Goal: Task Accomplishment & Management: Use online tool/utility

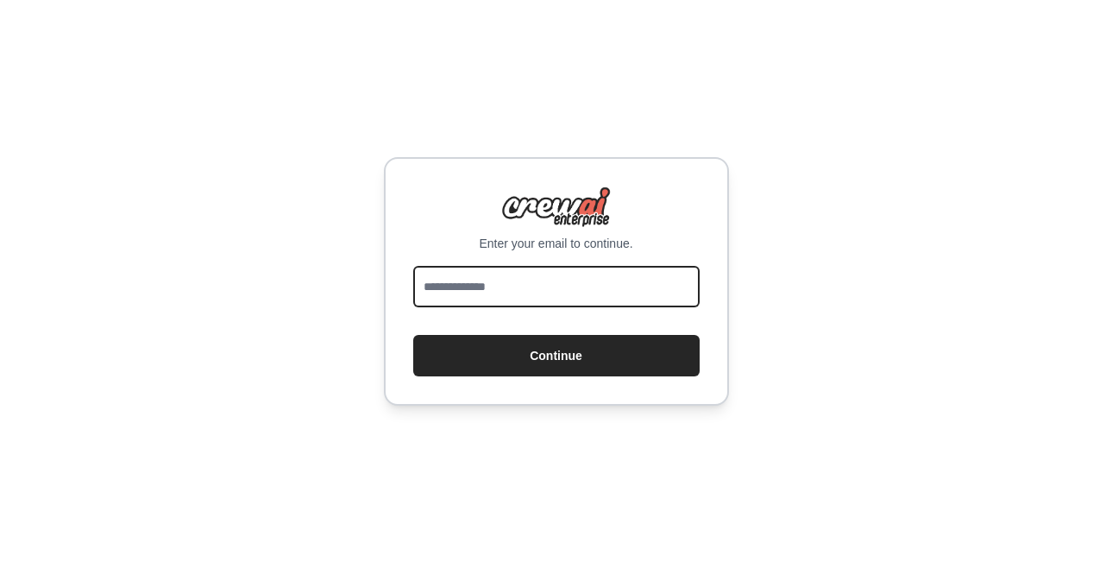
click at [525, 291] on input "email" at bounding box center [556, 286] width 286 height 41
type input "**********"
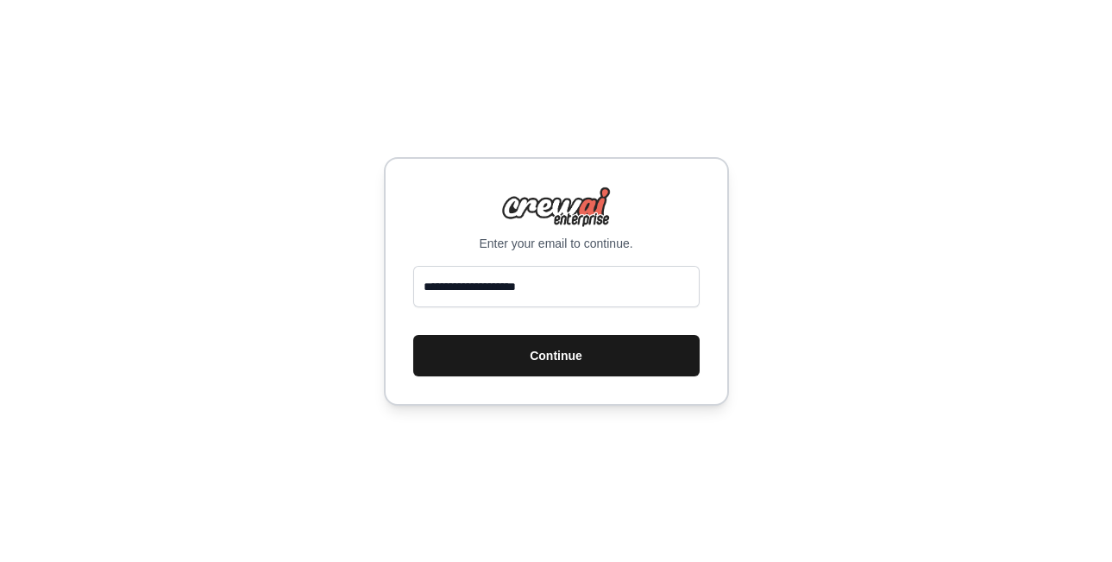
click at [528, 361] on button "Continue" at bounding box center [556, 355] width 286 height 41
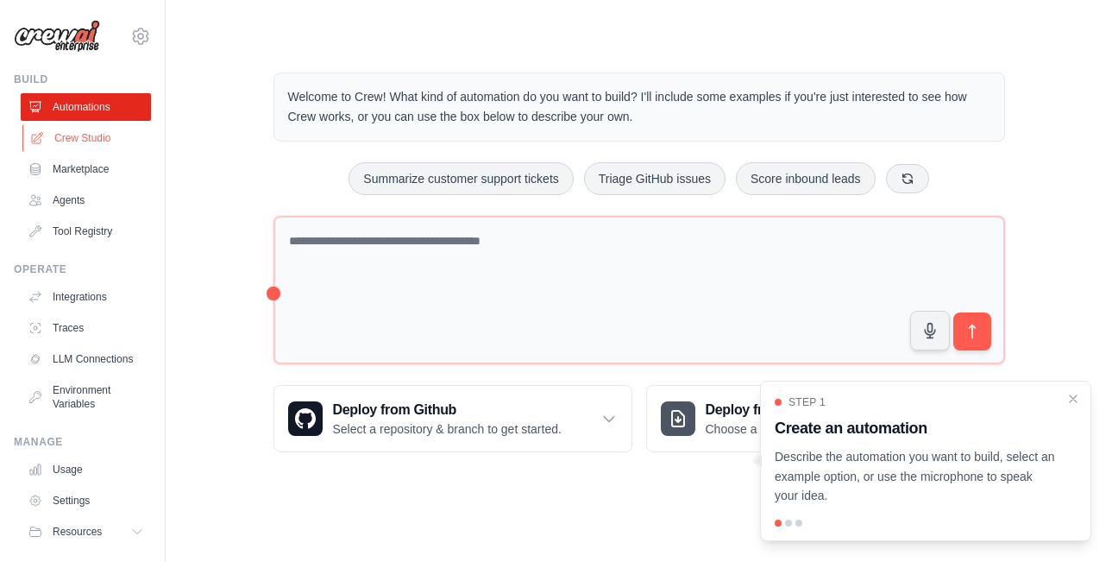
click at [98, 138] on link "Crew Studio" at bounding box center [87, 138] width 130 height 28
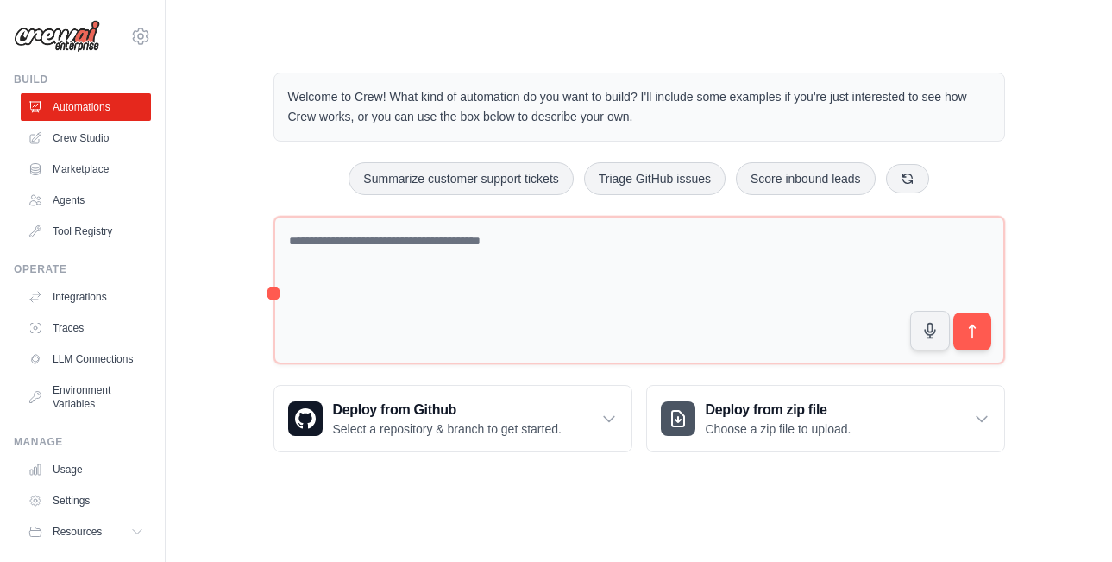
click at [85, 171] on link "Marketplace" at bounding box center [86, 169] width 130 height 28
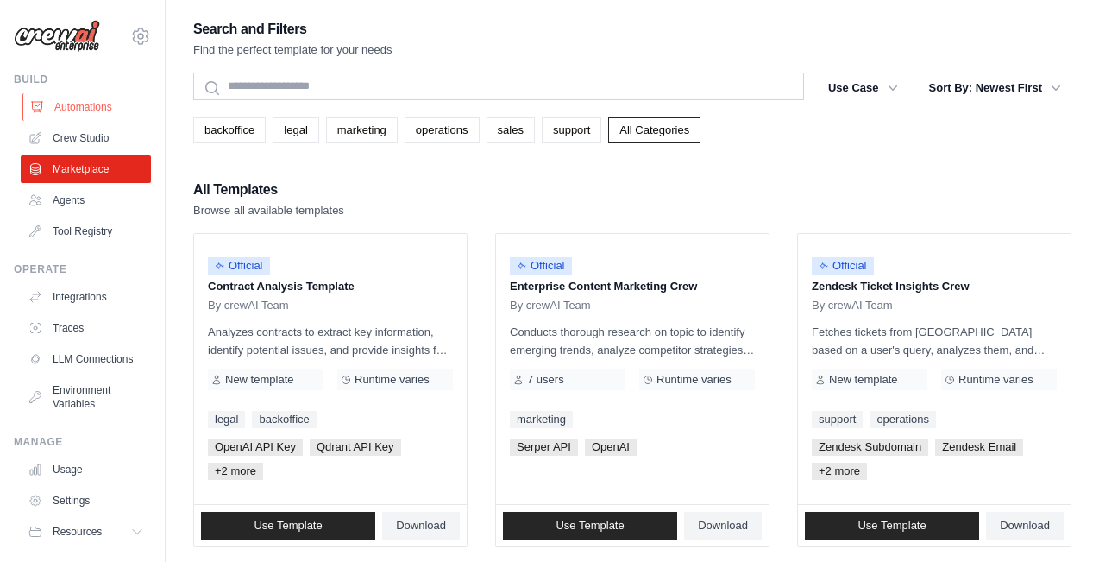
click at [86, 104] on link "Automations" at bounding box center [87, 107] width 130 height 28
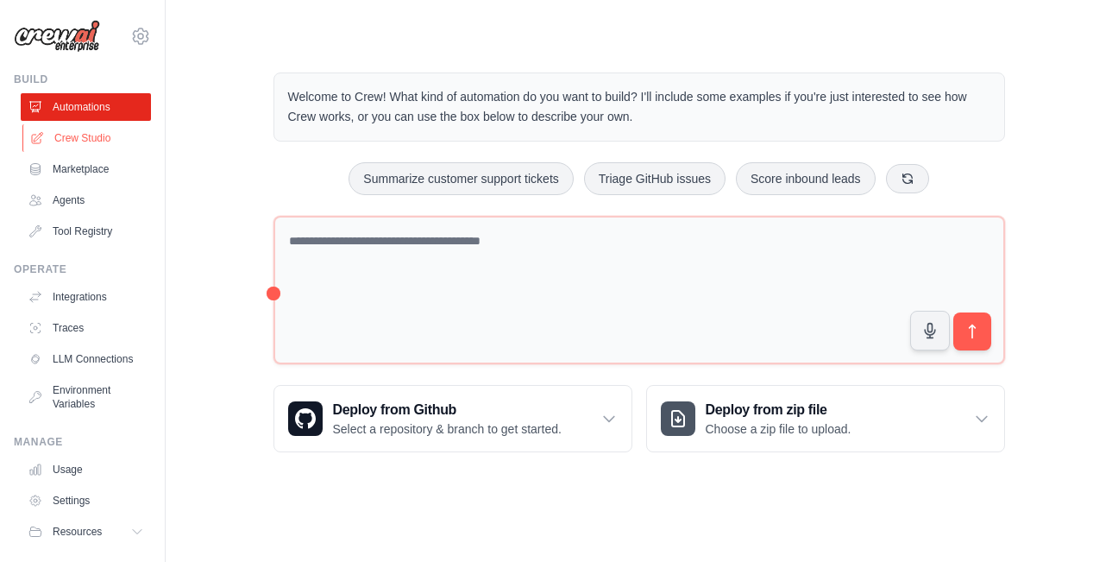
click at [86, 135] on link "Crew Studio" at bounding box center [87, 138] width 130 height 28
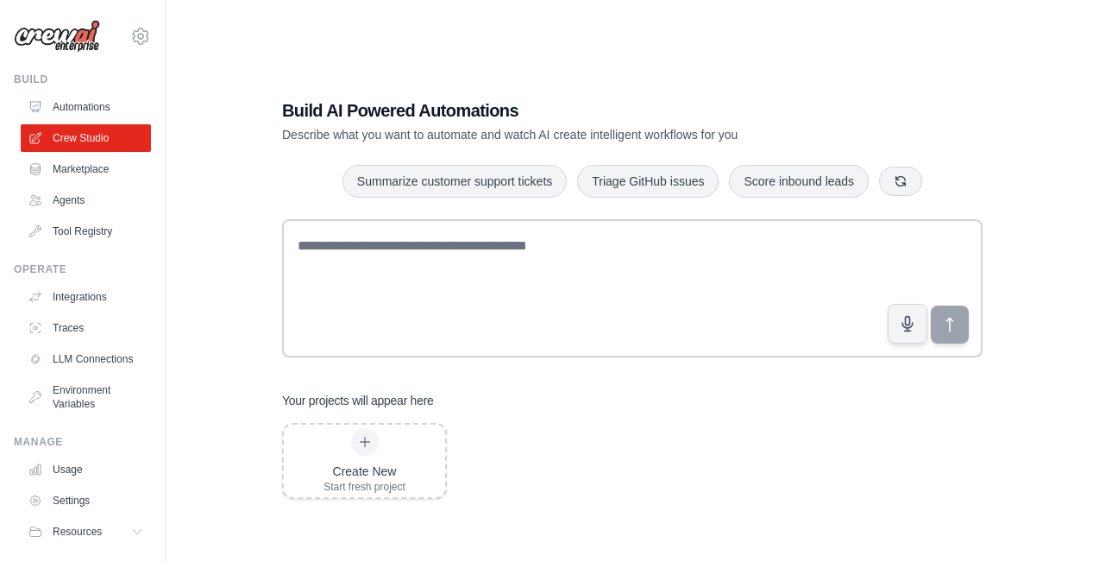
click at [88, 112] on link "Automations" at bounding box center [86, 107] width 130 height 28
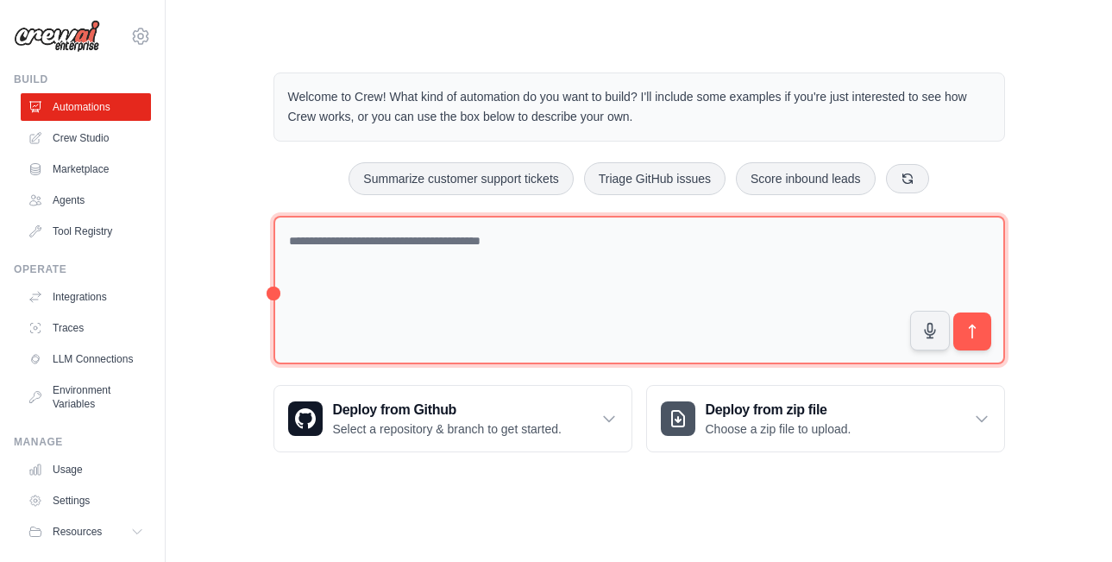
click at [466, 275] on textarea at bounding box center [640, 290] width 732 height 149
click at [473, 266] on textarea at bounding box center [640, 290] width 732 height 149
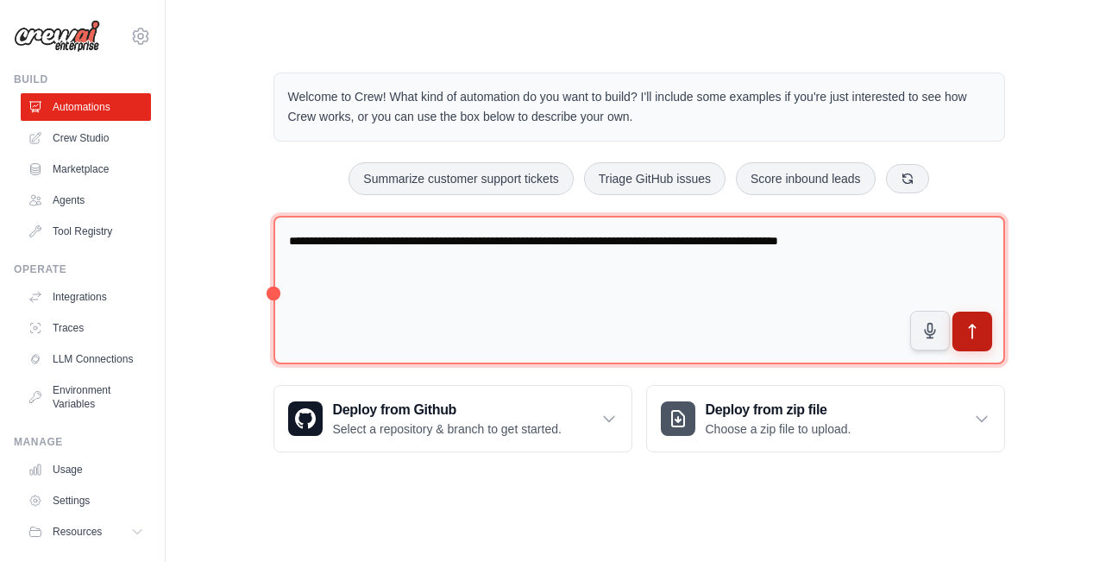
type textarea "**********"
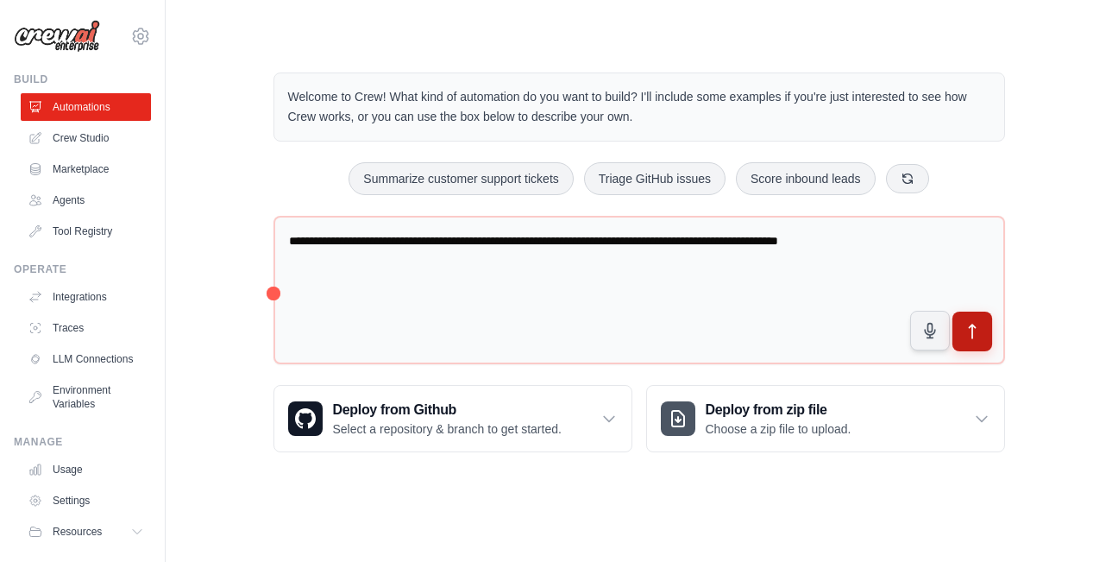
click at [965, 338] on icon "submit" at bounding box center [972, 332] width 18 height 18
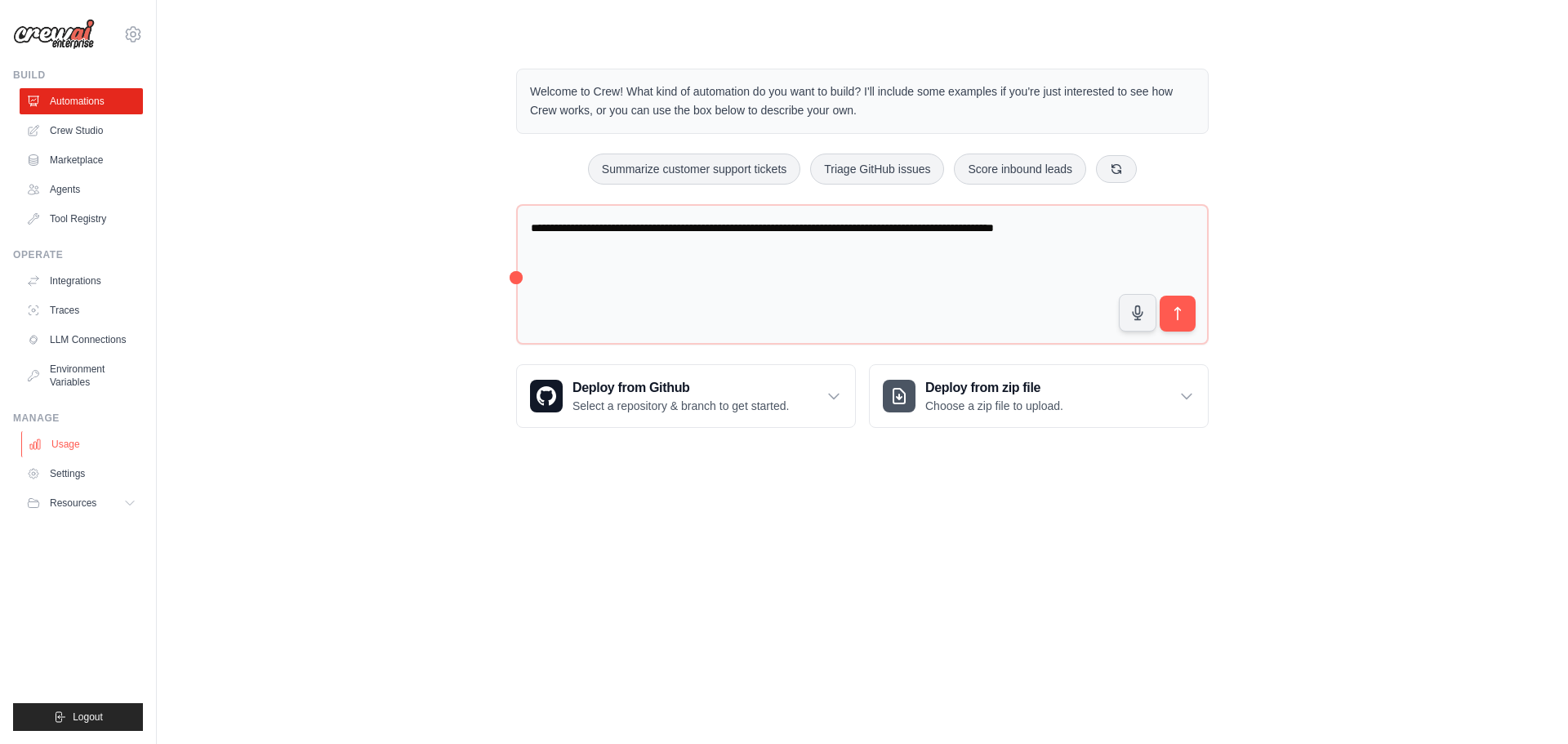
click at [64, 442] on link "Usage" at bounding box center [82, 445] width 123 height 27
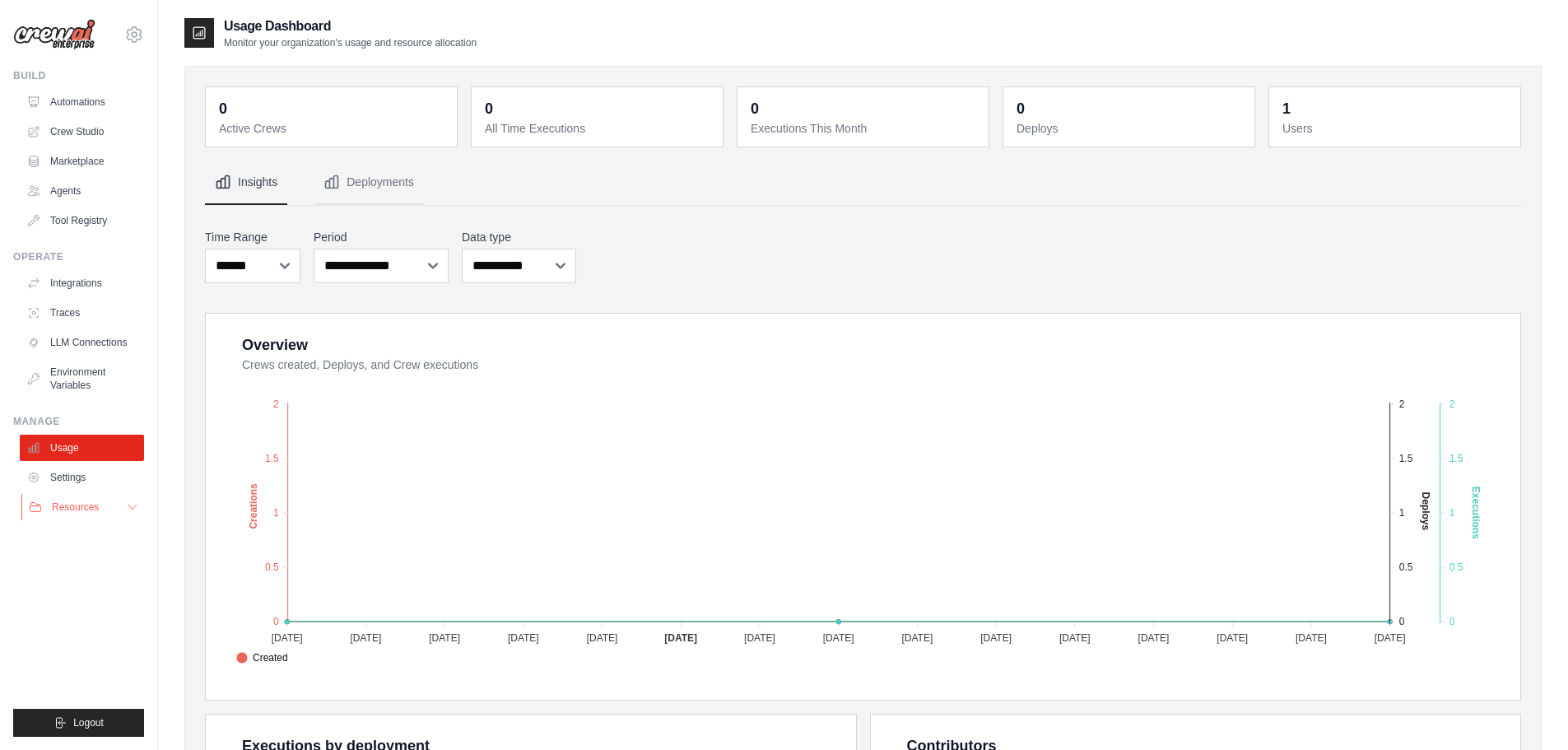
click at [61, 513] on button "Resources" at bounding box center [83, 508] width 124 height 27
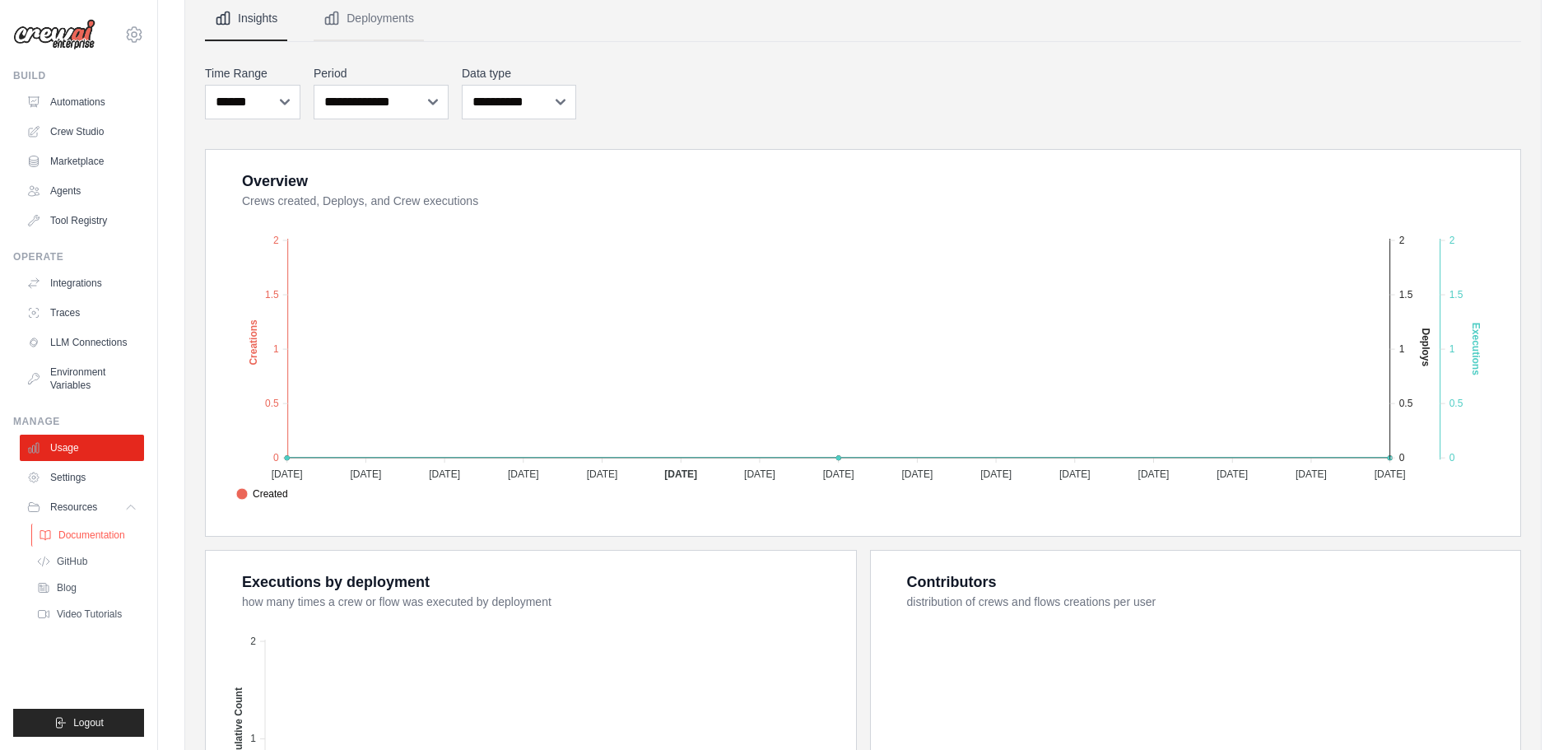
scroll to position [165, 0]
click at [107, 535] on span "Documentation" at bounding box center [92, 535] width 67 height 13
click at [85, 129] on link "Crew Studio" at bounding box center [83, 132] width 124 height 27
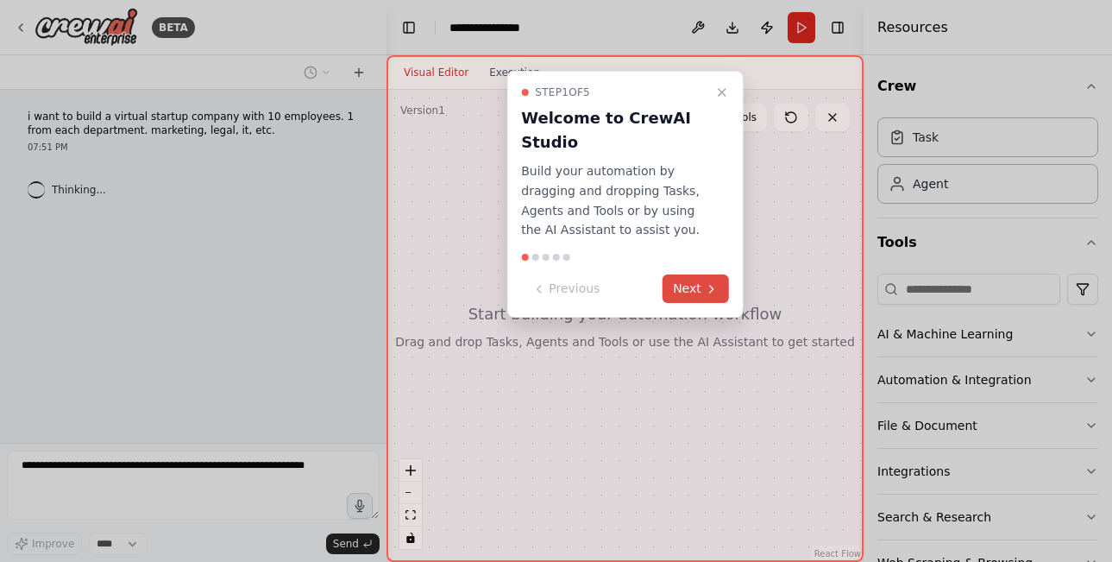
click at [702, 286] on button "Next" at bounding box center [696, 288] width 66 height 28
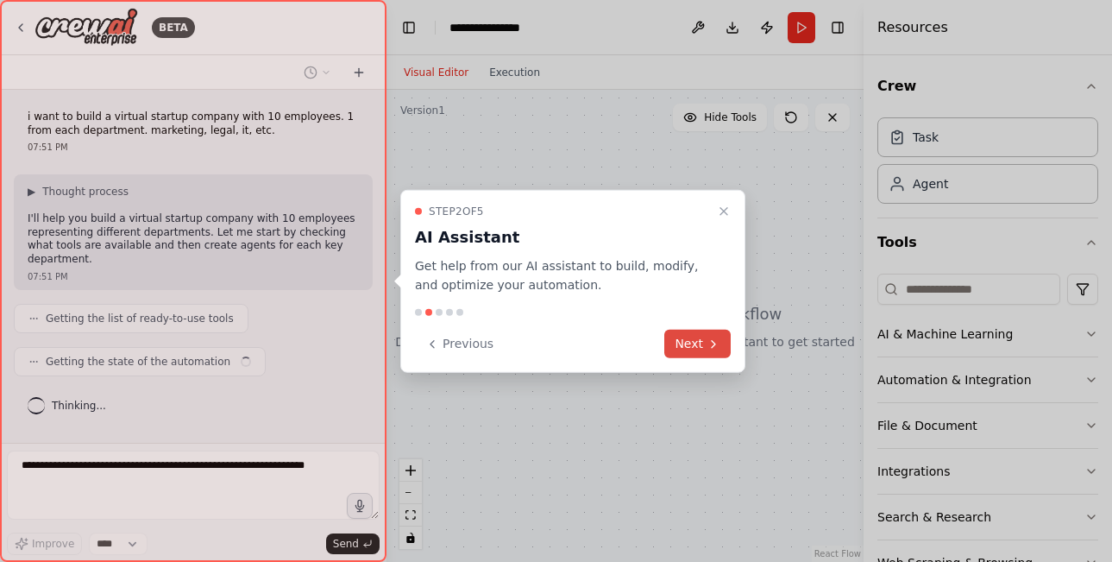
click at [695, 342] on button "Next" at bounding box center [697, 344] width 66 height 28
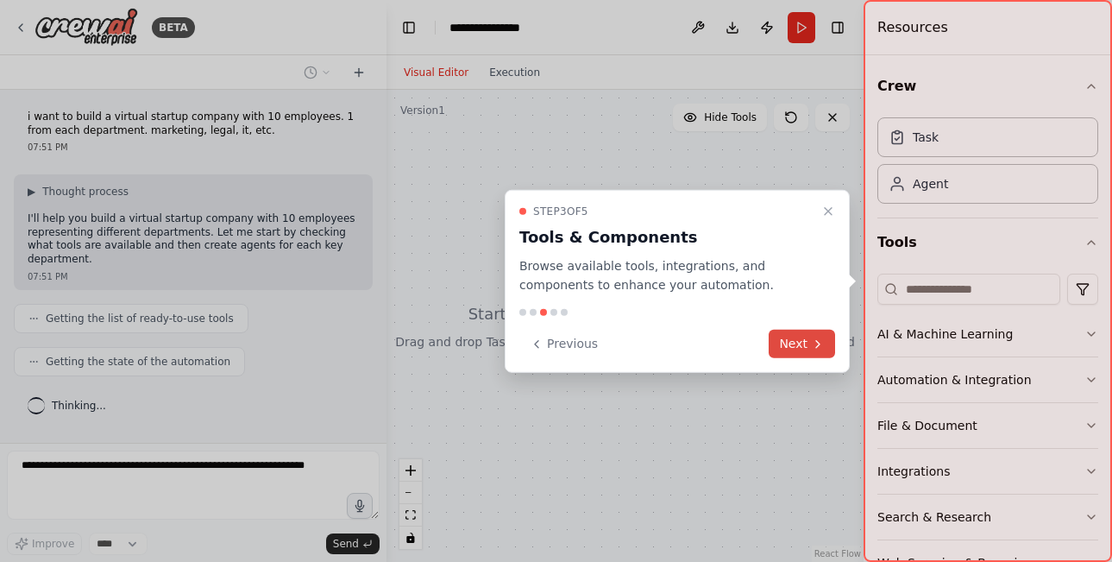
click at [794, 343] on button "Next" at bounding box center [802, 344] width 66 height 28
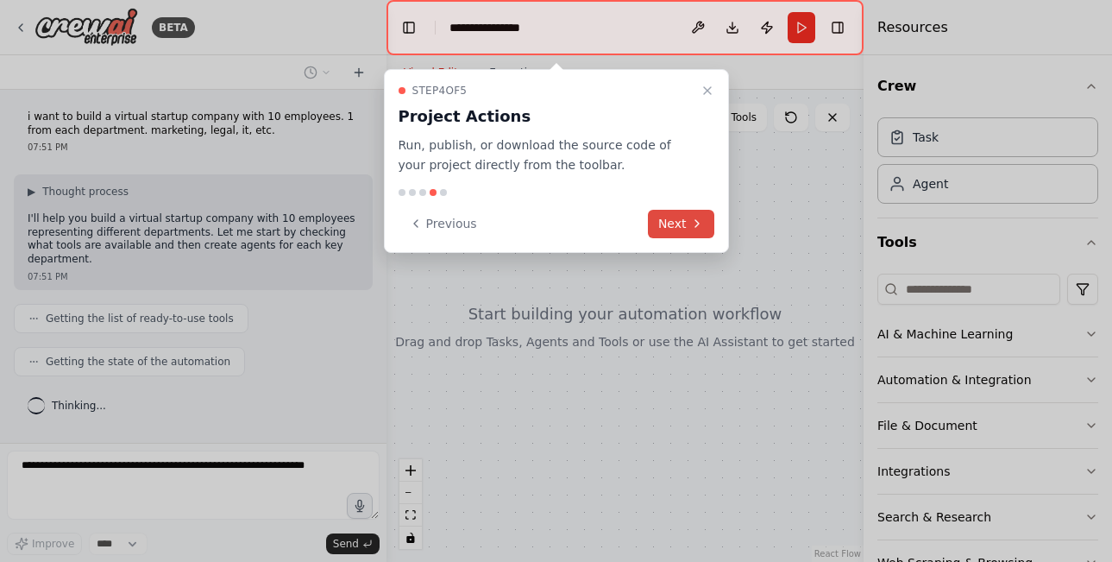
click at [677, 229] on button "Next" at bounding box center [681, 224] width 66 height 28
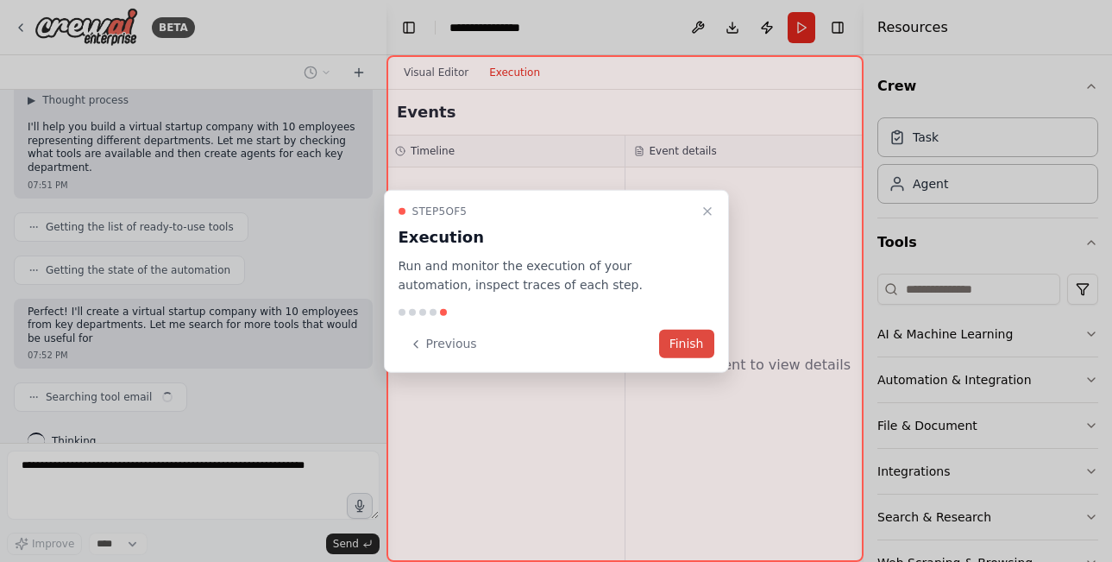
scroll to position [105, 0]
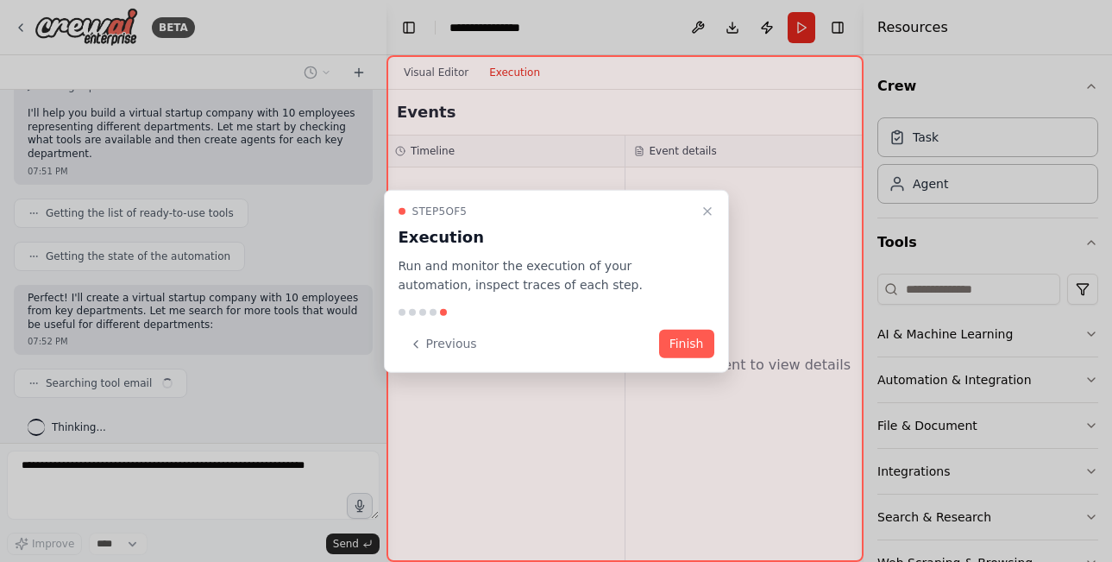
click at [691, 343] on button "Finish" at bounding box center [686, 344] width 55 height 28
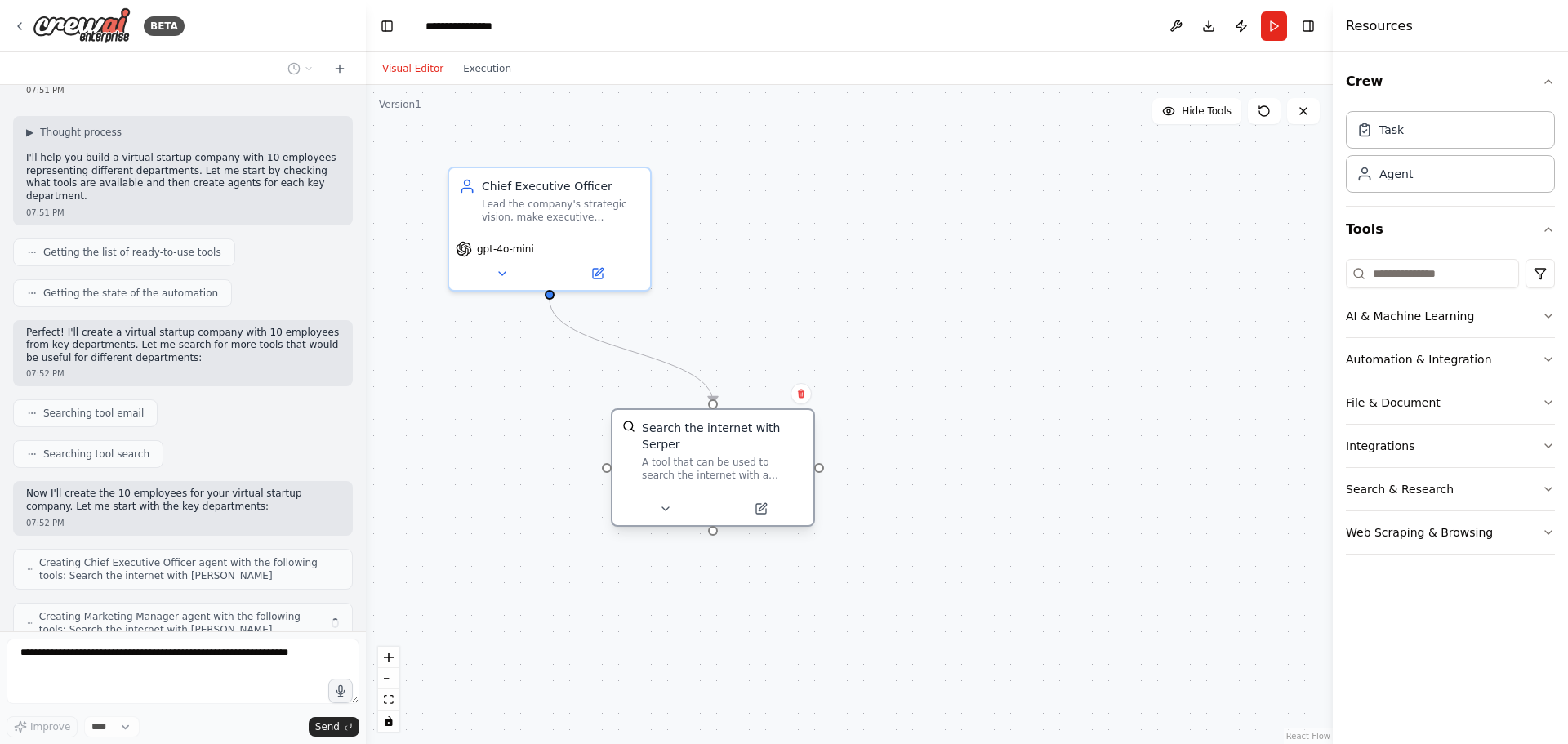
scroll to position [103, 0]
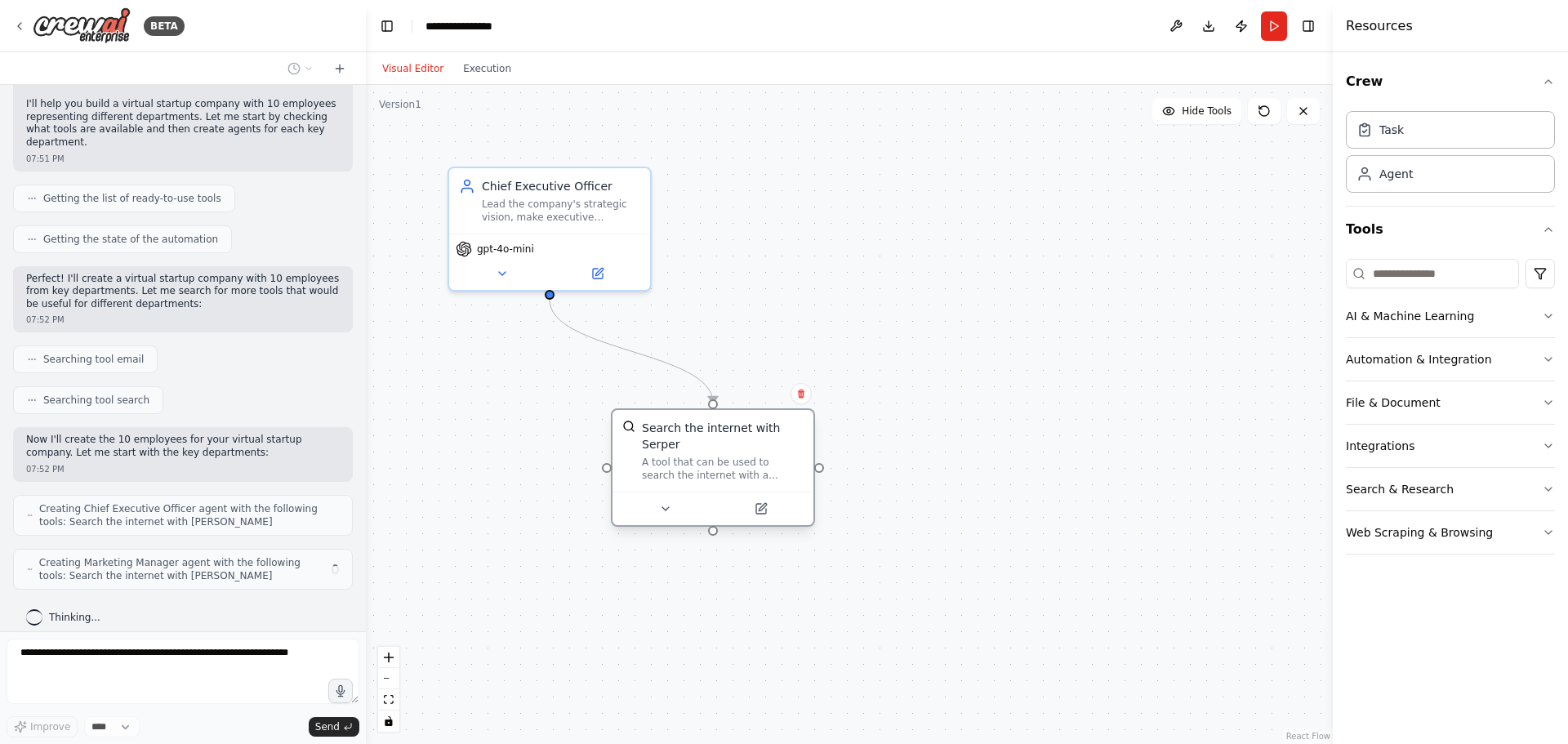
drag, startPoint x: 658, startPoint y: 399, endPoint x: 708, endPoint y: 439, distance: 64.0
click at [714, 450] on div "Search the internet with Serper A tool that can be used to search the internet …" at bounding box center [713, 467] width 204 height 118
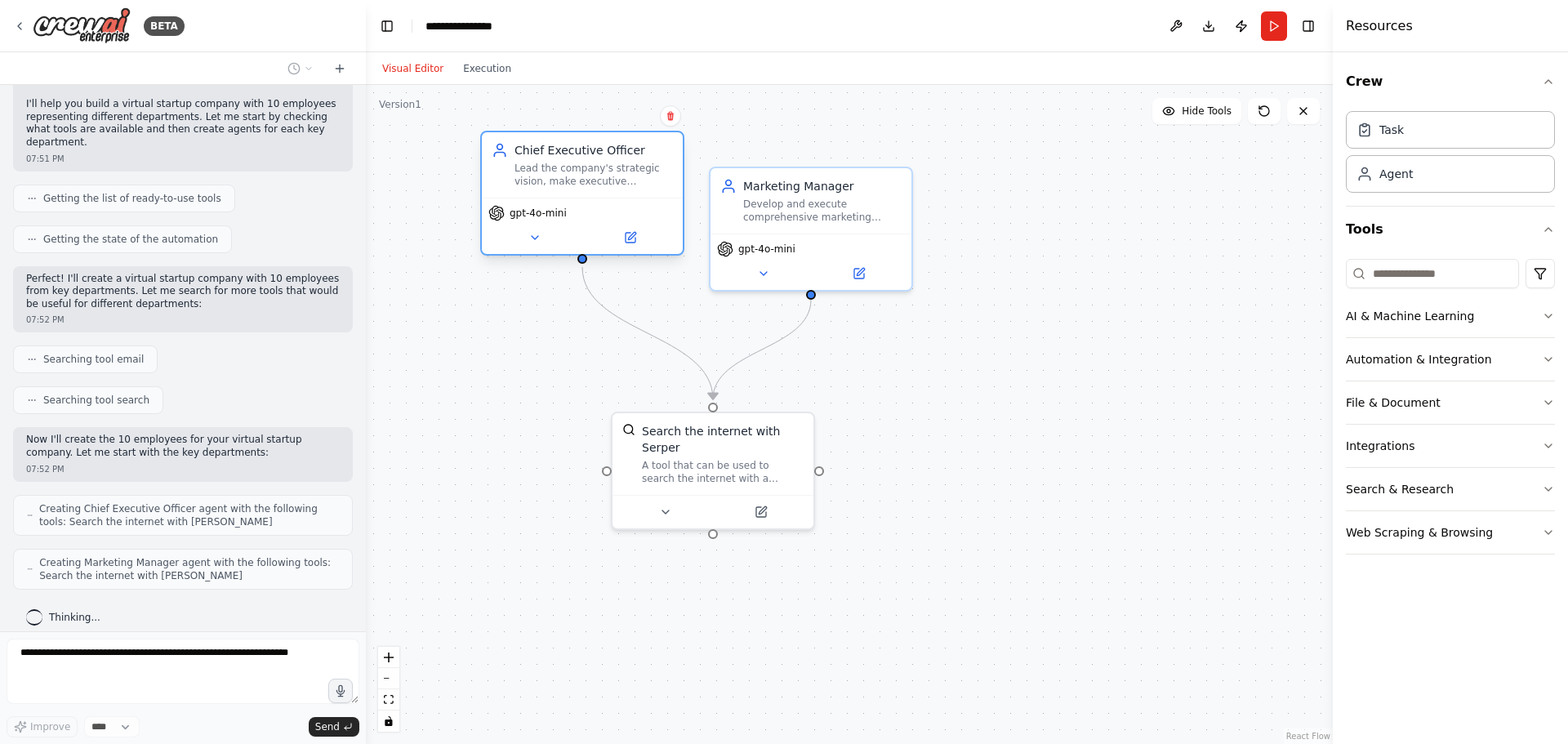
drag, startPoint x: 576, startPoint y: 200, endPoint x: 601, endPoint y: 164, distance: 43.8
click at [601, 164] on div "Lead the company's strategic vision, make executive decisions, and coordinate b…" at bounding box center [593, 175] width 158 height 27
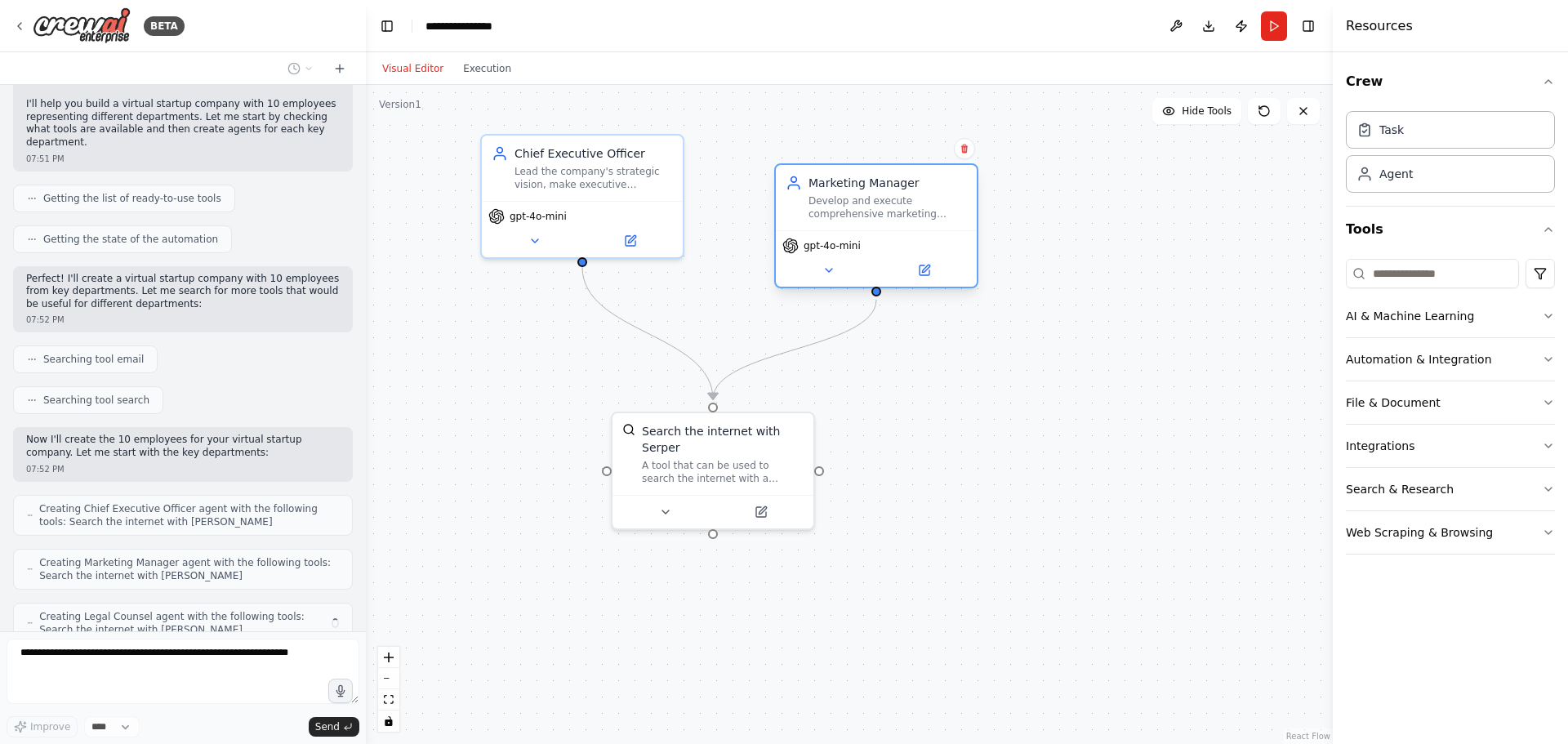
scroll to position [157, 0]
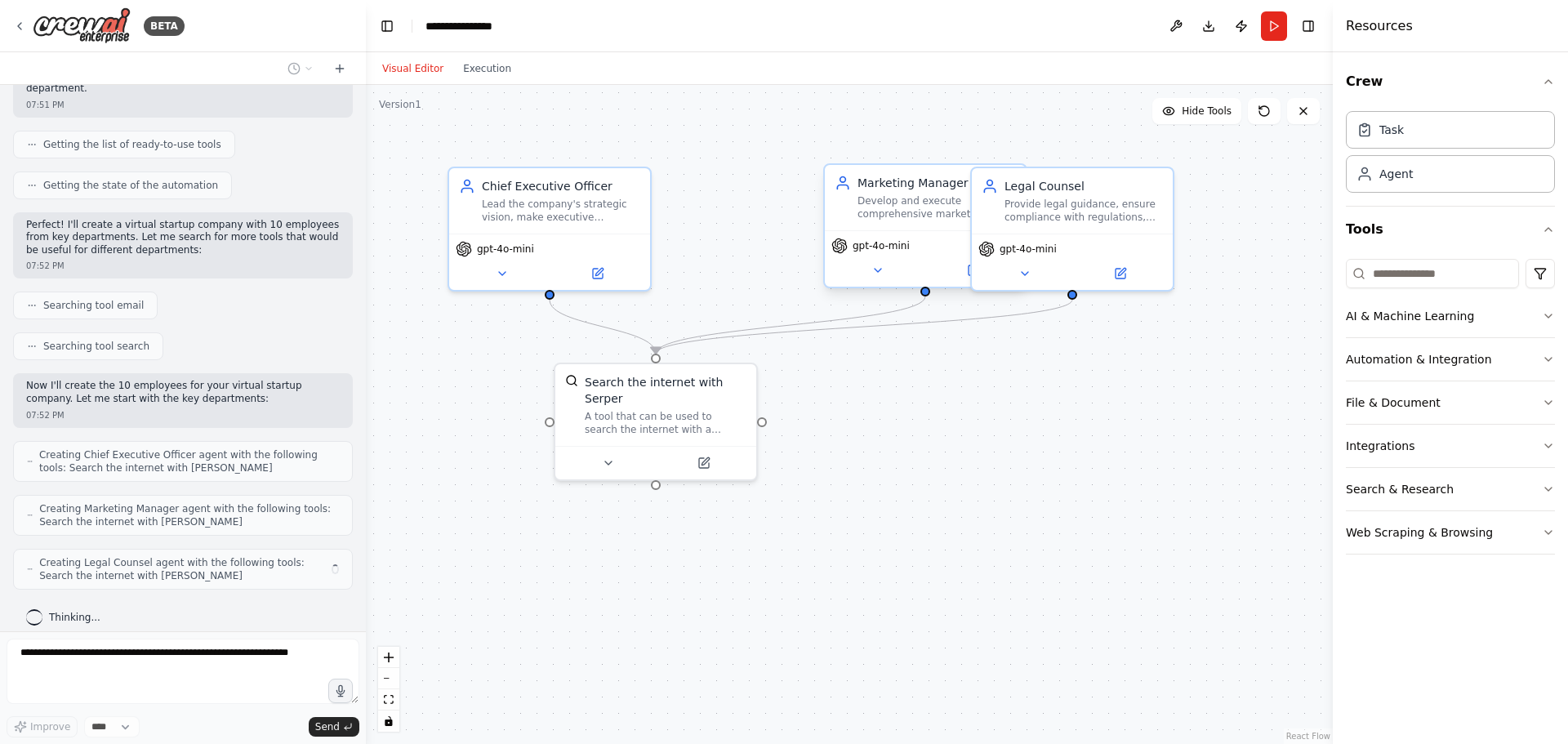
drag, startPoint x: 819, startPoint y: 216, endPoint x: 931, endPoint y: 220, distance: 112.1
click at [931, 220] on div "Develop and execute comprehensive marketing strategies to increase brand awaren…" at bounding box center [936, 207] width 158 height 27
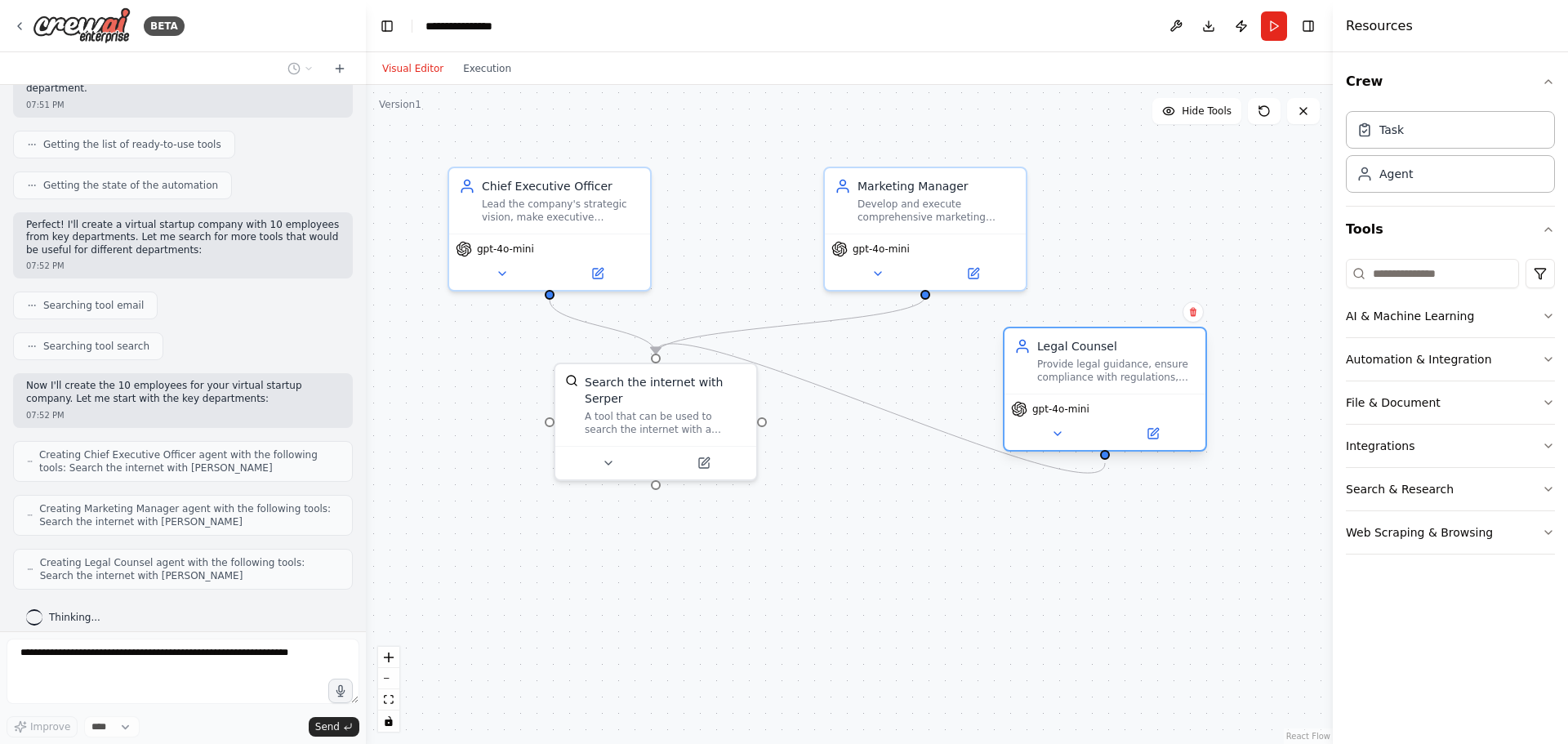
drag, startPoint x: 1043, startPoint y: 221, endPoint x: 1074, endPoint y: 381, distance: 163.0
click at [1051, 381] on div "Legal Counsel Provide legal guidance, ensure compliance with regulations, draft…" at bounding box center [1104, 361] width 201 height 65
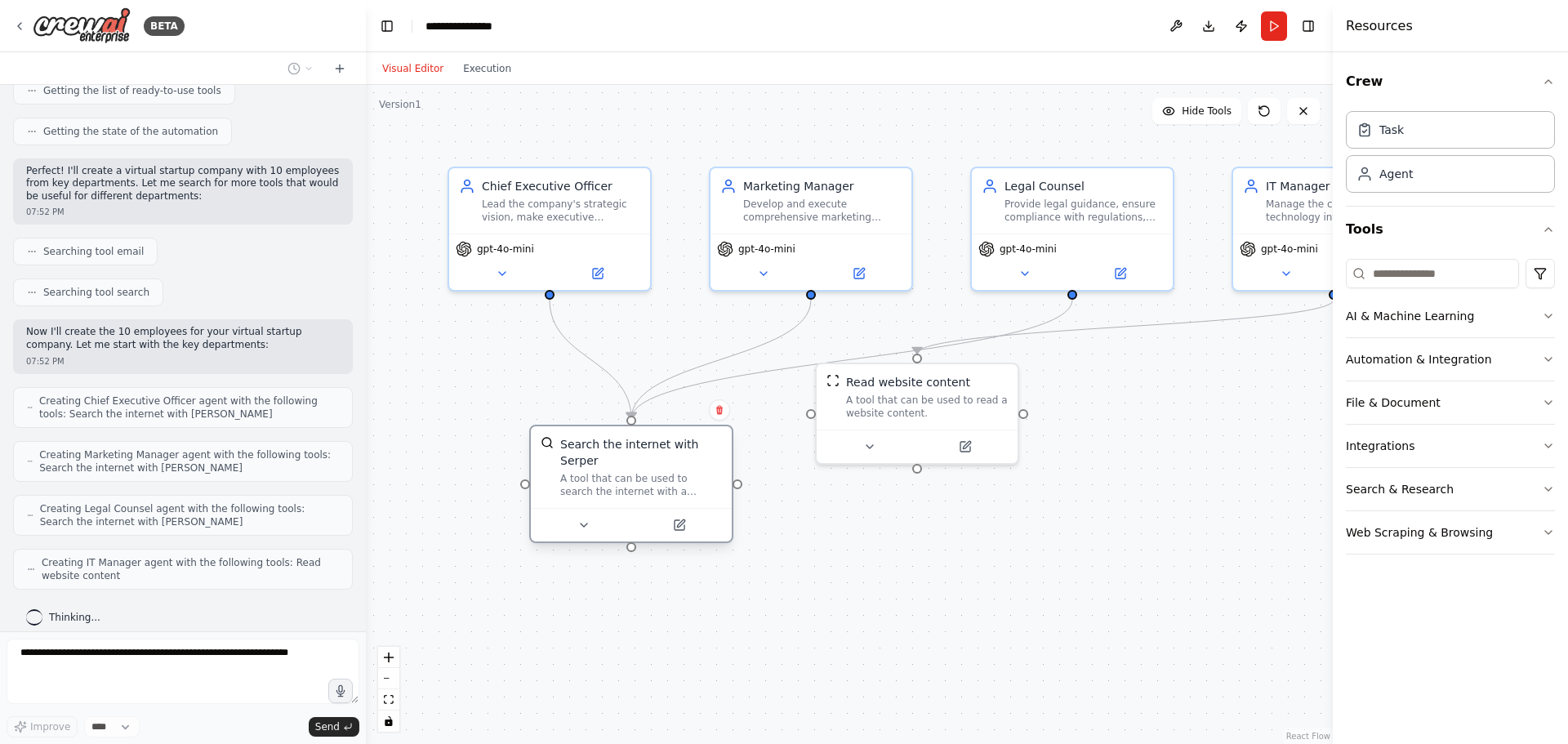
drag, startPoint x: 662, startPoint y: 397, endPoint x: 637, endPoint y: 468, distance: 75.3
click at [637, 472] on div "A tool that can be used to search the internet with a search_query. Supports di…" at bounding box center [641, 486] width 162 height 27
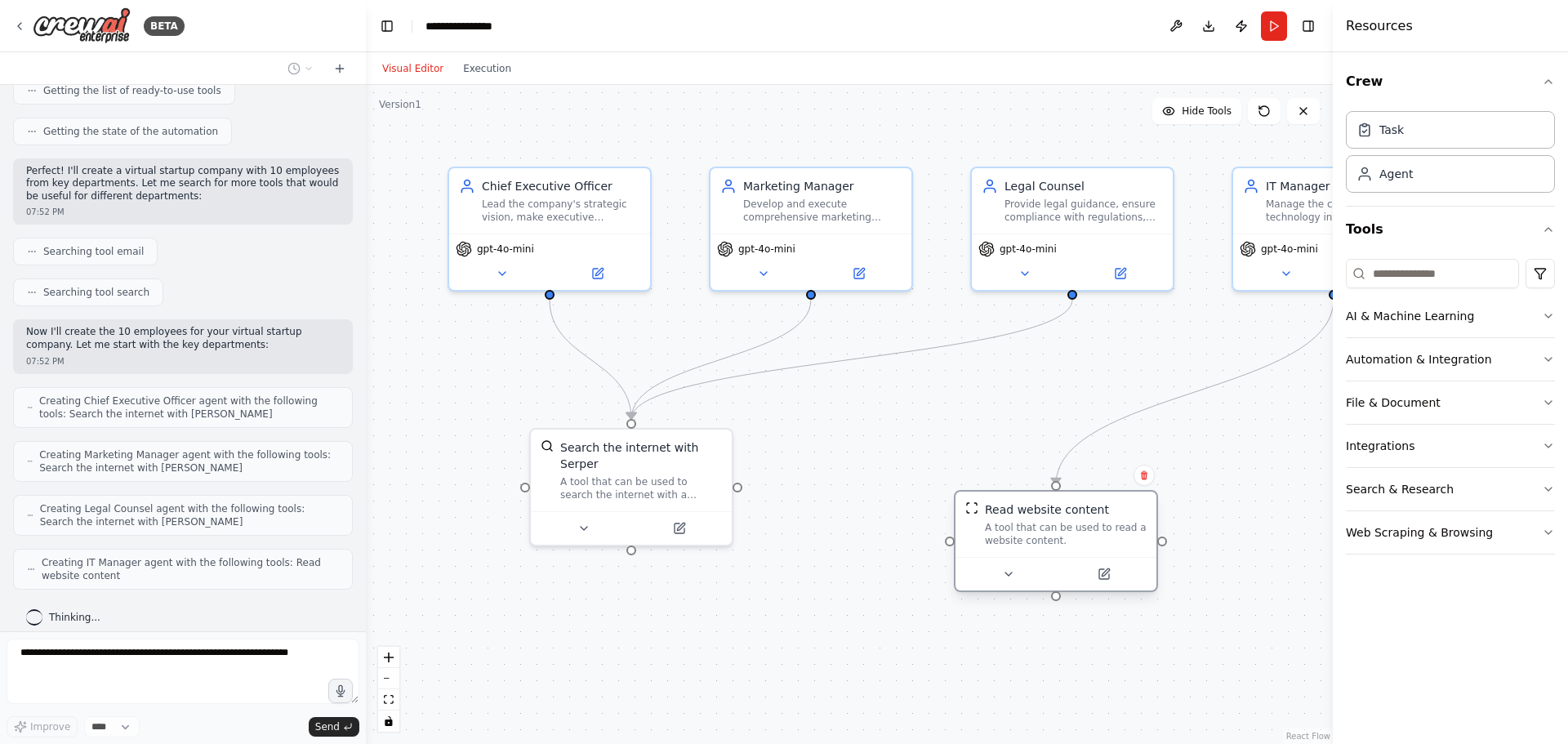
drag, startPoint x: 902, startPoint y: 401, endPoint x: 1035, endPoint y: 524, distance: 181.2
click at [1035, 524] on div "A tool that can be used to read a website content." at bounding box center [1066, 534] width 162 height 27
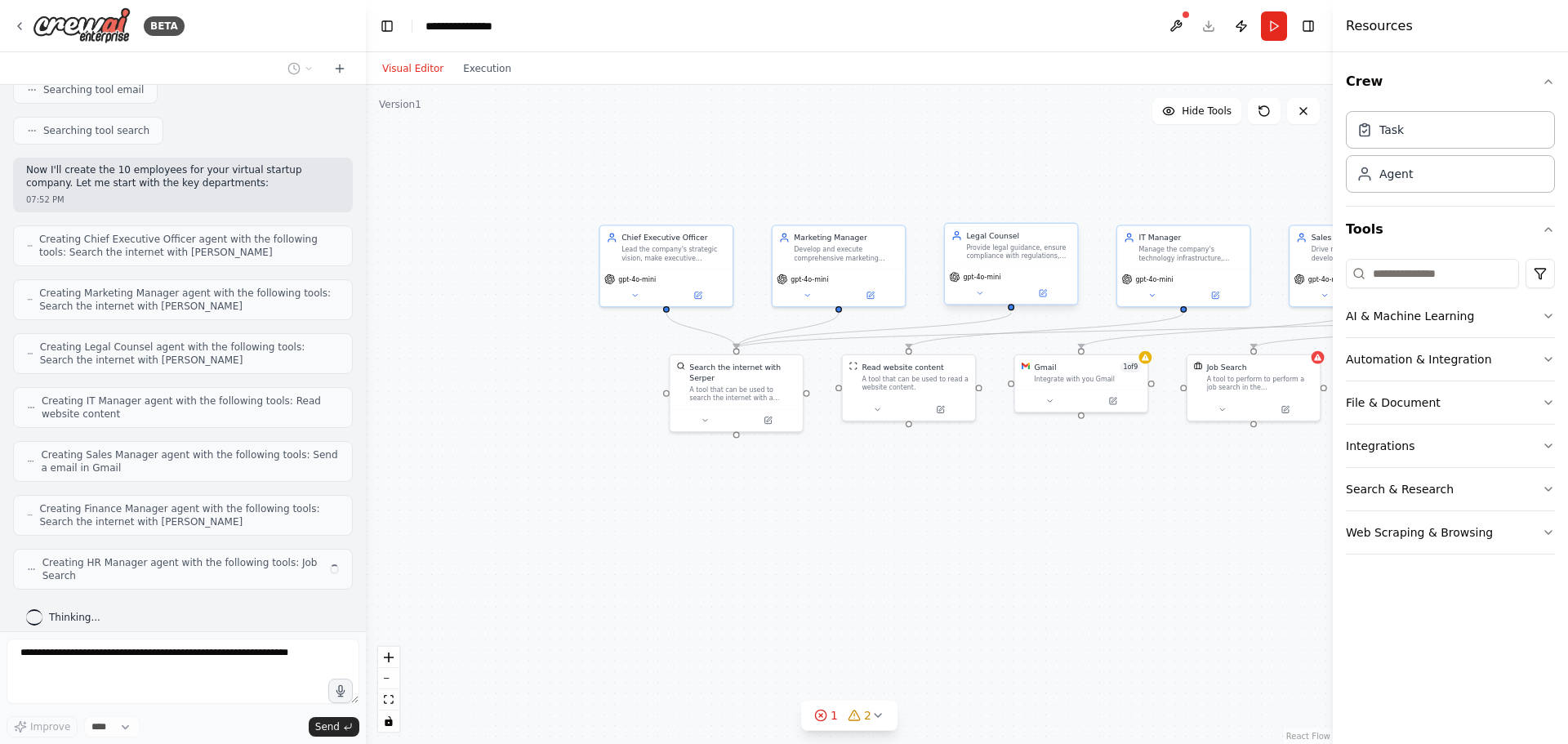
scroll to position [360, 0]
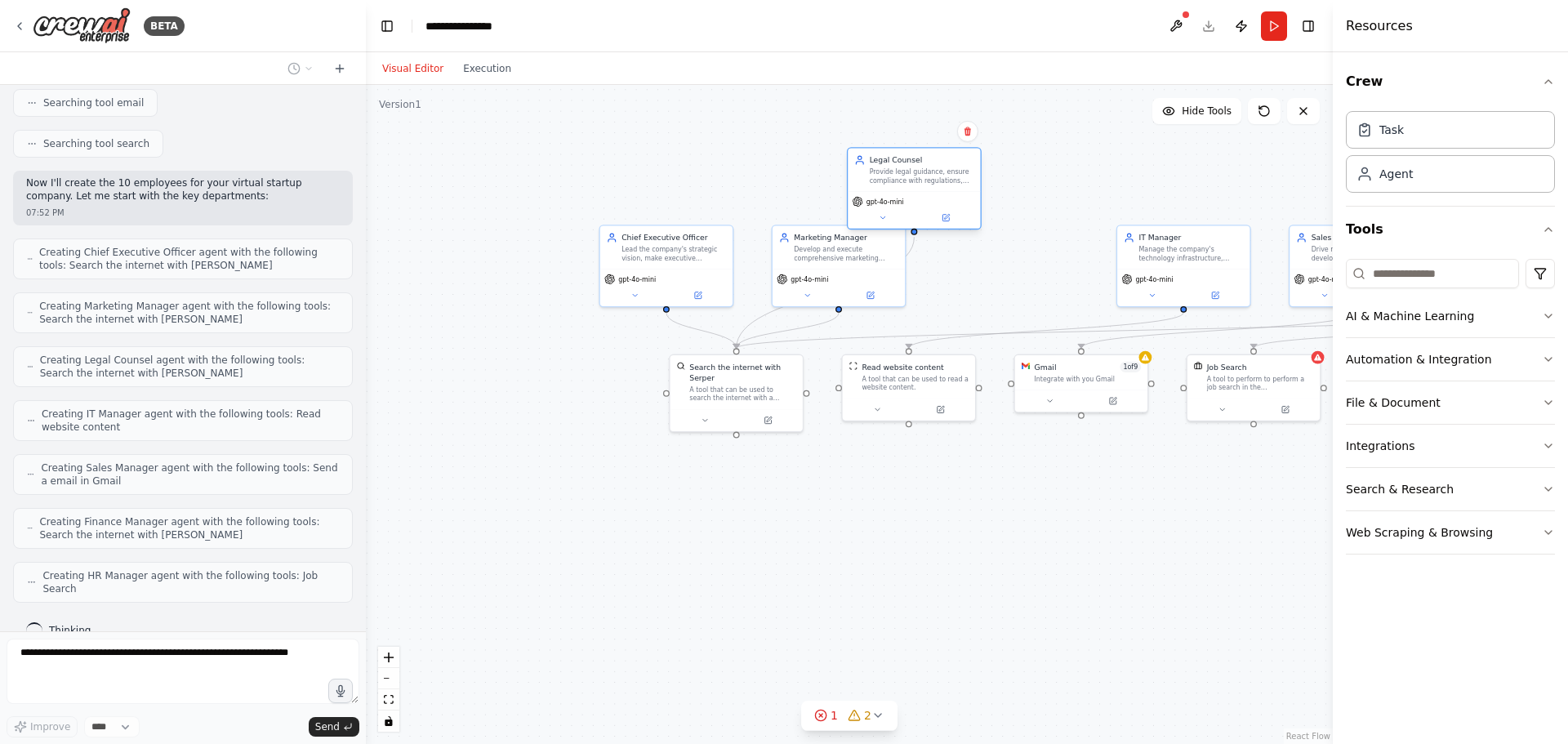
drag, startPoint x: 998, startPoint y: 263, endPoint x: 890, endPoint y: 206, distance: 122.1
click at [907, 187] on div "Legal Counsel Provide legal guidance, ensure compliance with regulations, draft…" at bounding box center [914, 170] width 132 height 44
drag, startPoint x: 806, startPoint y: 246, endPoint x: 674, endPoint y: 158, distance: 158.6
click at [708, 176] on div "Marketing Manager Develop and execute comprehensive marketing strategies to inc…" at bounding box center [760, 191] width 104 height 30
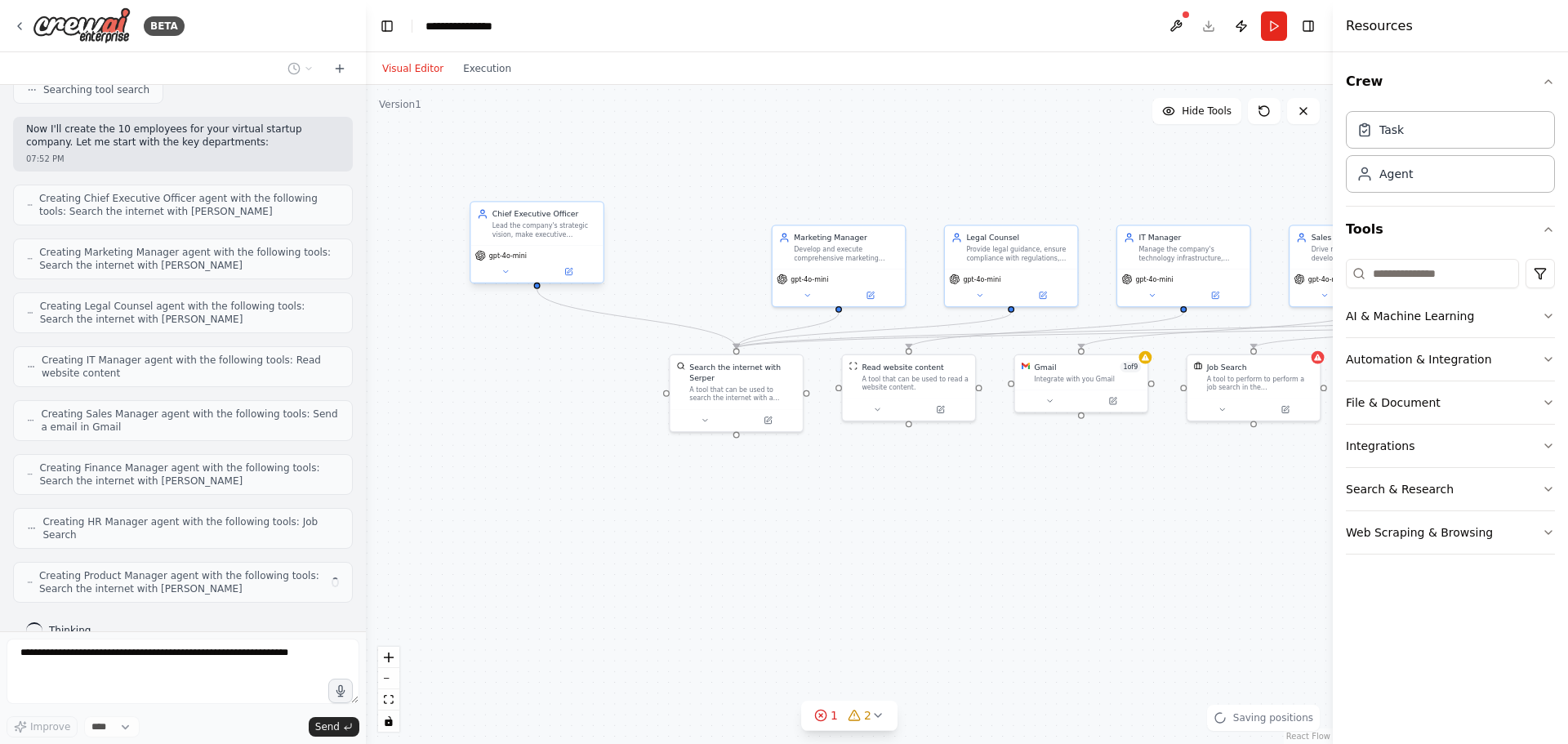
drag, startPoint x: 659, startPoint y: 253, endPoint x: 562, endPoint y: 243, distance: 97.5
click at [513, 234] on div "Lead the company's strategic vision, make executive decisions, and coordinate b…" at bounding box center [544, 230] width 104 height 17
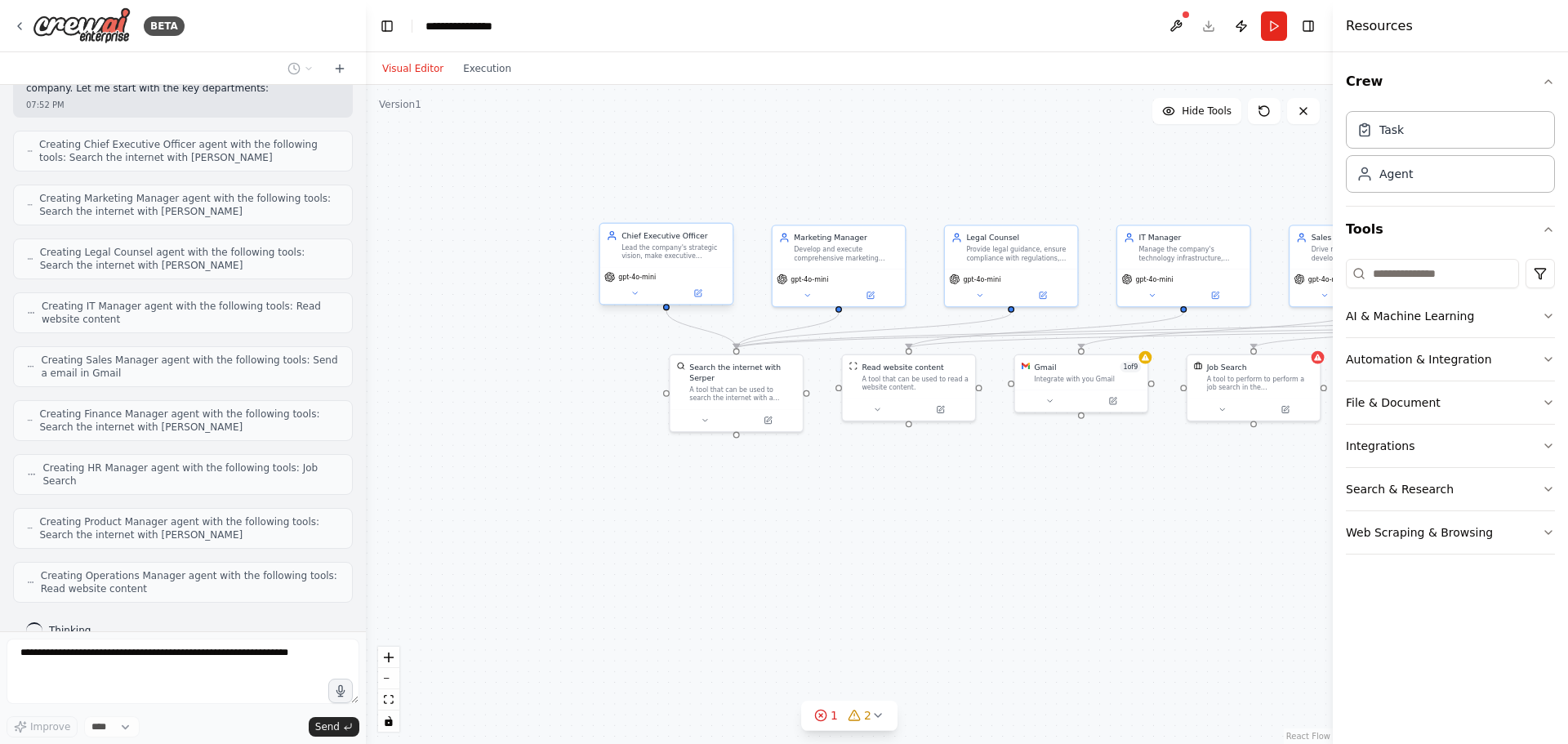
click at [653, 265] on div "Chief Executive Officer Lead the company's strategic vision, make executive dec…" at bounding box center [666, 245] width 132 height 44
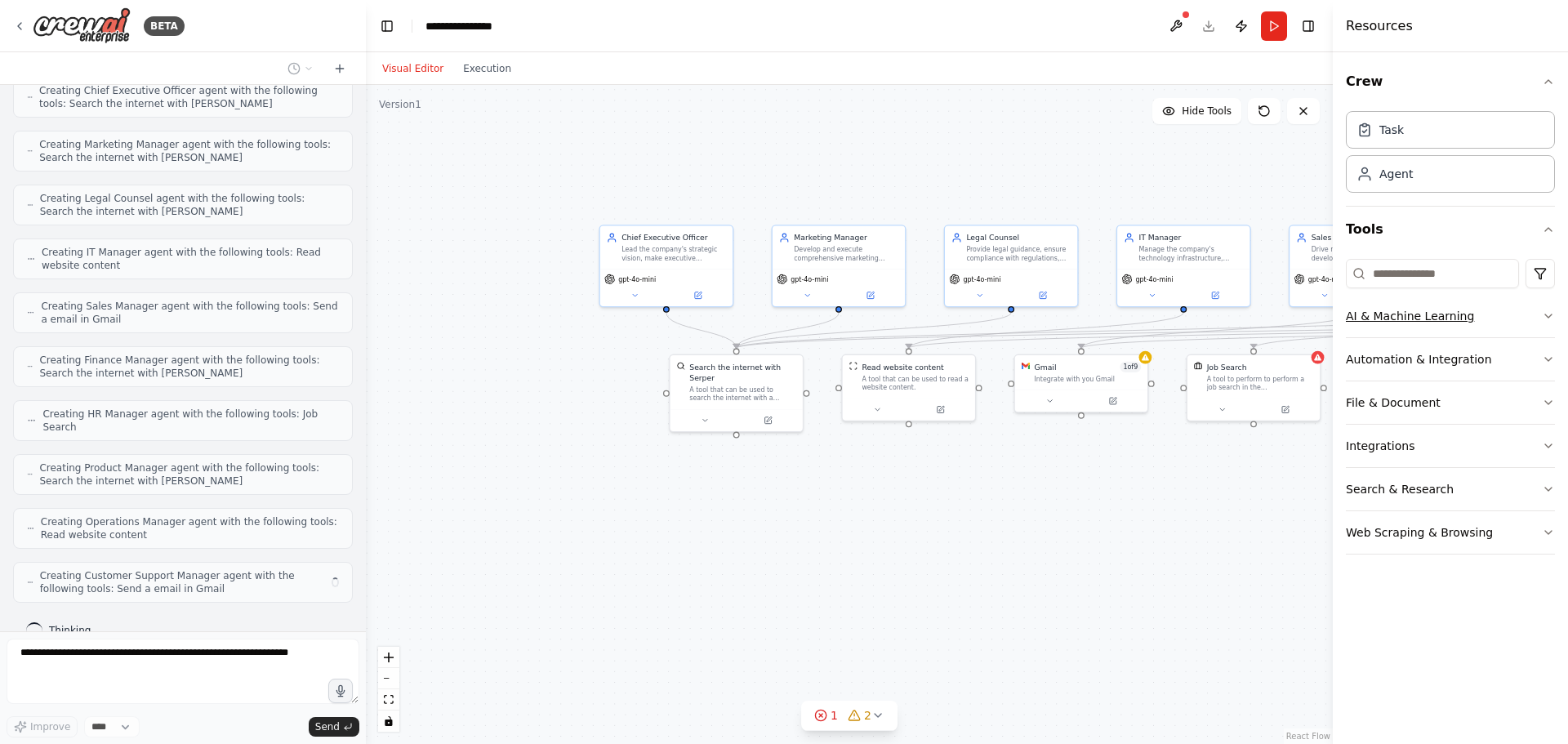
click at [1051, 316] on button "AI & Machine Learning" at bounding box center [1450, 315] width 209 height 43
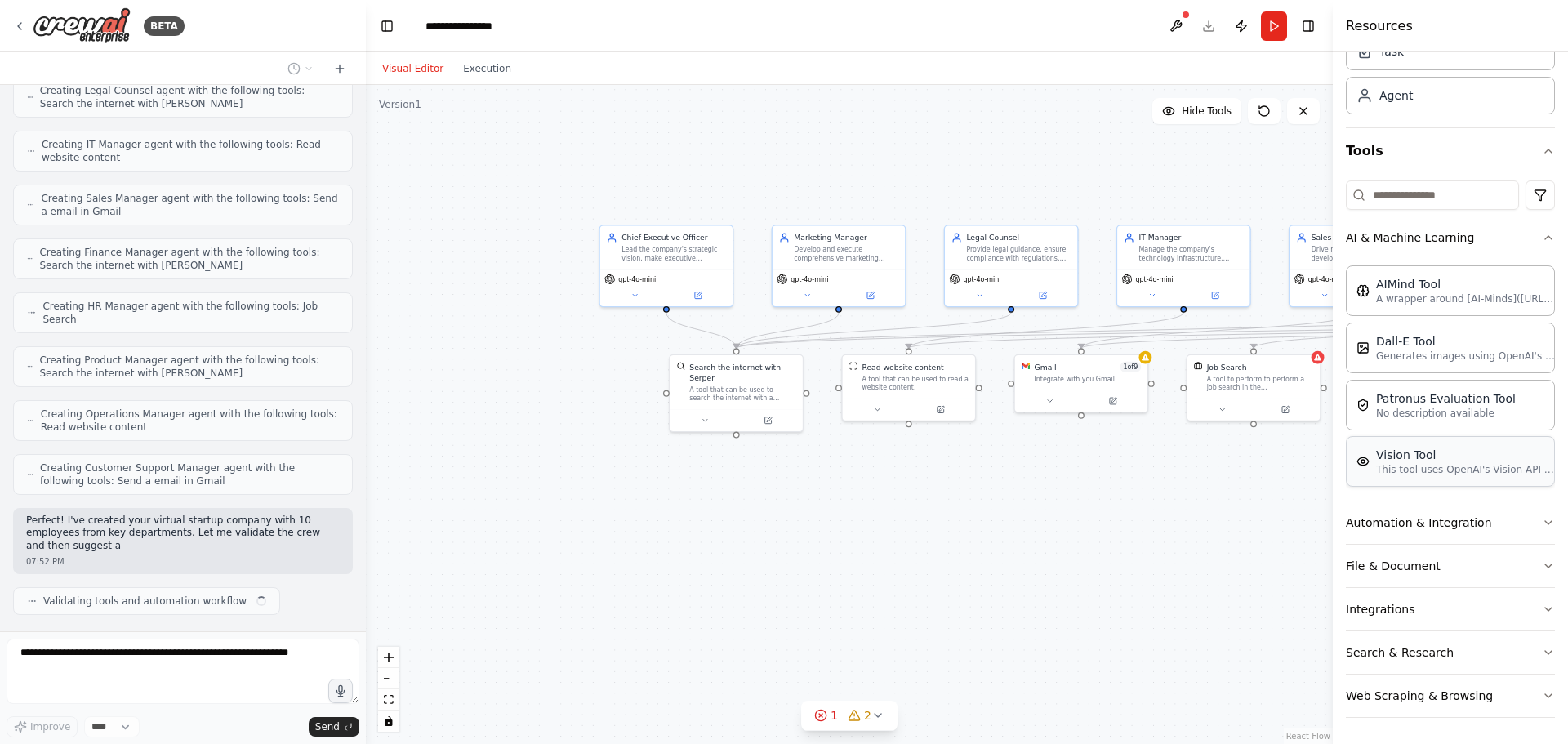
scroll to position [642, 0]
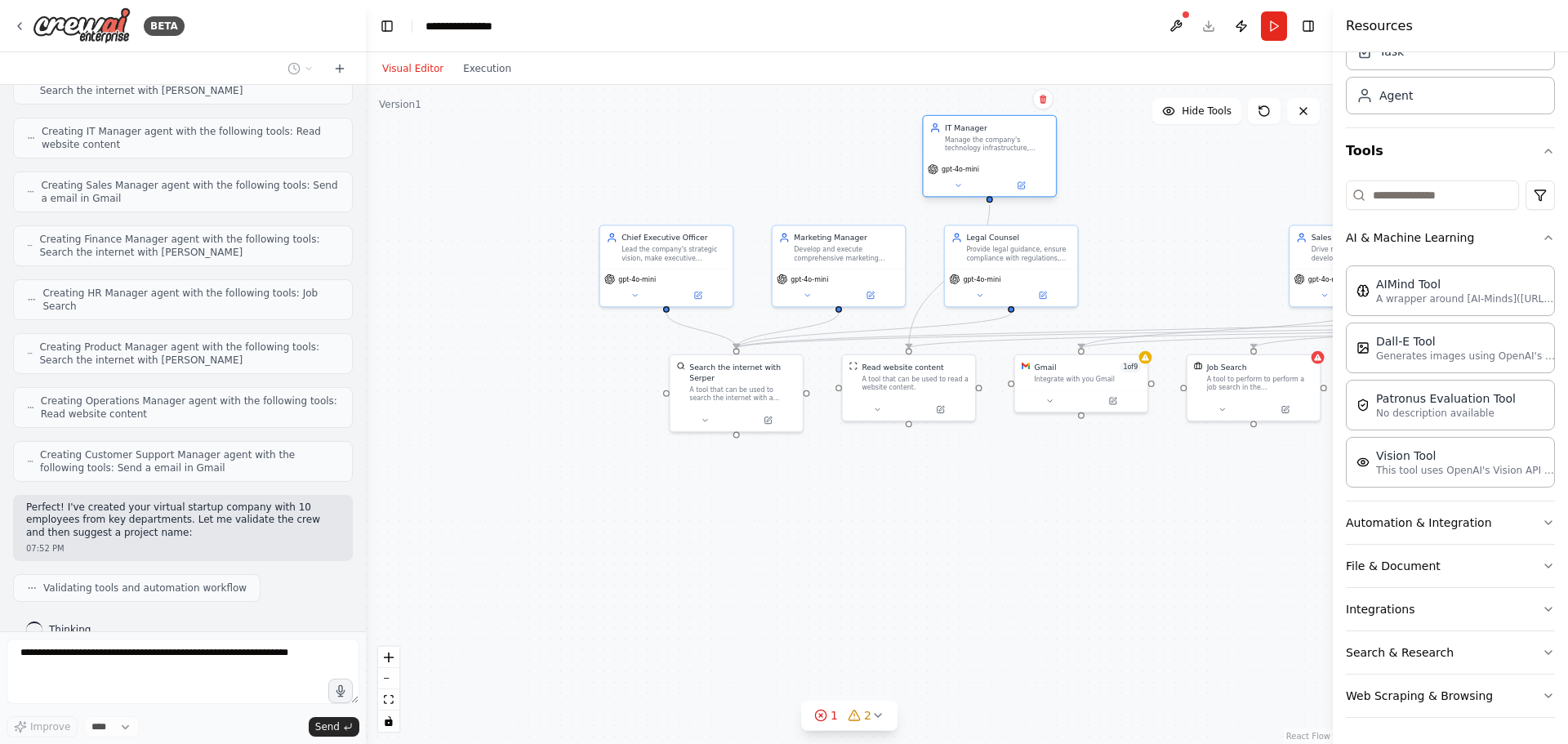
drag, startPoint x: 1189, startPoint y: 248, endPoint x: 997, endPoint y: 133, distance: 223.8
click at [997, 135] on div "Manage the company's technology infrastructure, ensure system security, oversee…" at bounding box center [996, 144] width 104 height 17
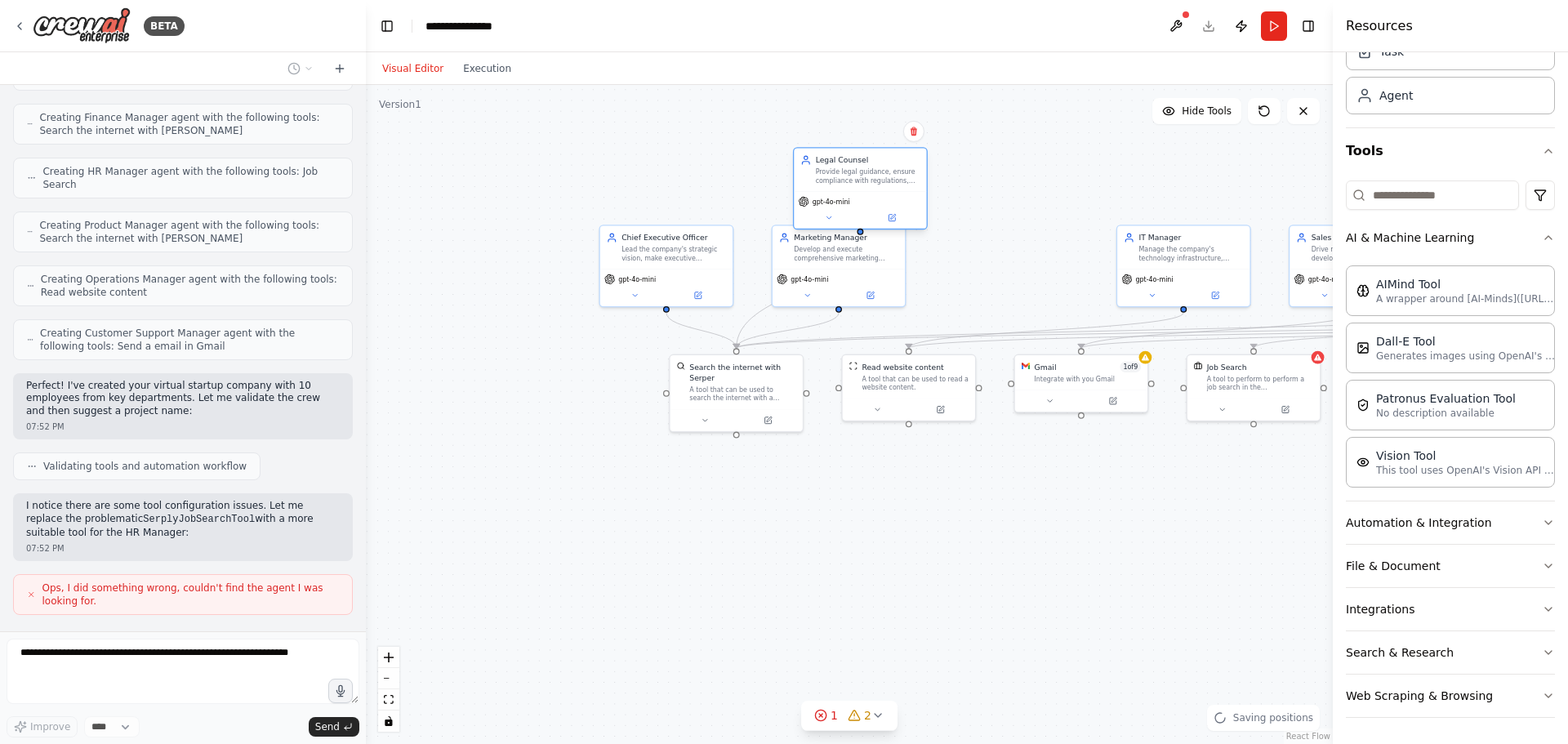
scroll to position [777, 0]
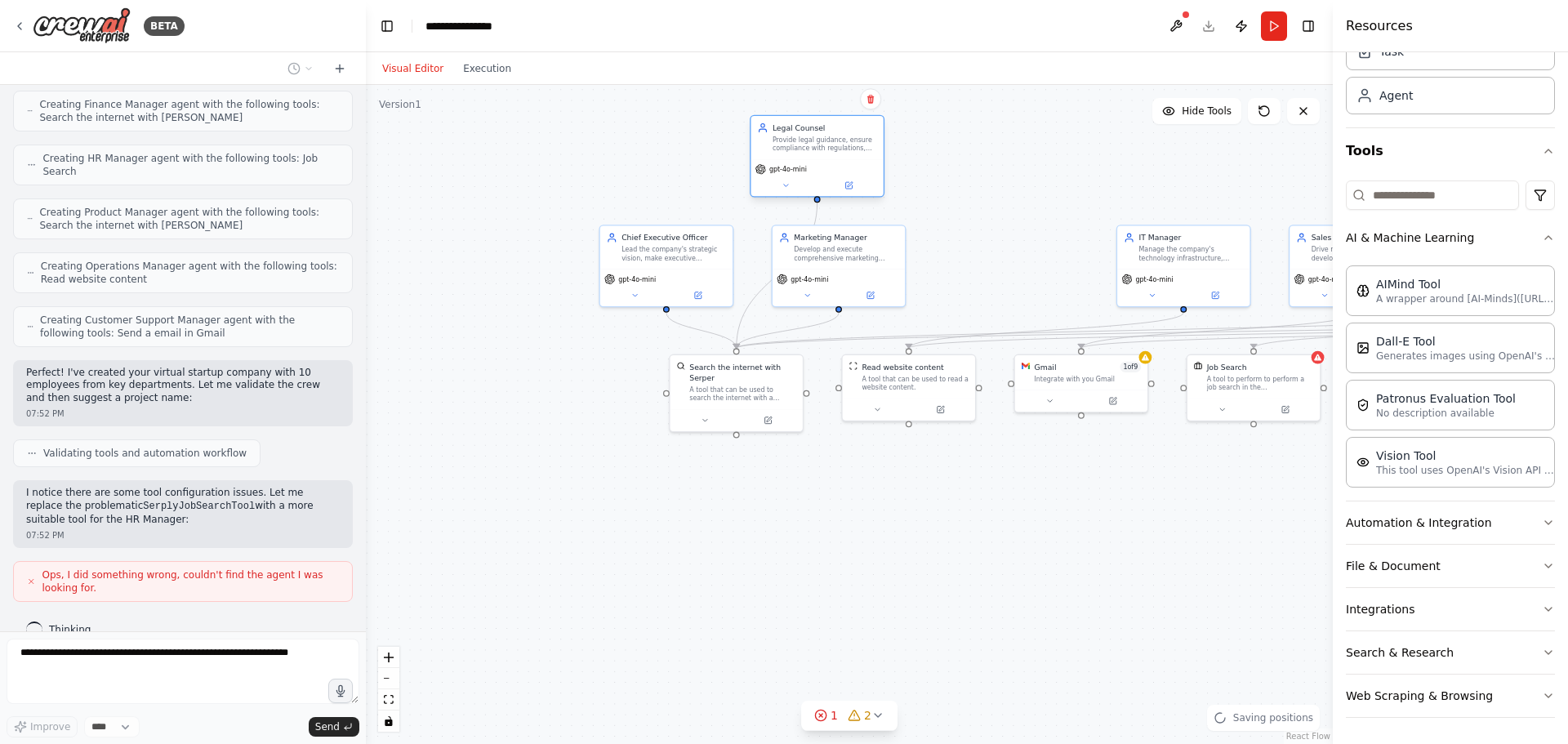
drag, startPoint x: 1032, startPoint y: 248, endPoint x: 830, endPoint y: 137, distance: 230.5
click at [830, 137] on div "Provide legal guidance, ensure compliance with regulations, draft and review co…" at bounding box center [824, 144] width 104 height 17
drag, startPoint x: 821, startPoint y: 253, endPoint x: 955, endPoint y: 222, distance: 137.5
click at [955, 222] on div "Develop and execute comprehensive marketing strategies to increase brand awaren…" at bounding box center [976, 220] width 104 height 17
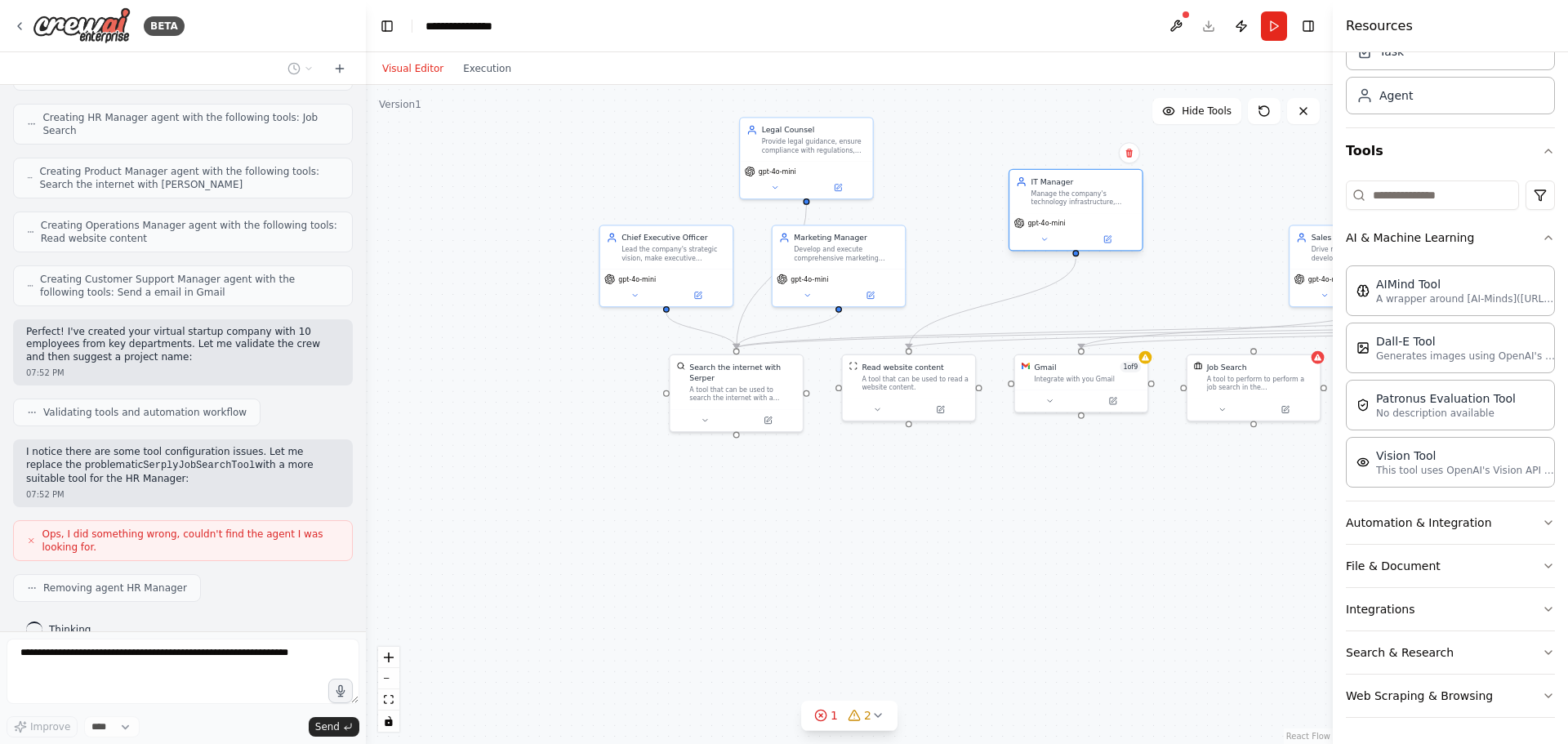
drag, startPoint x: 1181, startPoint y: 273, endPoint x: 1045, endPoint y: 193, distance: 157.8
click at [1045, 213] on div "gpt-4o-mini" at bounding box center [1075, 232] width 132 height 38
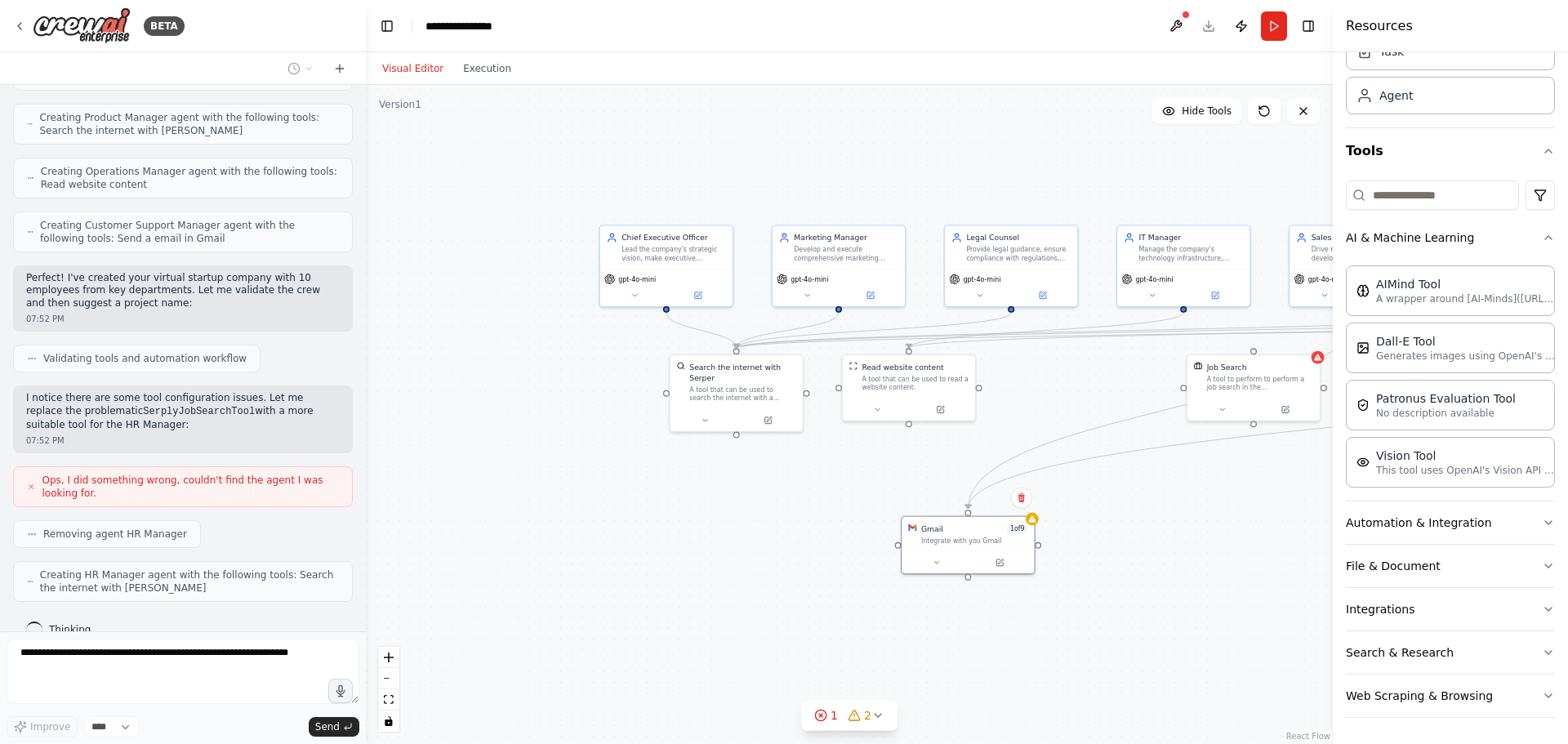
drag, startPoint x: 1097, startPoint y: 372, endPoint x: 1137, endPoint y: 456, distance: 93.0
click at [989, 531] on div "Gmail 1 of 9 Integrate with you Gmail" at bounding box center [974, 534] width 107 height 21
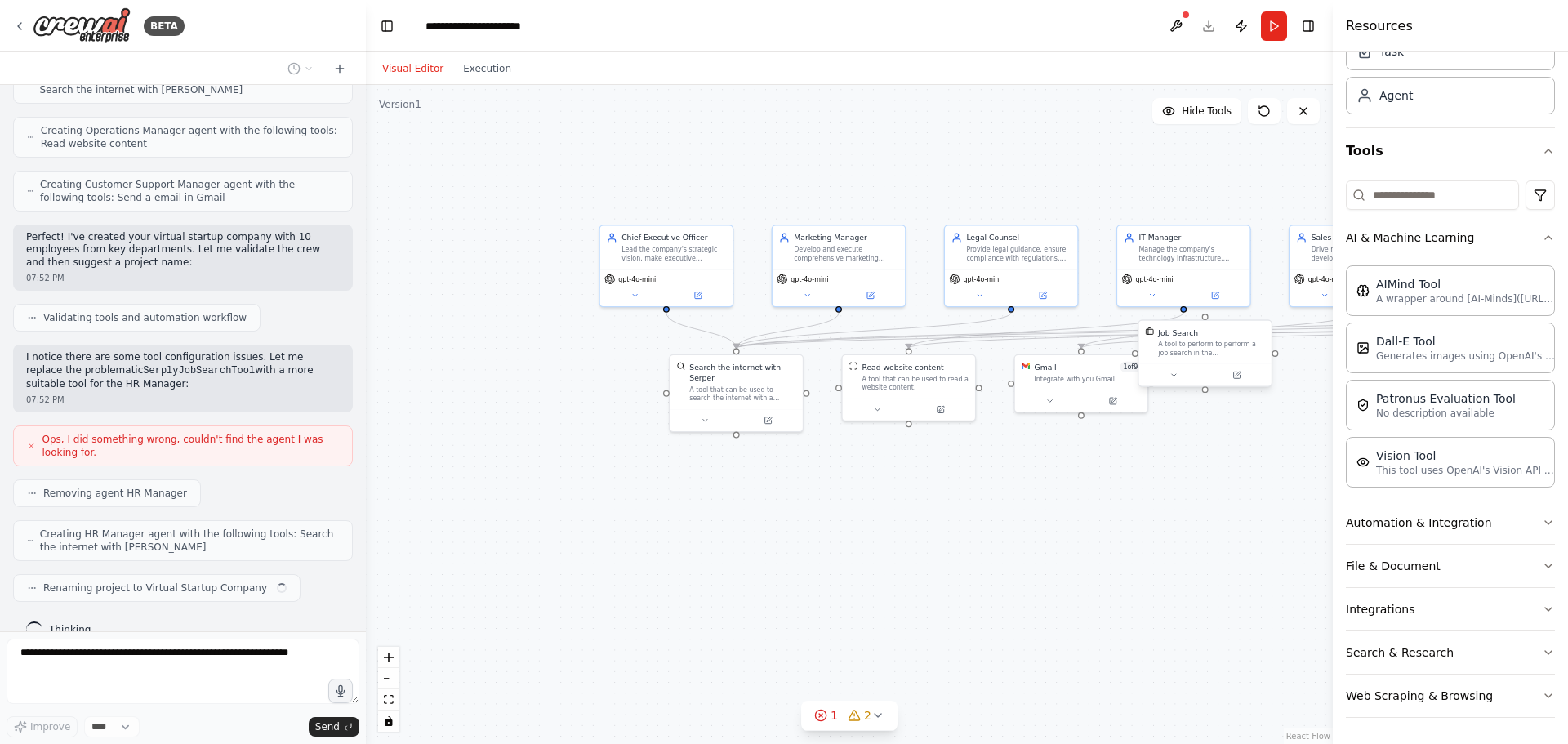
drag, startPoint x: 1244, startPoint y: 390, endPoint x: 1062, endPoint y: 276, distance: 214.8
click at [1051, 319] on div "Job Search A tool to perform to perform a job search in the US with a search_qu…" at bounding box center [1205, 352] width 134 height 67
click at [1051, 465] on div ".deletable-edge-delete-btn { width: 20px; height: 20px; border: 0px solid #ffff…" at bounding box center [850, 415] width 967 height 659
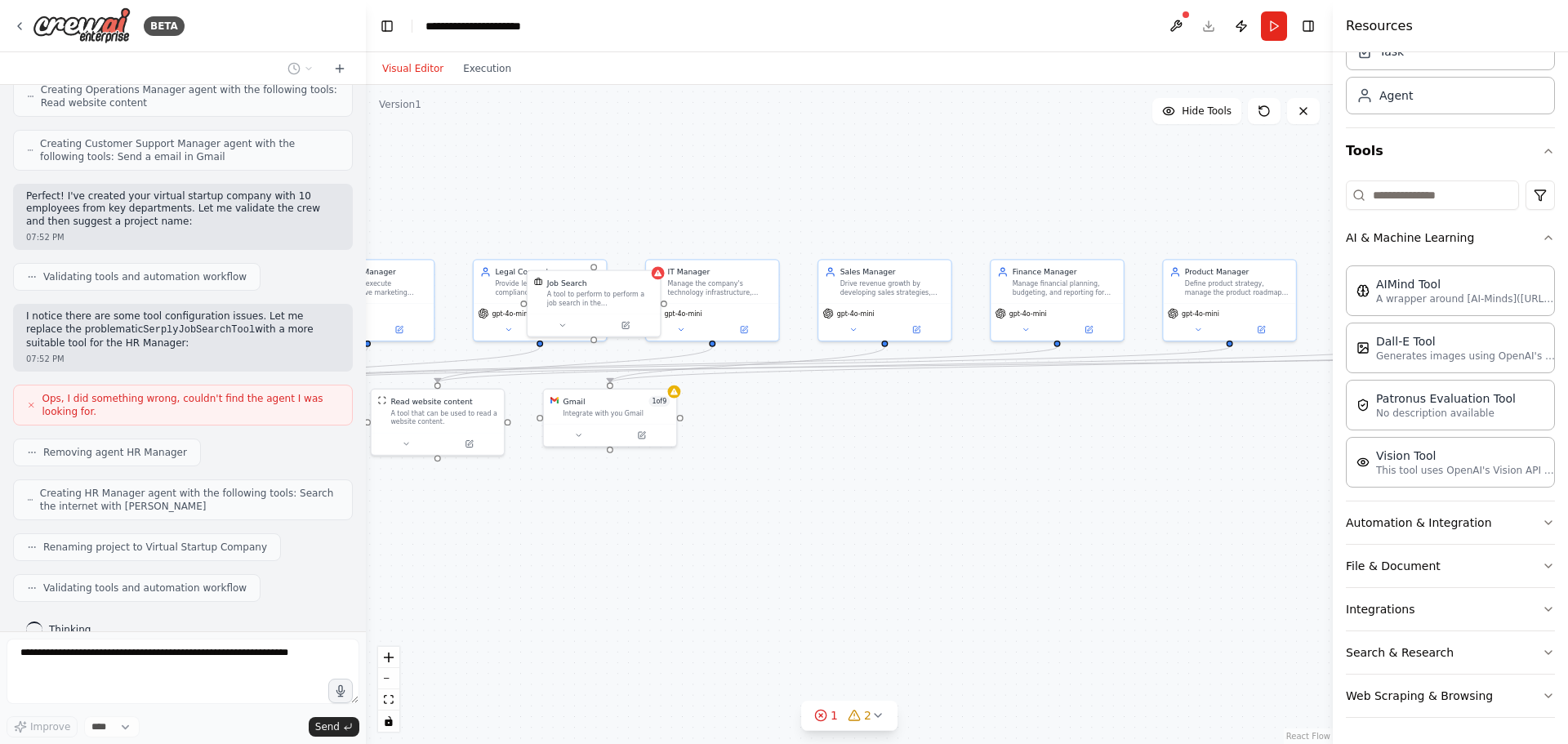
drag, startPoint x: 1252, startPoint y: 465, endPoint x: 777, endPoint y: 496, distance: 476.0
click at [745, 504] on div ".deletable-edge-delete-btn { width: 20px; height: 20px; border: 0px solid #ffff…" at bounding box center [850, 415] width 967 height 659
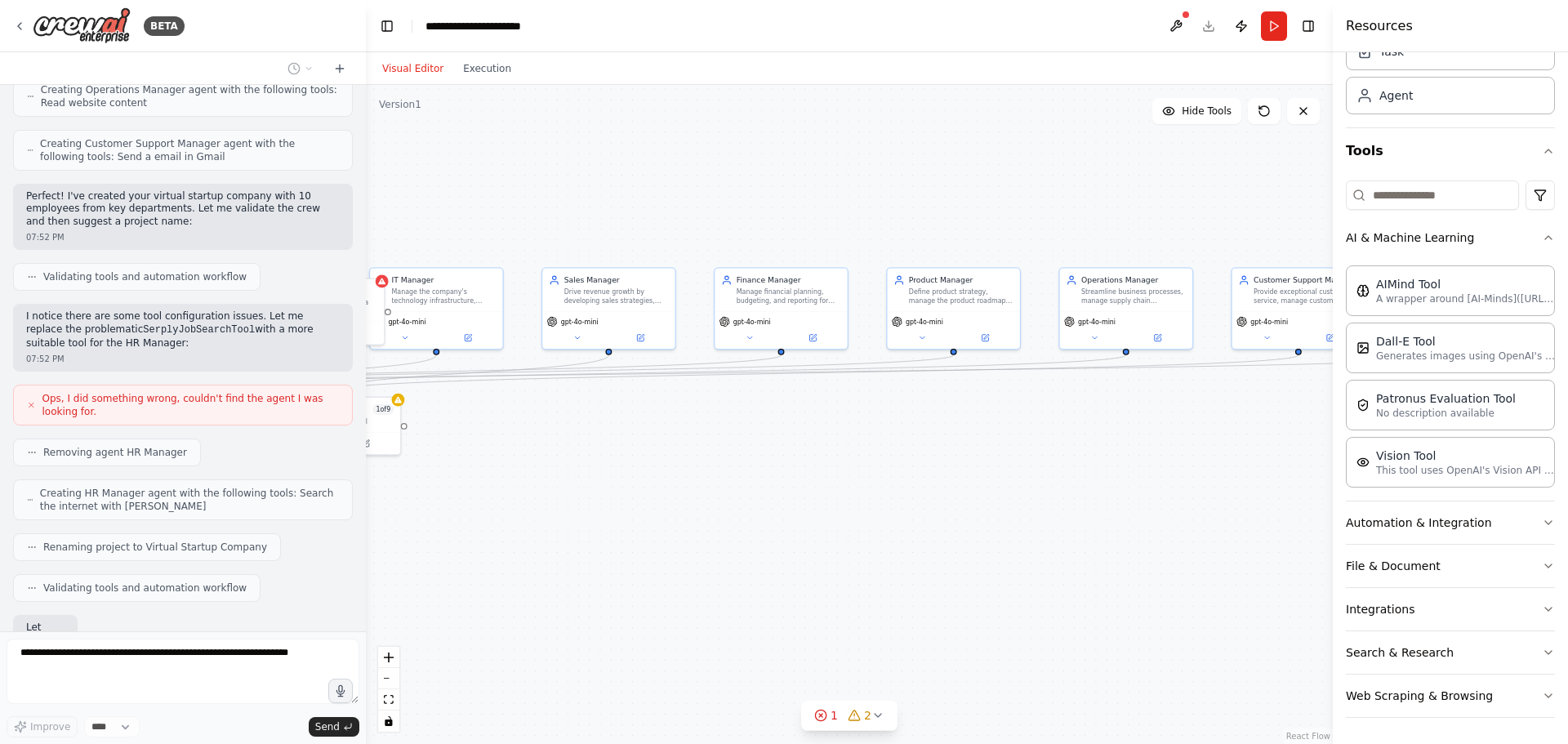
scroll to position [1048, 0]
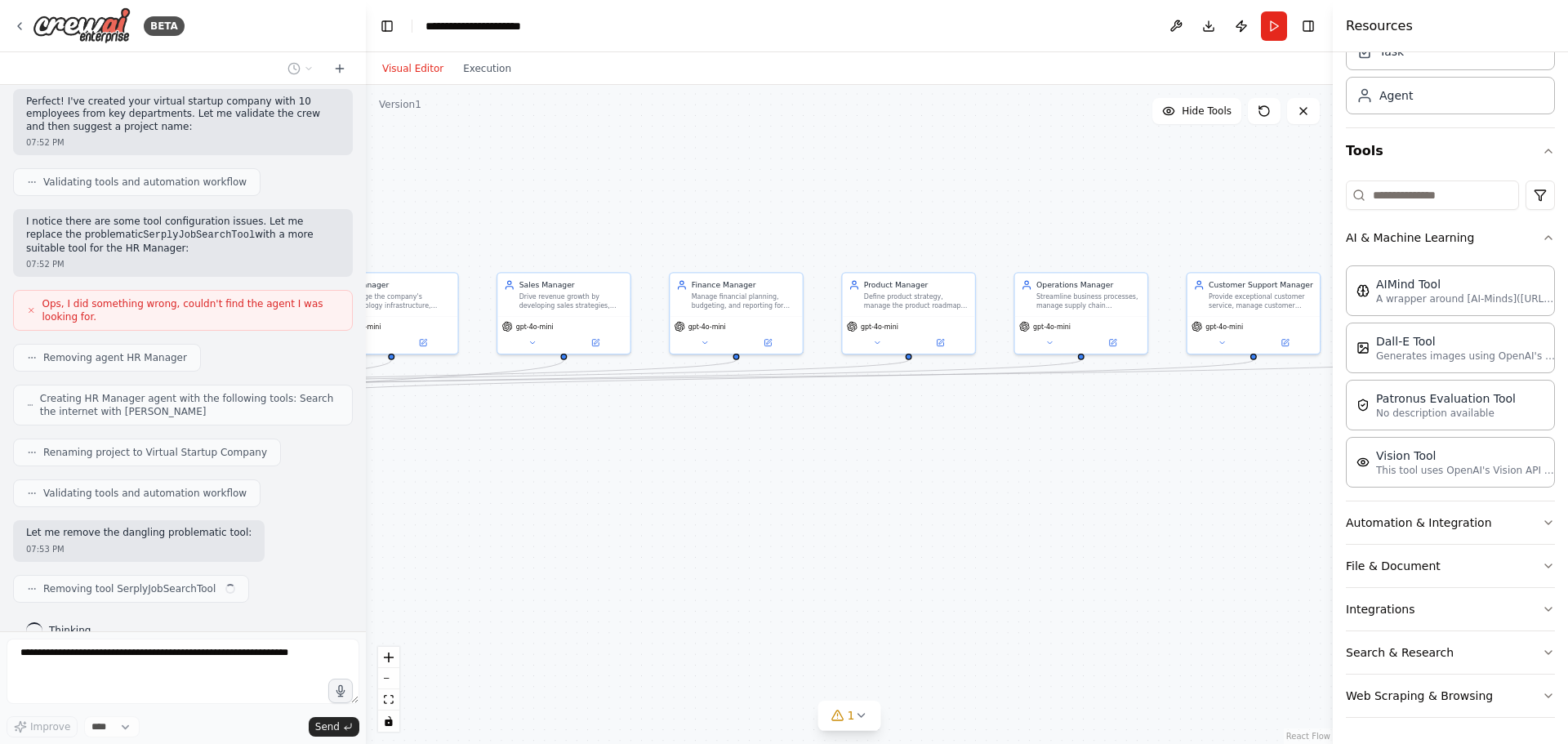
drag, startPoint x: 1218, startPoint y: 458, endPoint x: 889, endPoint y: 469, distance: 329.2
click at [889, 469] on div ".deletable-edge-delete-btn { width: 20px; height: 20px; border: 0px solid #ffff…" at bounding box center [850, 415] width 967 height 659
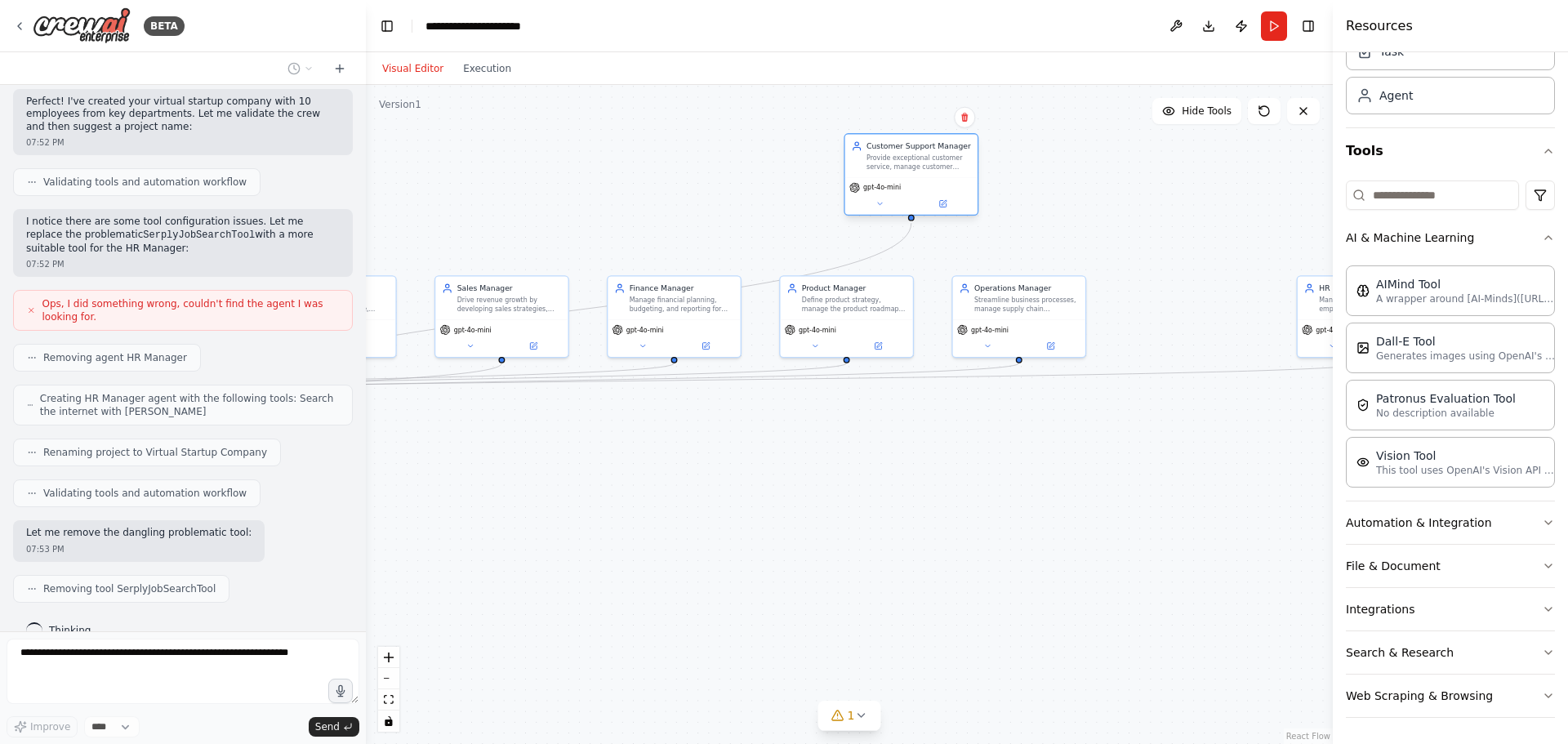
drag, startPoint x: 1163, startPoint y: 298, endPoint x: 860, endPoint y: 152, distance: 336.3
click at [860, 152] on div "Customer Support Manager Provide exceptional customer service, manage customer …" at bounding box center [911, 155] width 132 height 44
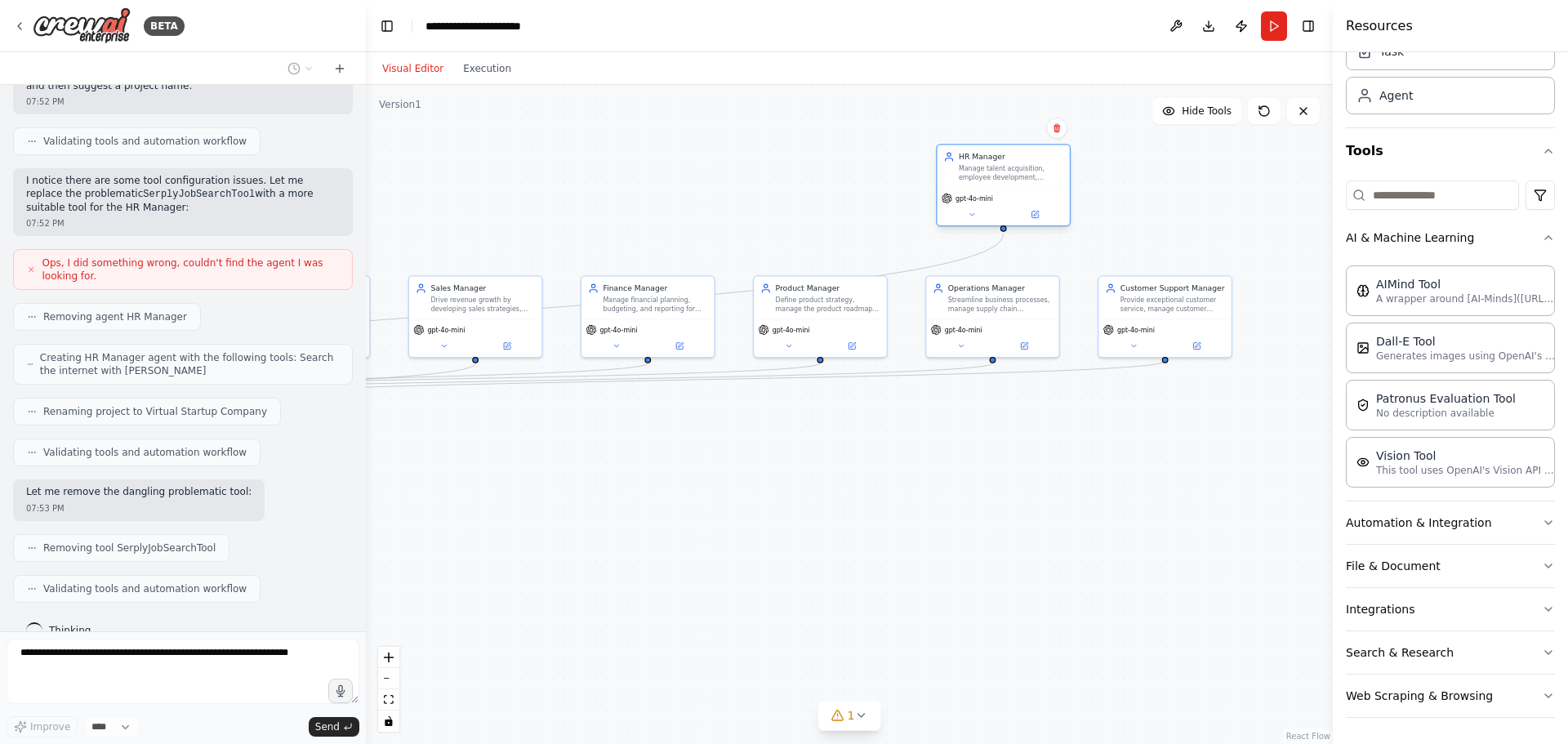
drag, startPoint x: 1323, startPoint y: 325, endPoint x: 960, endPoint y: 195, distance: 385.6
click at [960, 195] on span "gpt-4o-mini" at bounding box center [974, 198] width 38 height 9
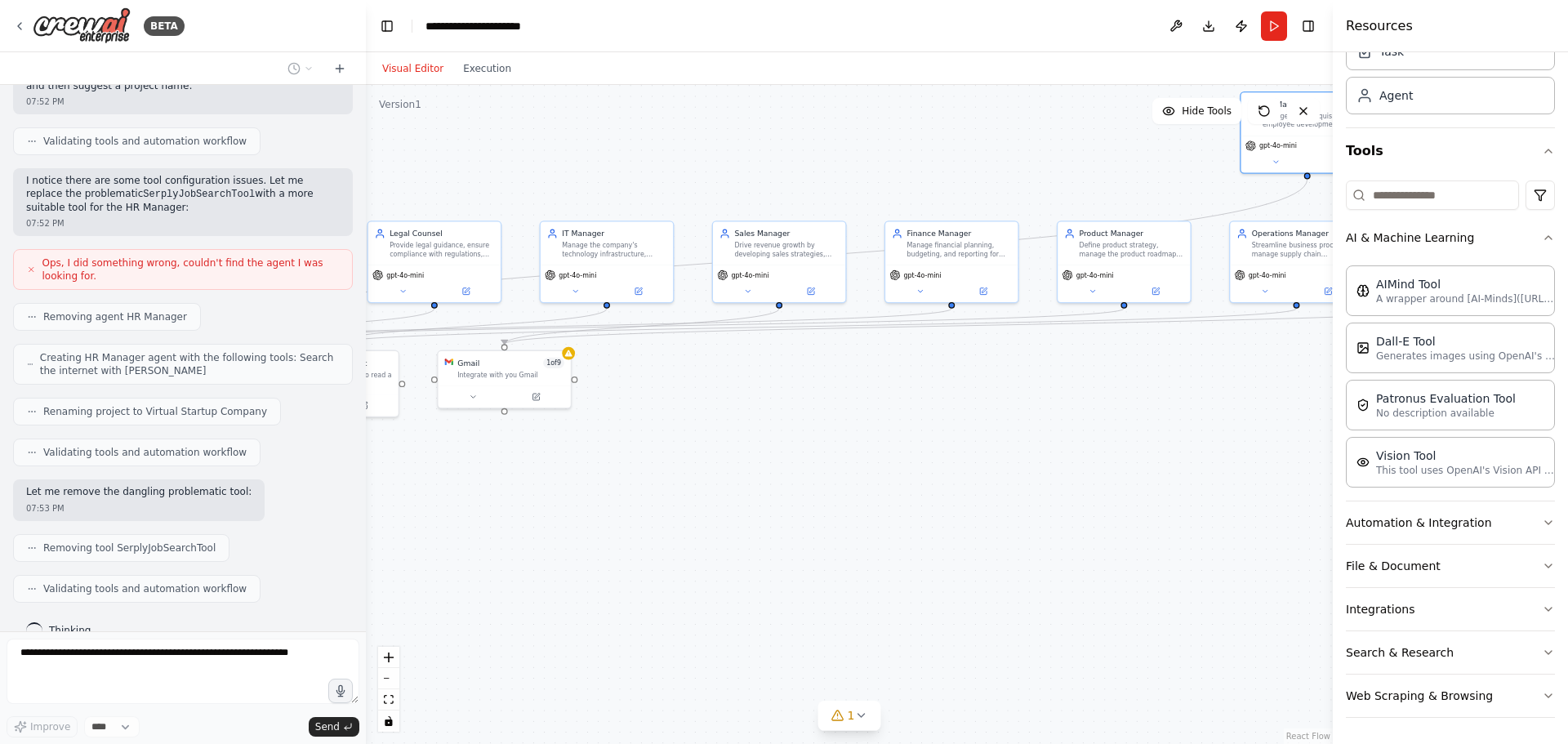
drag, startPoint x: 854, startPoint y: 415, endPoint x: 1230, endPoint y: 324, distance: 386.9
click at [1051, 324] on div ".deletable-edge-delete-btn { width: 20px; height: 20px; border: 0px solid #ffff…" at bounding box center [850, 415] width 967 height 659
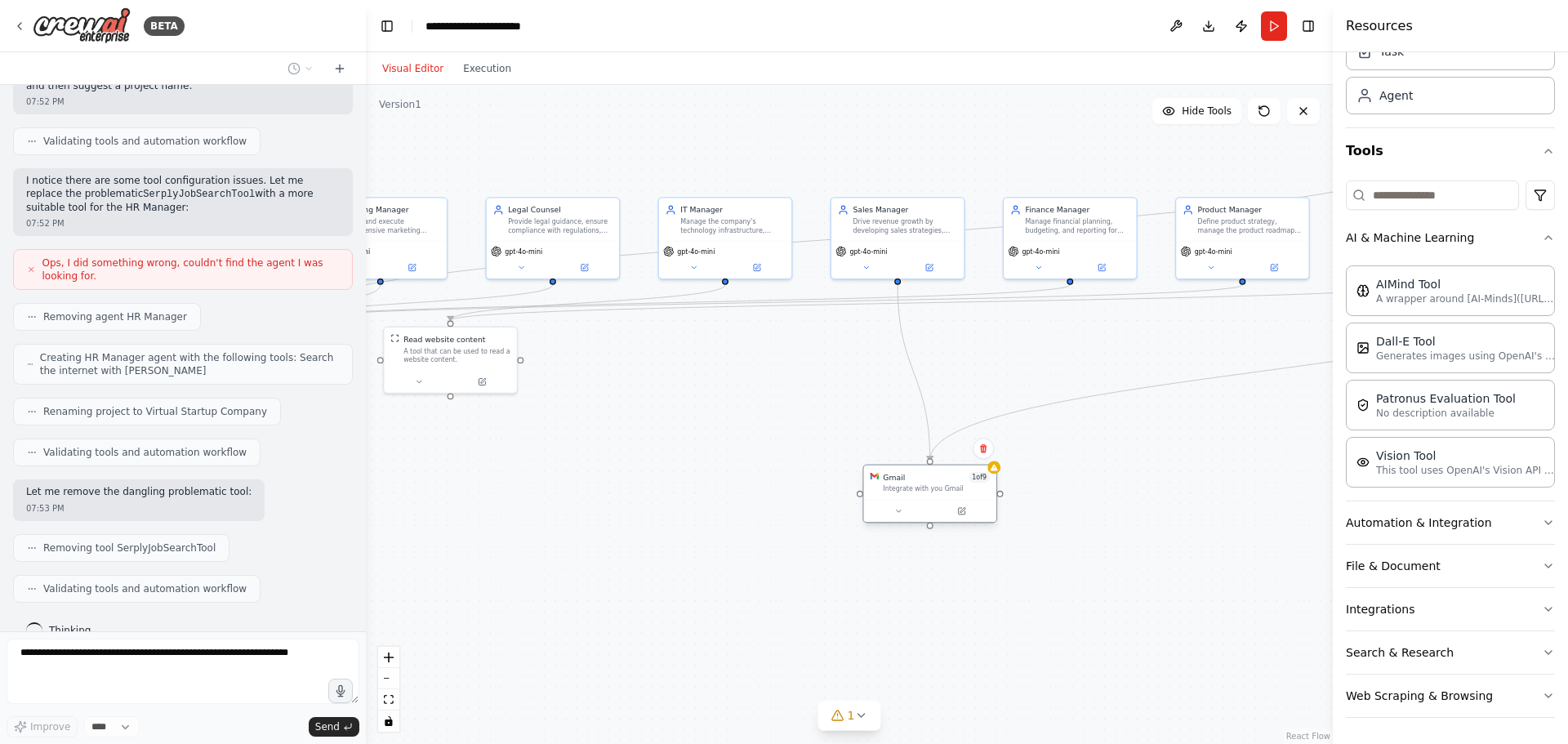
drag, startPoint x: 640, startPoint y: 355, endPoint x: 954, endPoint y: 497, distance: 344.6
click at [954, 497] on div "Gmail 1 of 9 Integrate with you Gmail" at bounding box center [930, 483] width 132 height 34
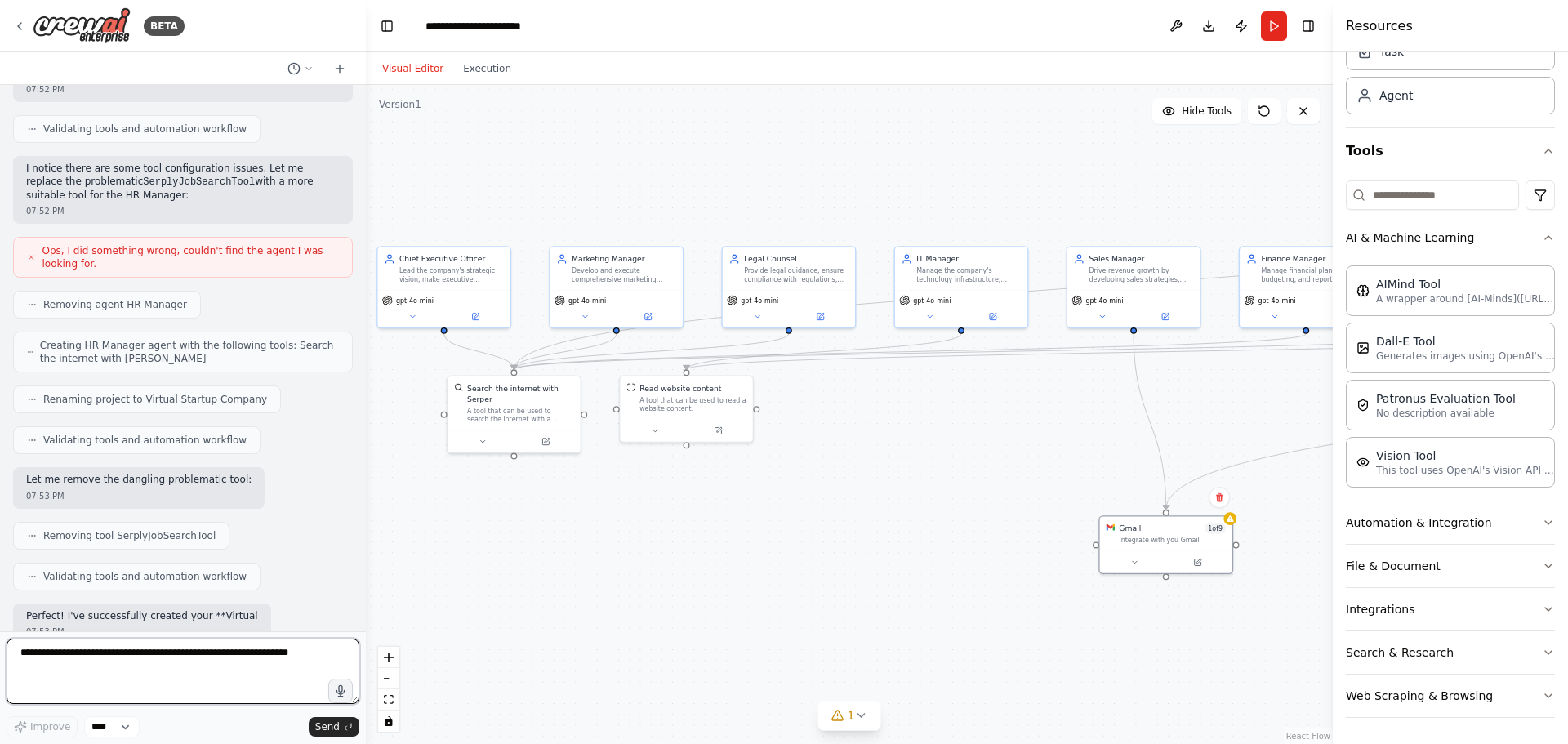
drag, startPoint x: 794, startPoint y: 372, endPoint x: 1028, endPoint y: 421, distance: 239.1
click at [1029, 421] on div ".deletable-edge-delete-btn { width: 20px; height: 20px; border: 0px solid #ffff…" at bounding box center [850, 415] width 967 height 659
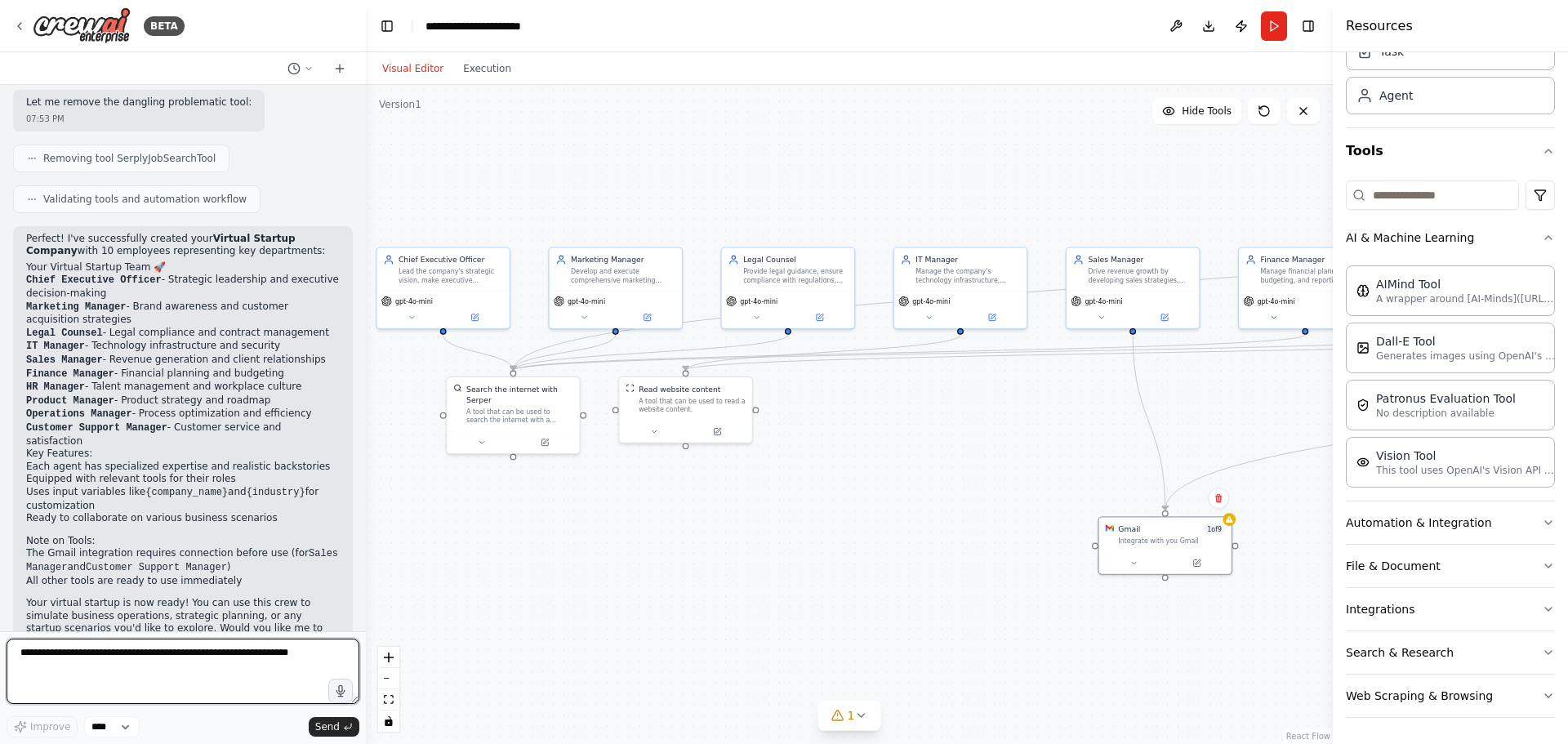
scroll to position [1491, 0]
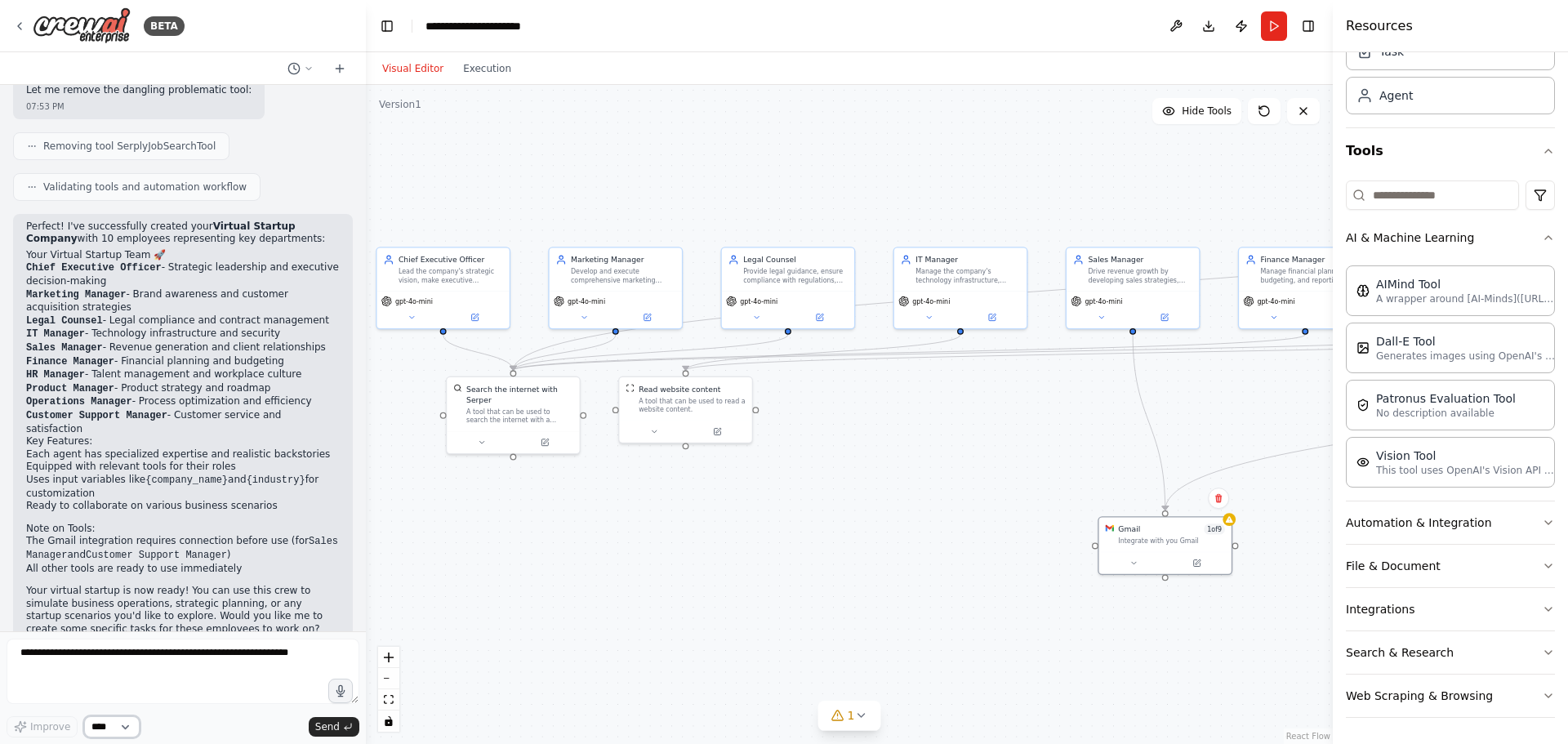
click at [127, 531] on select "****" at bounding box center [112, 727] width 56 height 21
click at [111, 531] on select "****" at bounding box center [112, 727] width 56 height 21
click at [110, 531] on select "****" at bounding box center [112, 727] width 56 height 21
click at [518, 531] on div ".deletable-edge-delete-btn { width: 20px; height: 20px; border: 0px solid #ffff…" at bounding box center [850, 415] width 967 height 659
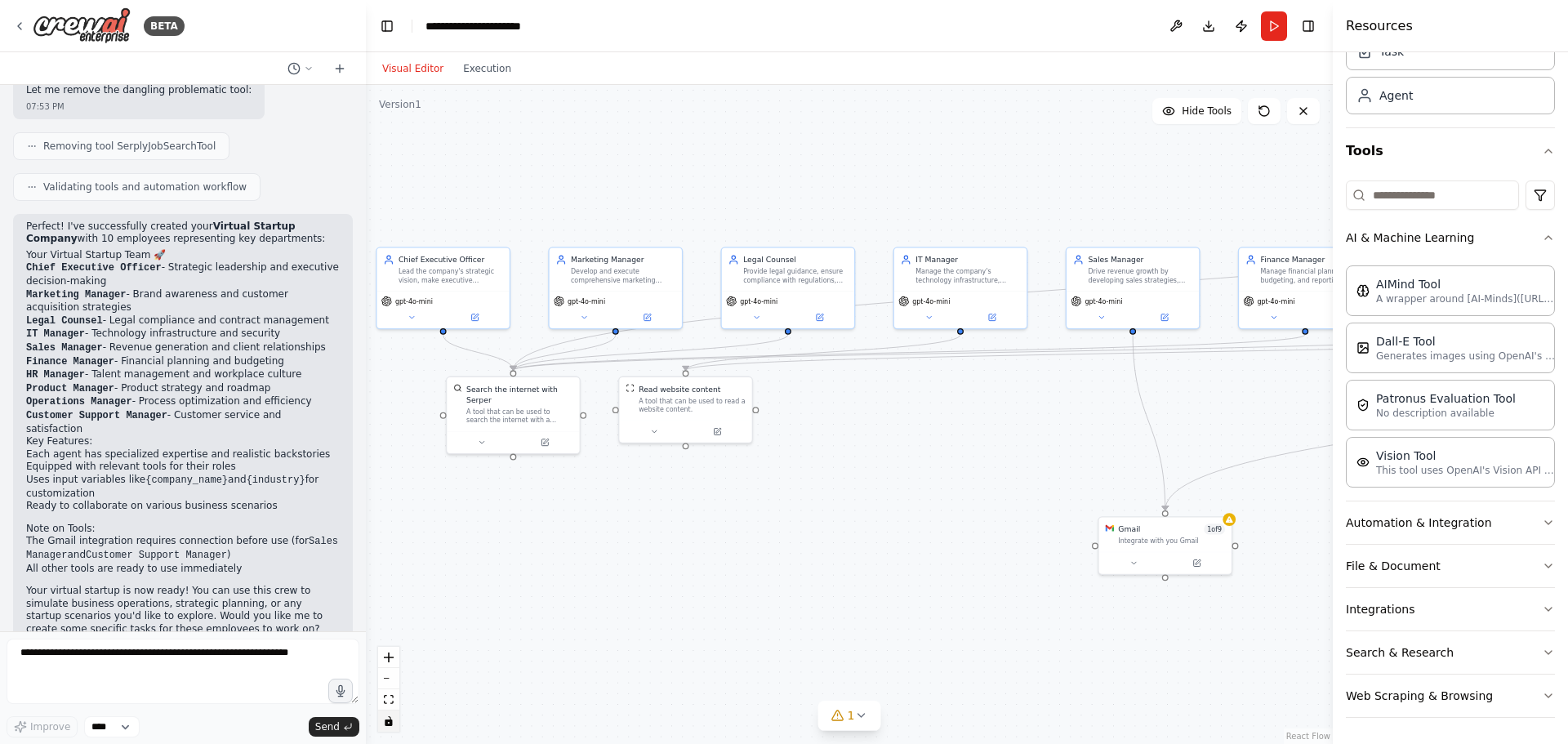
click at [391, 531] on icon "toggle interactivity" at bounding box center [388, 721] width 8 height 9
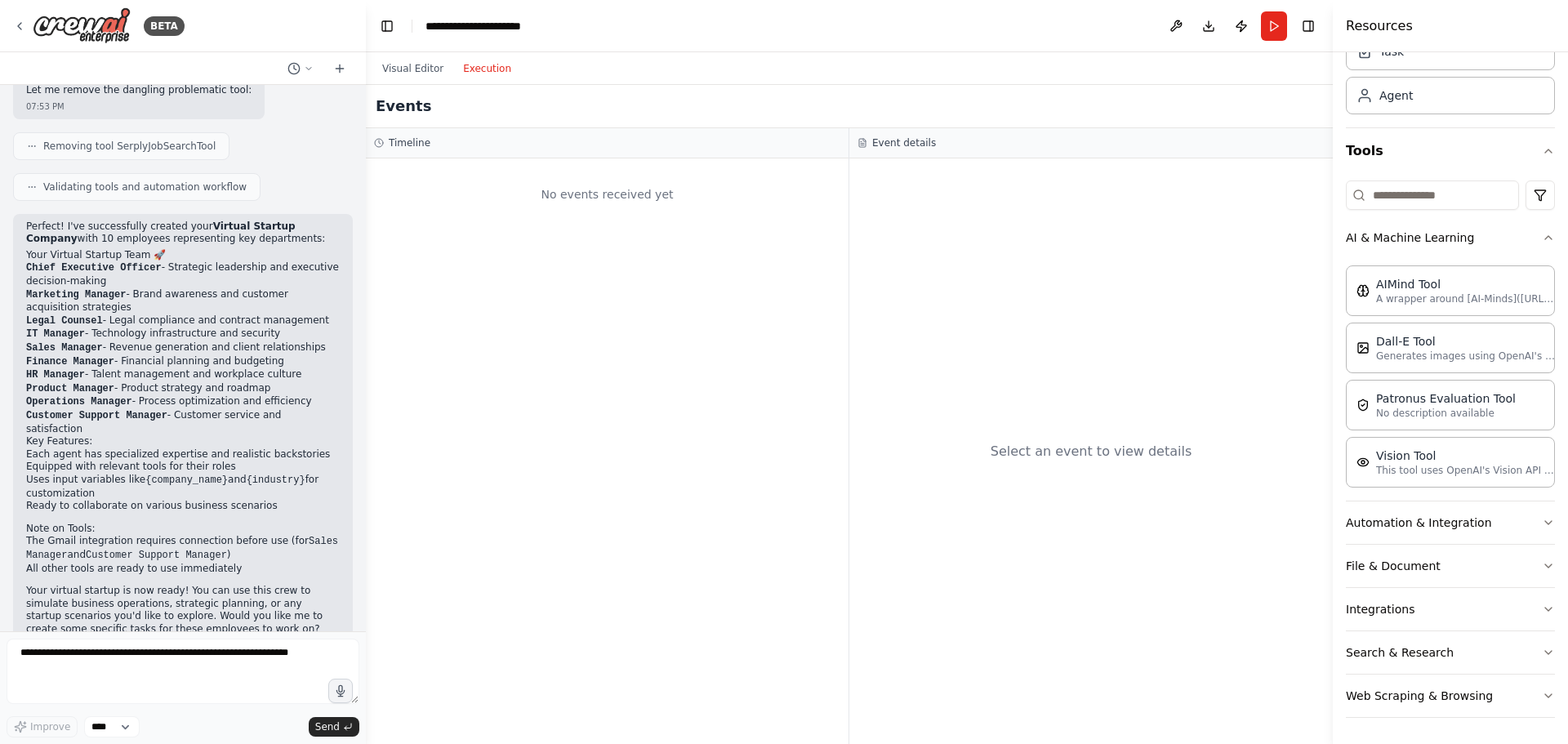
click at [484, 65] on button "Execution" at bounding box center [487, 68] width 68 height 20
click at [395, 68] on button "Visual Editor" at bounding box center [412, 68] width 80 height 20
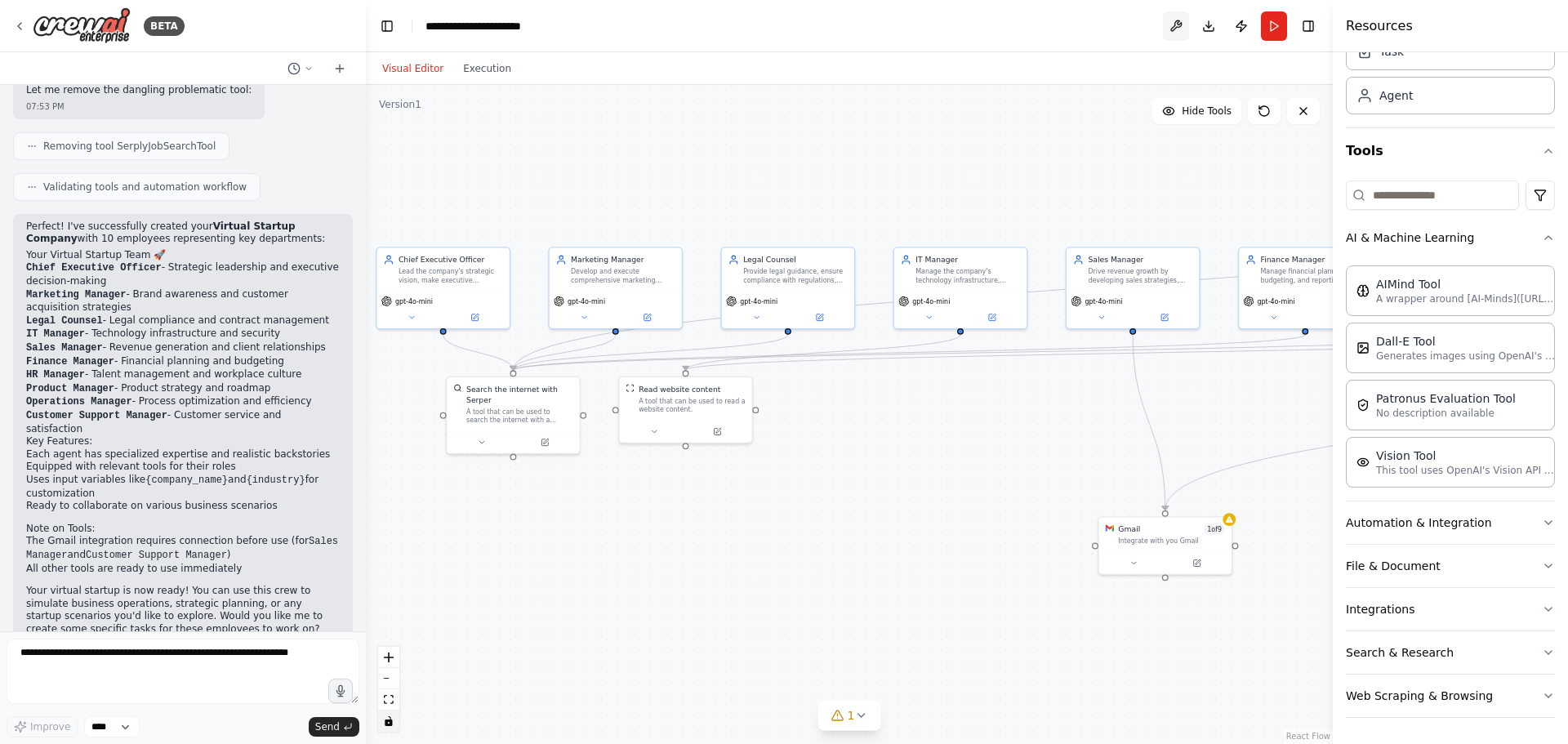
click at [1051, 30] on button at bounding box center [1176, 26] width 26 height 29
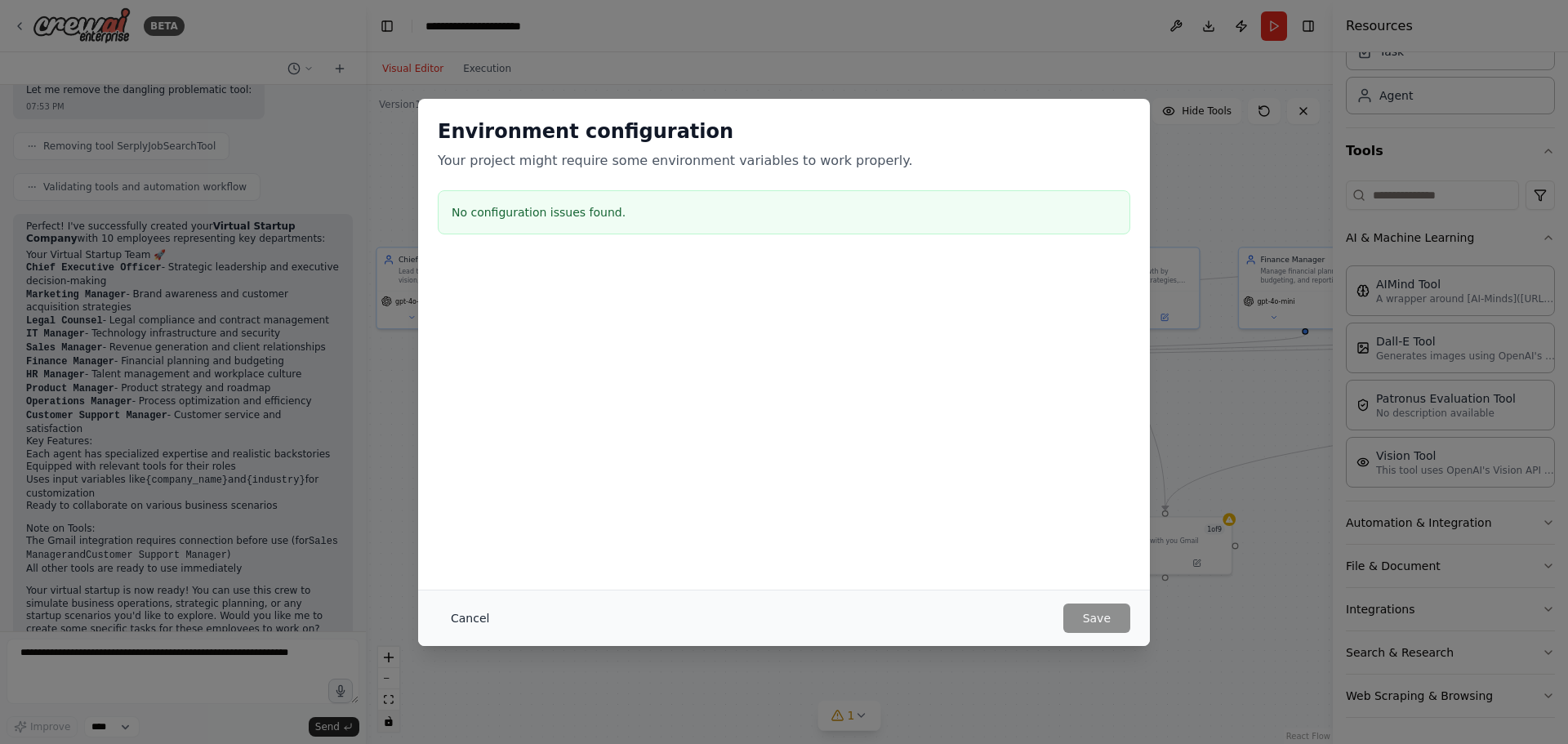
click at [465, 531] on button "Cancel" at bounding box center [469, 618] width 64 height 29
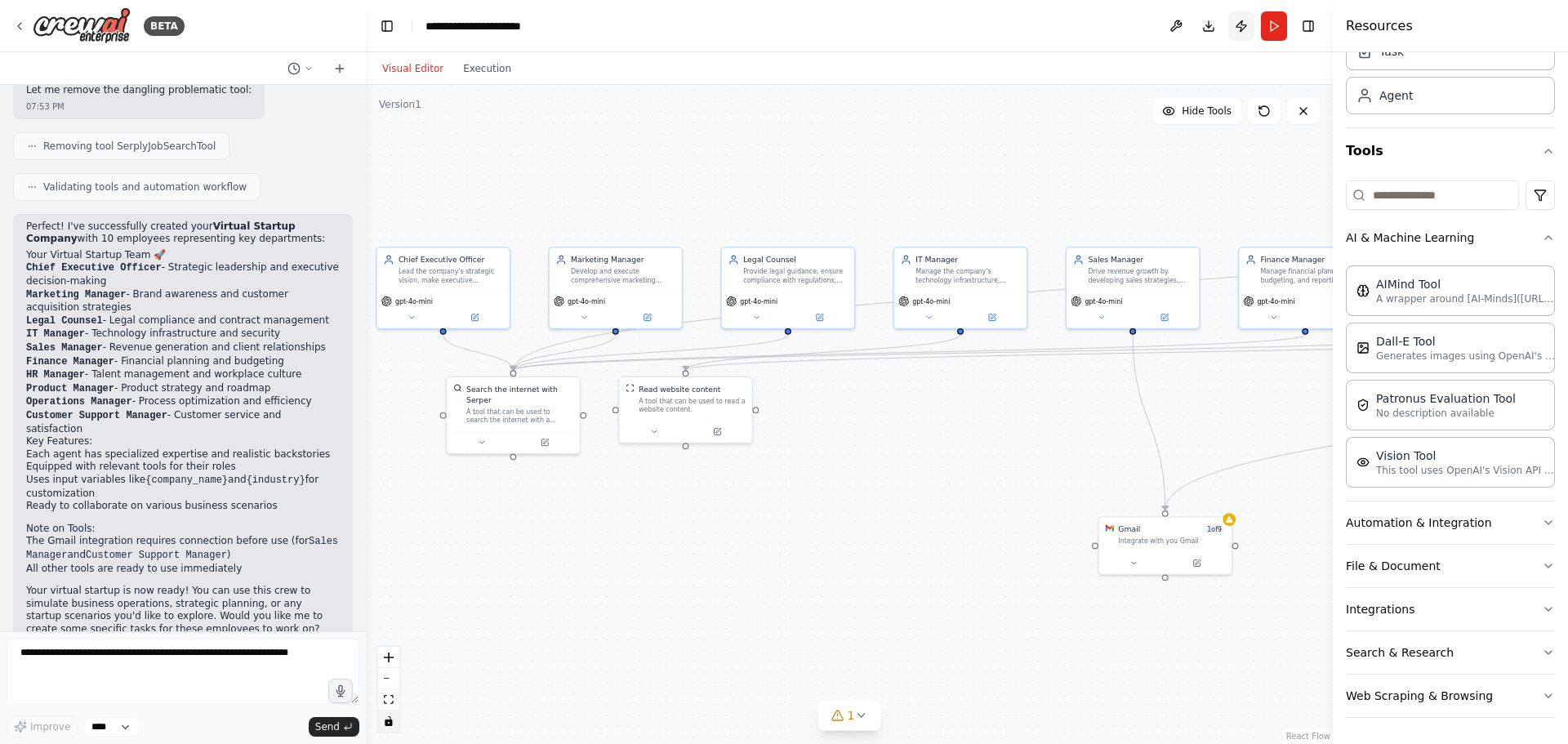
click at [1051, 20] on button "Publish" at bounding box center [1242, 26] width 26 height 29
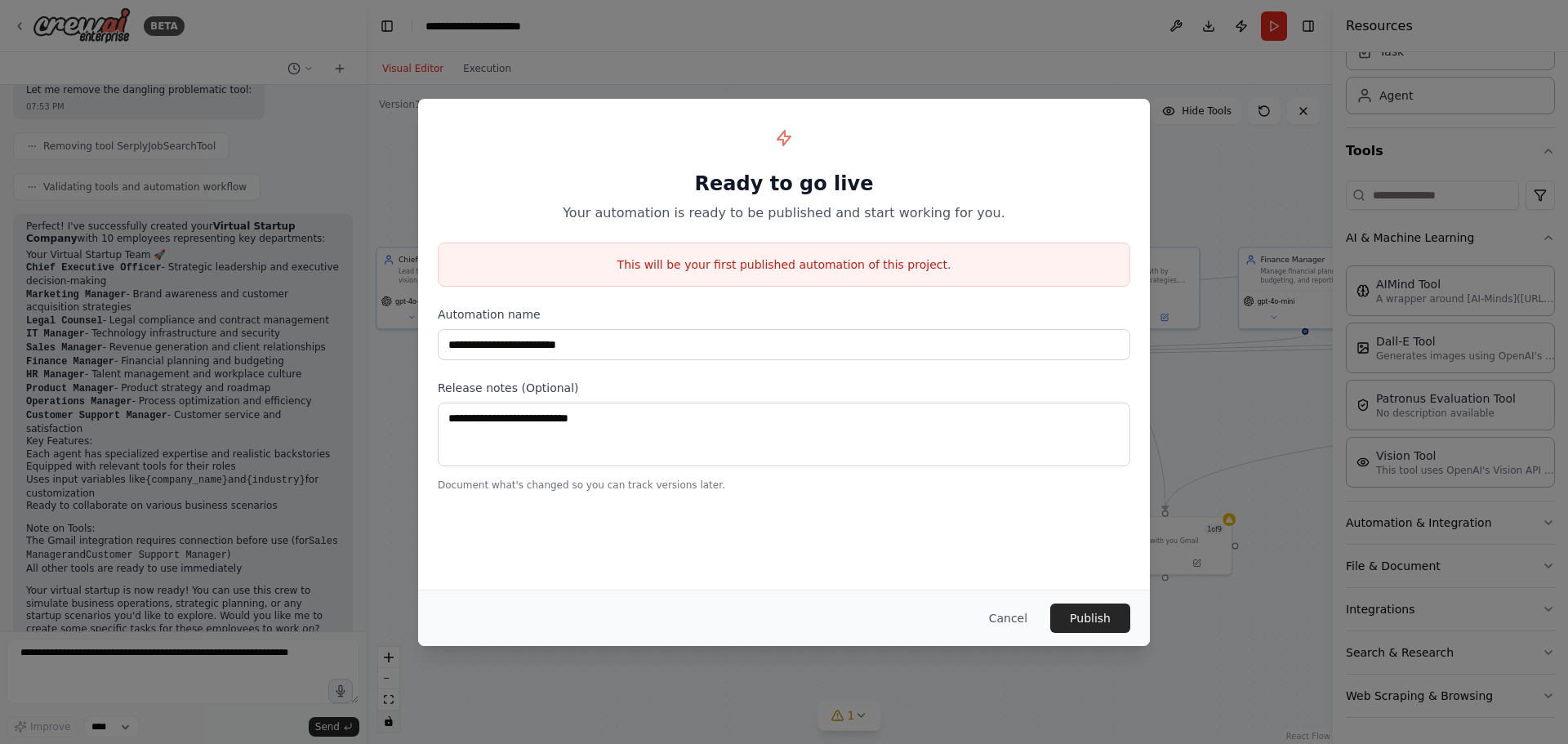
click at [1017, 531] on button "Cancel" at bounding box center [1008, 618] width 64 height 29
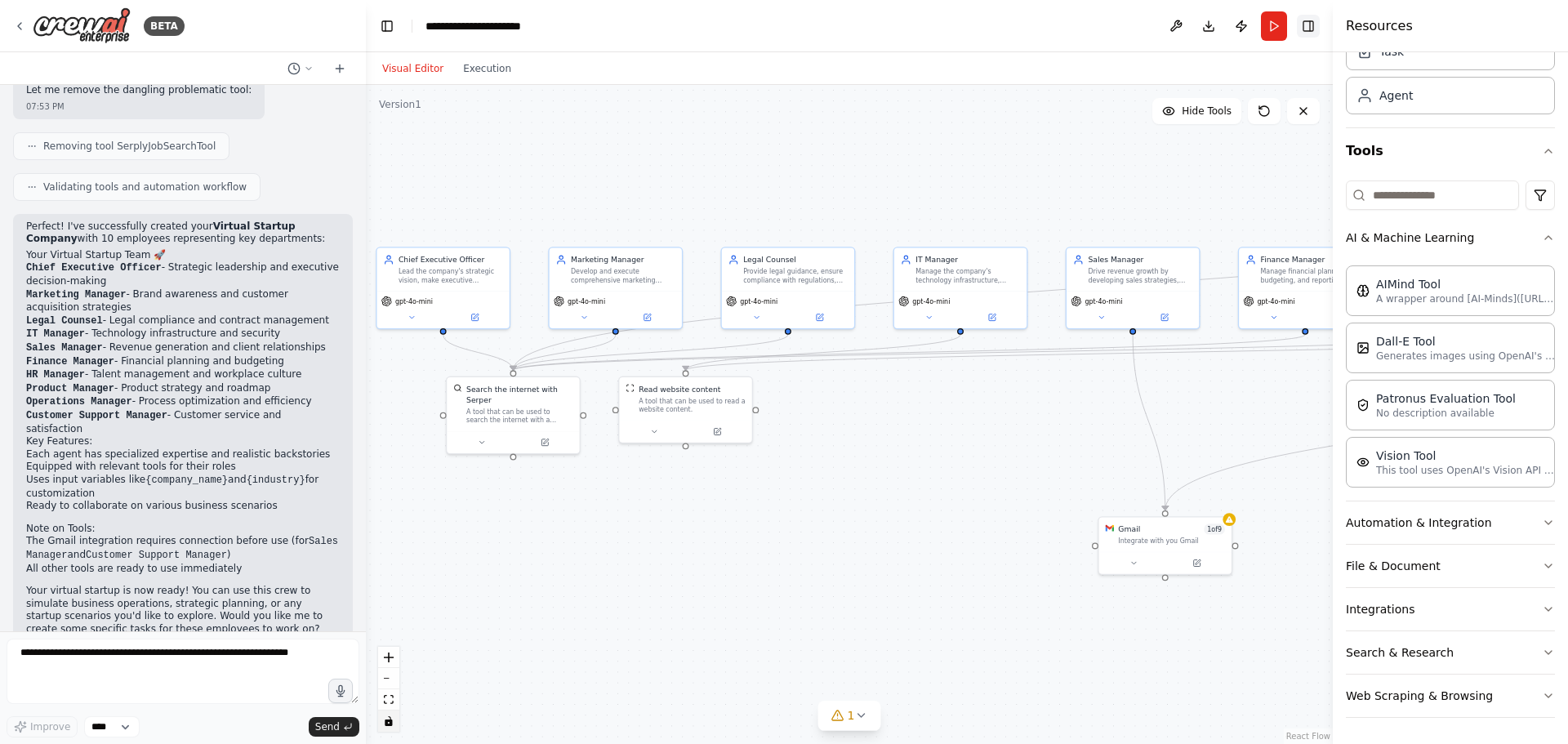
click at [1051, 27] on button "Toggle Right Sidebar" at bounding box center [1308, 27] width 23 height 23
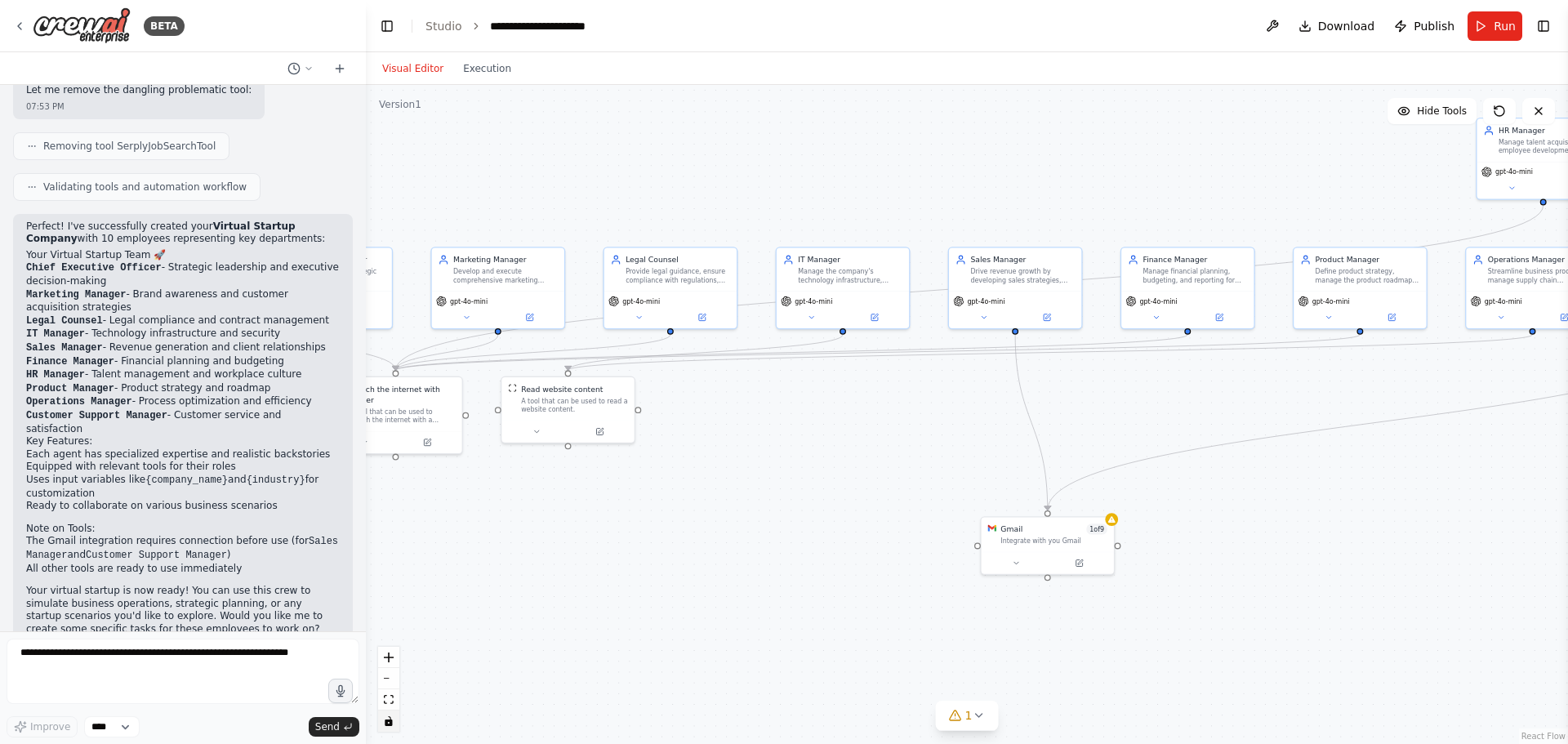
drag, startPoint x: 1374, startPoint y: 147, endPoint x: 1257, endPoint y: 146, distance: 117.0
click at [1051, 146] on div ".deletable-edge-delete-btn { width: 20px; height: 20px; border: 0px solid #ffff…" at bounding box center [967, 415] width 1202 height 659
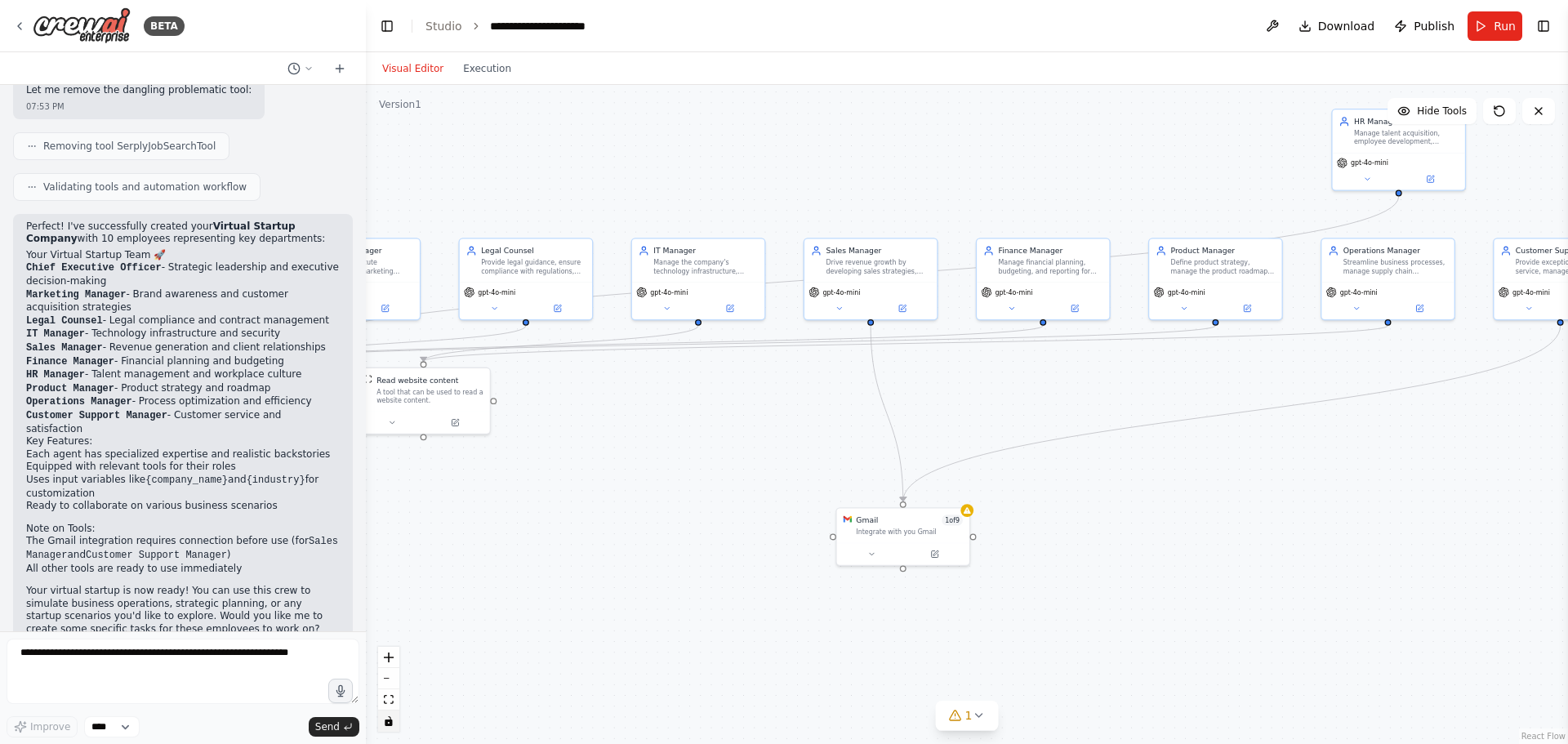
drag, startPoint x: 1241, startPoint y: 169, endPoint x: 1098, endPoint y: 163, distance: 143.1
click at [1051, 163] on div ".deletable-edge-delete-btn { width: 20px; height: 20px; border: 0px solid #ffff…" at bounding box center [967, 415] width 1202 height 659
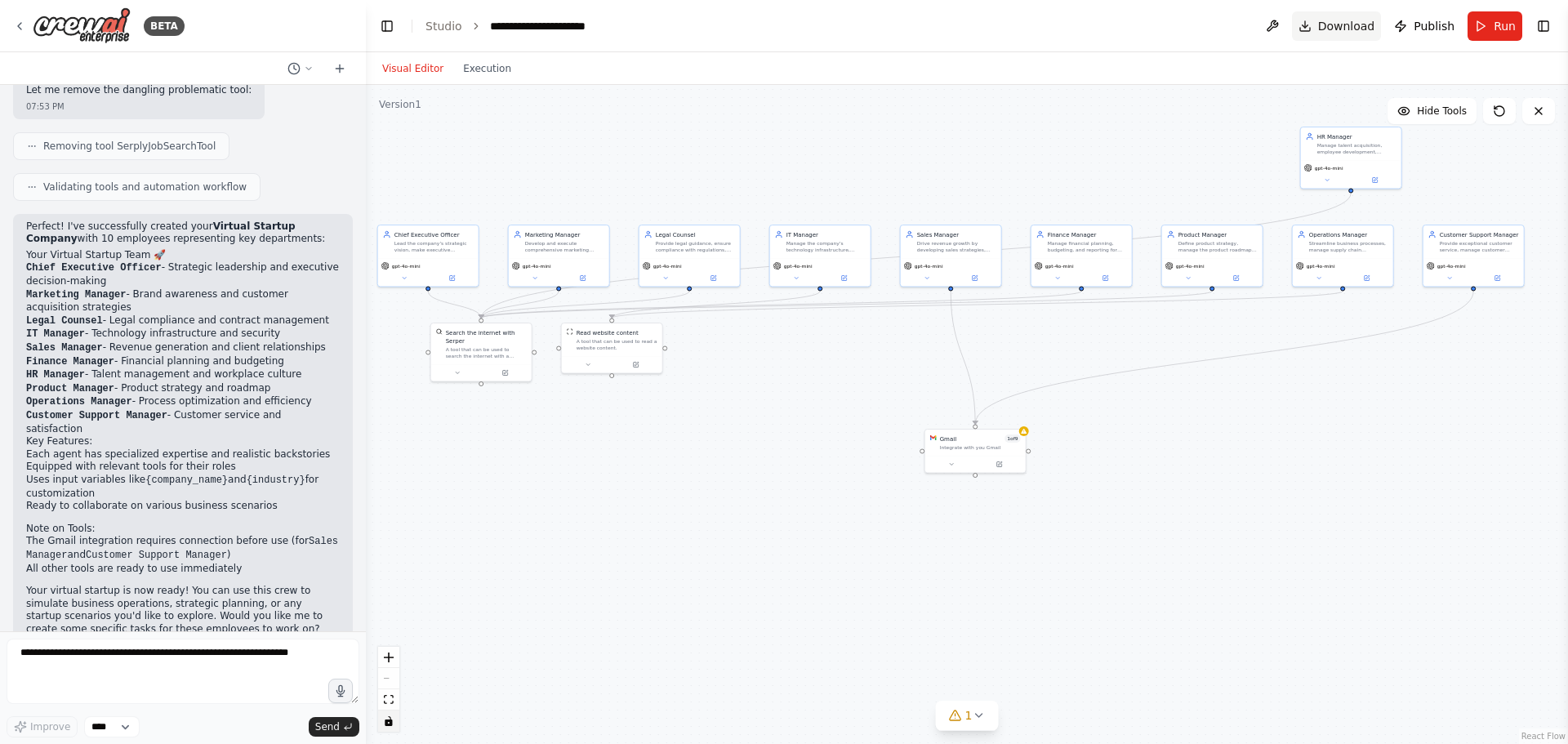
click at [1051, 27] on button "Download" at bounding box center [1336, 26] width 90 height 29
click at [1051, 28] on span "Download" at bounding box center [1347, 26] width 57 height 16
click at [1051, 33] on span "Download" at bounding box center [1347, 26] width 57 height 16
drag, startPoint x: 1351, startPoint y: 157, endPoint x: 999, endPoint y: 133, distance: 352.8
click at [999, 133] on div "HR Manager Manage talent acquisition, employee development, workplace culture, …" at bounding box center [999, 117] width 100 height 33
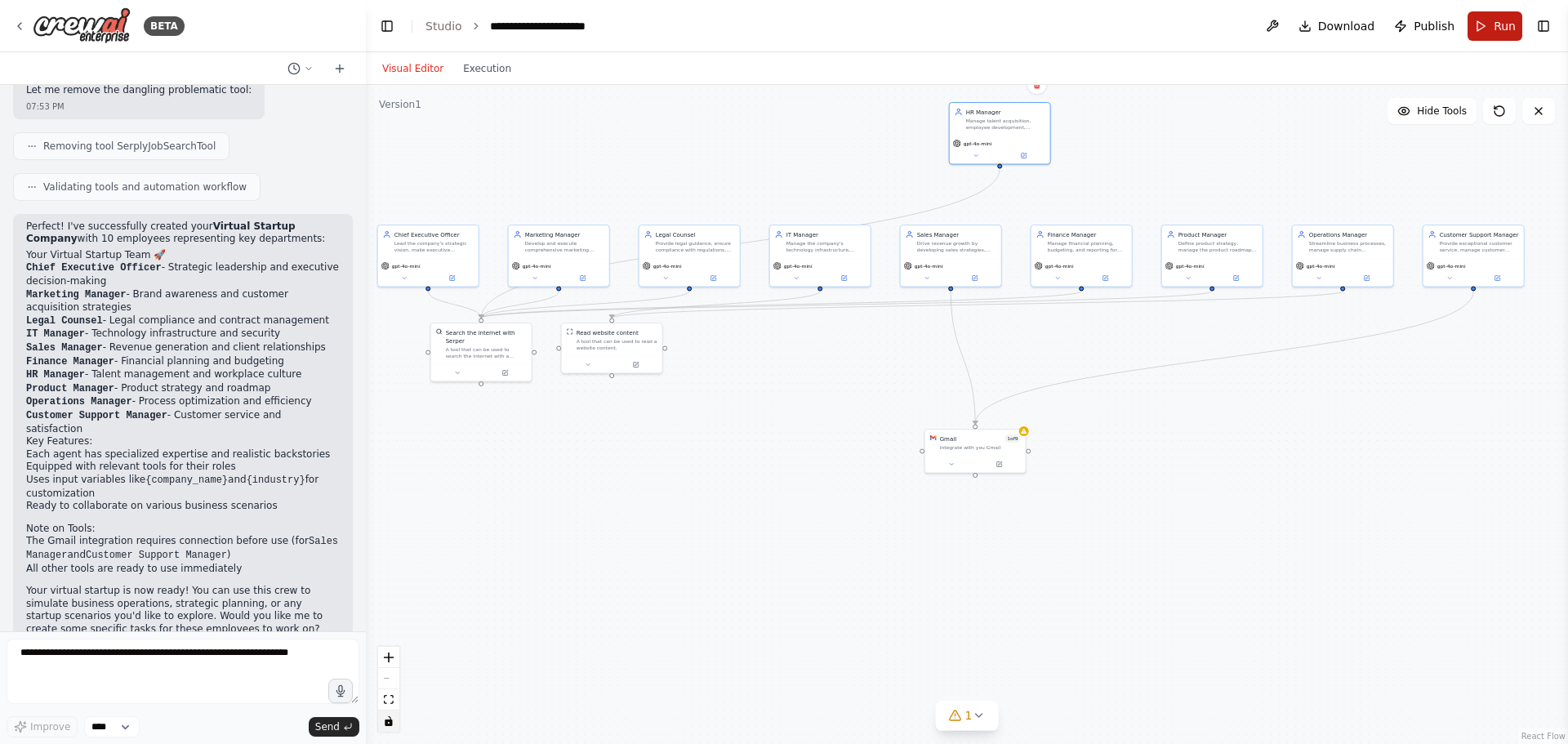
click at [1051, 27] on button "Run" at bounding box center [1494, 26] width 55 height 29
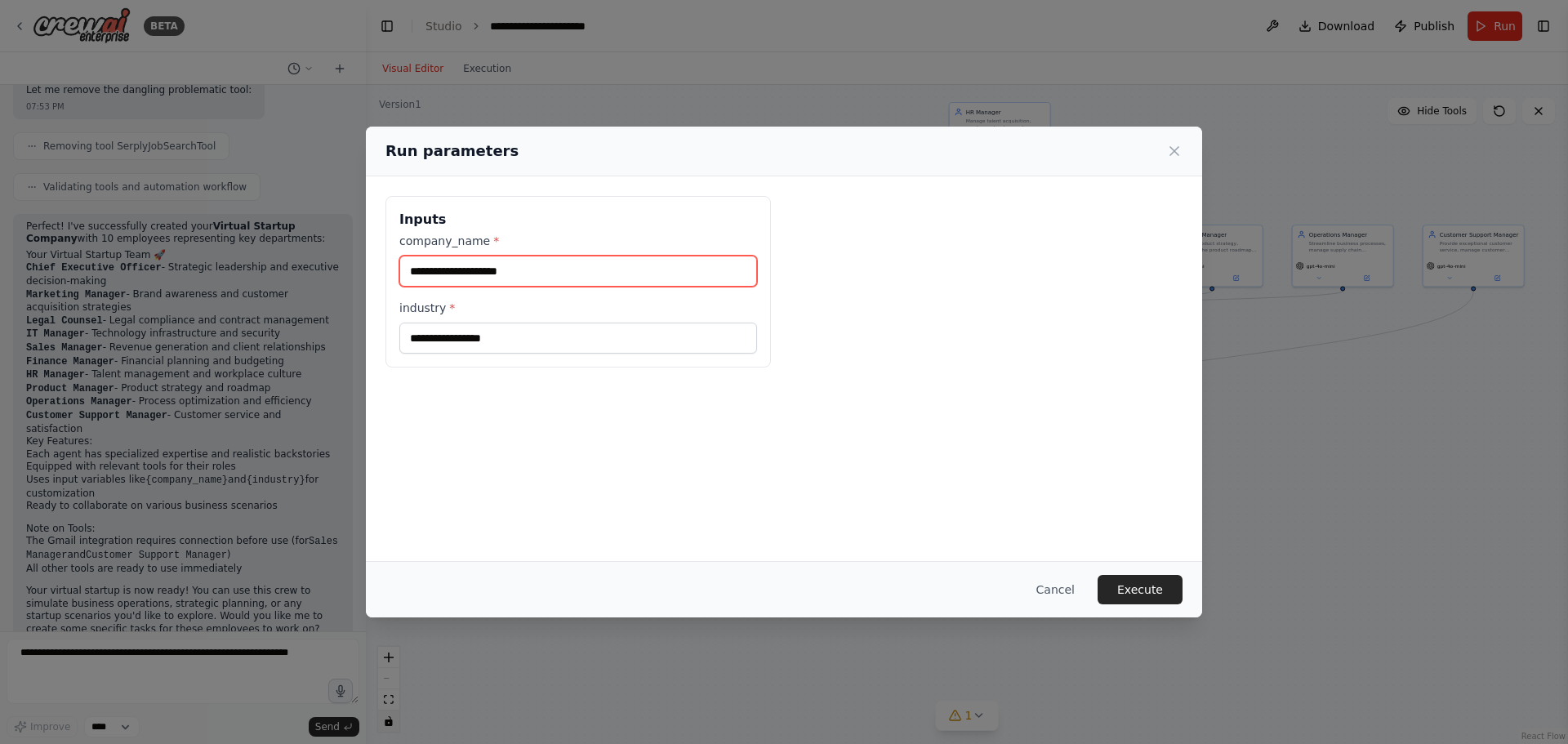
click at [554, 264] on input "company_name *" at bounding box center [578, 271] width 358 height 31
type input "******"
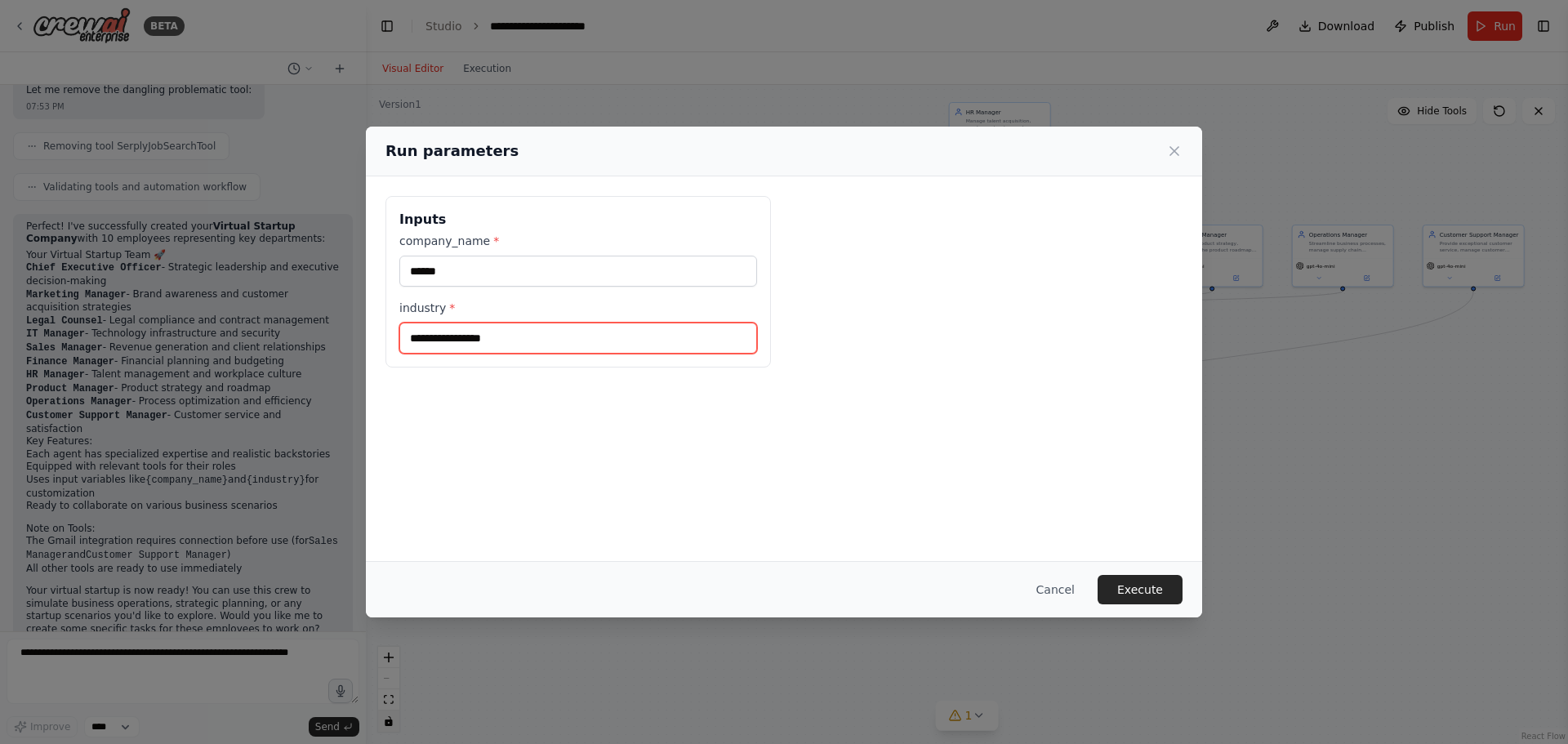
click at [466, 339] on input "industry *" at bounding box center [578, 338] width 358 height 31
type input "*******"
click at [1051, 531] on button "Execute" at bounding box center [1140, 589] width 85 height 29
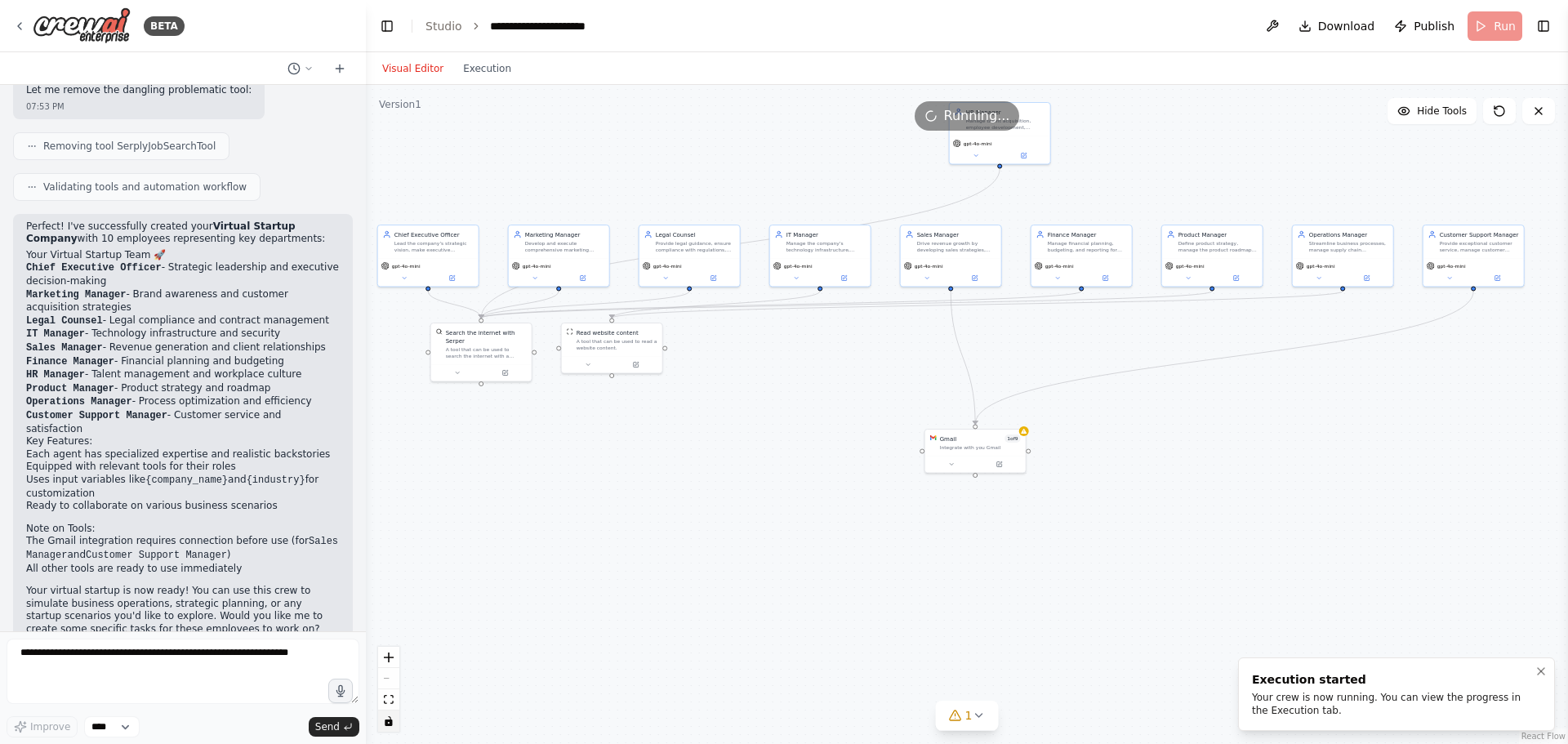
click at [1051, 531] on div "Your crew is now running. You can view the progress in the Execution tab." at bounding box center [1393, 704] width 283 height 27
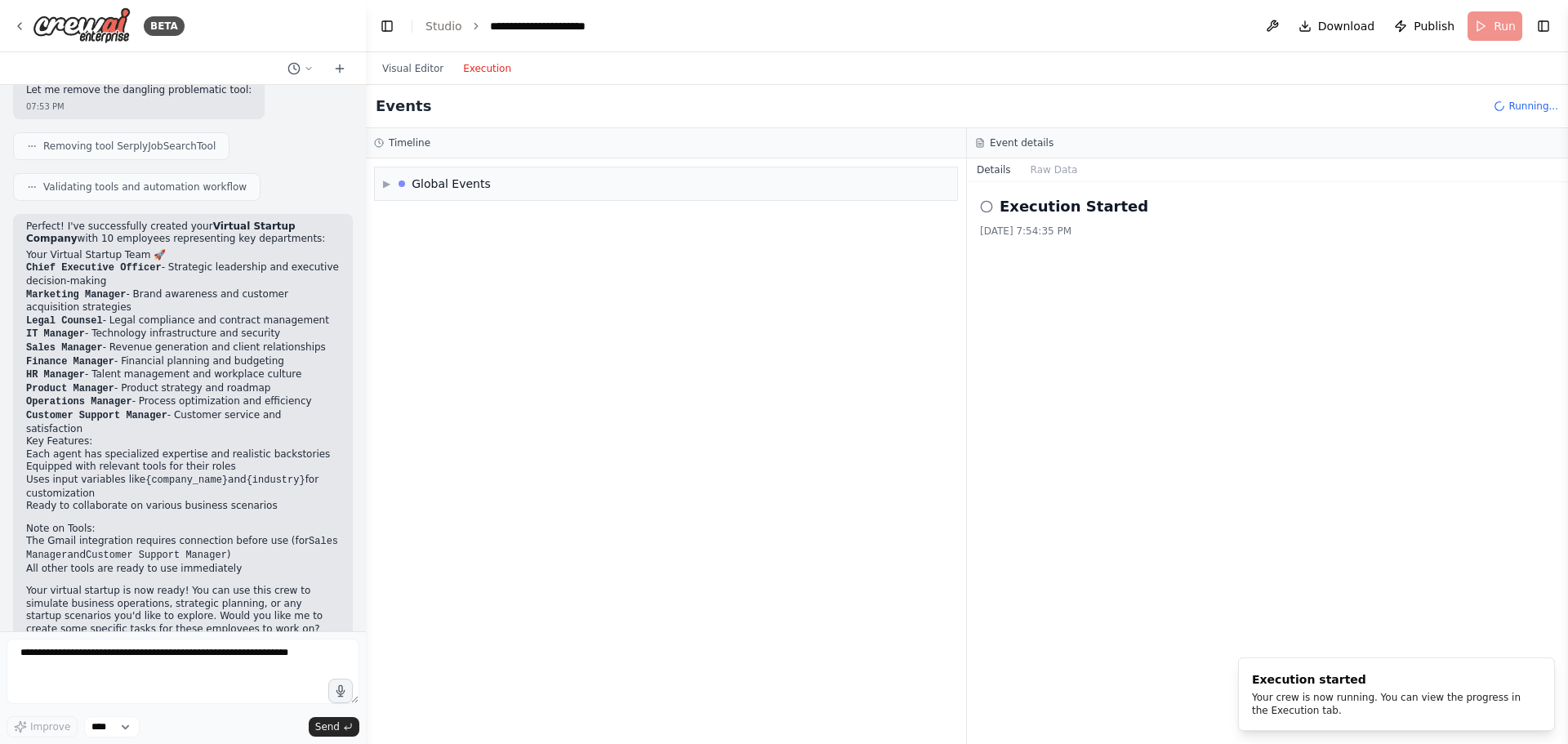
click at [473, 67] on button "Execution" at bounding box center [487, 68] width 68 height 20
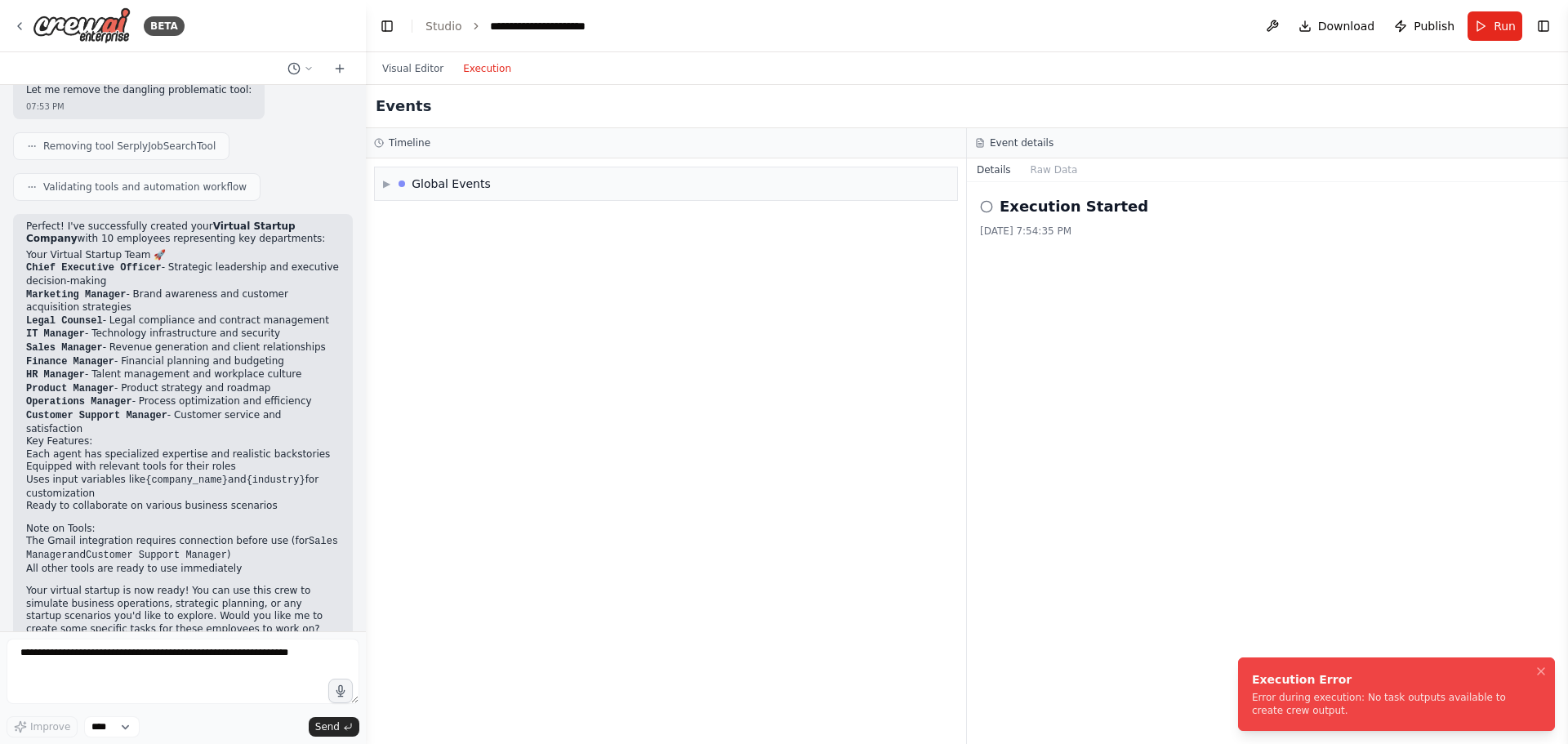
click at [1051, 531] on div "Error during execution: No task outputs available to create crew output." at bounding box center [1393, 704] width 283 height 27
click at [520, 182] on div "▶ Global Events" at bounding box center [665, 184] width 582 height 33
click at [402, 217] on span "Execution Started" at bounding box center [445, 219] width 87 height 13
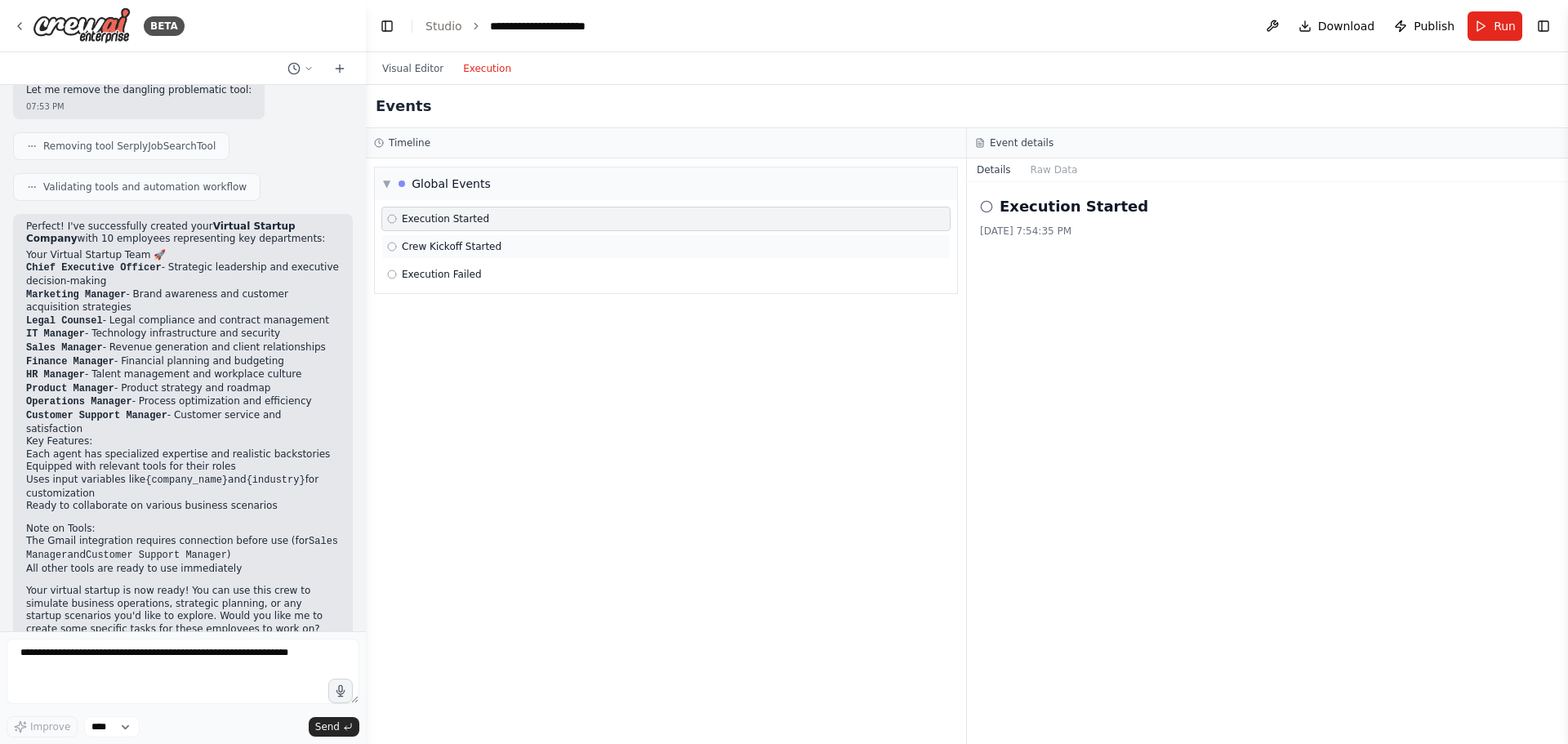
click at [487, 246] on span "Crew Kickoff Started" at bounding box center [450, 247] width 99 height 13
click at [501, 276] on div "Execution Failed" at bounding box center [665, 275] width 557 height 13
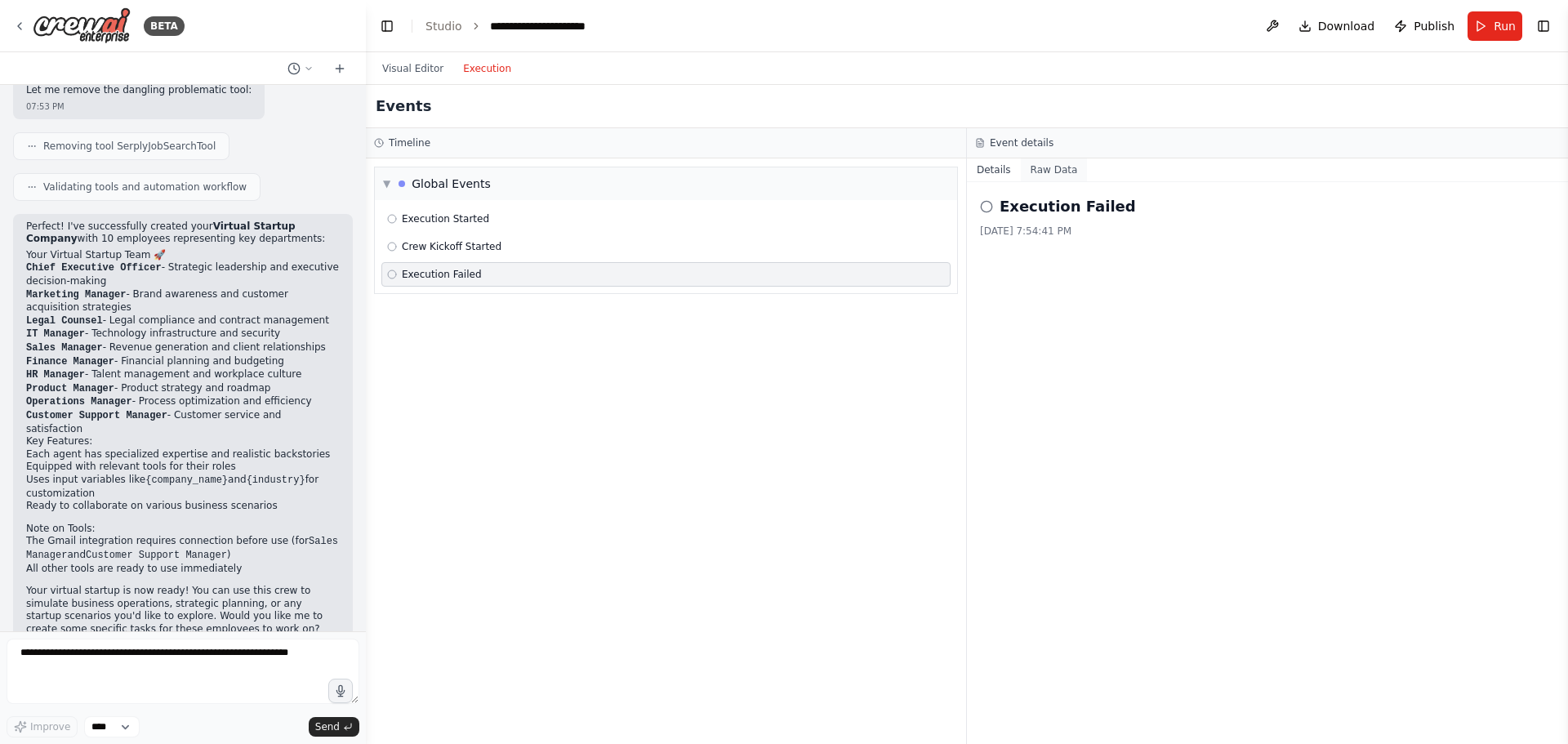
click at [1050, 176] on button "Raw Data" at bounding box center [1053, 169] width 67 height 23
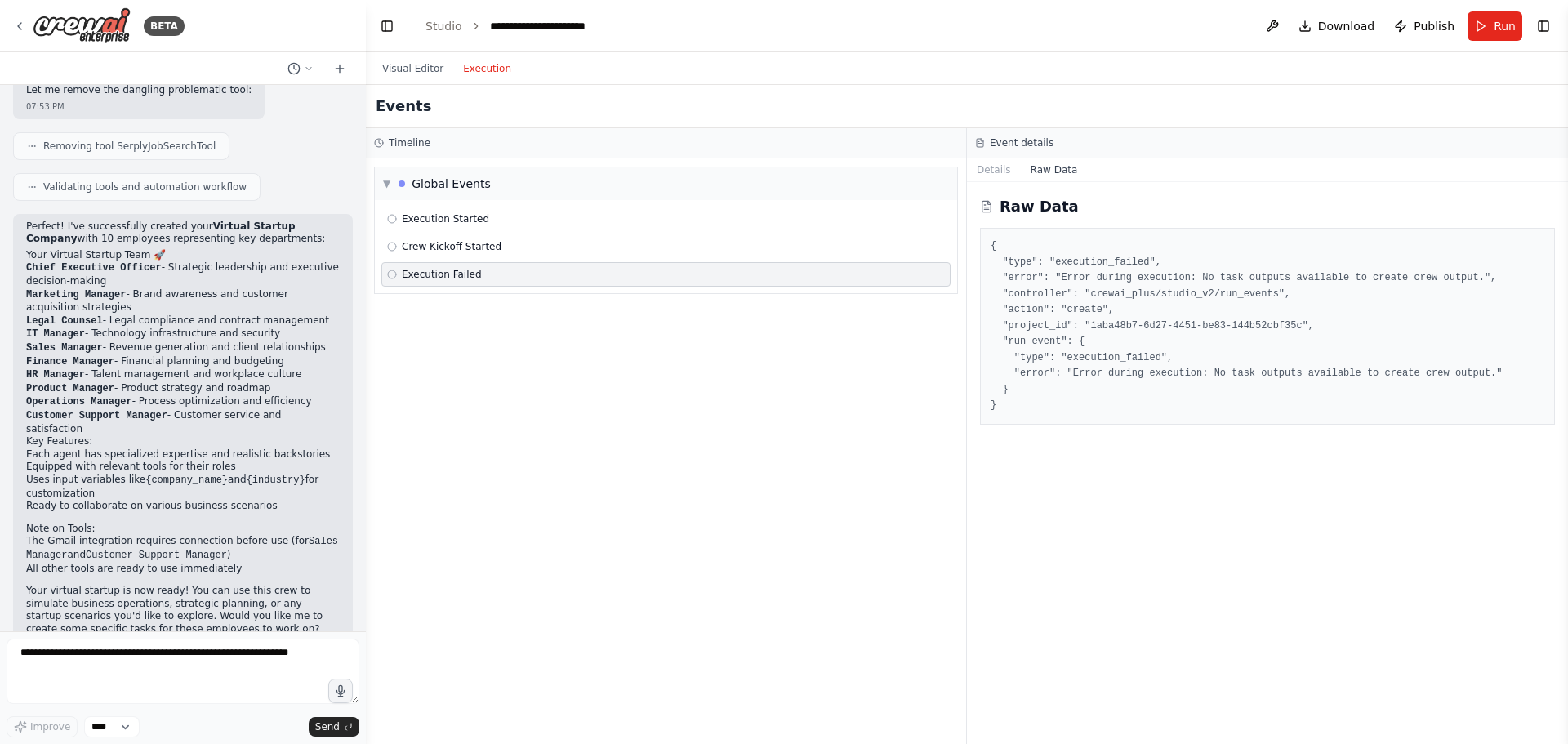
drag, startPoint x: 428, startPoint y: 139, endPoint x: 415, endPoint y: 140, distance: 13.0
click at [427, 140] on div "Timeline" at bounding box center [665, 143] width 584 height 13
click at [414, 140] on h3 "Timeline" at bounding box center [410, 143] width 42 height 13
click at [420, 70] on button "Visual Editor" at bounding box center [412, 68] width 80 height 20
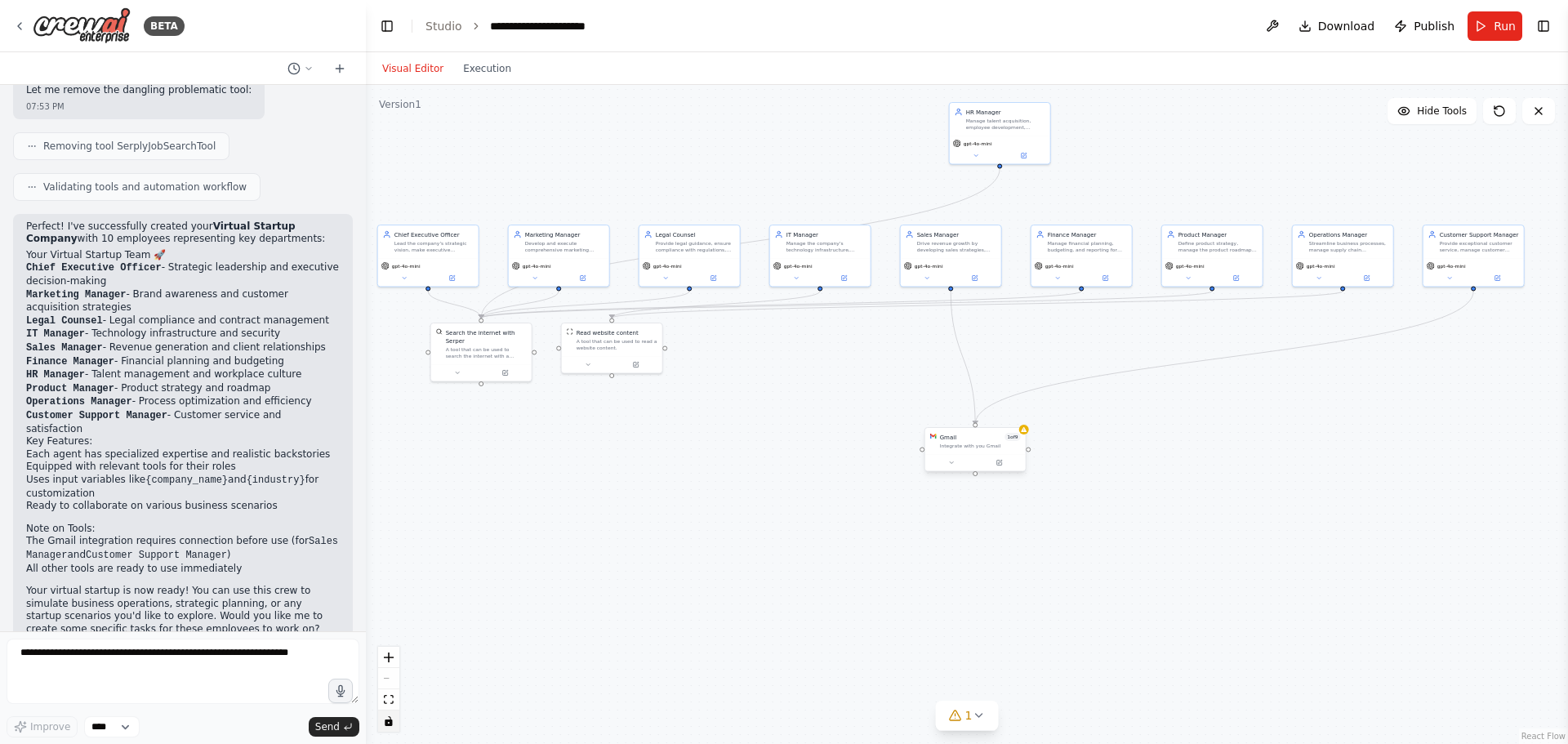
click at [995, 448] on div "Integrate with you Gmail" at bounding box center [979, 446] width 80 height 7
click at [1011, 413] on icon at bounding box center [1012, 411] width 7 height 9
click at [968, 411] on button "Confirm" at bounding box center [965, 411] width 58 height 20
click at [1051, 27] on span "Run" at bounding box center [1504, 26] width 22 height 16
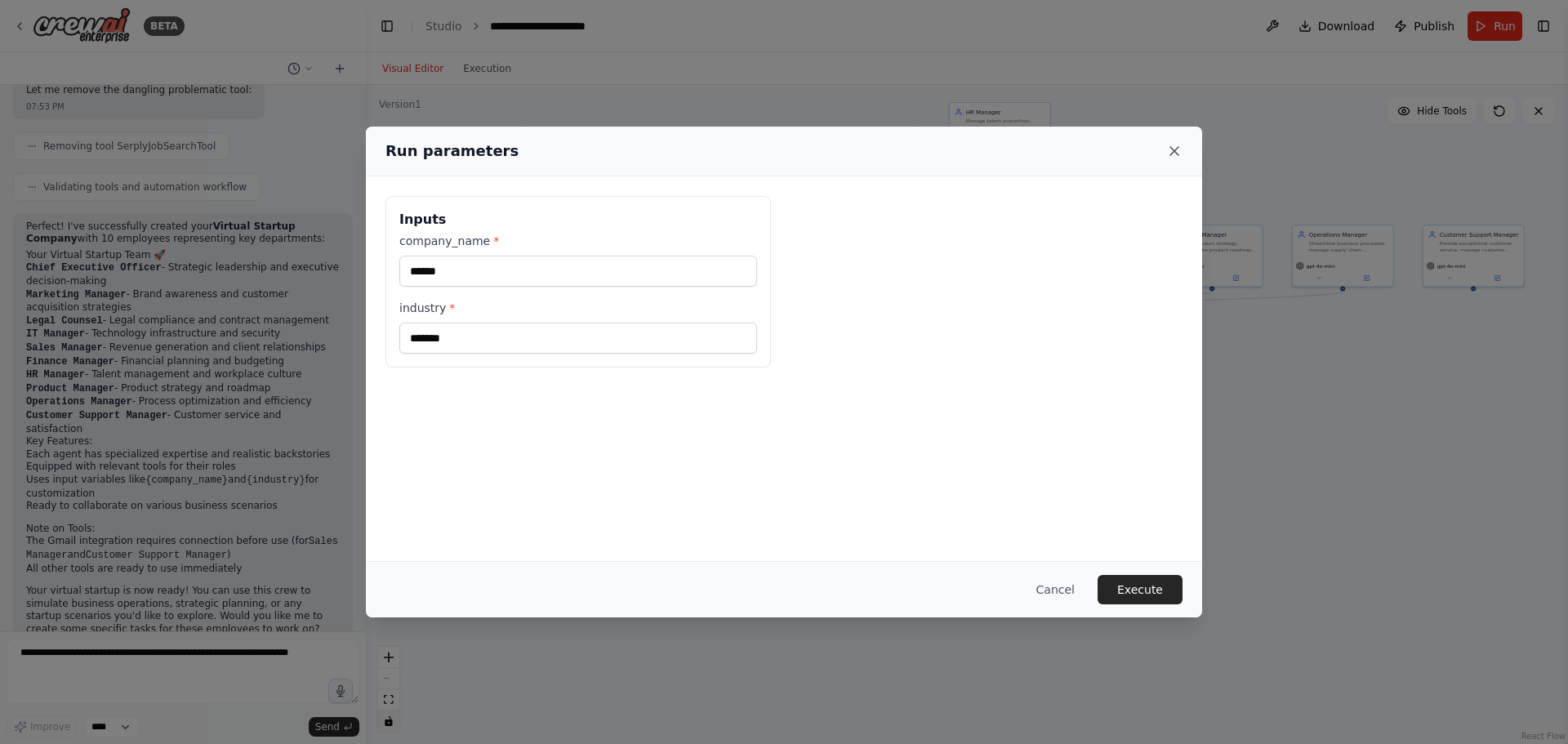
click at [1051, 148] on icon at bounding box center [1173, 151] width 9 height 9
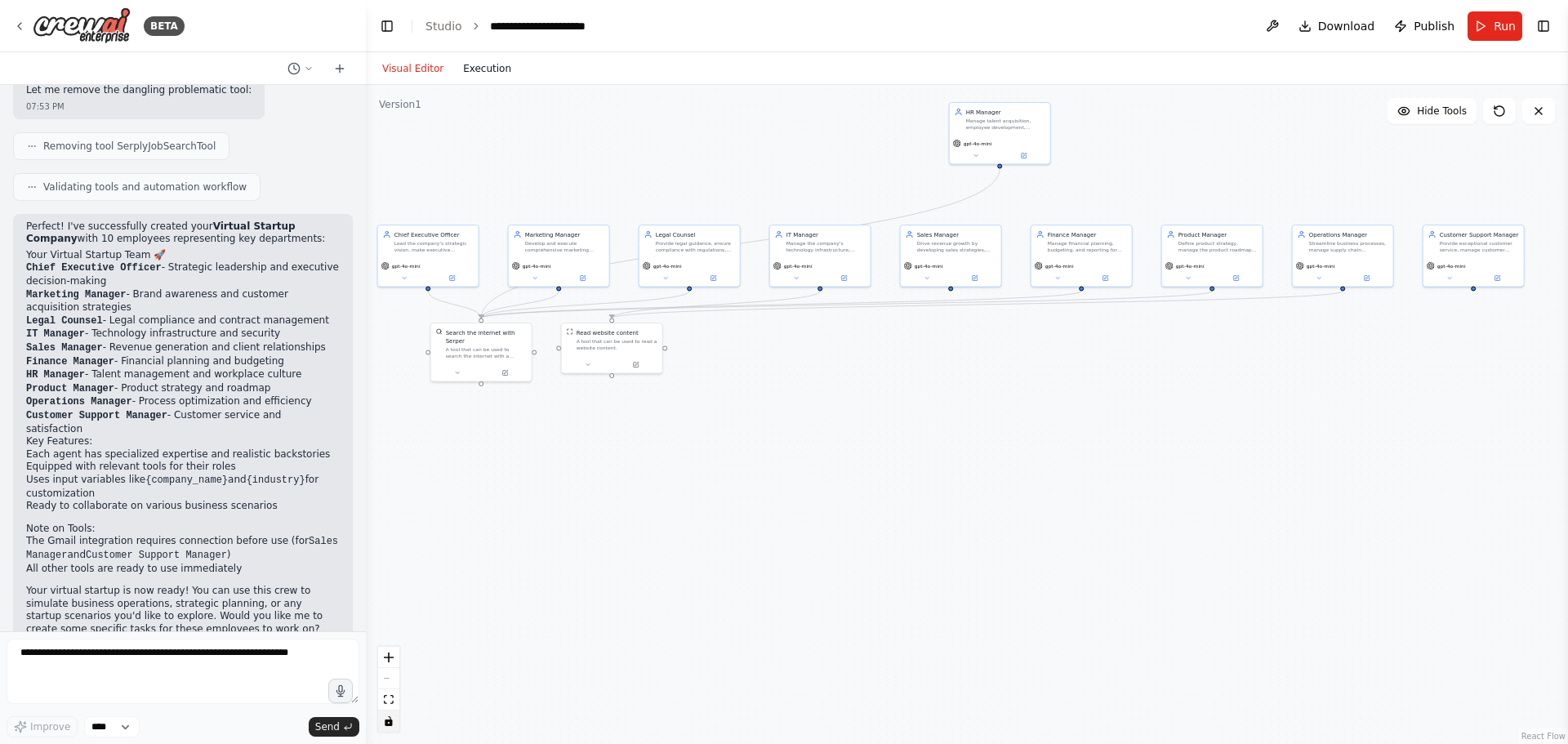
click at [473, 69] on button "Execution" at bounding box center [487, 68] width 68 height 20
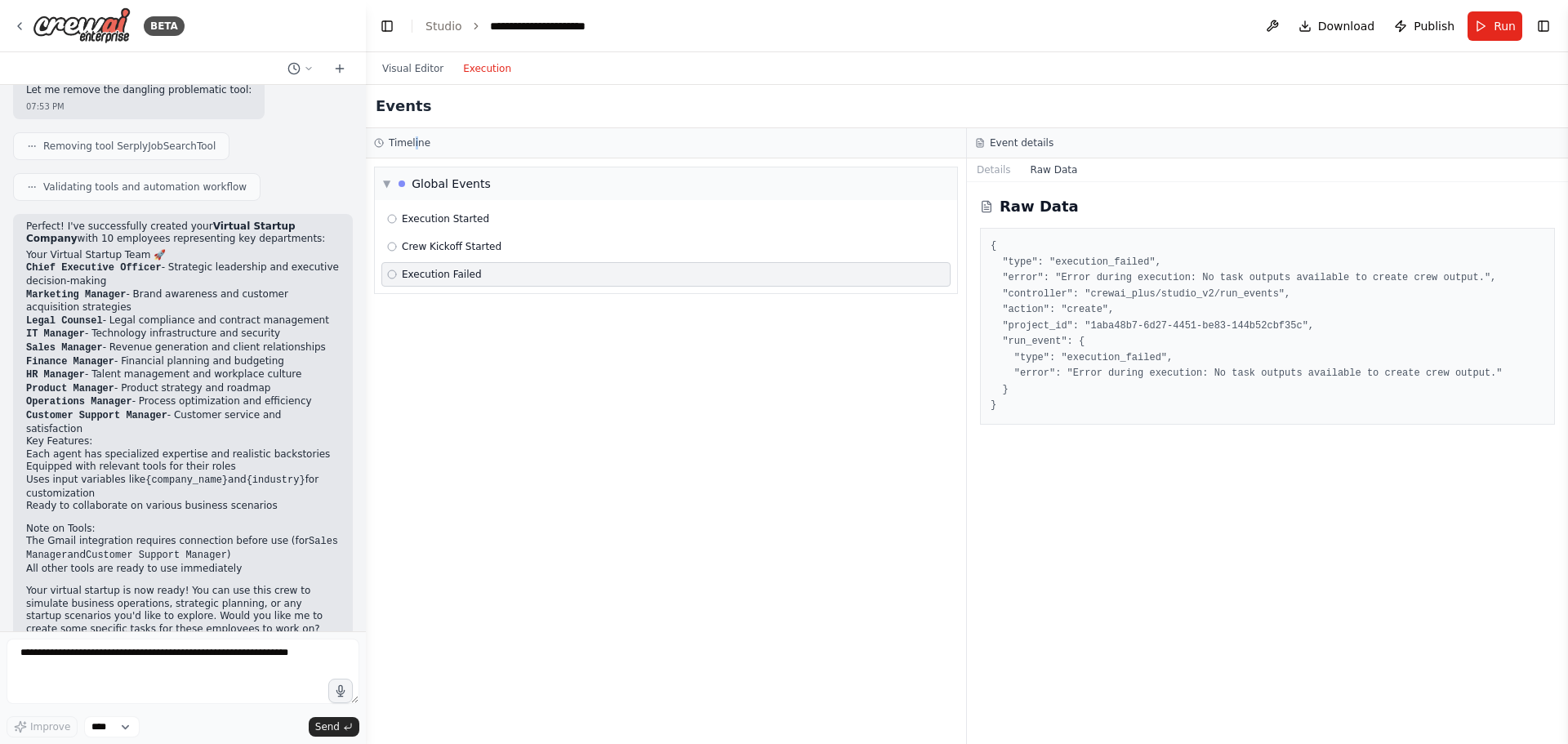
click at [480, 71] on button "Execution" at bounding box center [487, 68] width 68 height 20
click at [405, 75] on button "Visual Editor" at bounding box center [412, 68] width 80 height 20
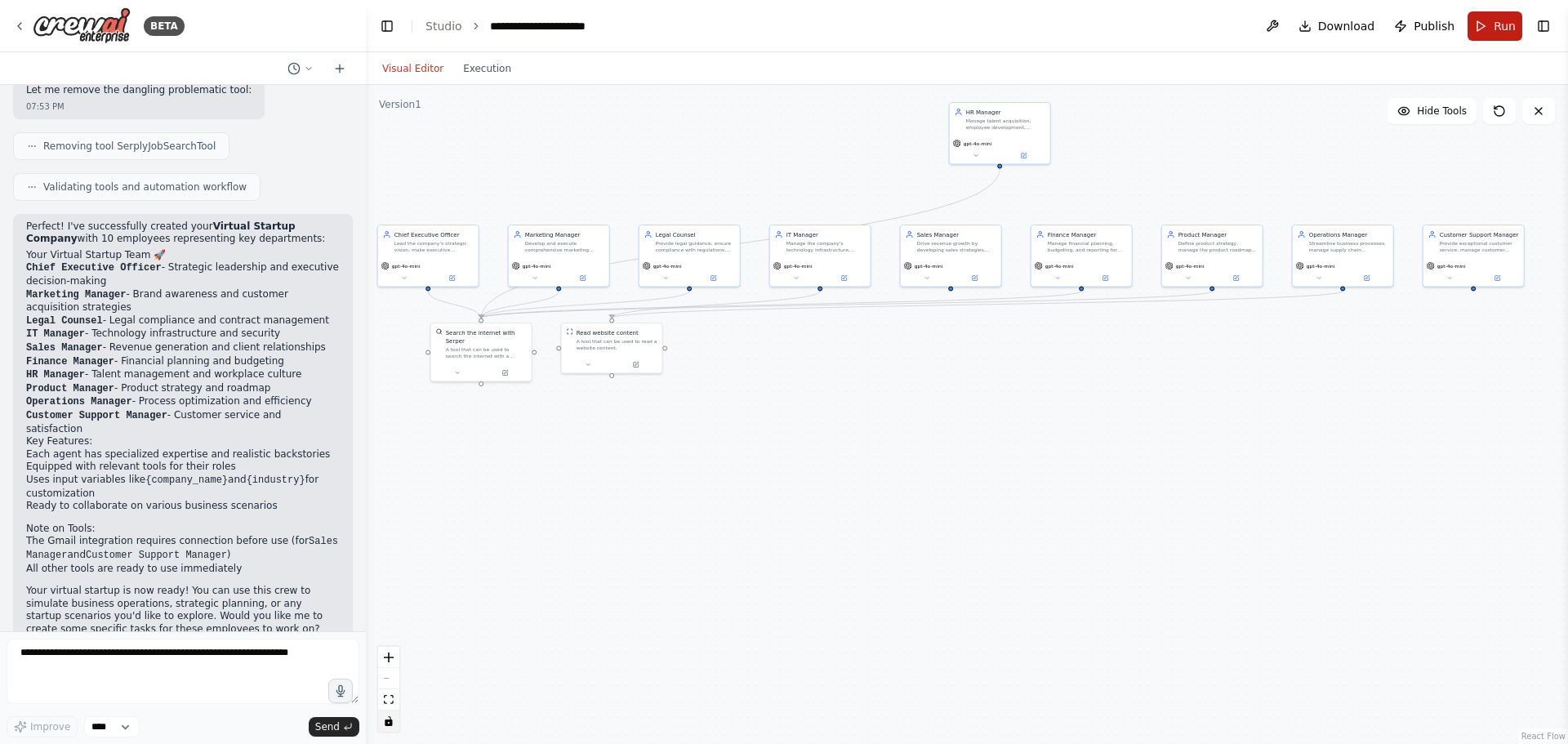
click at [1051, 29] on button "Run" at bounding box center [1494, 26] width 55 height 29
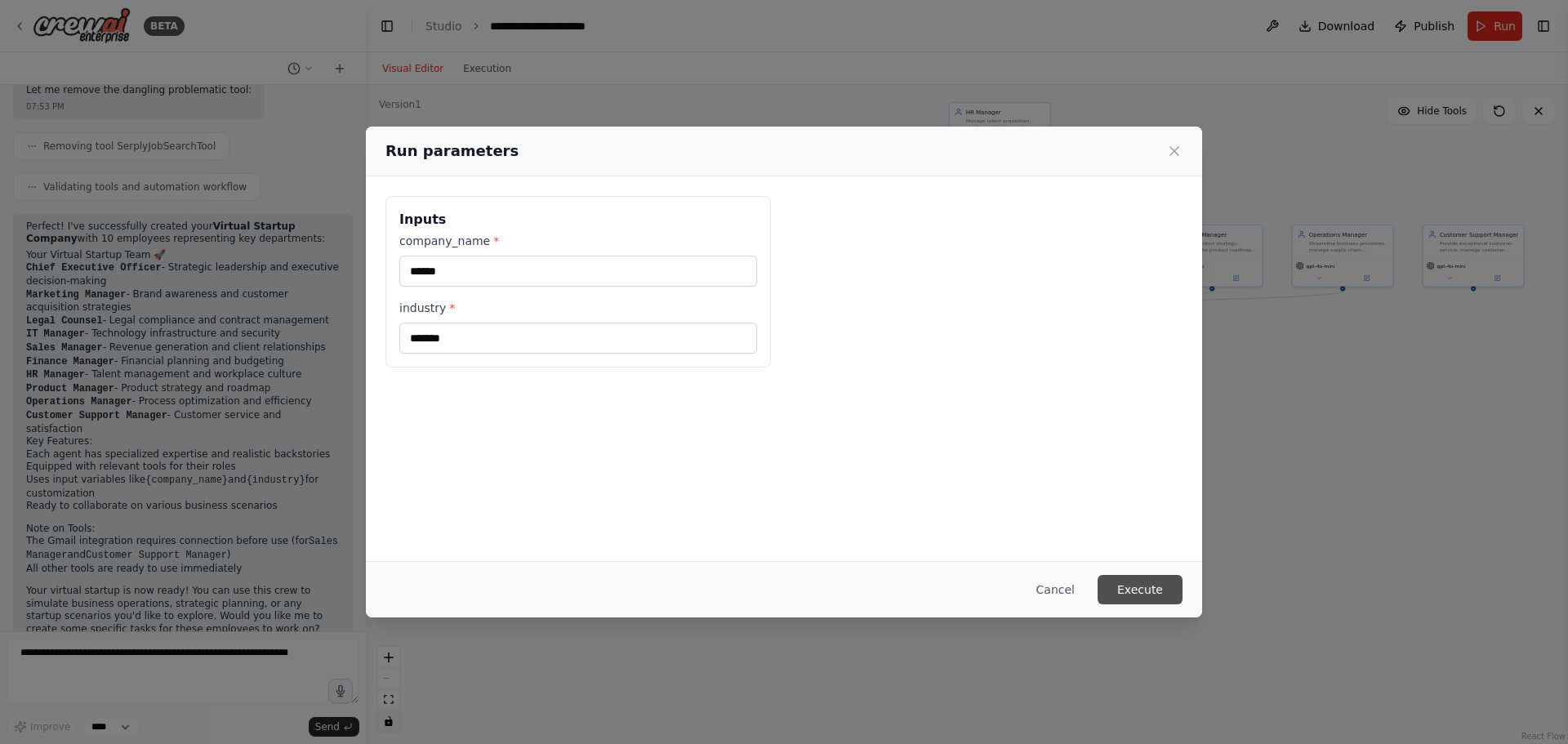
click at [1051, 531] on button "Execute" at bounding box center [1140, 589] width 85 height 29
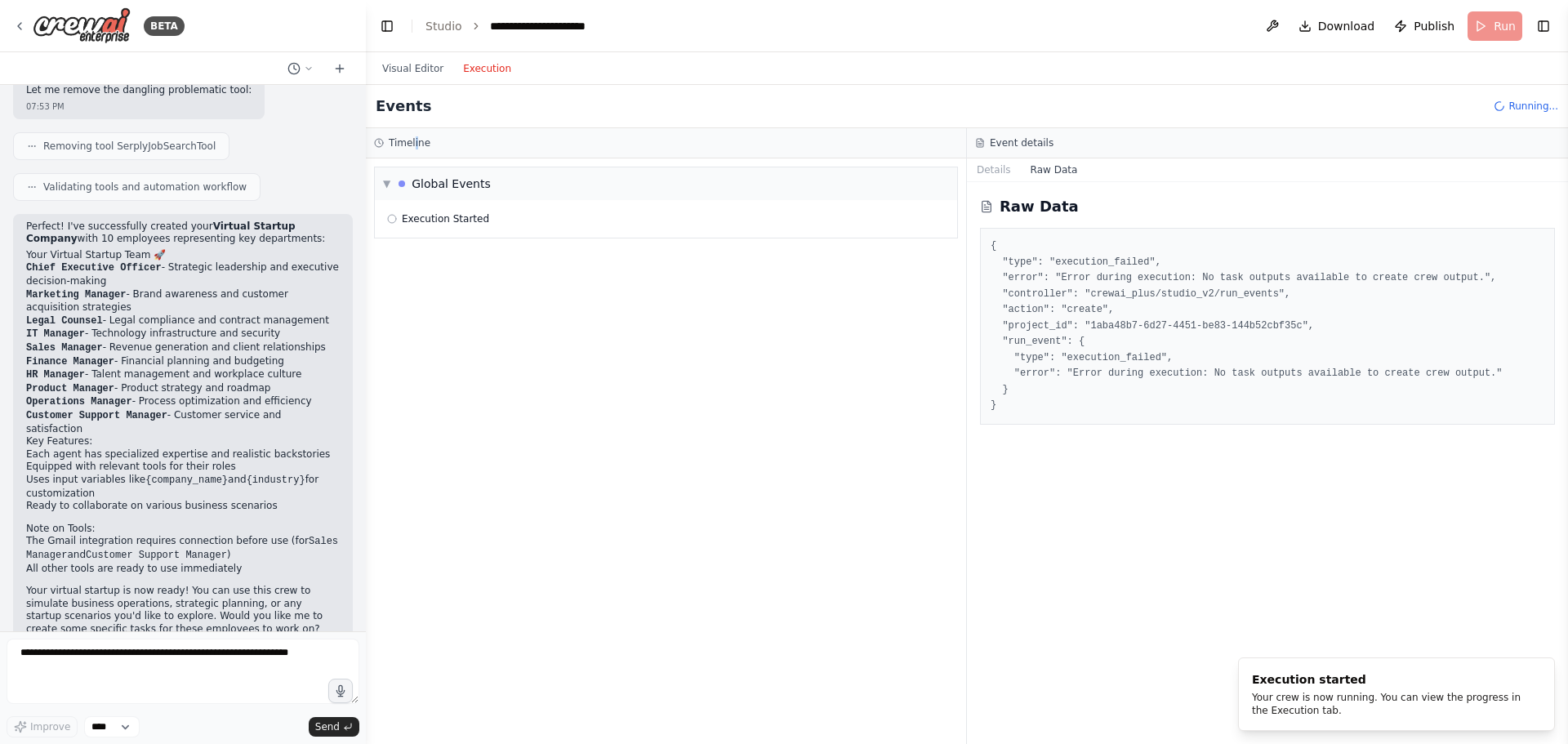
click at [485, 76] on button "Execution" at bounding box center [487, 68] width 68 height 20
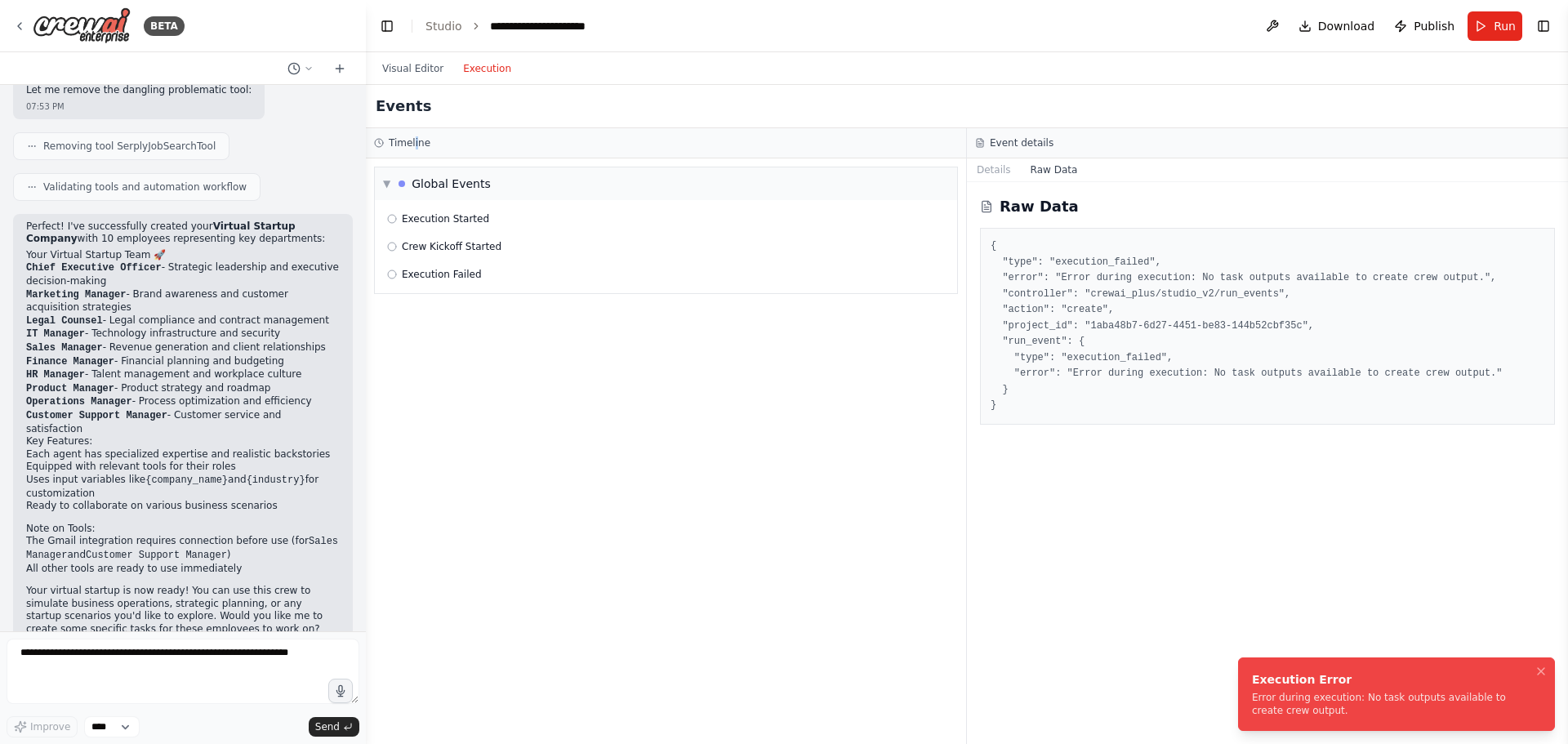
click at [1051, 531] on div "Error during execution: No task outputs available to create crew output." at bounding box center [1393, 704] width 283 height 27
drag, startPoint x: 1289, startPoint y: 698, endPoint x: 1238, endPoint y: 659, distance: 64.2
click at [1051, 531] on div "Error during execution: No task outputs available to create crew output." at bounding box center [1393, 704] width 283 height 27
click at [1051, 531] on icon "Notifications (F8)" at bounding box center [1541, 671] width 13 height 13
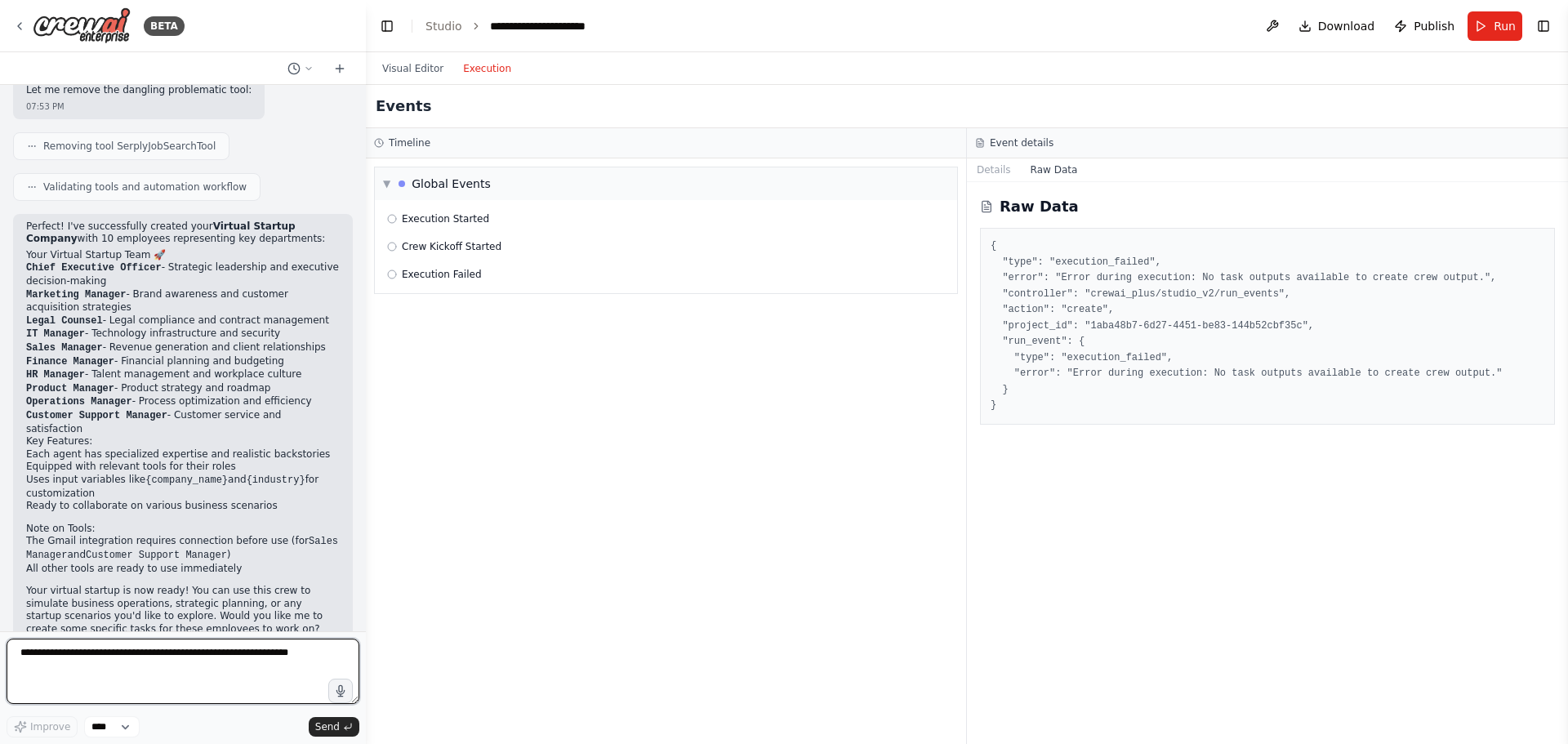
drag, startPoint x: 300, startPoint y: 656, endPoint x: 82, endPoint y: 649, distance: 218.1
click at [82, 531] on textarea at bounding box center [183, 671] width 353 height 65
type textarea "*"
type textarea "**********"
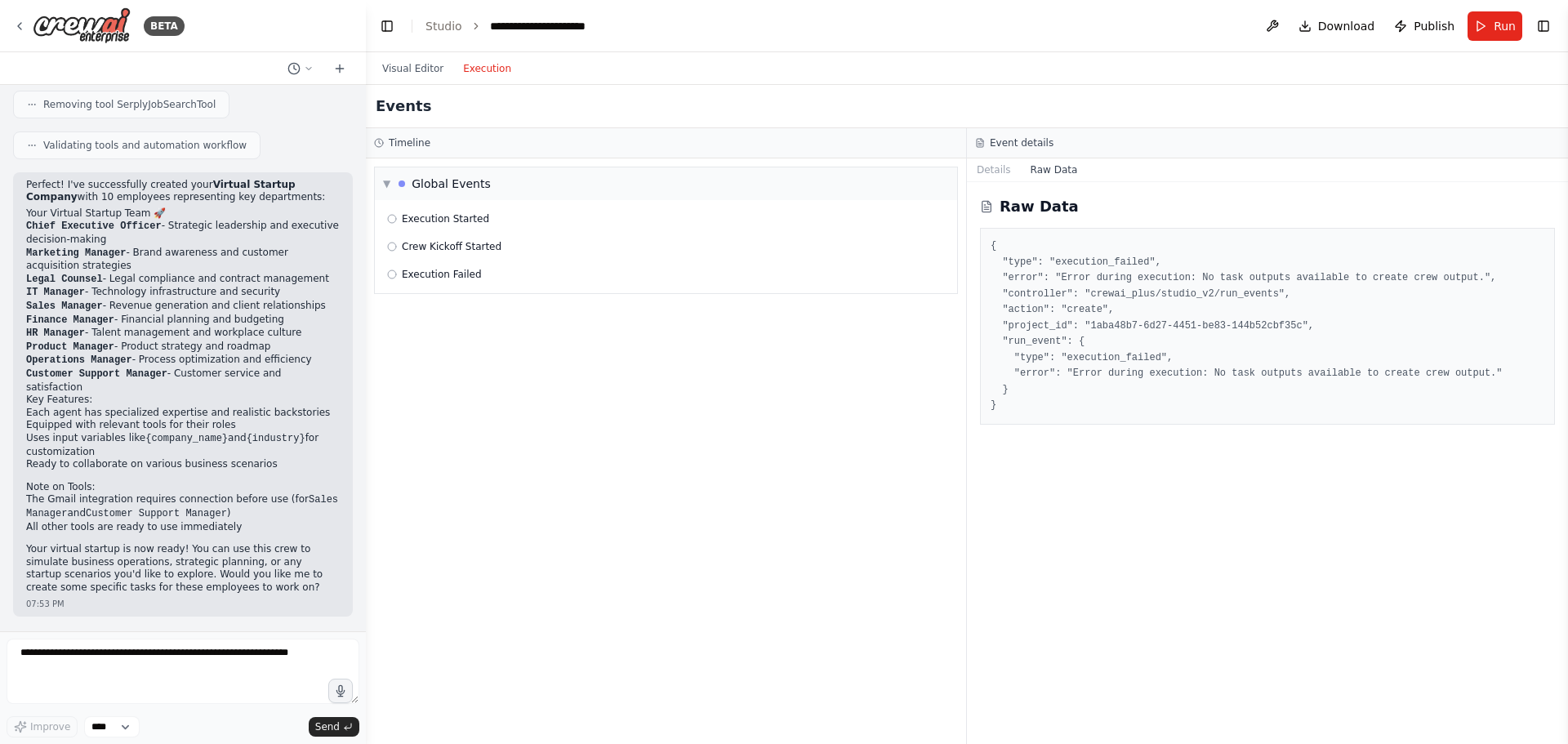
scroll to position [1587, 0]
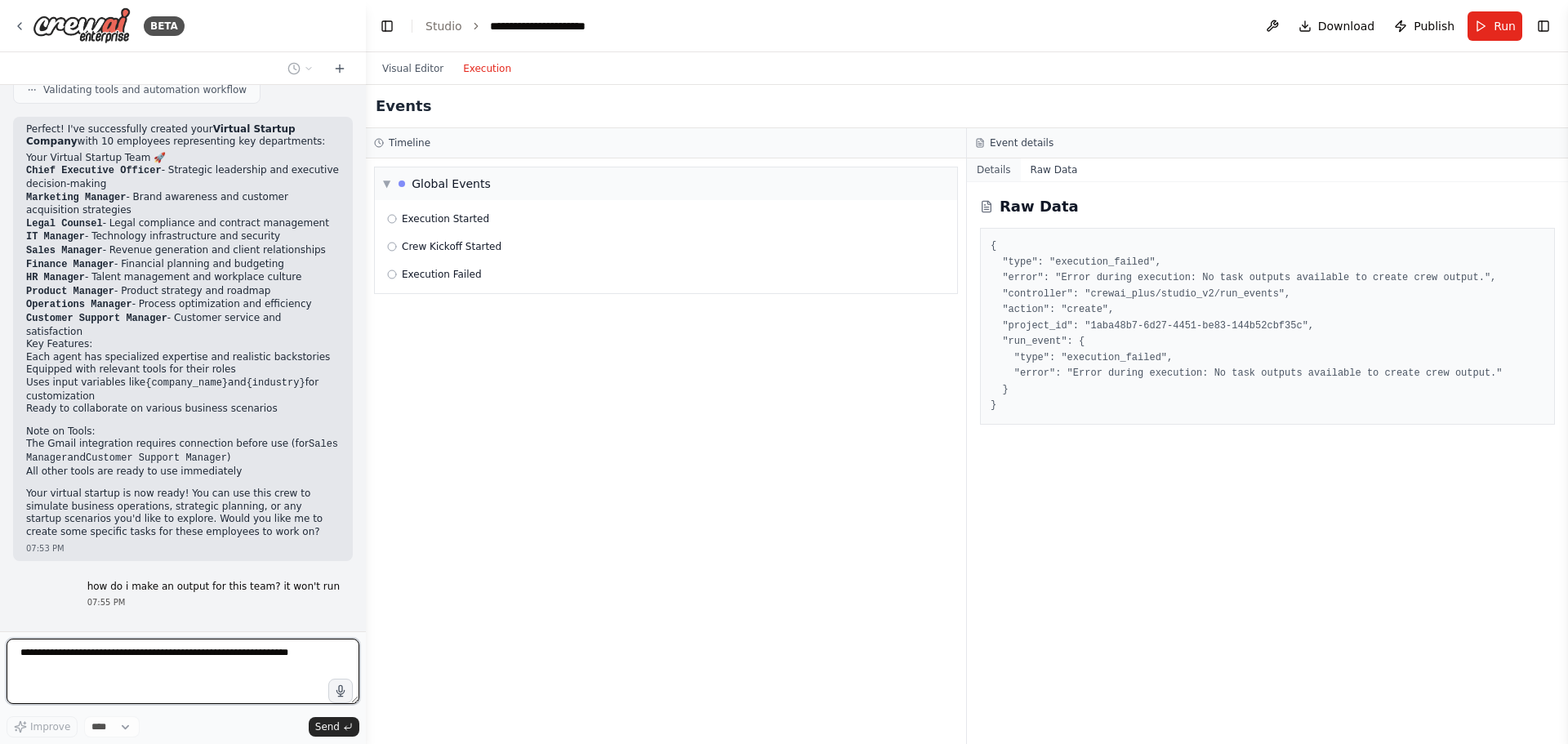
click at [996, 173] on button "Details" at bounding box center [994, 169] width 54 height 23
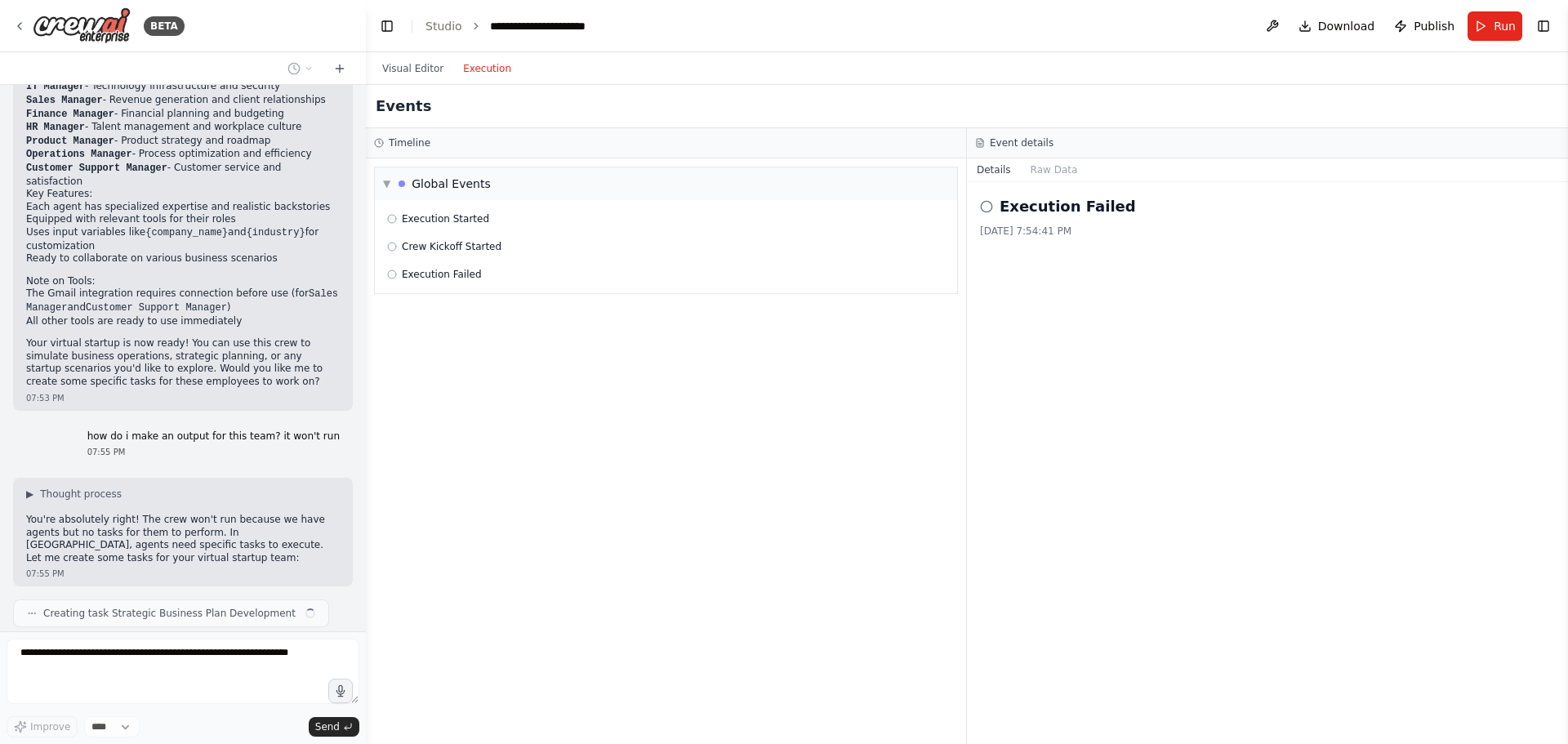
scroll to position [1750, 0]
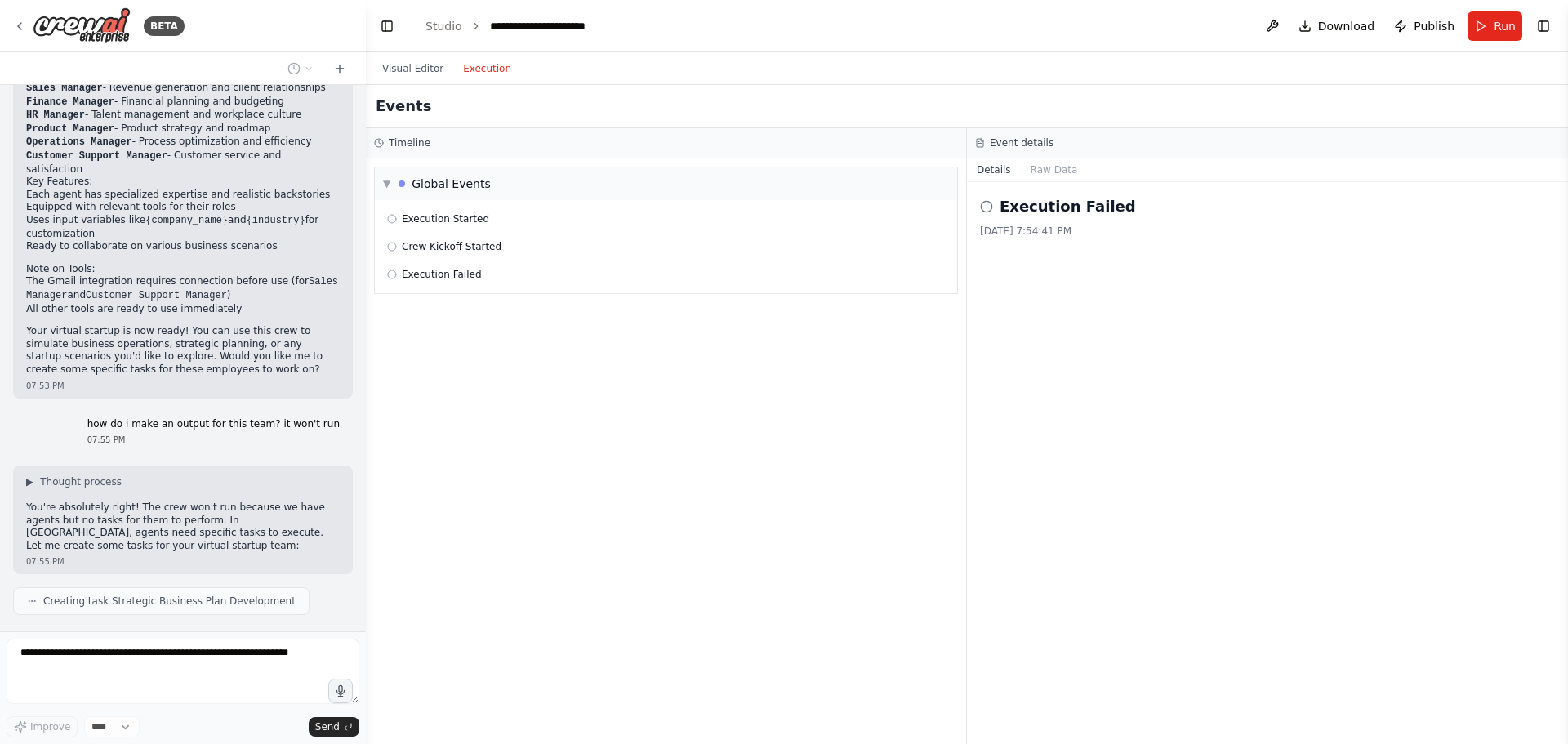
click at [984, 205] on icon at bounding box center [986, 206] width 13 height 13
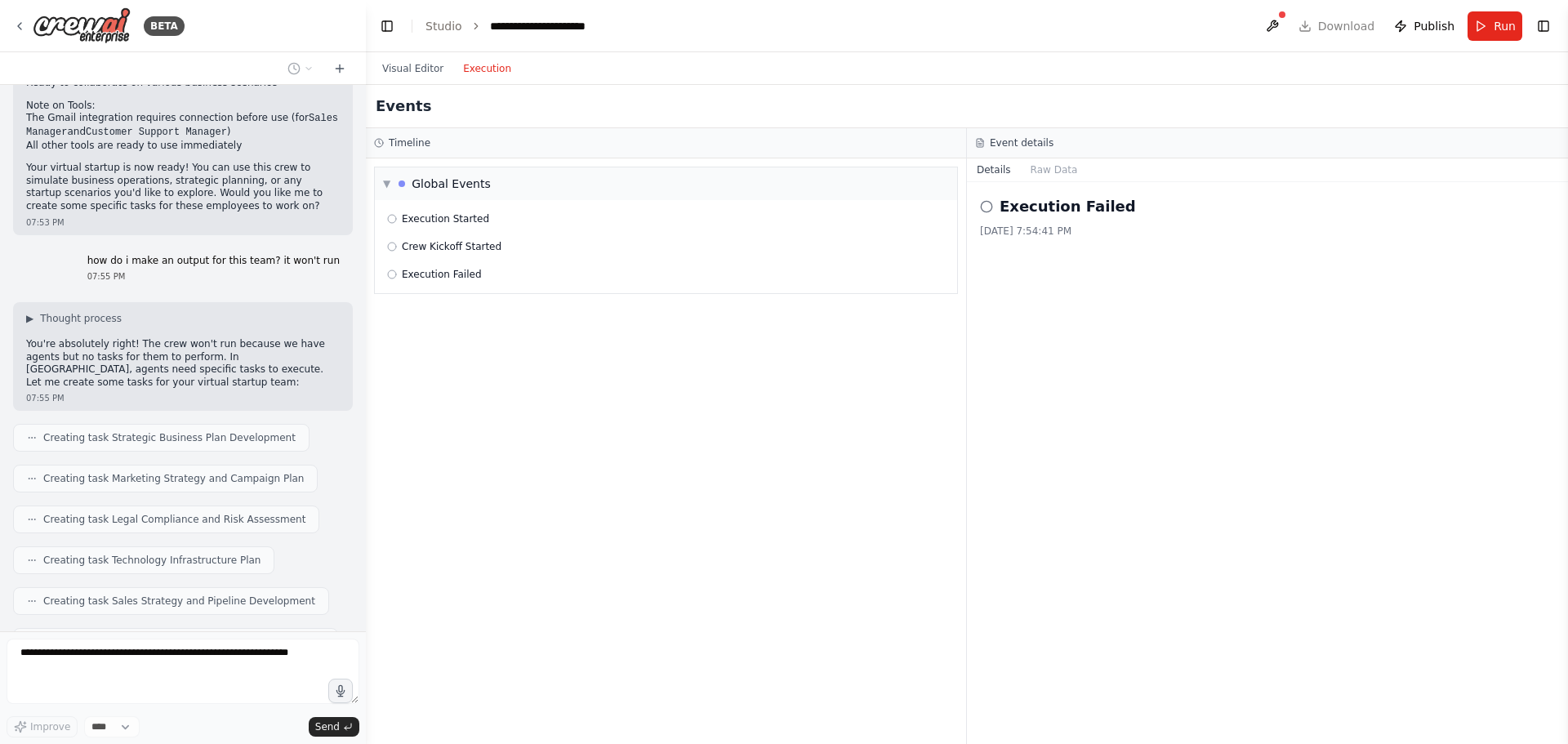
scroll to position [1955, 0]
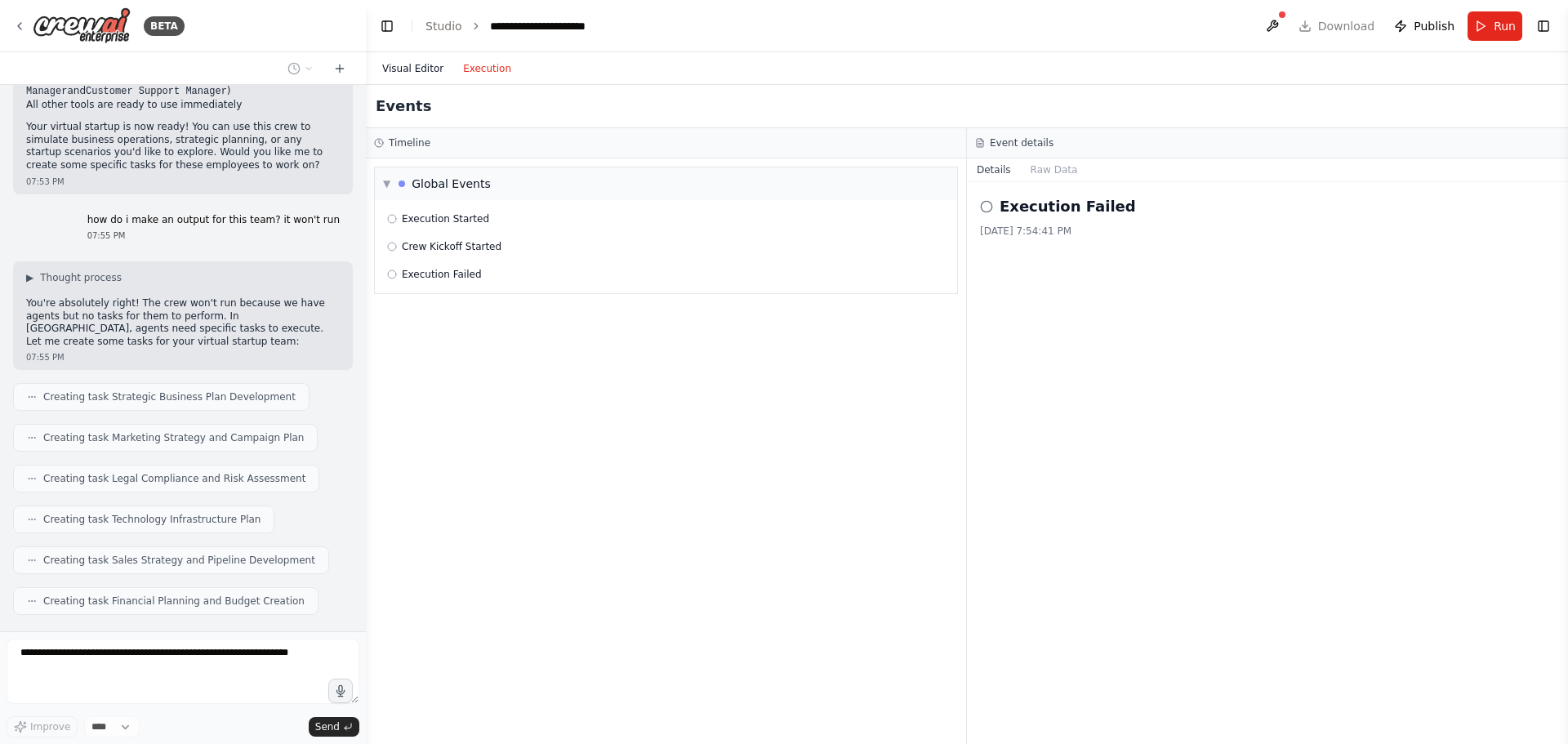
click at [422, 71] on button "Visual Editor" at bounding box center [412, 68] width 80 height 20
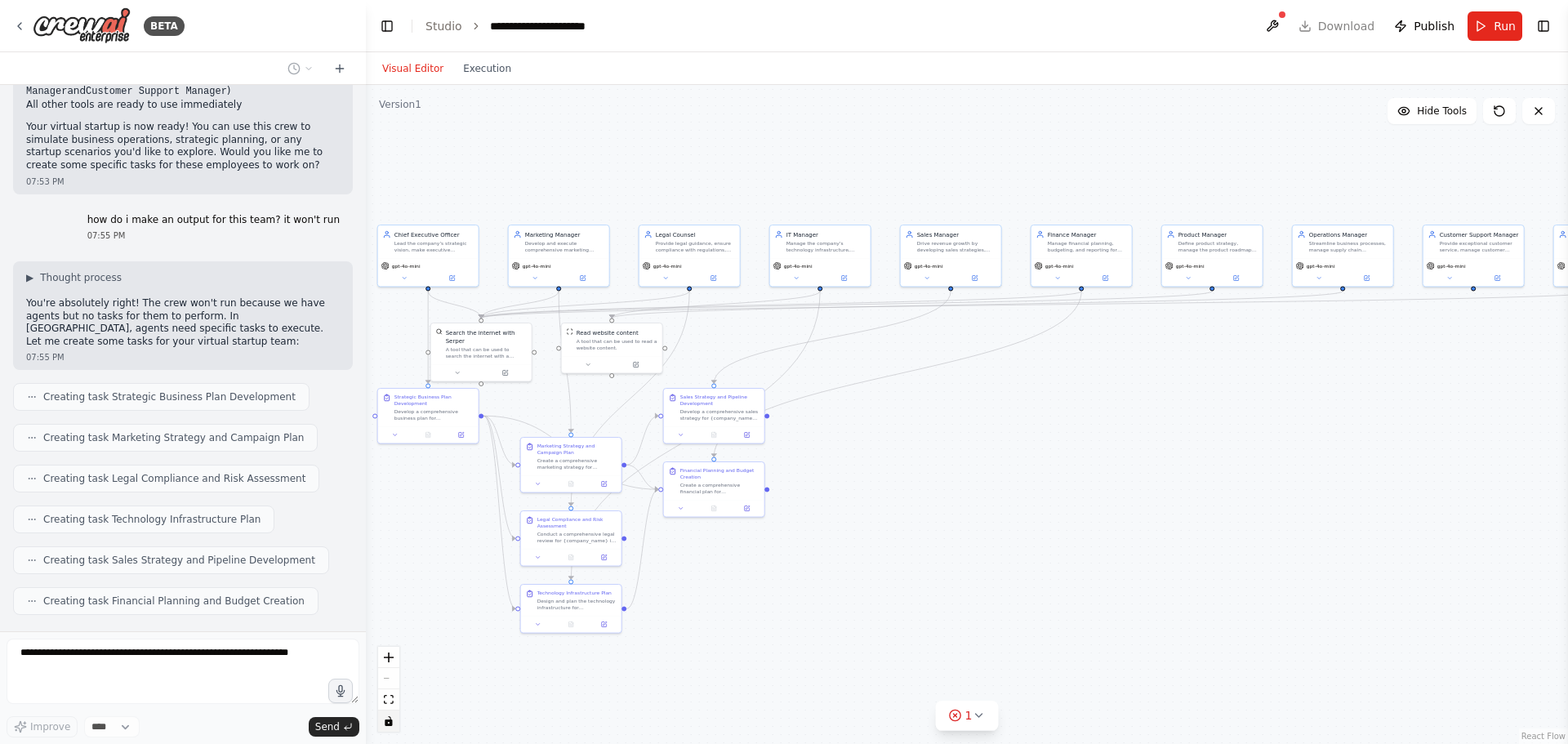
scroll to position [1995, 0]
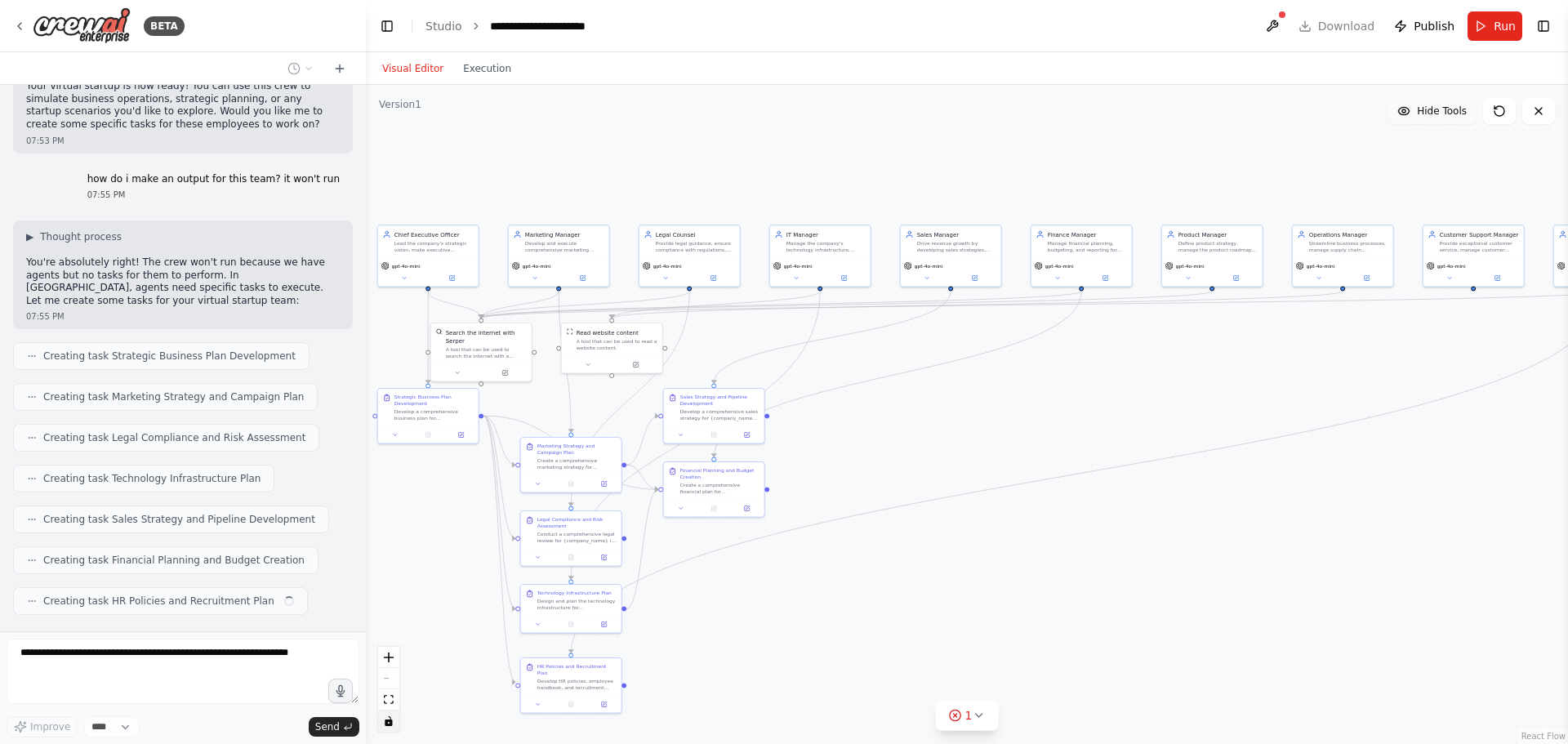
click at [1051, 114] on span "Hide Tools" at bounding box center [1441, 111] width 50 height 13
click at [1051, 114] on span "Show Tools" at bounding box center [1439, 111] width 54 height 13
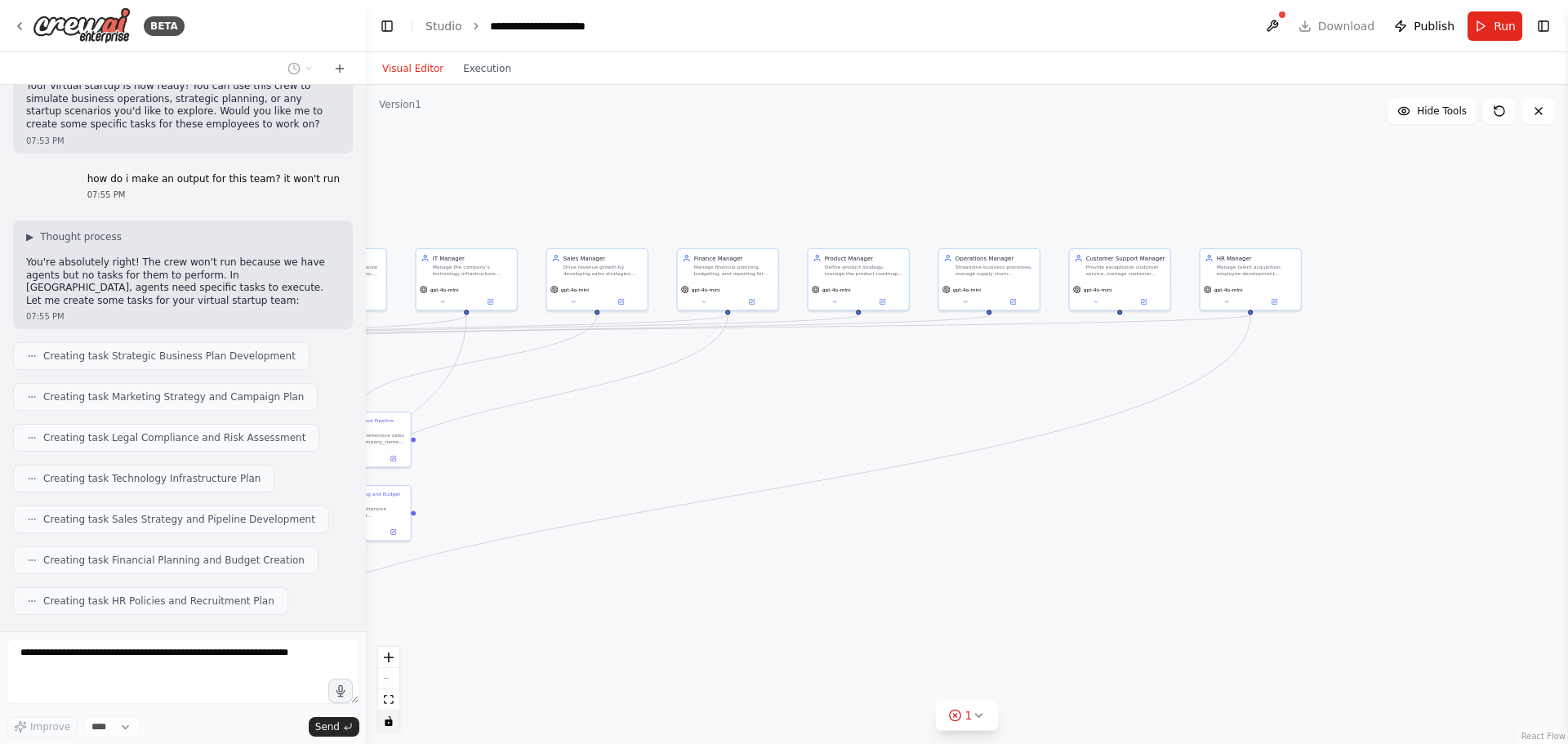
drag, startPoint x: 1383, startPoint y: 153, endPoint x: 1030, endPoint y: 177, distance: 353.8
click at [1030, 177] on div ".deletable-edge-delete-btn { width: 20px; height: 20px; border: 0px solid #ffff…" at bounding box center [967, 415] width 1202 height 659
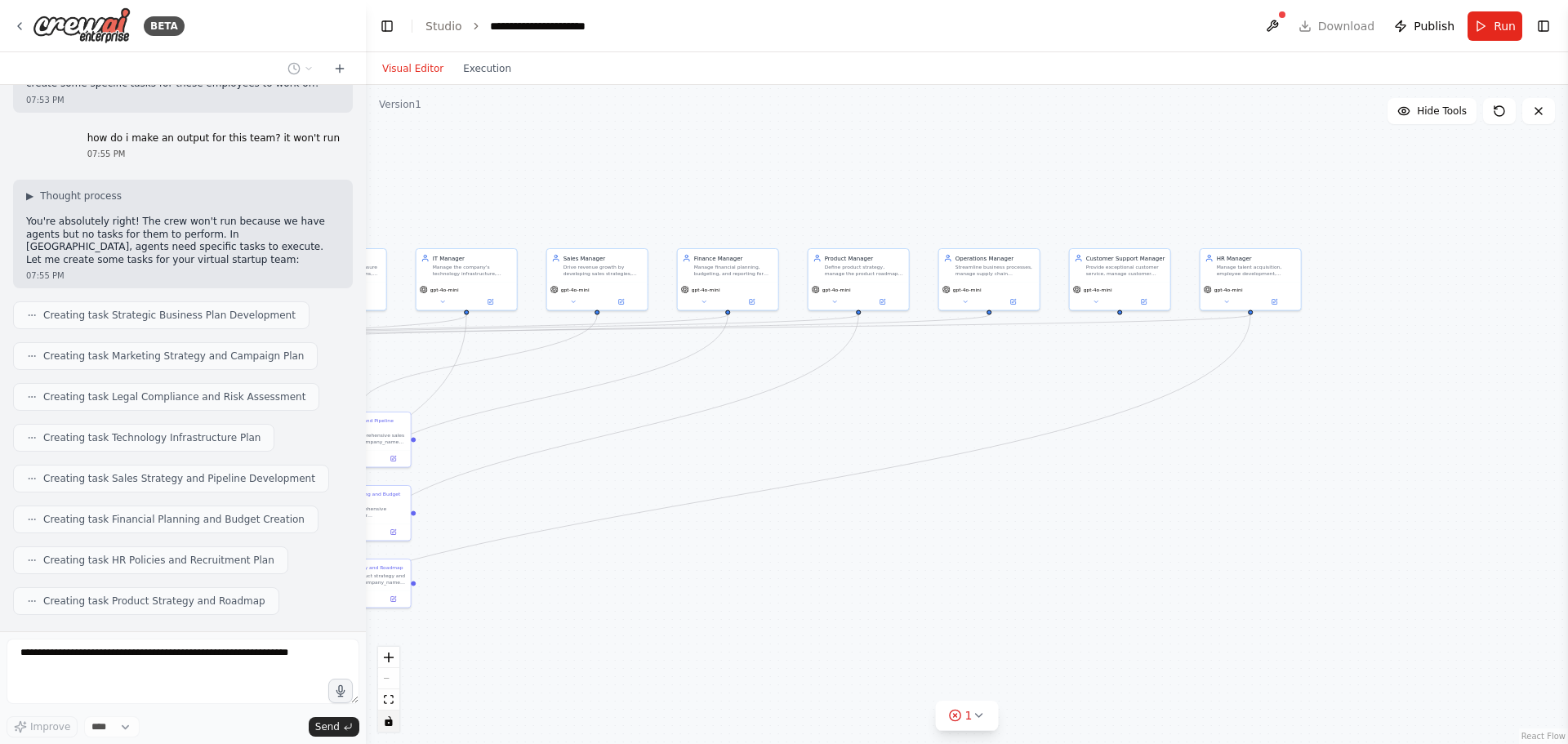
click at [415, 75] on button "Visual Editor" at bounding box center [412, 68] width 80 height 20
click at [1051, 23] on button "Toggle Right Sidebar" at bounding box center [1543, 27] width 23 height 23
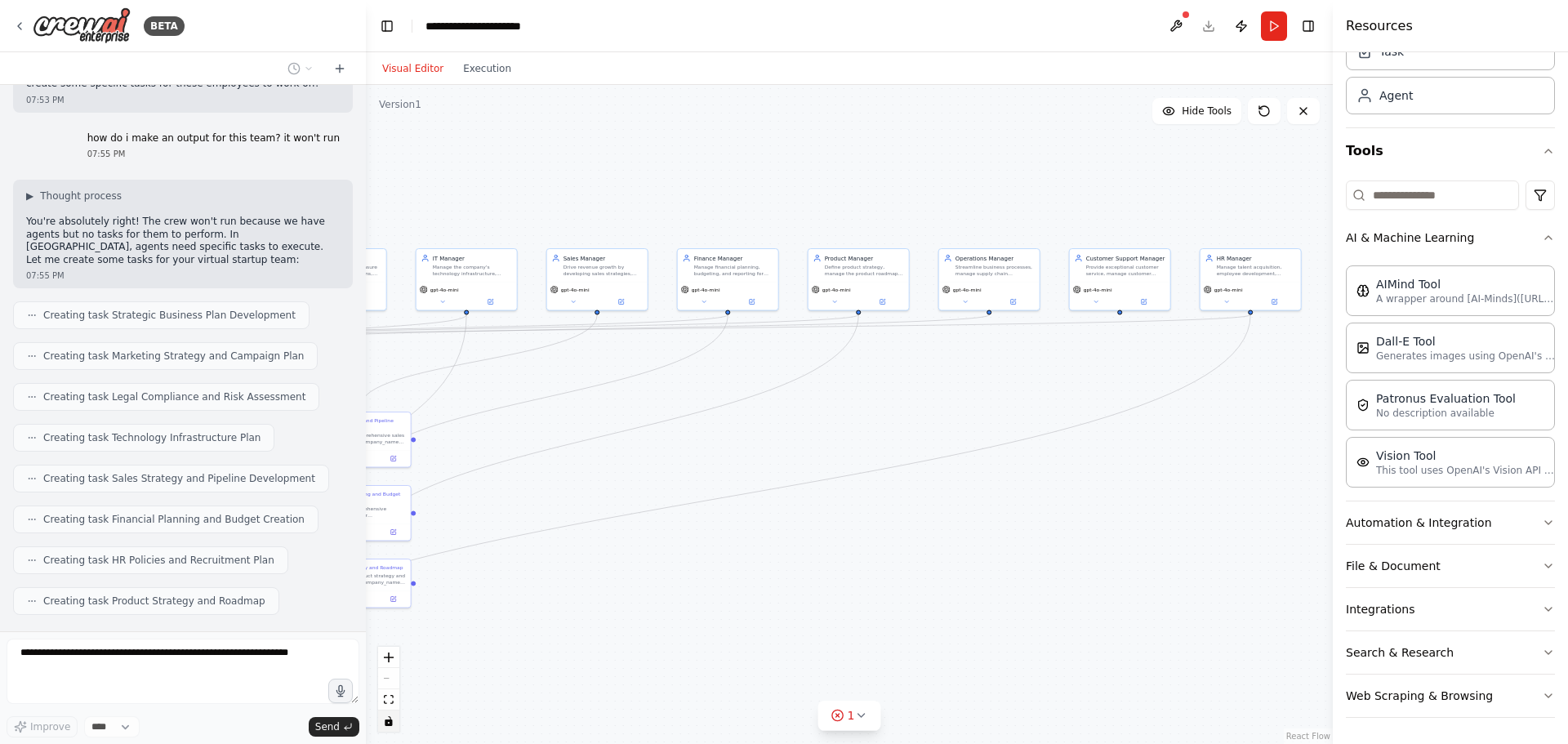
scroll to position [2077, 0]
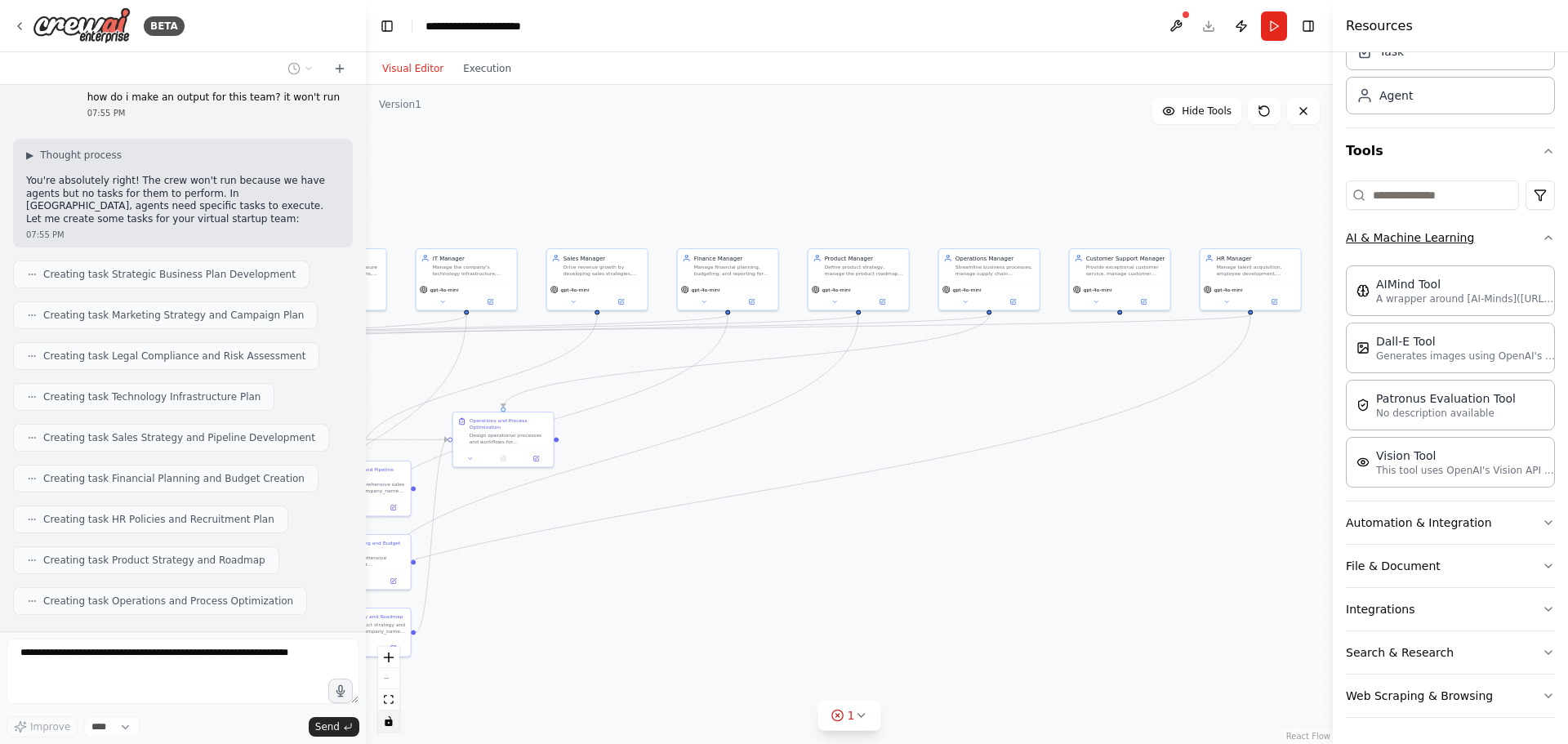
click at [1051, 241] on button "AI & Machine Learning" at bounding box center [1450, 238] width 209 height 43
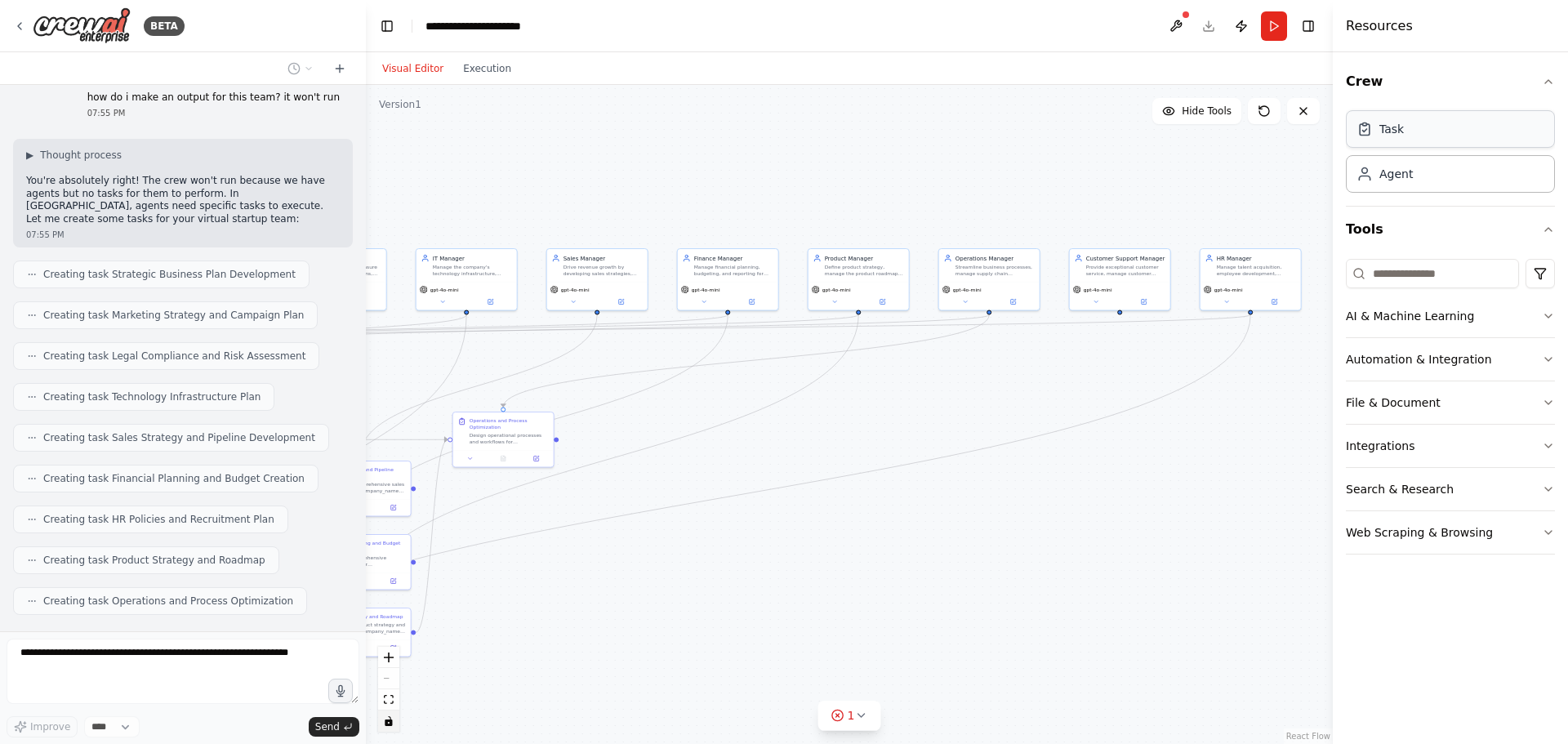
click at [1051, 122] on div "Task" at bounding box center [1450, 129] width 209 height 38
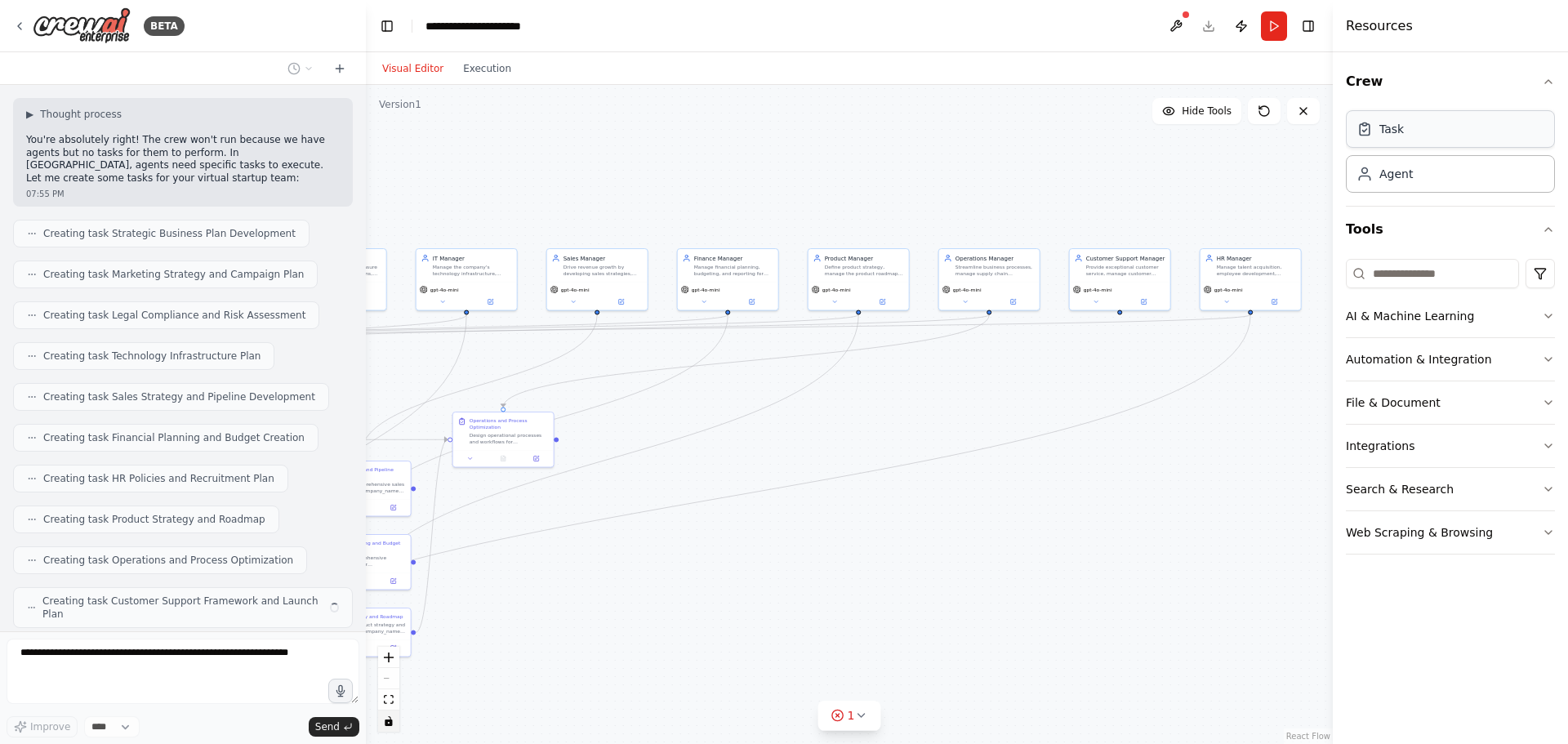
click at [1051, 133] on div "Task" at bounding box center [1450, 129] width 209 height 38
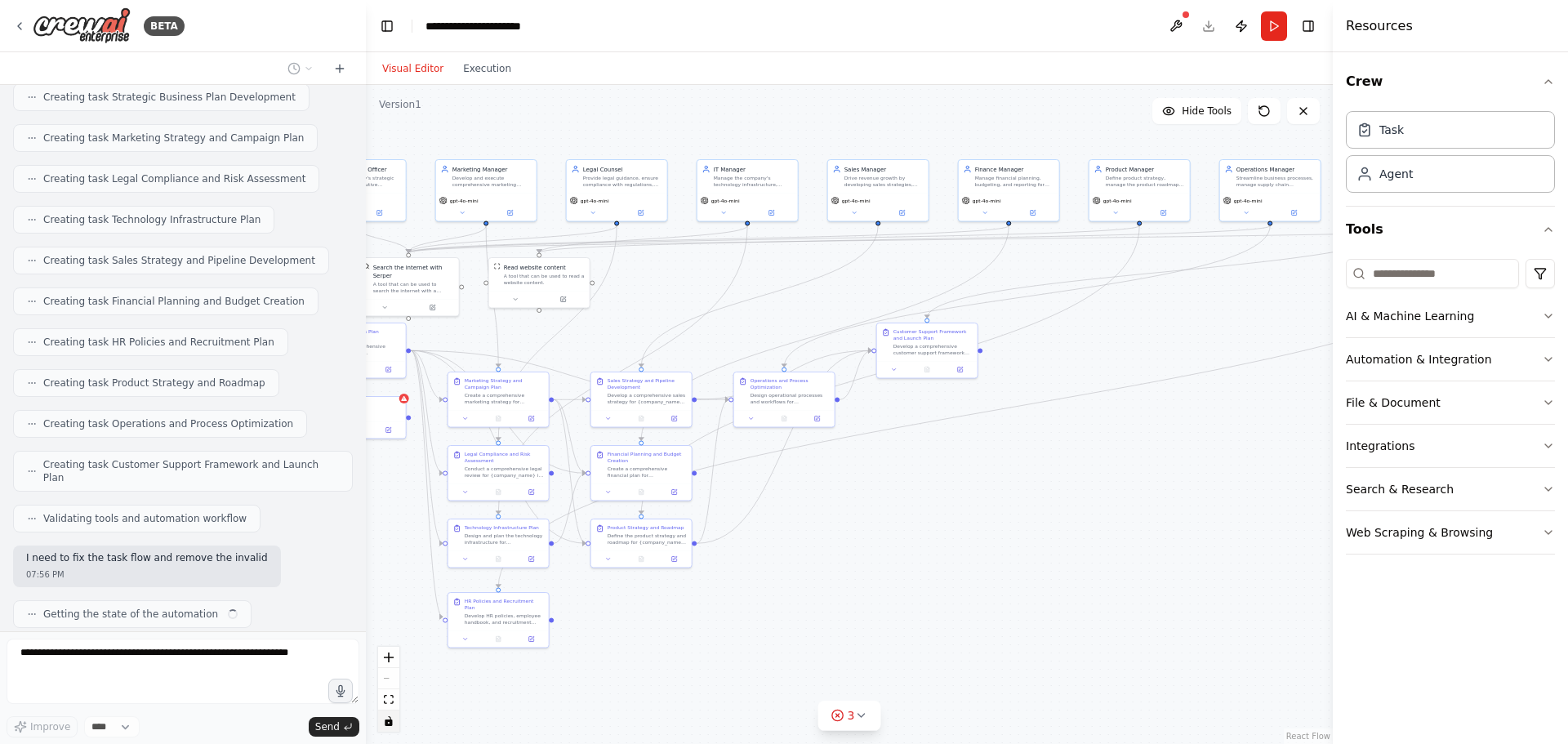
scroll to position [2266, 0]
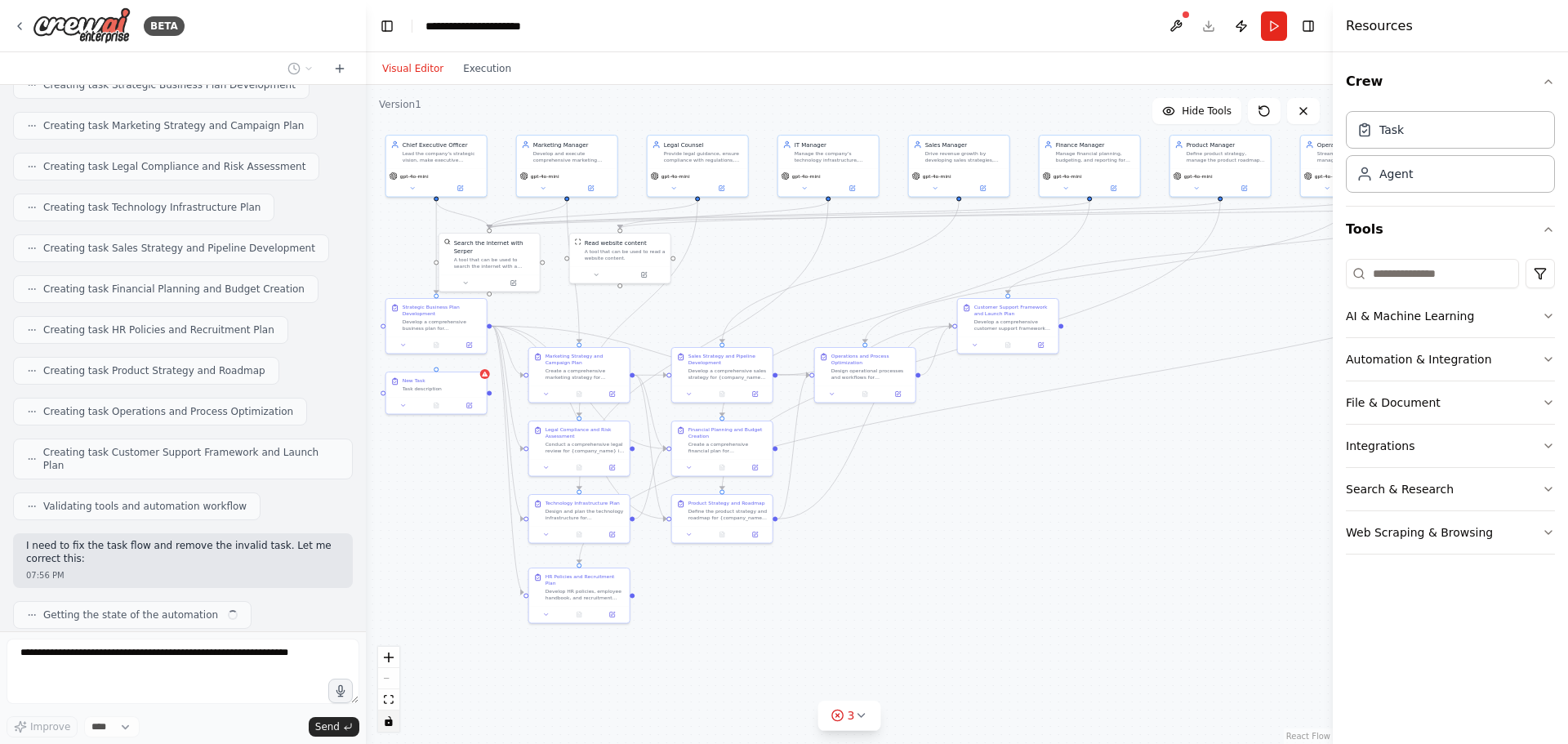
drag, startPoint x: 702, startPoint y: 554, endPoint x: 1057, endPoint y: 440, distance: 372.9
click at [1051, 440] on div ".deletable-edge-delete-btn { width: 20px; height: 20px; border: 0px solid #ffff…" at bounding box center [850, 415] width 967 height 659
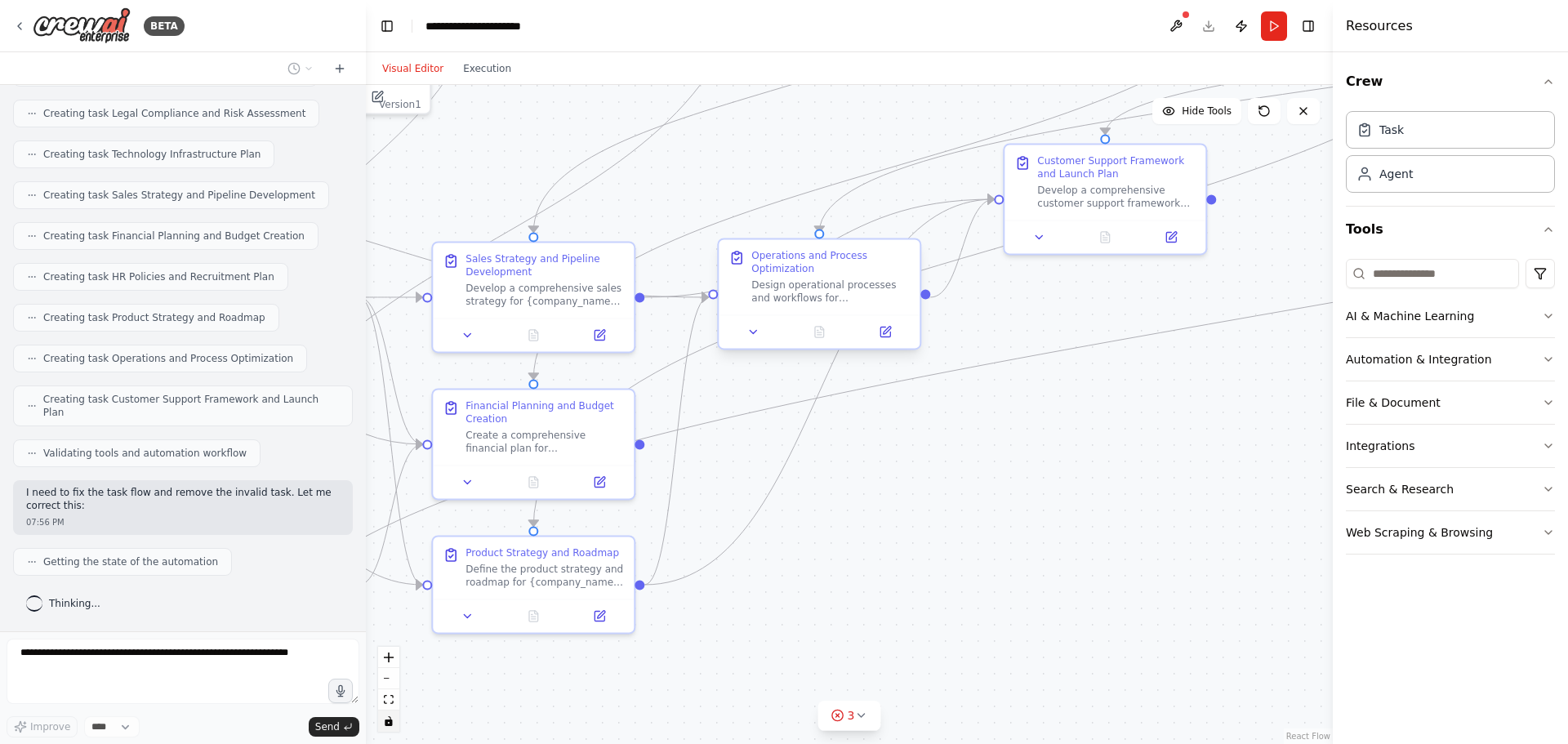
scroll to position [2362, 0]
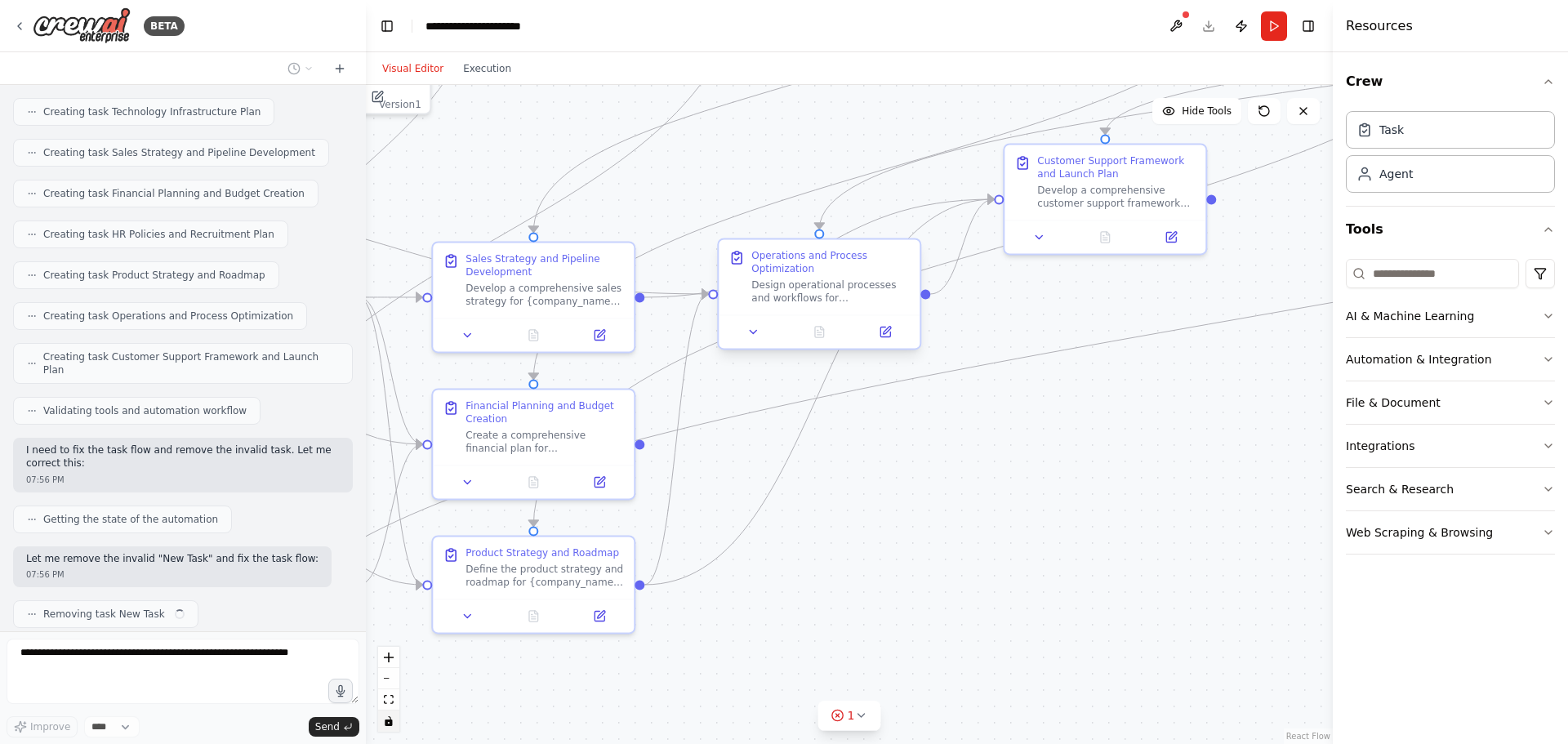
click at [806, 266] on div "Operations and Process Optimization" at bounding box center [830, 262] width 158 height 27
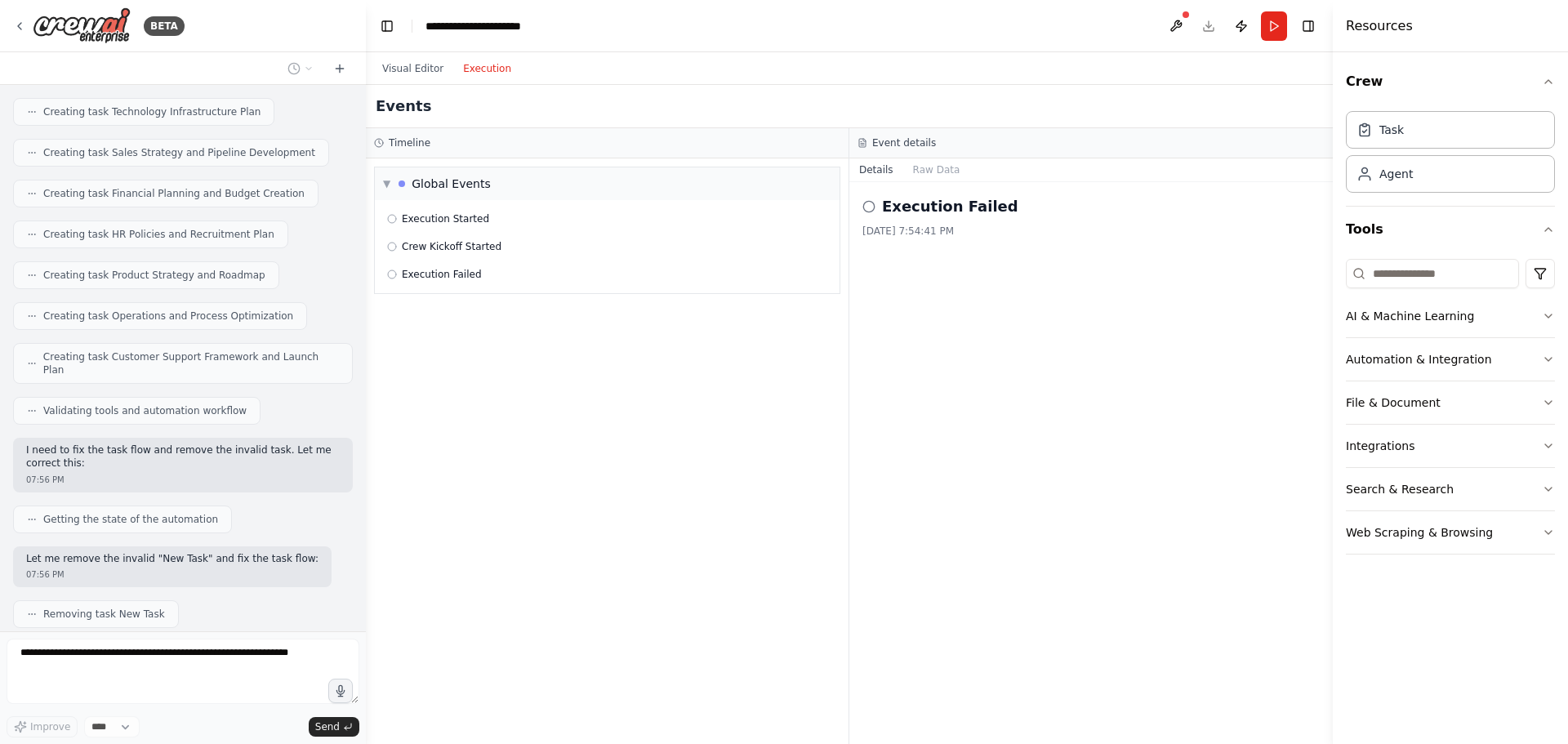
click at [485, 71] on button "Execution" at bounding box center [487, 68] width 68 height 20
click at [1051, 27] on button "Run" at bounding box center [1274, 26] width 26 height 29
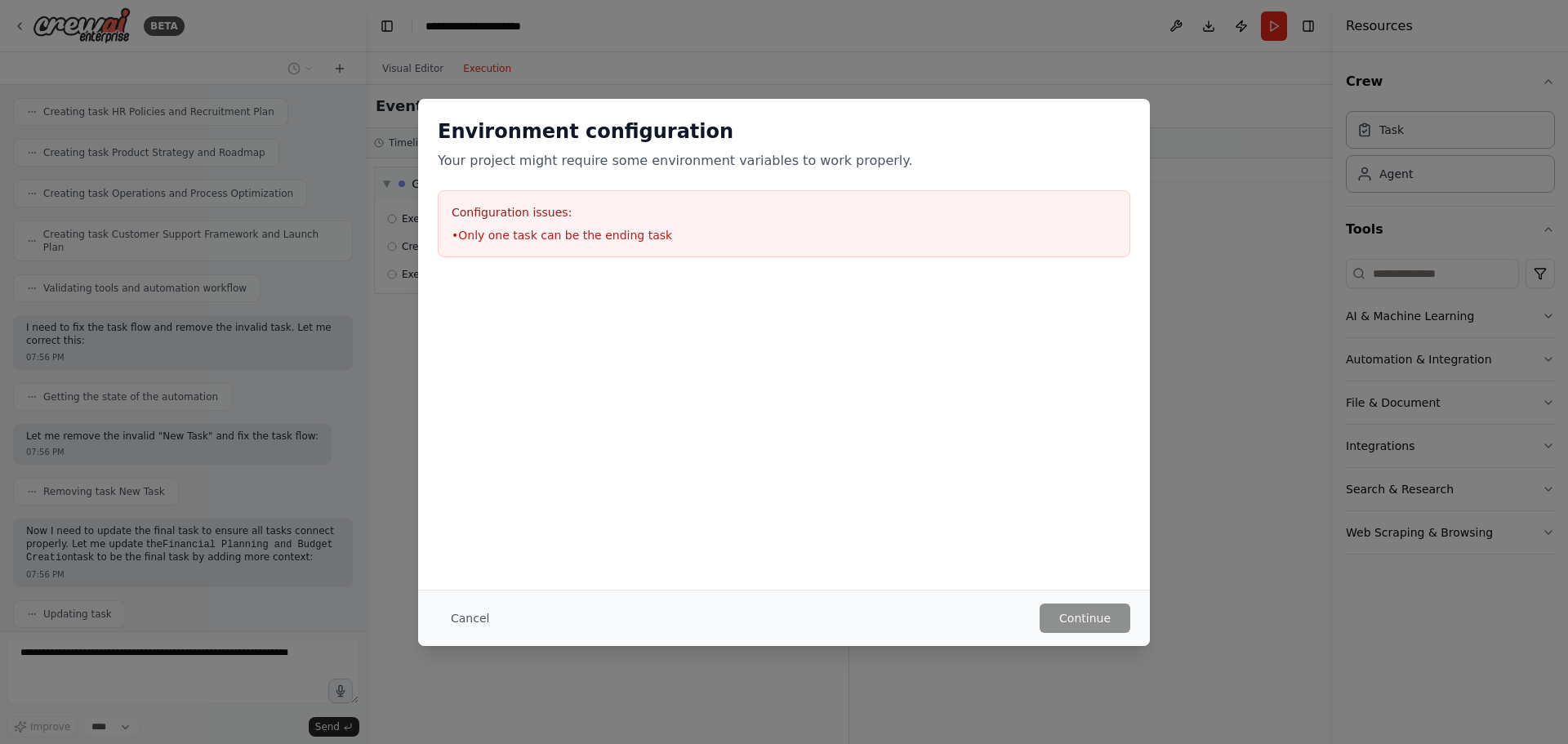
scroll to position [2525, 0]
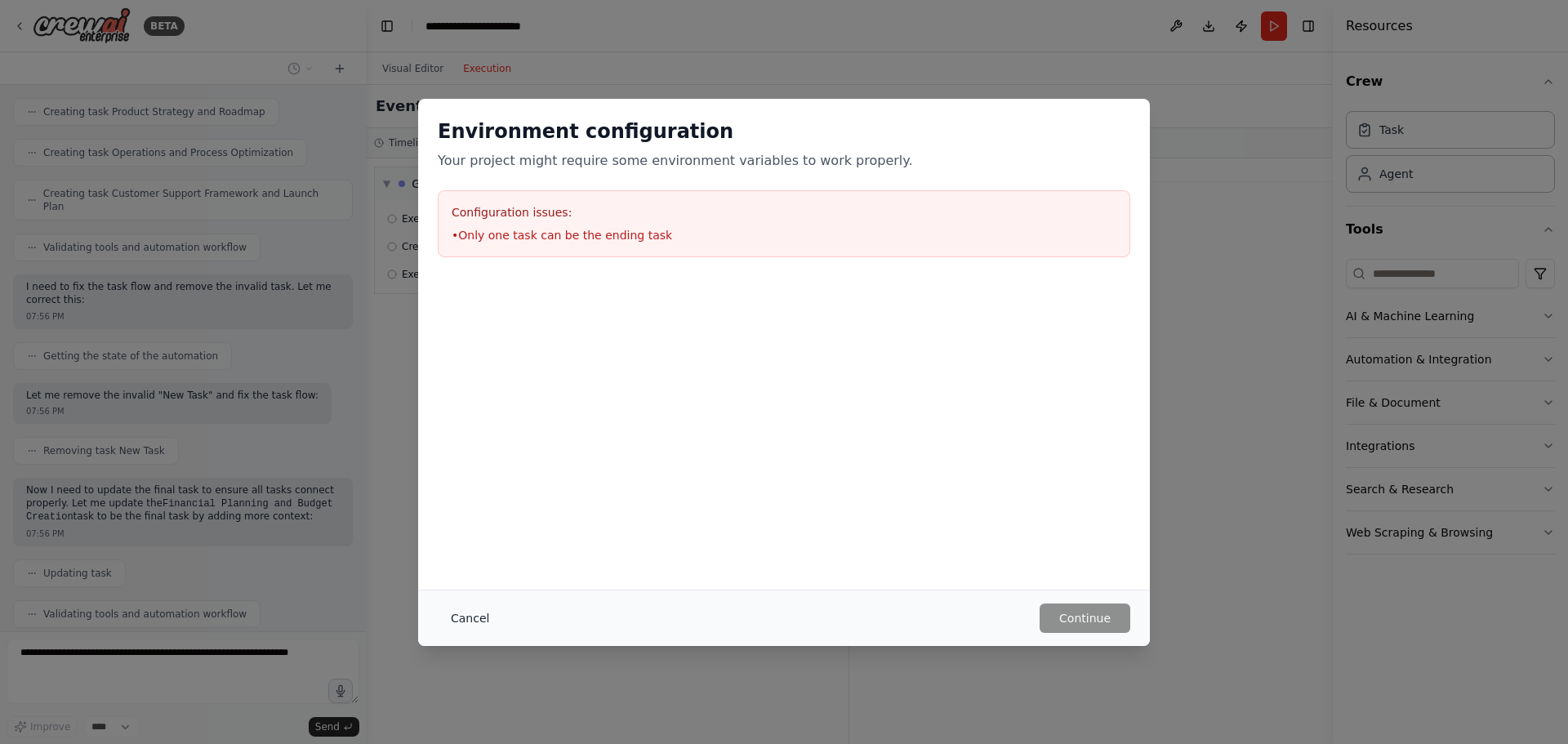
click at [479, 531] on button "Cancel" at bounding box center [469, 618] width 64 height 29
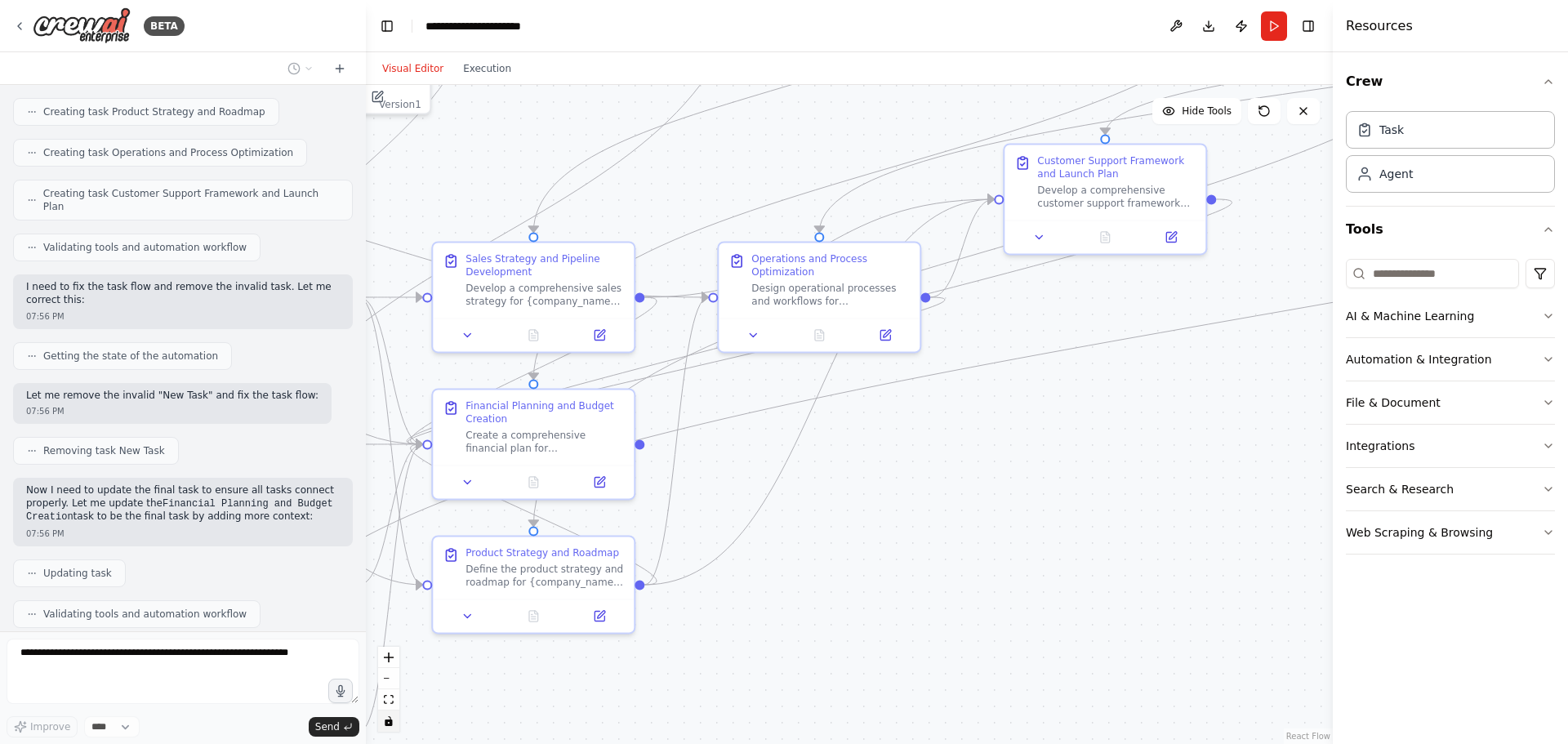
click at [394, 67] on button "Visual Editor" at bounding box center [412, 68] width 80 height 20
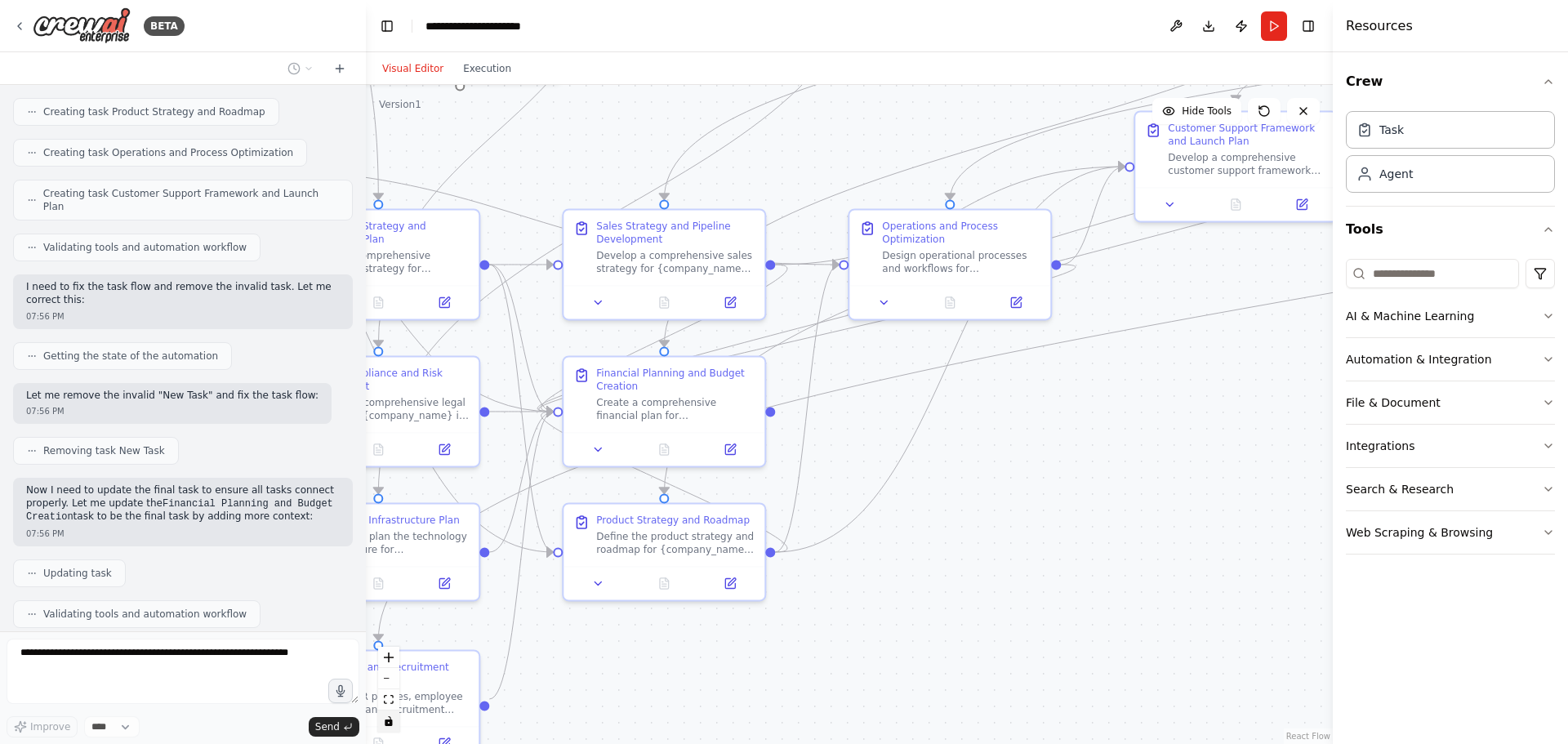
drag, startPoint x: 1048, startPoint y: 405, endPoint x: 1179, endPoint y: 372, distance: 135.1
click at [1051, 372] on div ".deletable-edge-delete-btn { width: 20px; height: 20px; border: 0px solid #ffff…" at bounding box center [850, 415] width 967 height 659
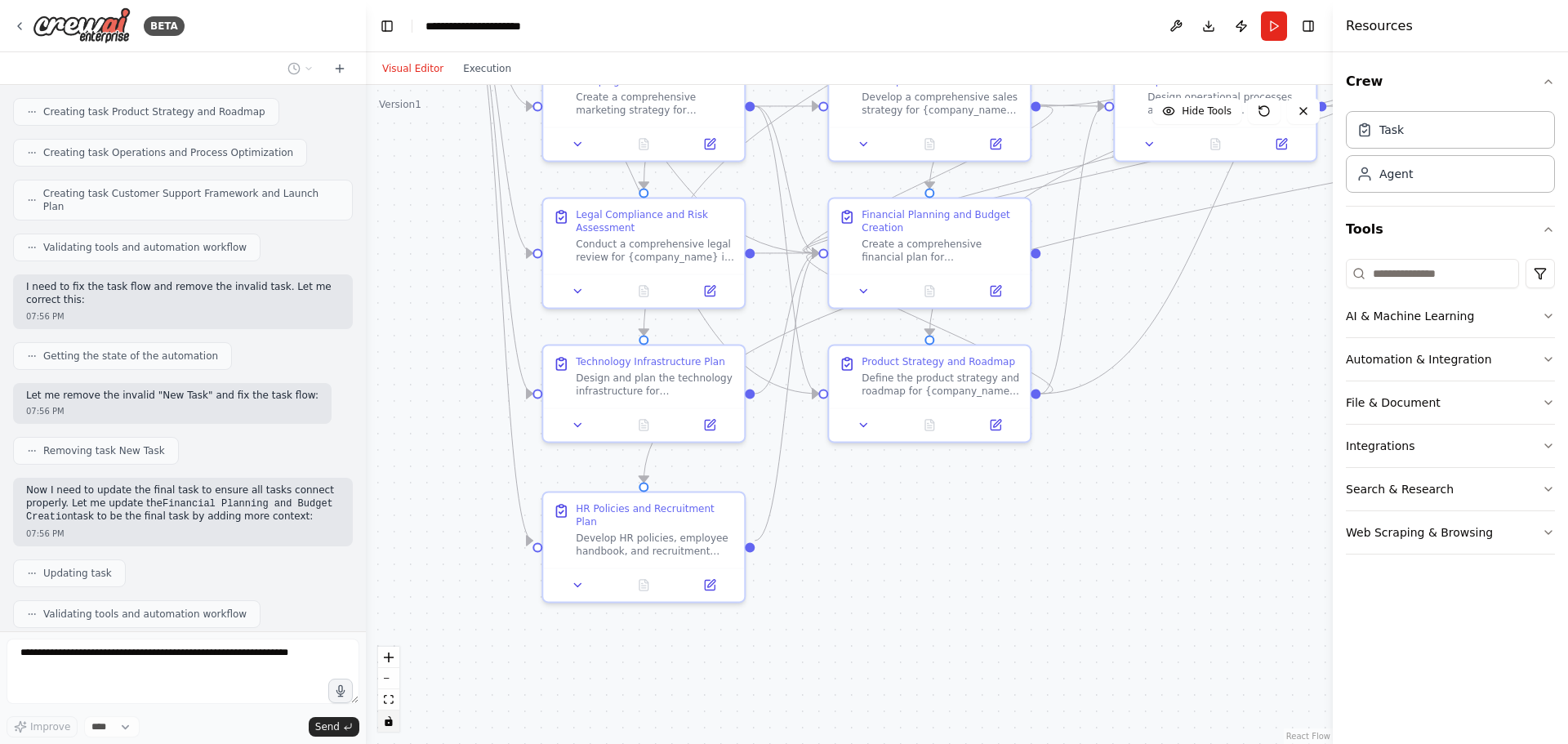
drag, startPoint x: 927, startPoint y: 509, endPoint x: 1193, endPoint y: 349, distance: 310.4
click at [1051, 349] on div ".deletable-edge-delete-btn { width: 20px; height: 20px; border: 0px solid #ffff…" at bounding box center [850, 415] width 967 height 659
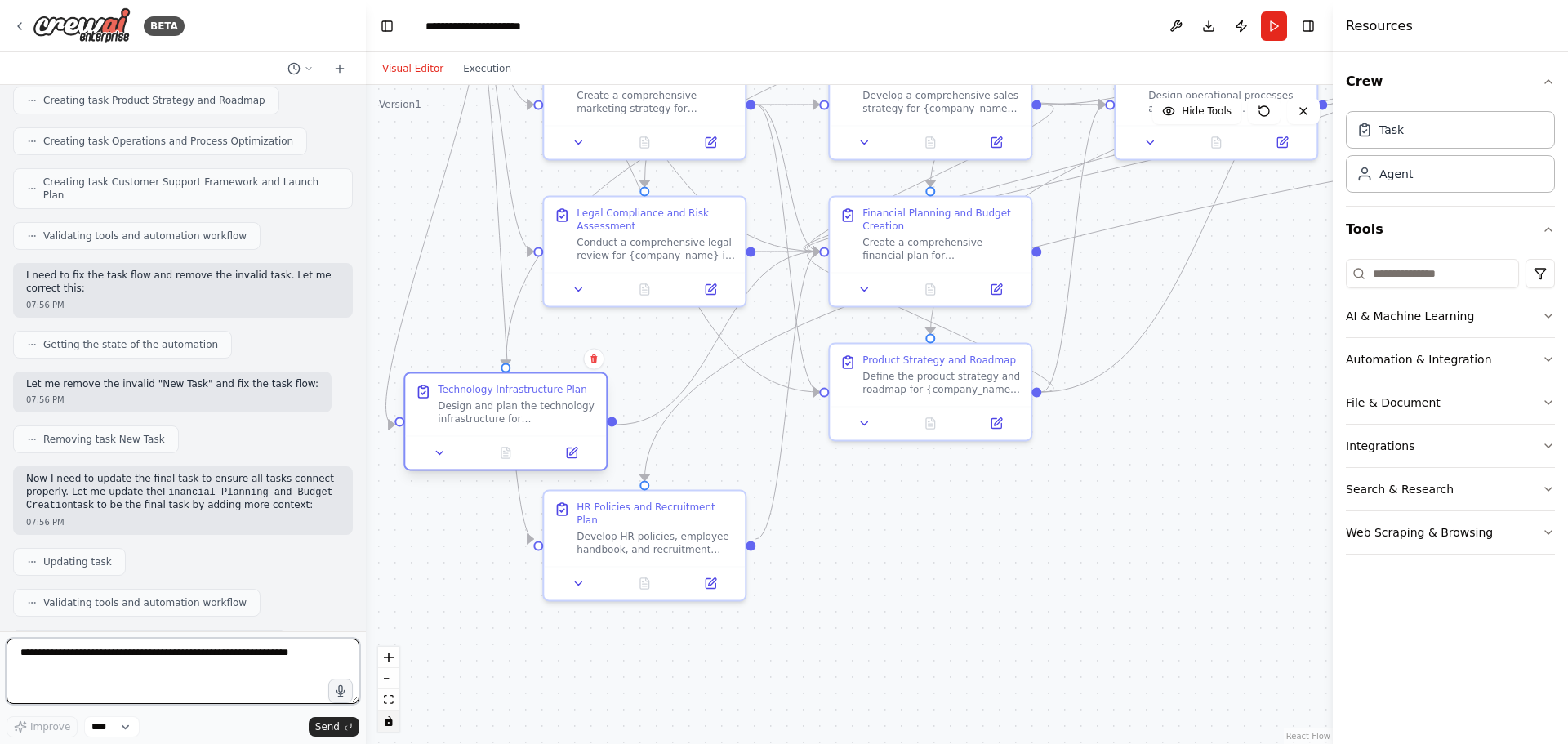
drag, startPoint x: 636, startPoint y: 392, endPoint x: 505, endPoint y: 421, distance: 134.2
click at [505, 421] on div "Design and plan the technology infrastructure for {company_name}. Research curr…" at bounding box center [516, 413] width 158 height 27
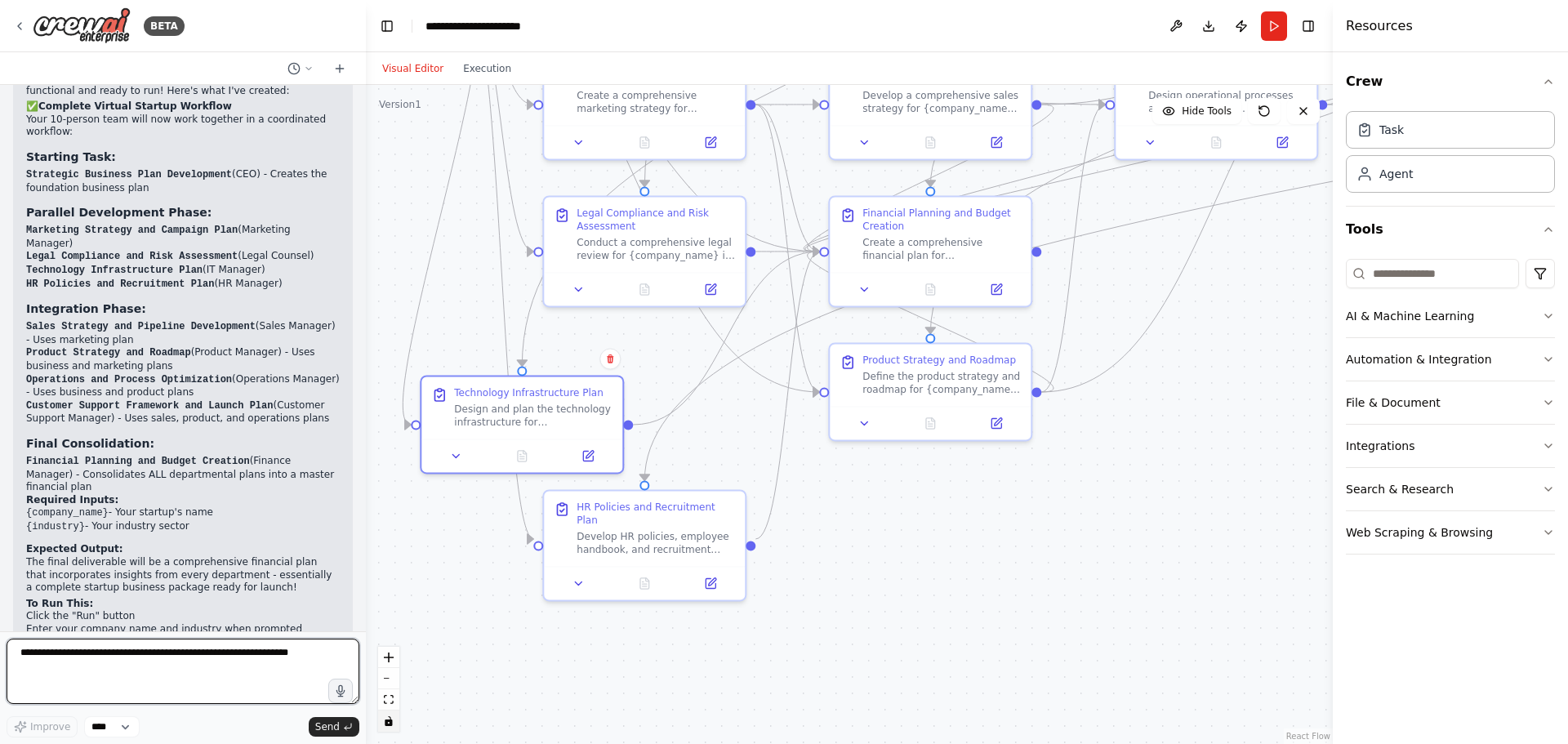
scroll to position [3114, 0]
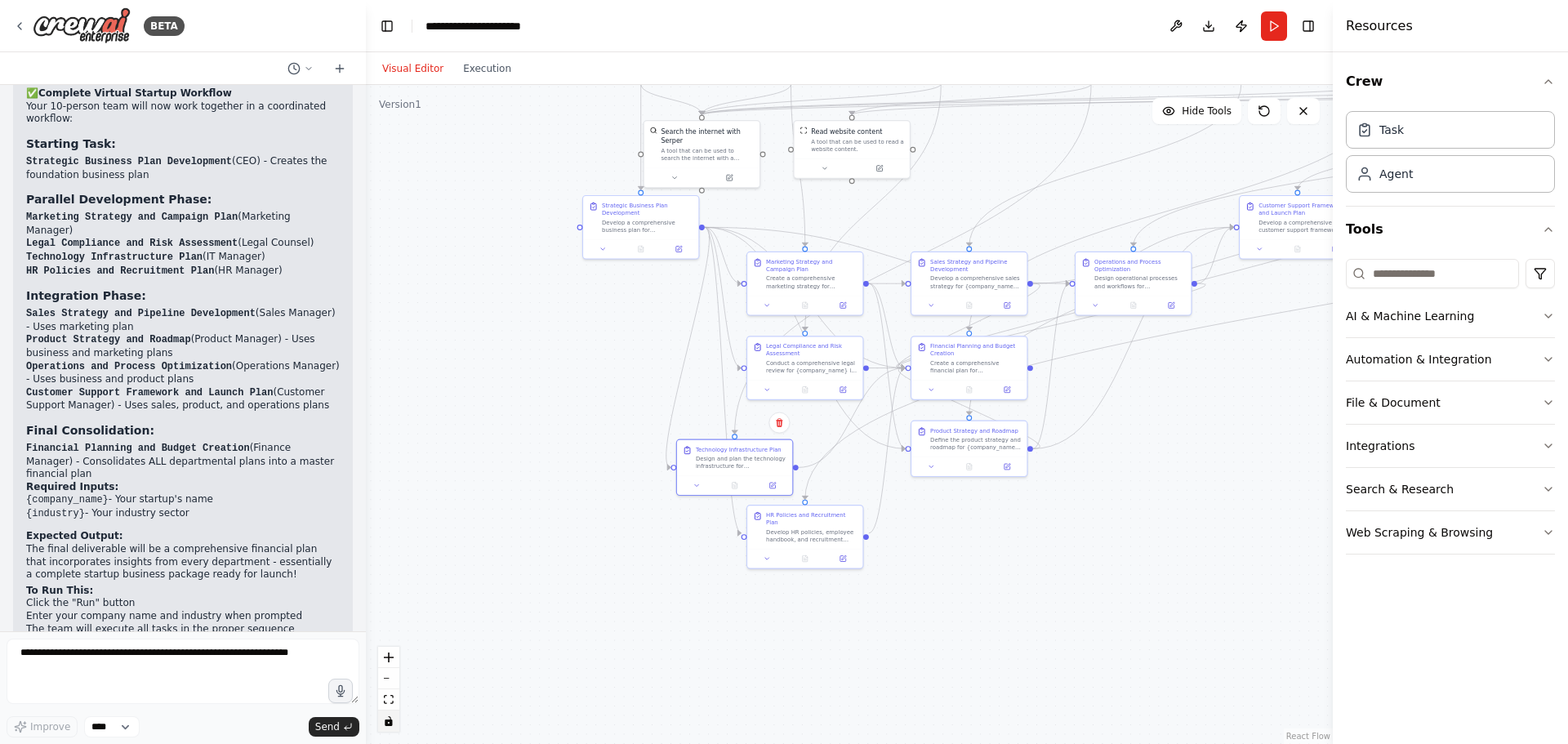
click at [1051, 33] on h4 "Resources" at bounding box center [1379, 26] width 67 height 20
click at [96, 27] on img at bounding box center [82, 26] width 98 height 37
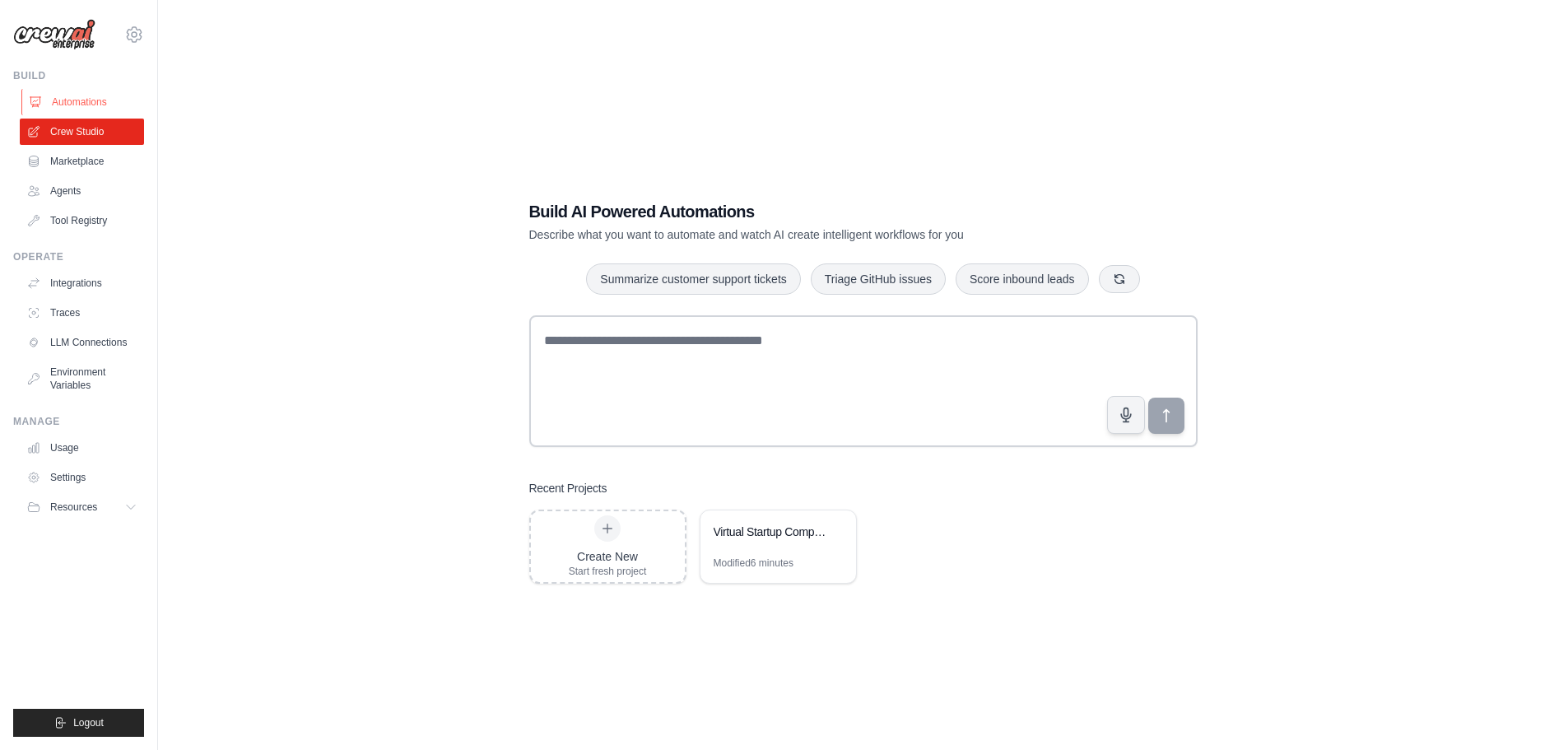
click at [88, 101] on link "Automations" at bounding box center [83, 102] width 124 height 27
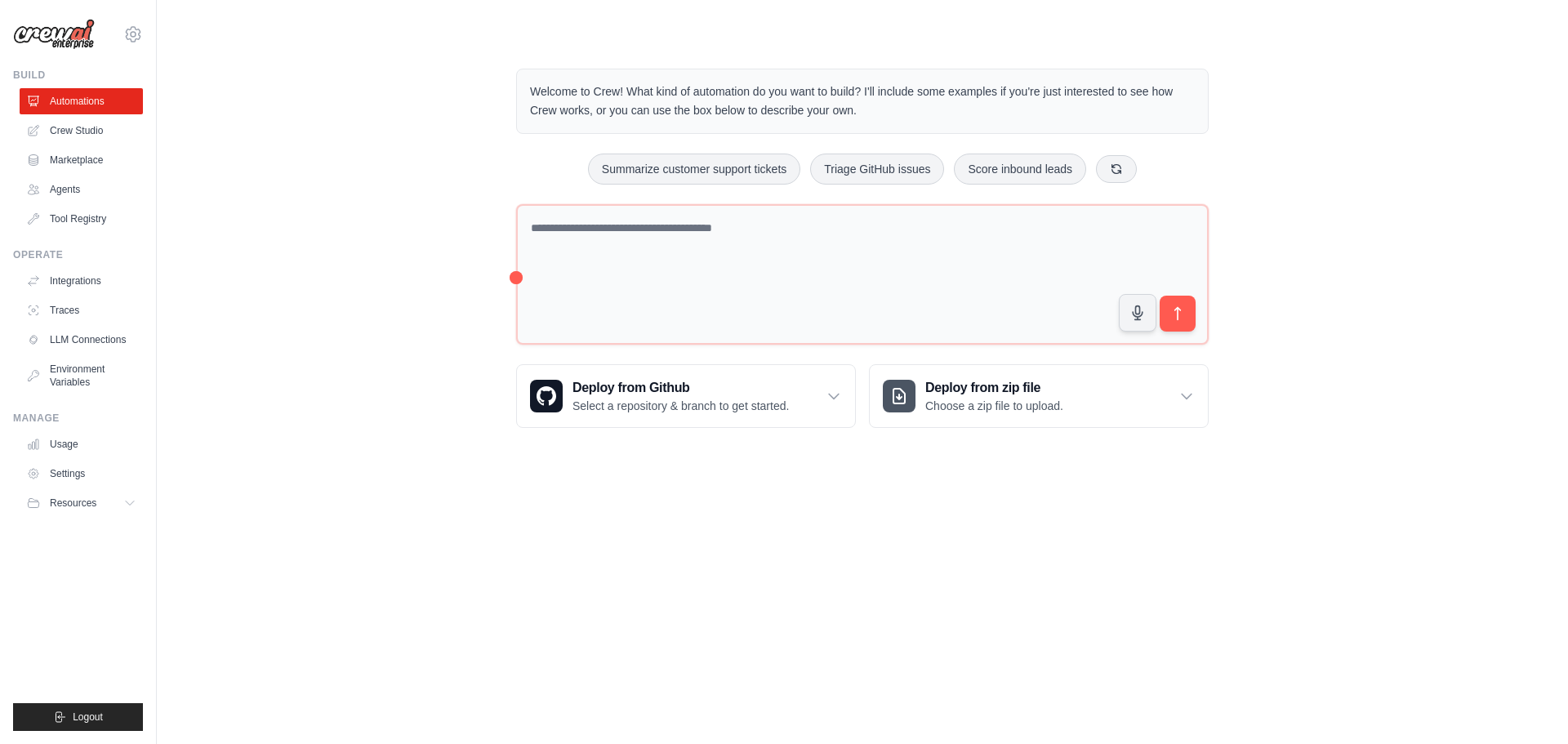
click at [549, 92] on p "Welcome to Crew! What kind of automation do you want to build? I'll include som…" at bounding box center [862, 101] width 664 height 38
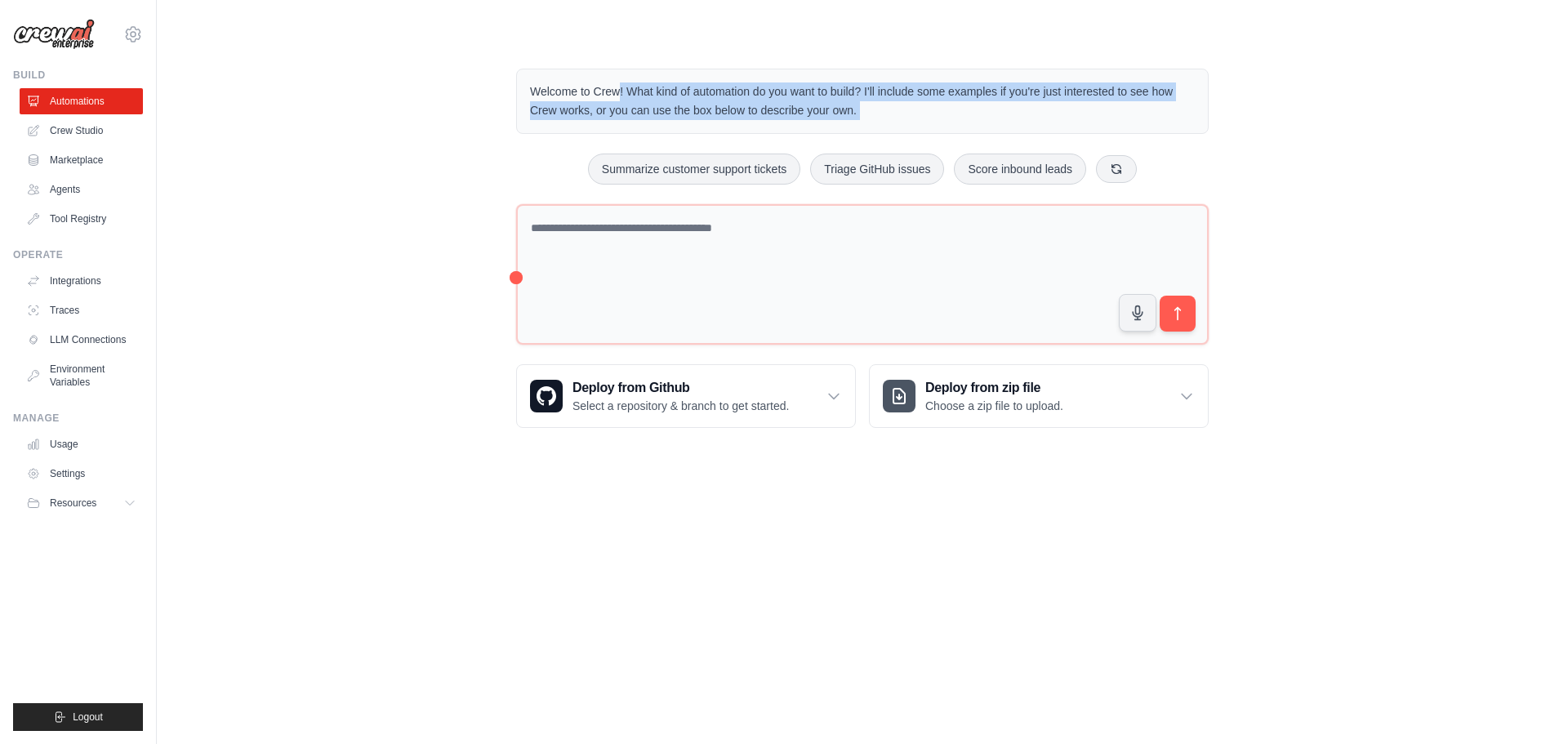
drag, startPoint x: 549, startPoint y: 92, endPoint x: 939, endPoint y: 119, distance: 390.9
click at [939, 119] on p "Welcome to Crew! What kind of automation do you want to build? I'll include som…" at bounding box center [862, 101] width 664 height 38
copy div "Welcome to Crew! What kind of automation do you want to build? I'll include som…"
click at [317, 72] on div "Welcome to Crew! What kind of automation do you want to build? I'll include som…" at bounding box center [862, 248] width 1359 height 412
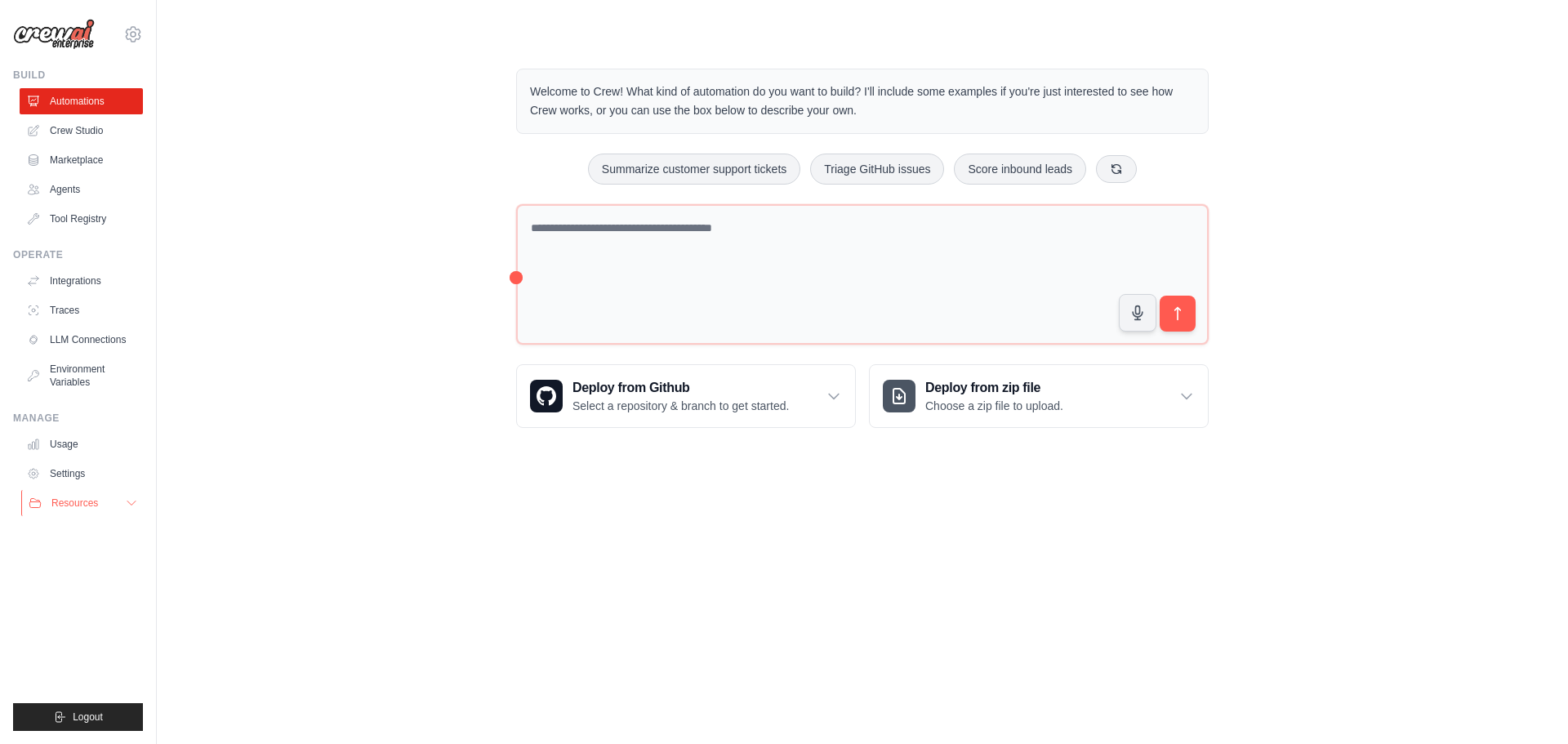
click at [97, 505] on span "Resources" at bounding box center [74, 504] width 46 height 13
click at [121, 532] on span "Documentation" at bounding box center [91, 531] width 66 height 13
click at [551, 93] on p "Welcome to Crew! What kind of automation do you want to build? I'll include som…" at bounding box center [862, 101] width 664 height 38
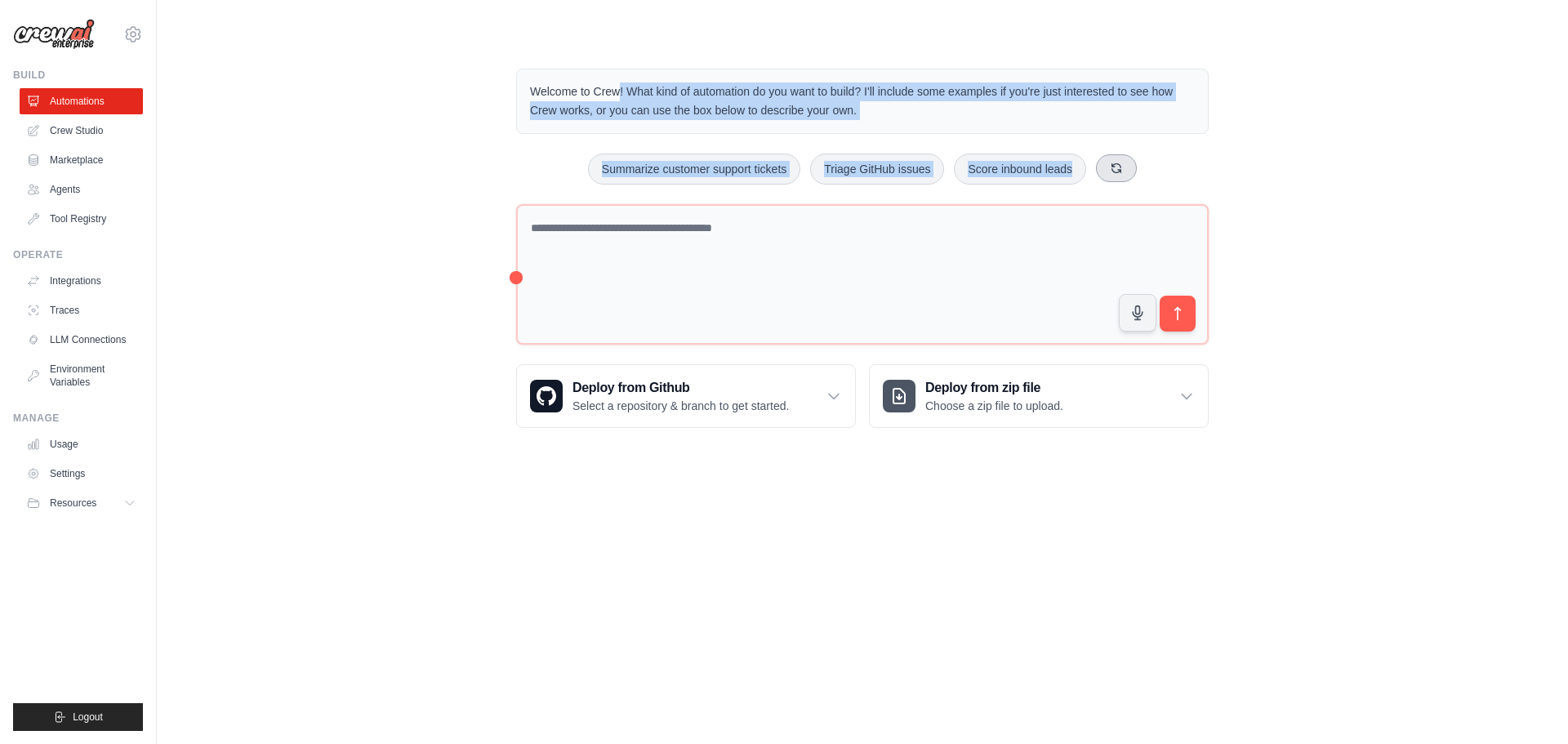
drag, startPoint x: 551, startPoint y: 93, endPoint x: 1146, endPoint y: 164, distance: 599.2
click at [1146, 164] on div "Welcome to Crew! What kind of automation do you want to build? I'll include som…" at bounding box center [862, 248] width 731 height 412
click at [80, 129] on link "Crew Studio" at bounding box center [82, 131] width 123 height 27
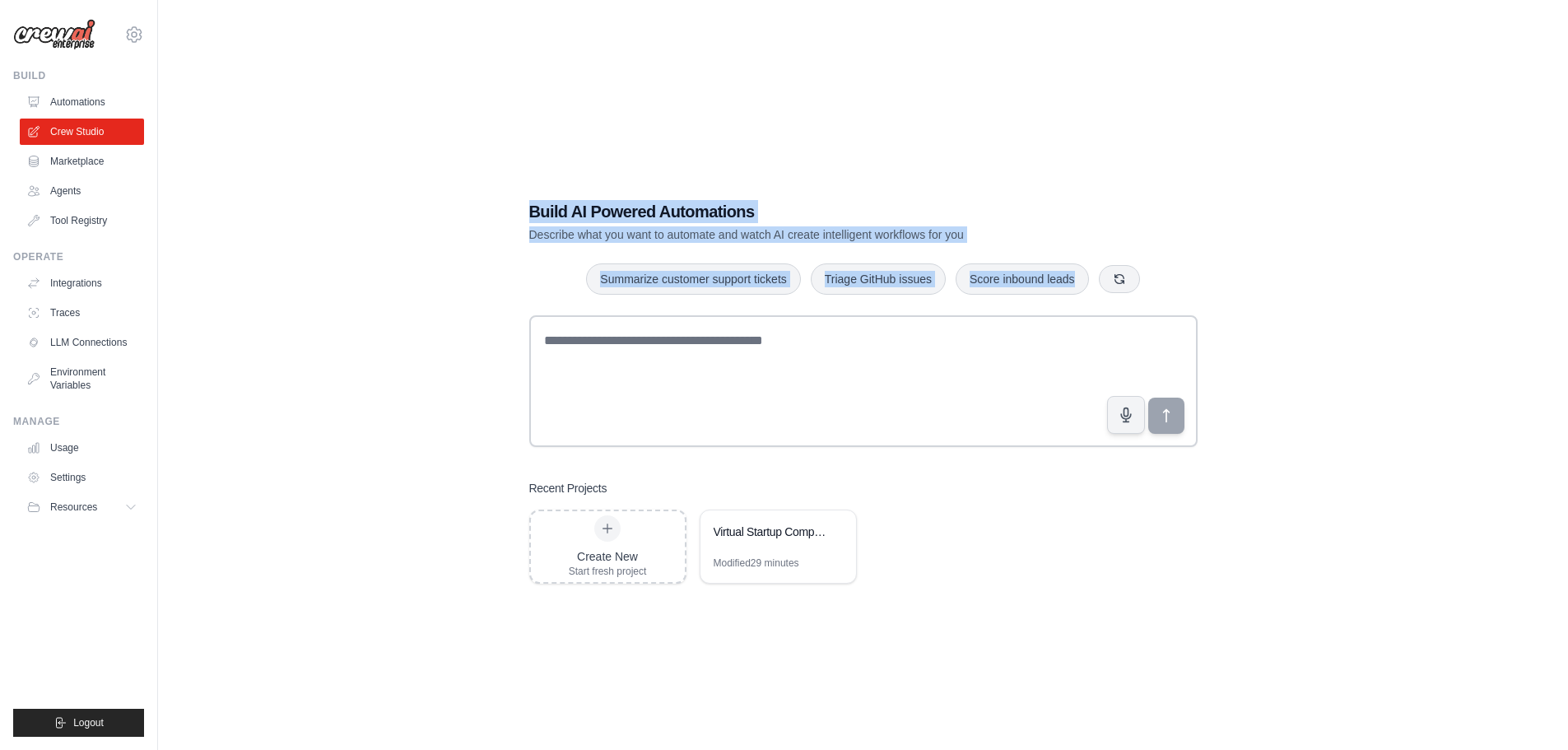
drag, startPoint x: 532, startPoint y: 204, endPoint x: 1201, endPoint y: 418, distance: 702.4
click at [1201, 418] on div "Build AI Powered Automations Describe what you want to automate and watch AI cr…" at bounding box center [863, 391] width 708 height 436
copy div "Build AI Powered Automations Describe what you want to automate and watch AI cr…"
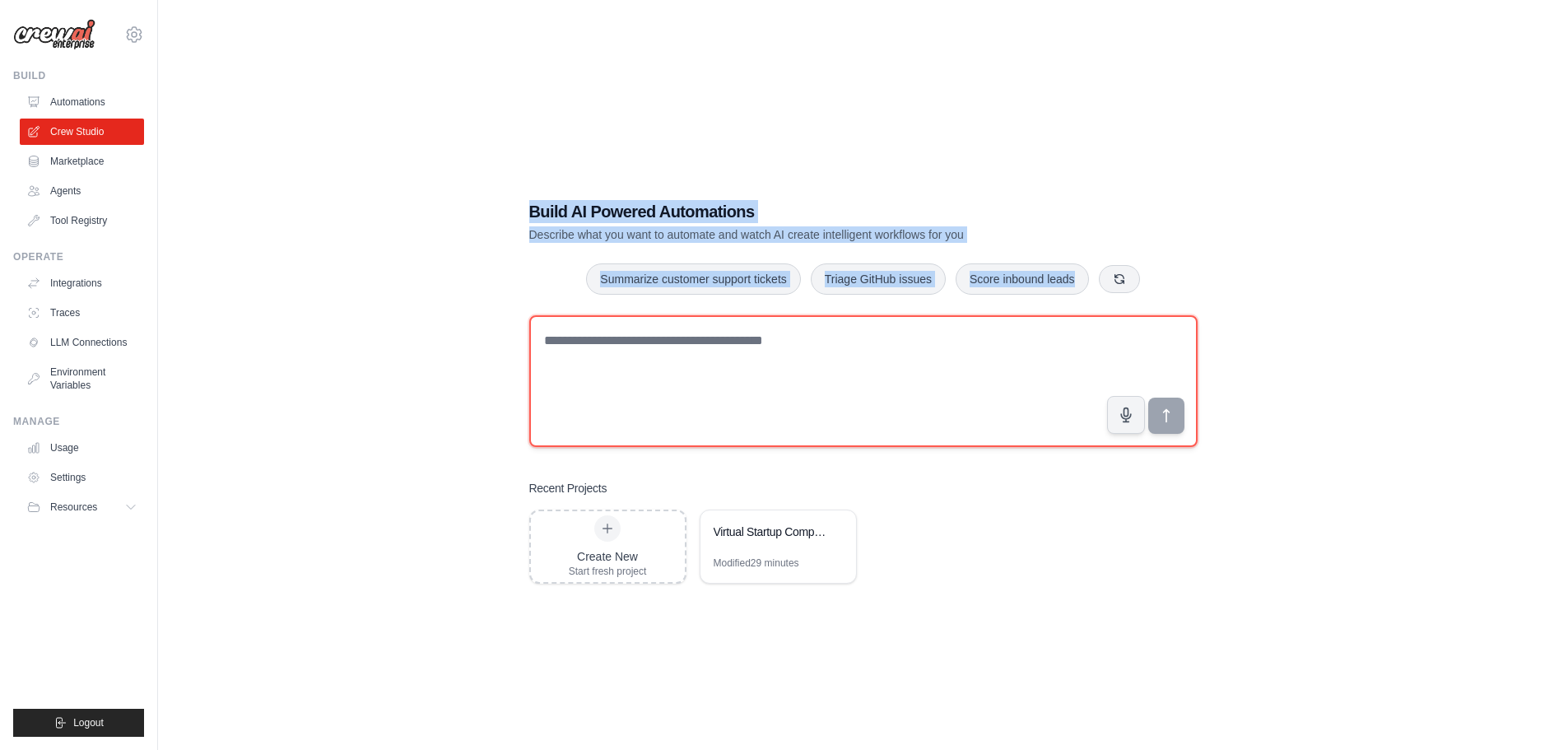
click at [725, 384] on textarea at bounding box center [863, 381] width 669 height 132
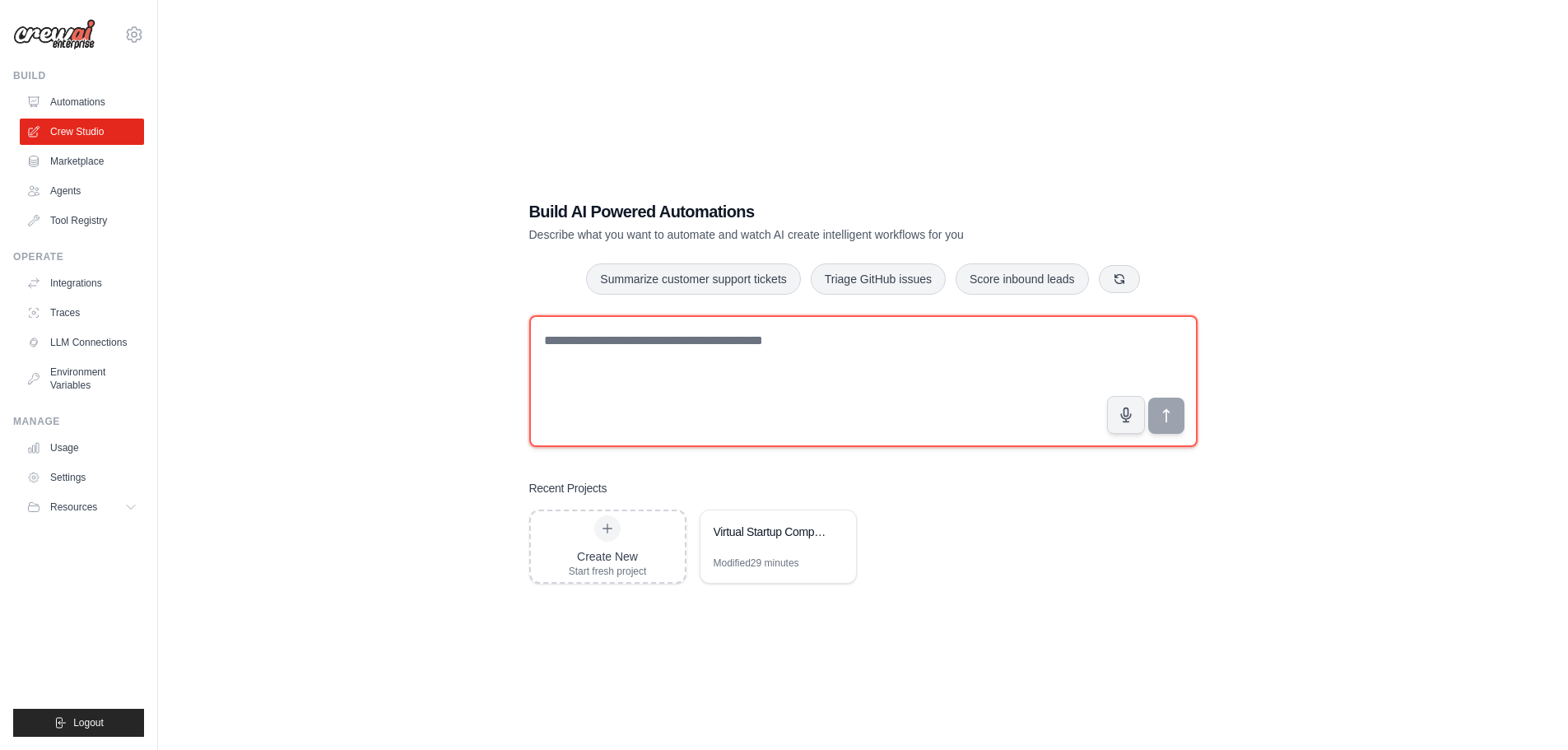
click at [846, 338] on textarea at bounding box center [863, 381] width 669 height 132
paste textarea "**********"
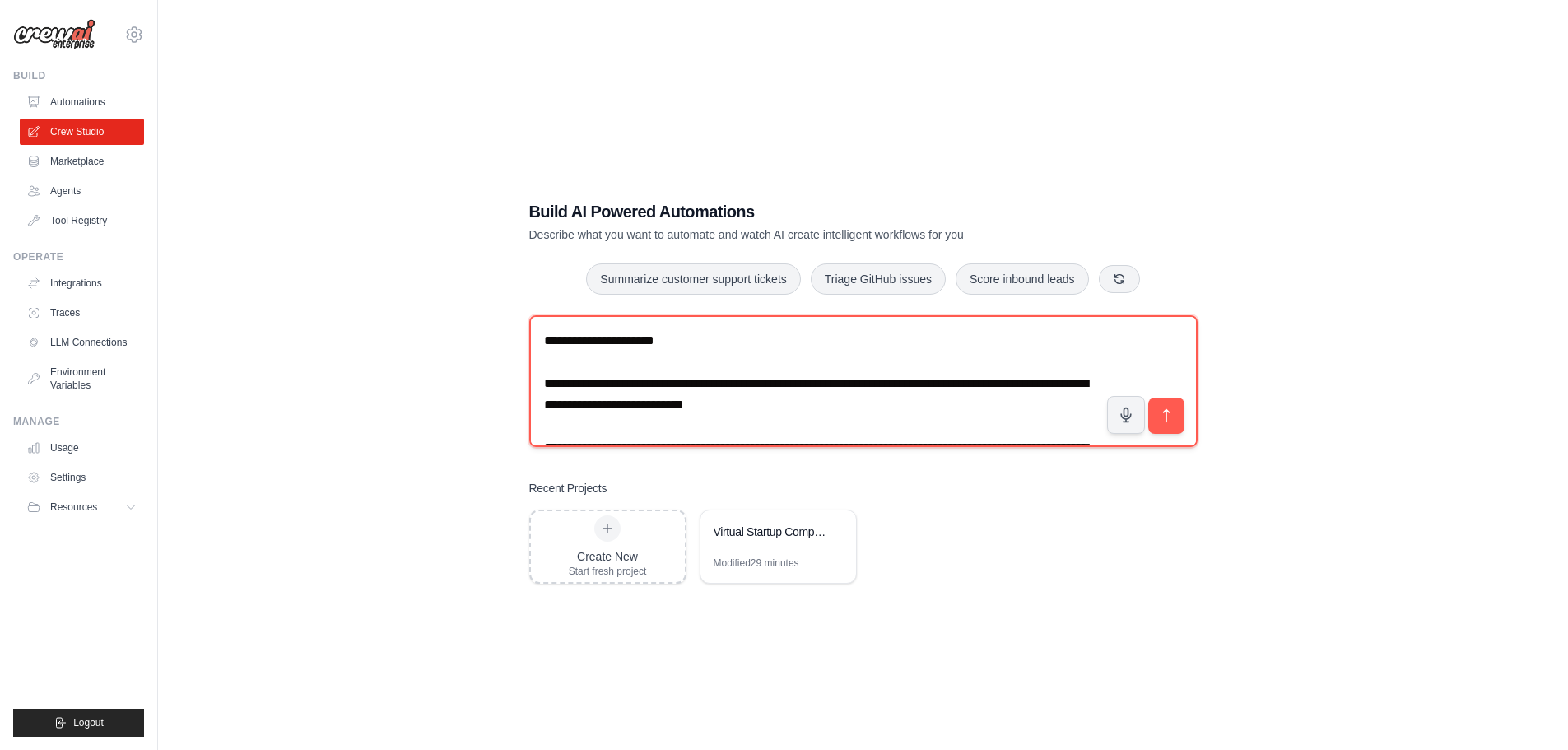
scroll to position [2044, 0]
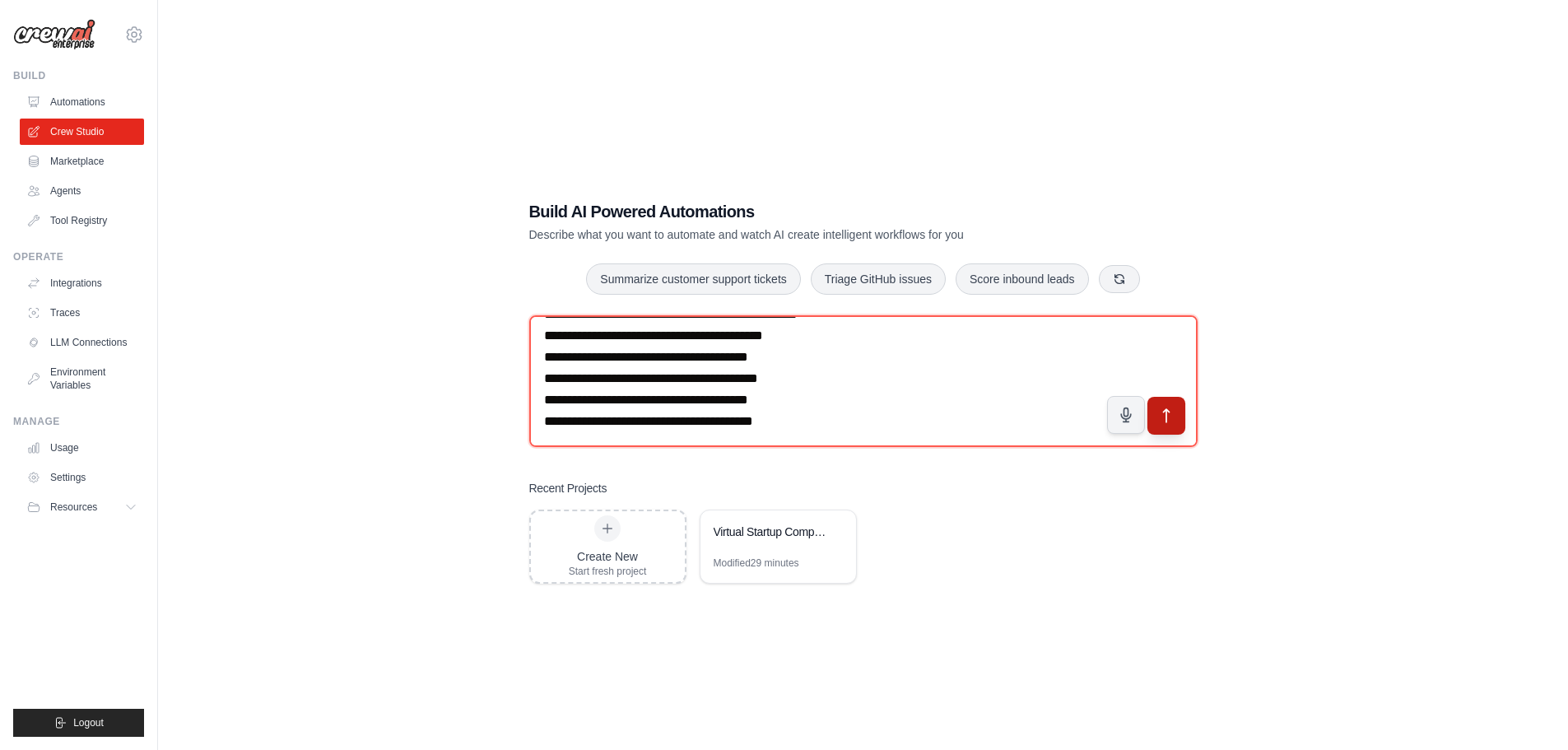
type textarea "**********"
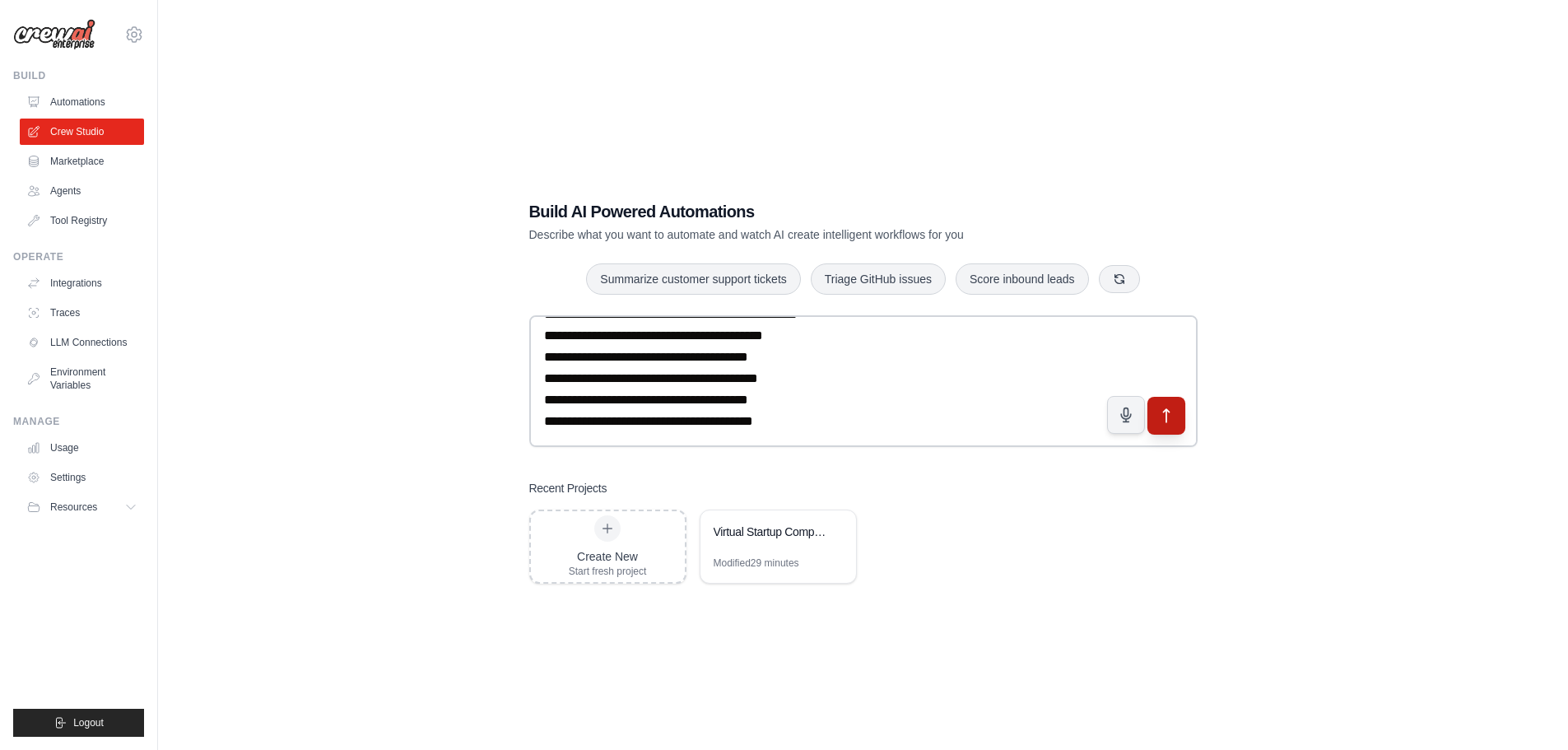
click at [1166, 414] on icon "submit" at bounding box center [1166, 415] width 17 height 17
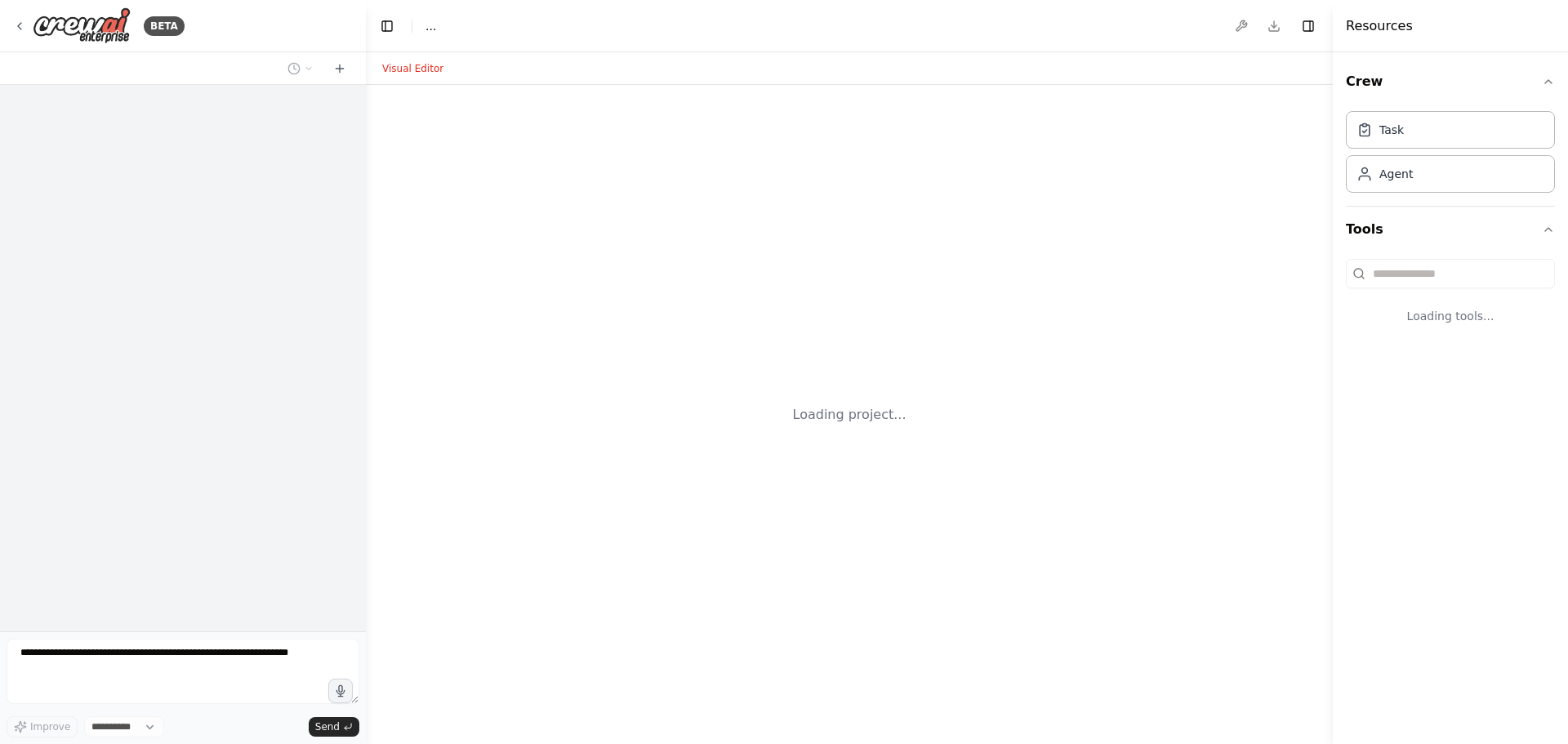
select select "****"
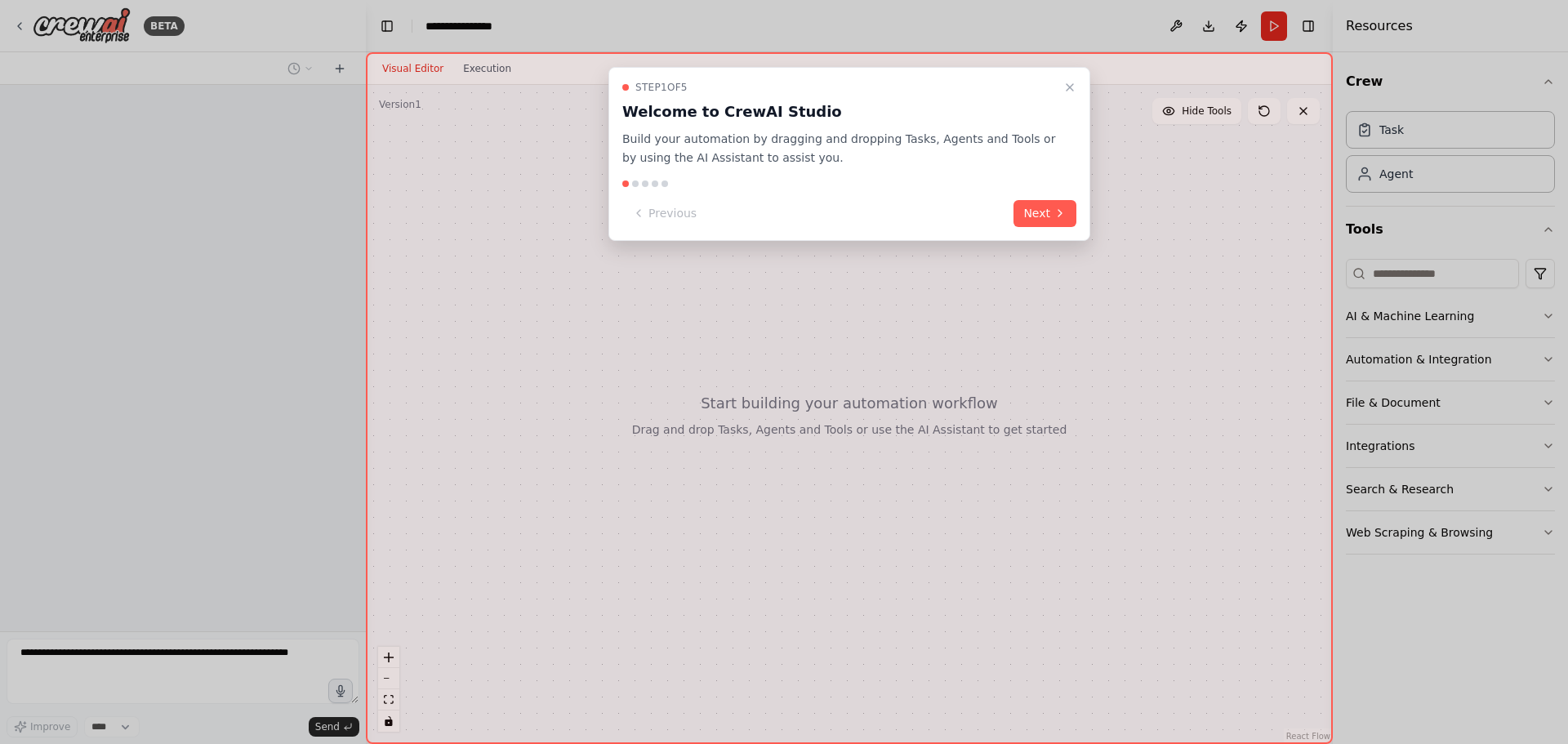
scroll to position [828, 0]
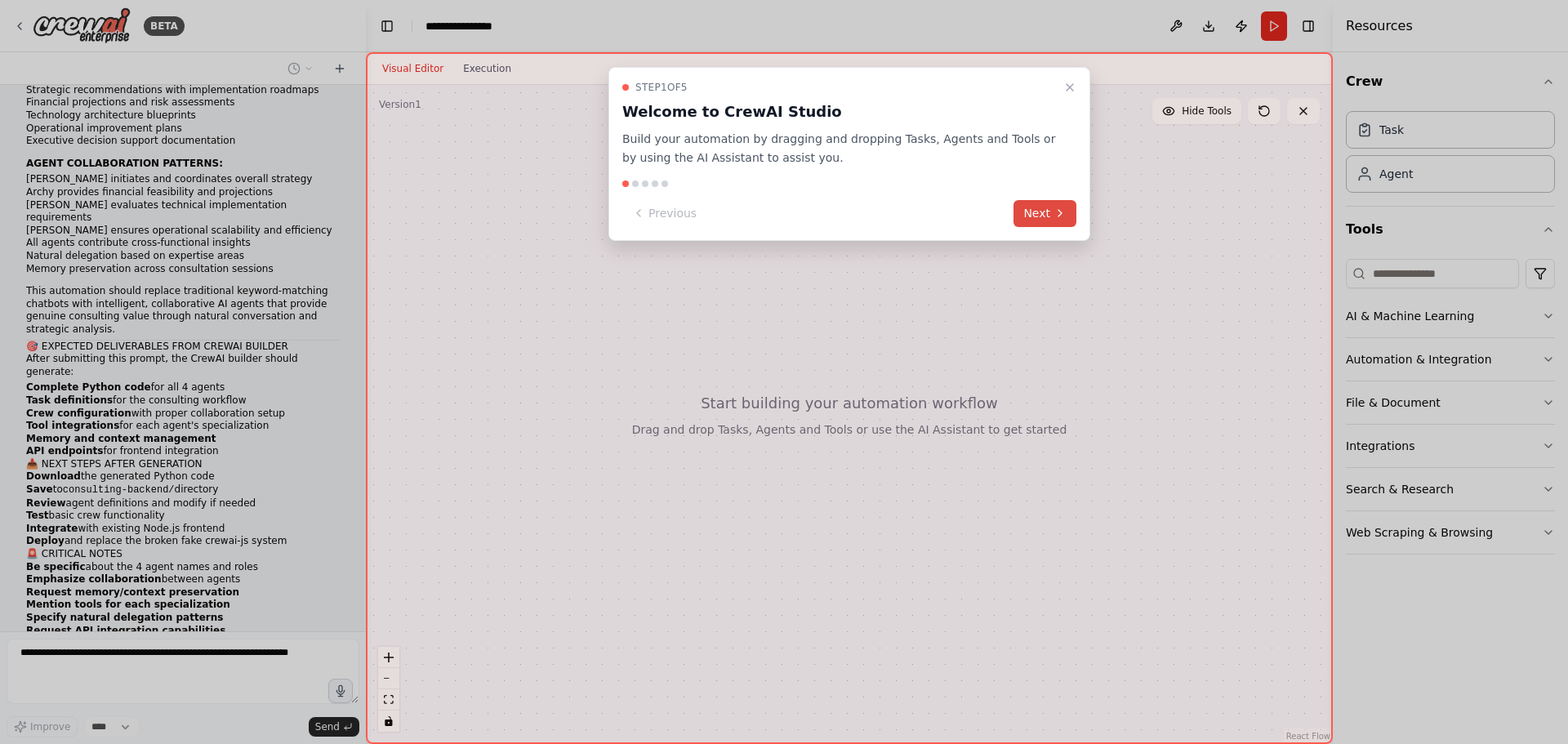
click at [1038, 218] on button "Next" at bounding box center [1045, 213] width 62 height 27
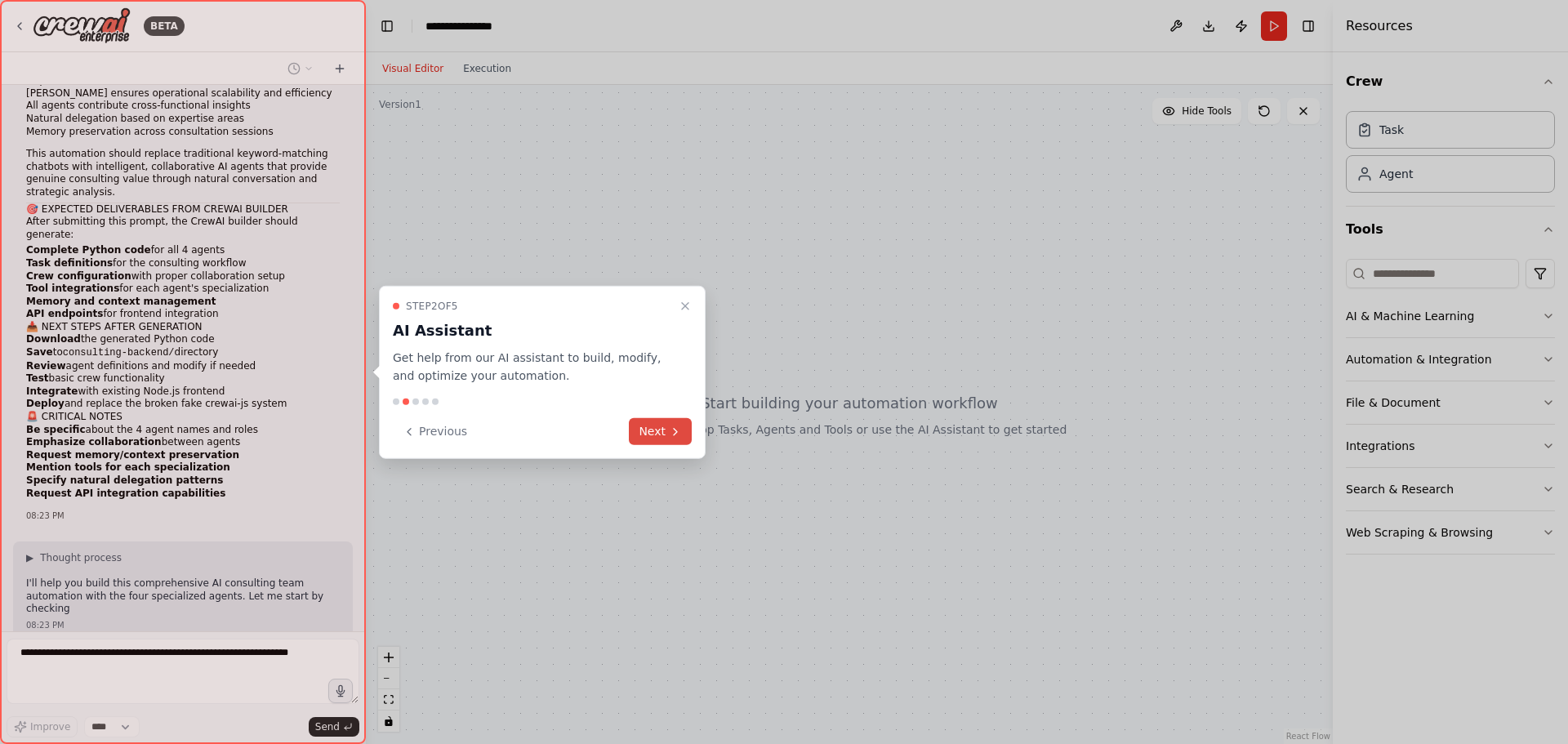
scroll to position [979, 0]
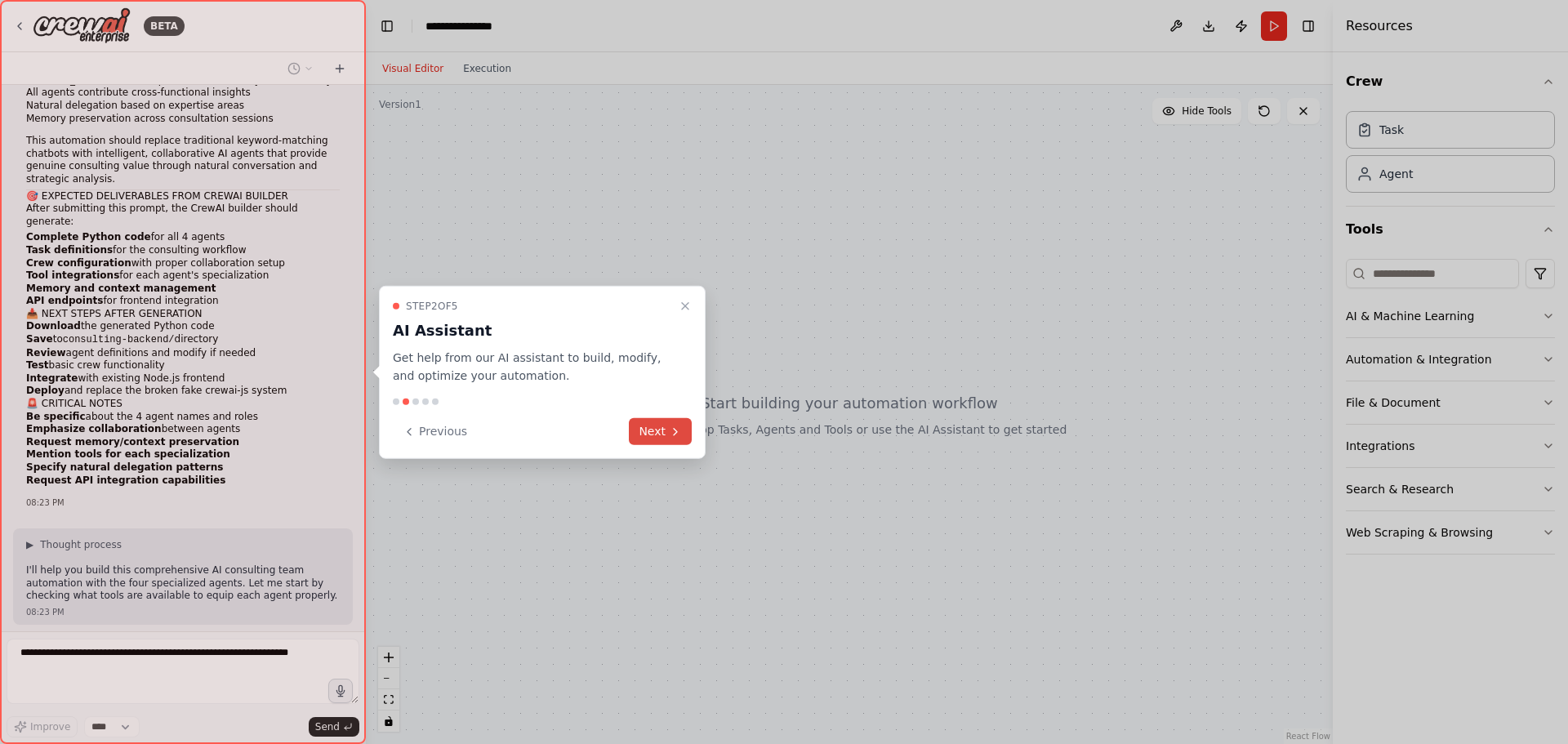
click at [658, 434] on button "Next" at bounding box center [660, 432] width 62 height 27
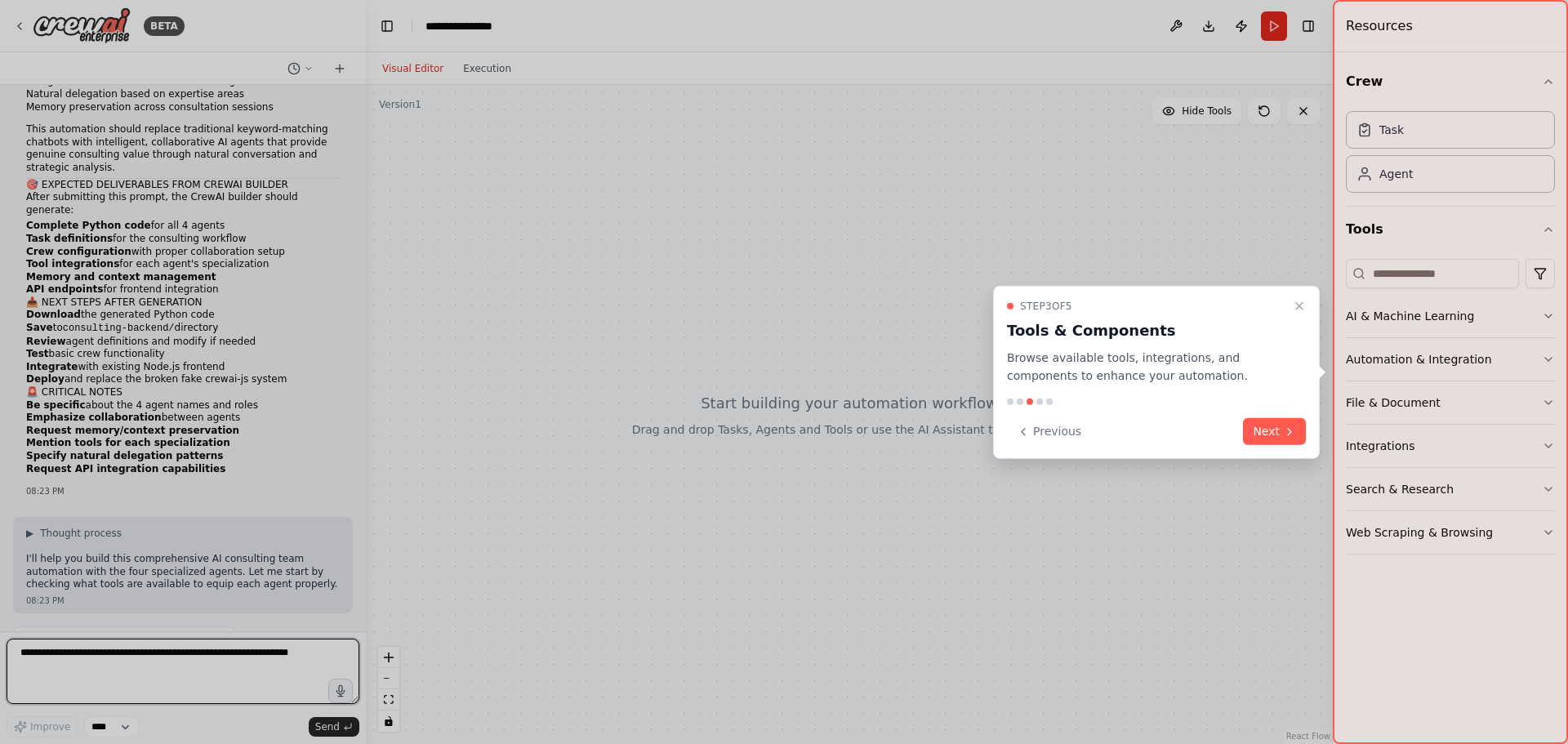
scroll to position [1003, 0]
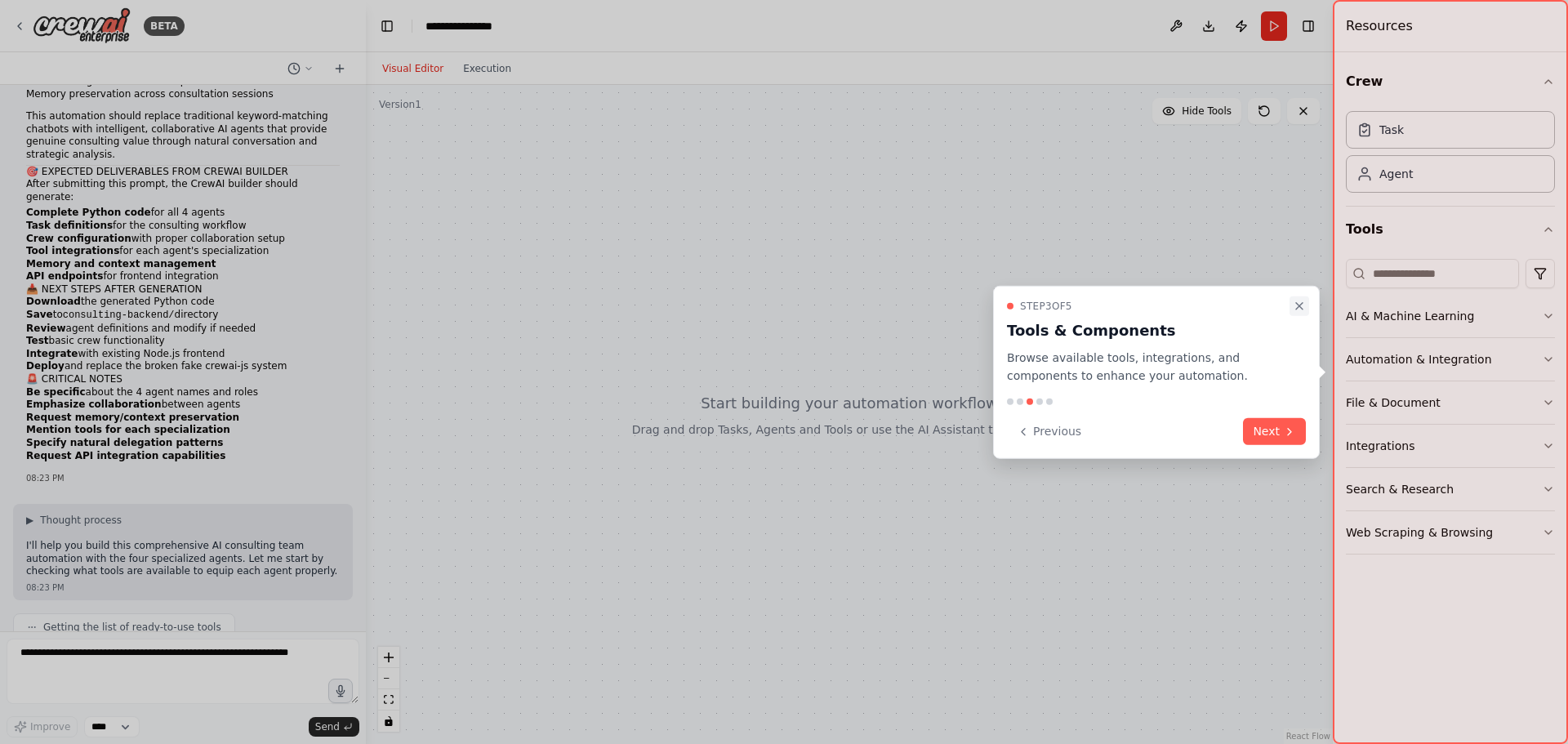
click at [1300, 307] on icon "Close walkthrough" at bounding box center [1298, 305] width 7 height 7
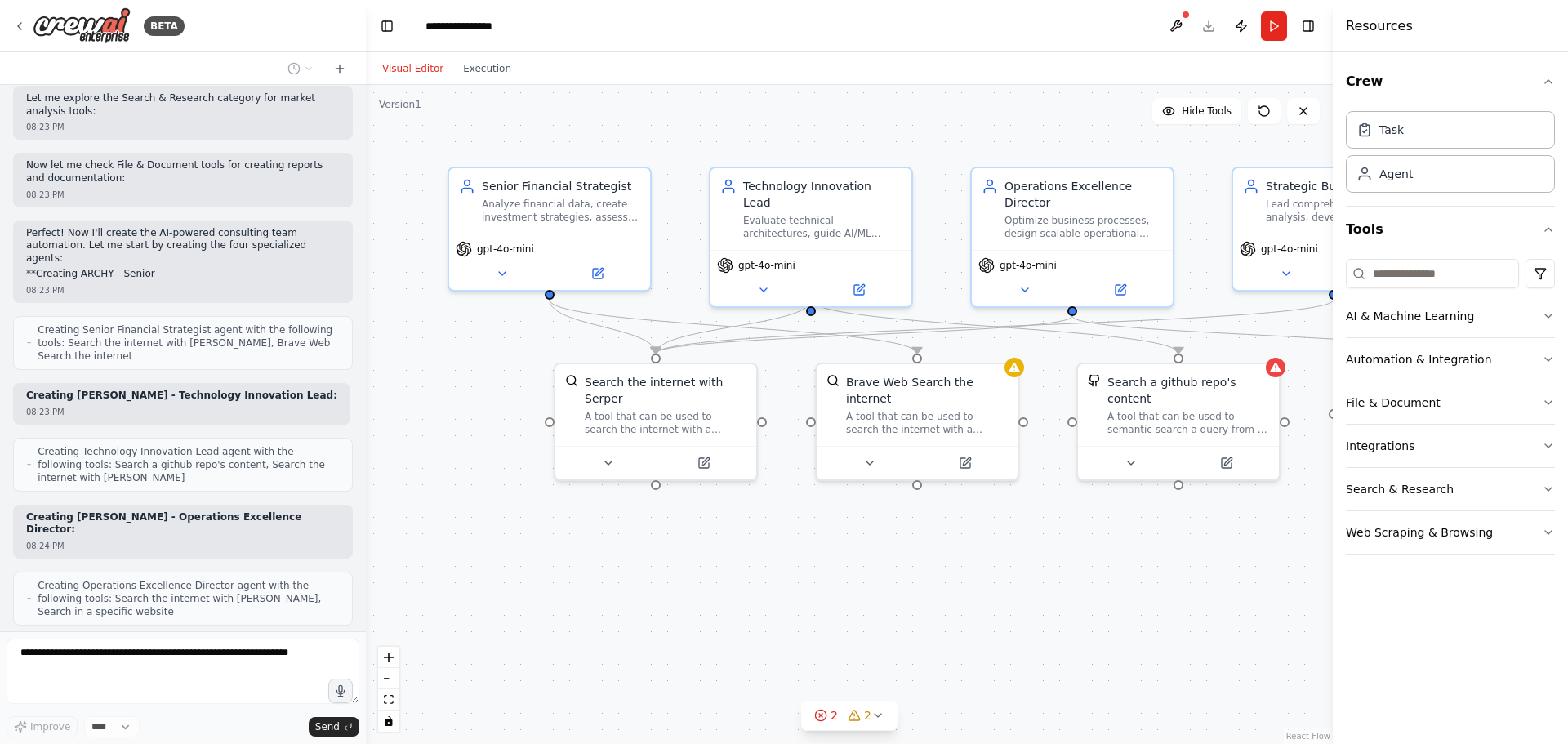
scroll to position [1655, 0]
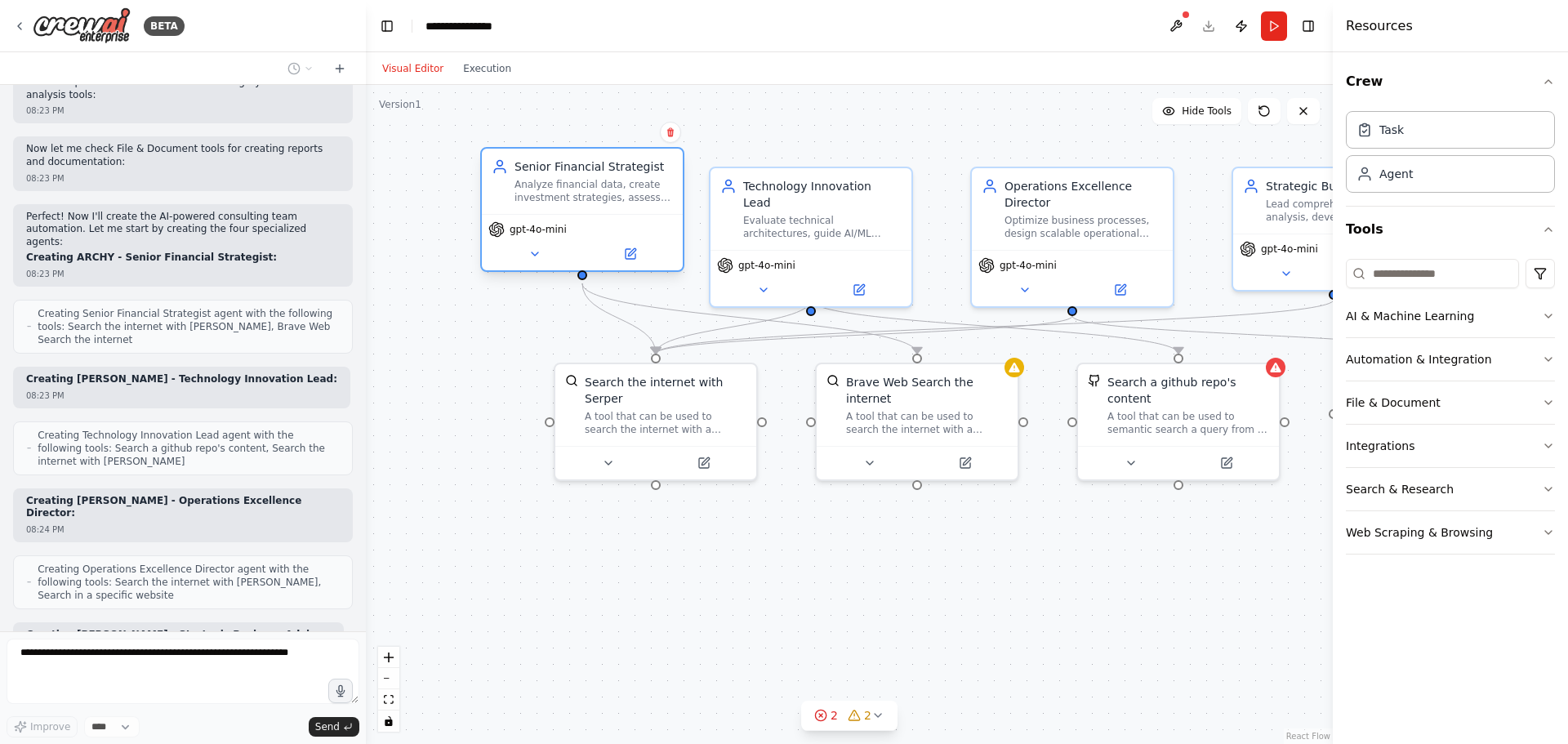
drag, startPoint x: 549, startPoint y: 211, endPoint x: 577, endPoint y: 188, distance: 36.2
click at [577, 188] on div "Analyze financial data, create investment strategies, assess financial risks, a…" at bounding box center [593, 191] width 158 height 27
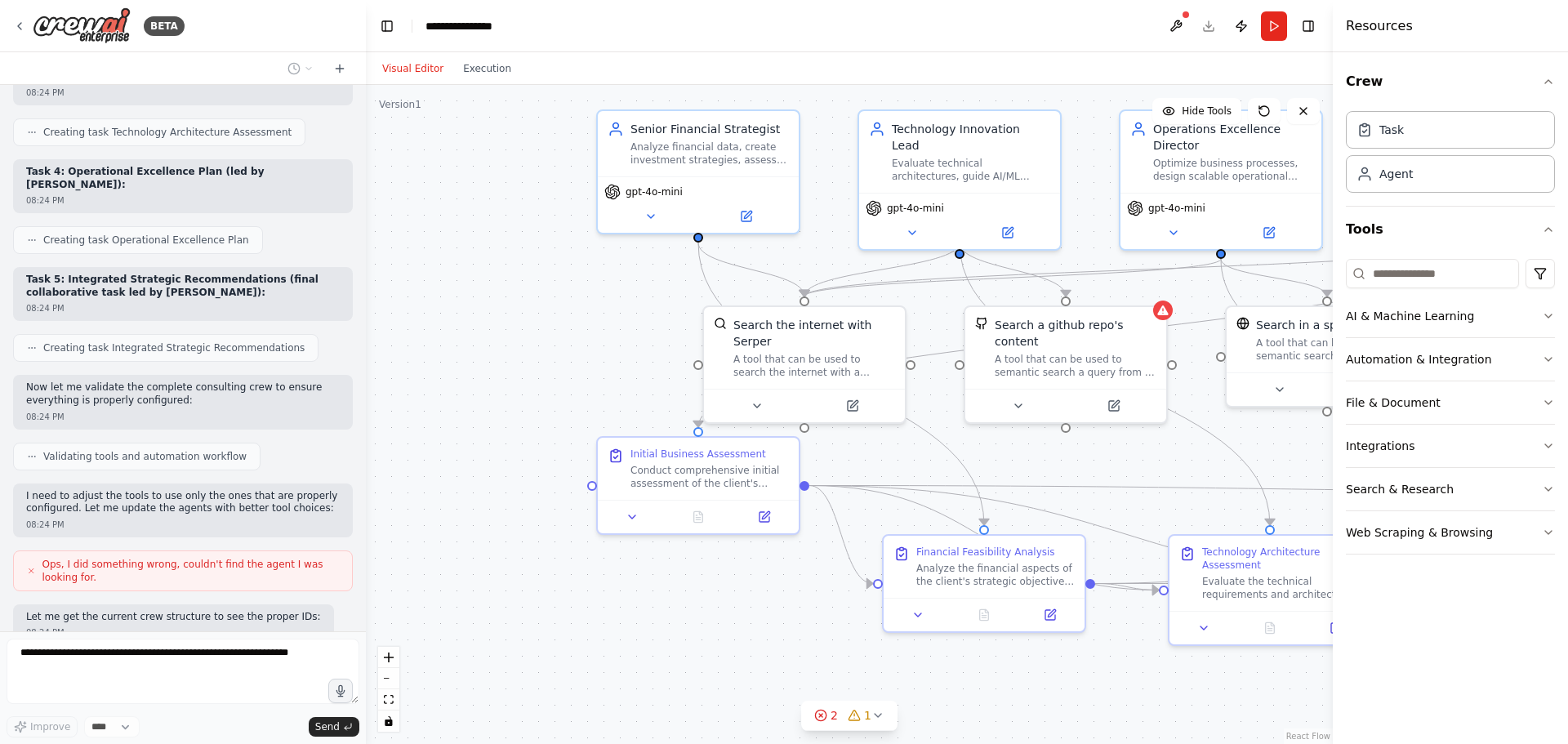
scroll to position [2604, 0]
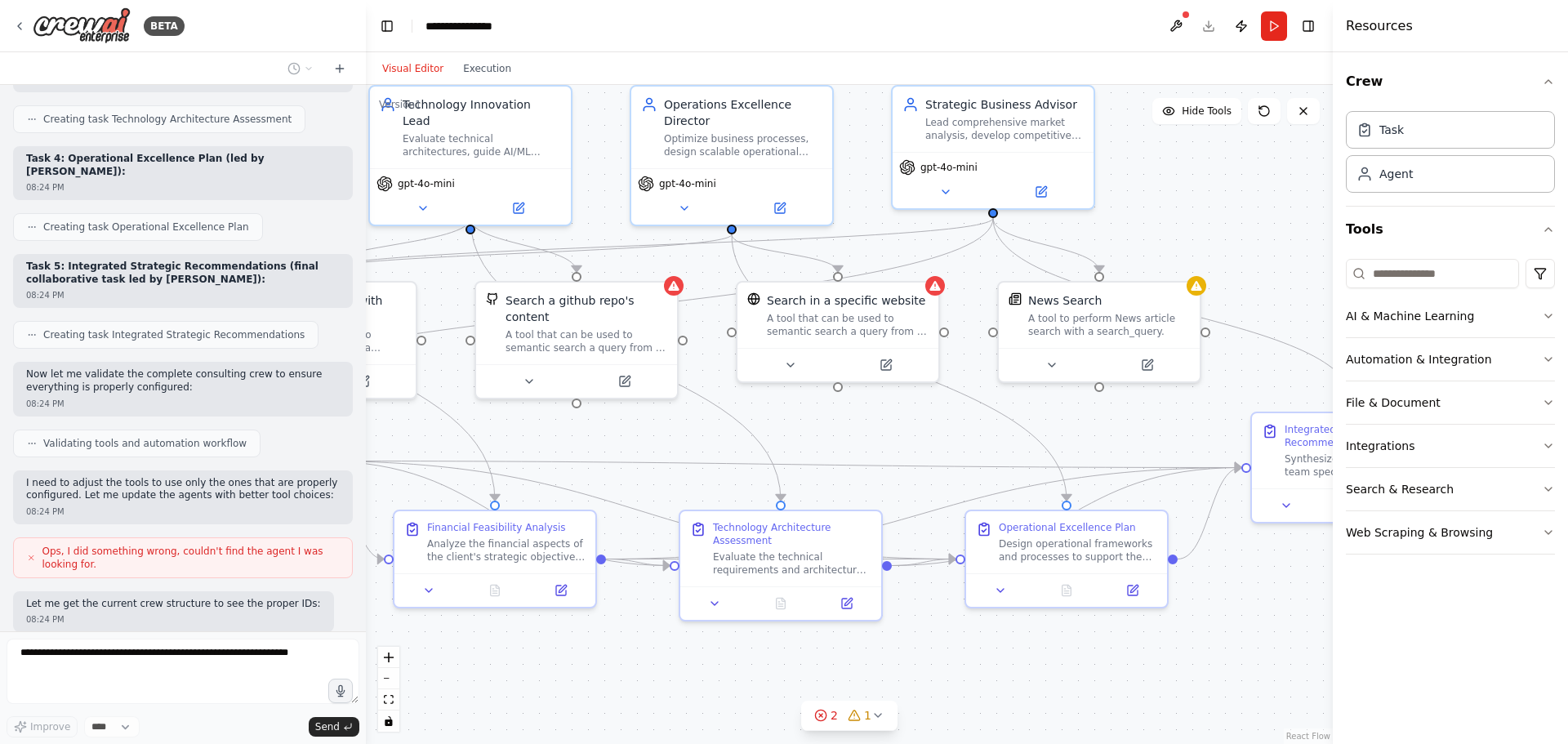
drag, startPoint x: 366, startPoint y: 333, endPoint x: 26, endPoint y: 251, distance: 349.7
click at [26, 251] on div "BETA AUTOMATION DESCRIPTION Build an AI-powered consulting team automation that…" at bounding box center [784, 372] width 1568 height 744
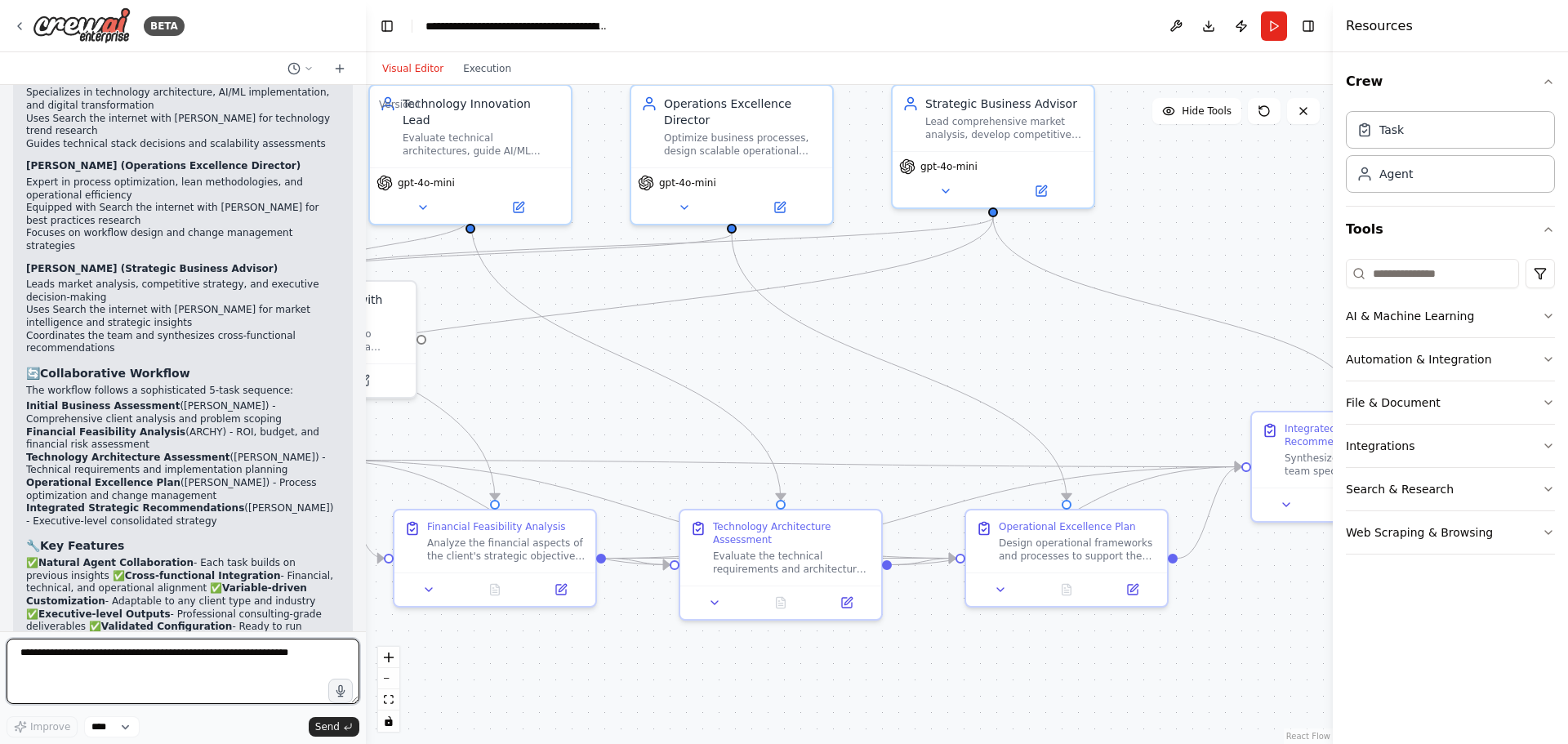
scroll to position [3868, 0]
